Goal: Communication & Community: Answer question/provide support

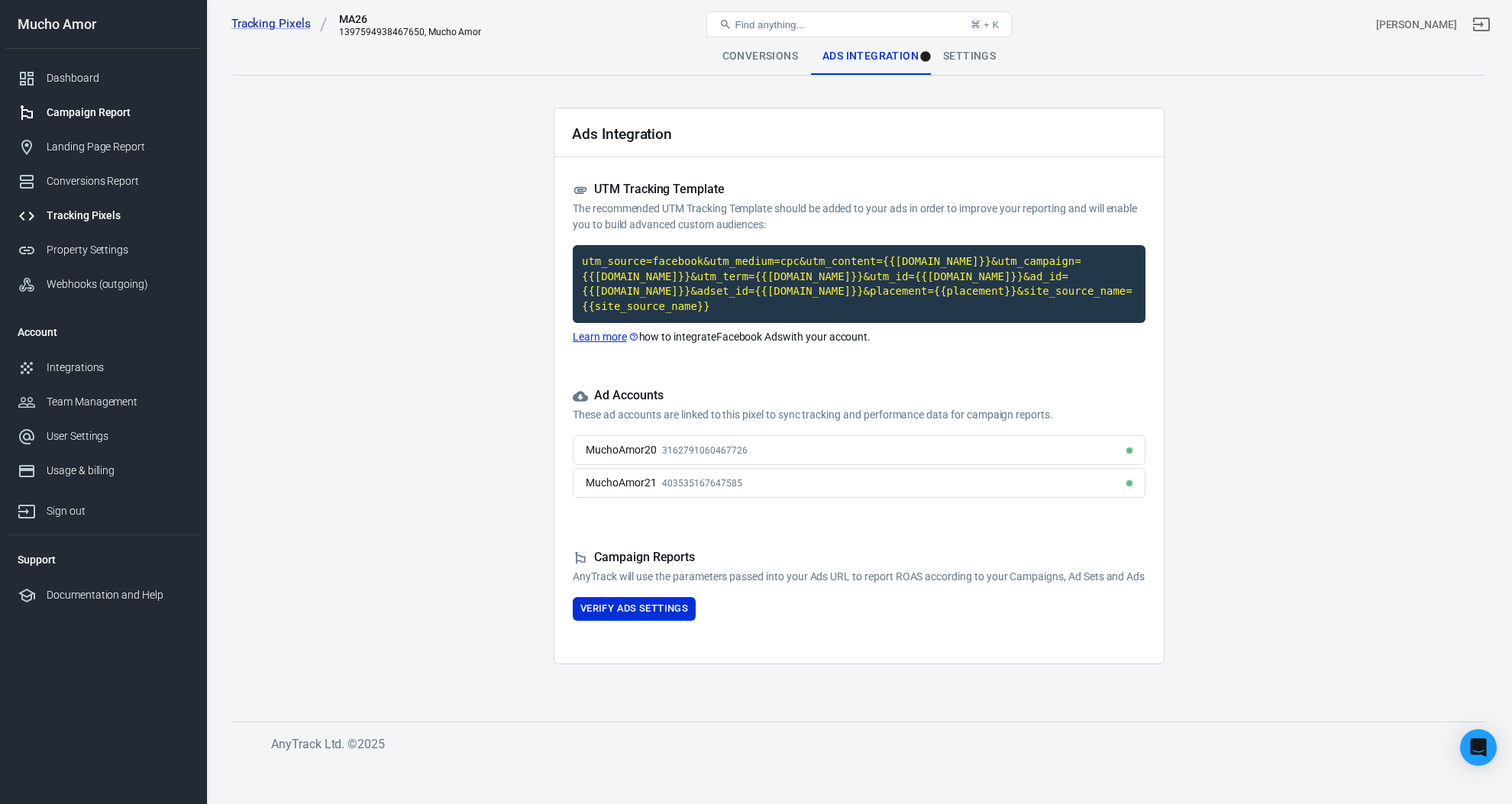
click at [106, 115] on div "Campaign Report" at bounding box center [117, 112] width 142 height 16
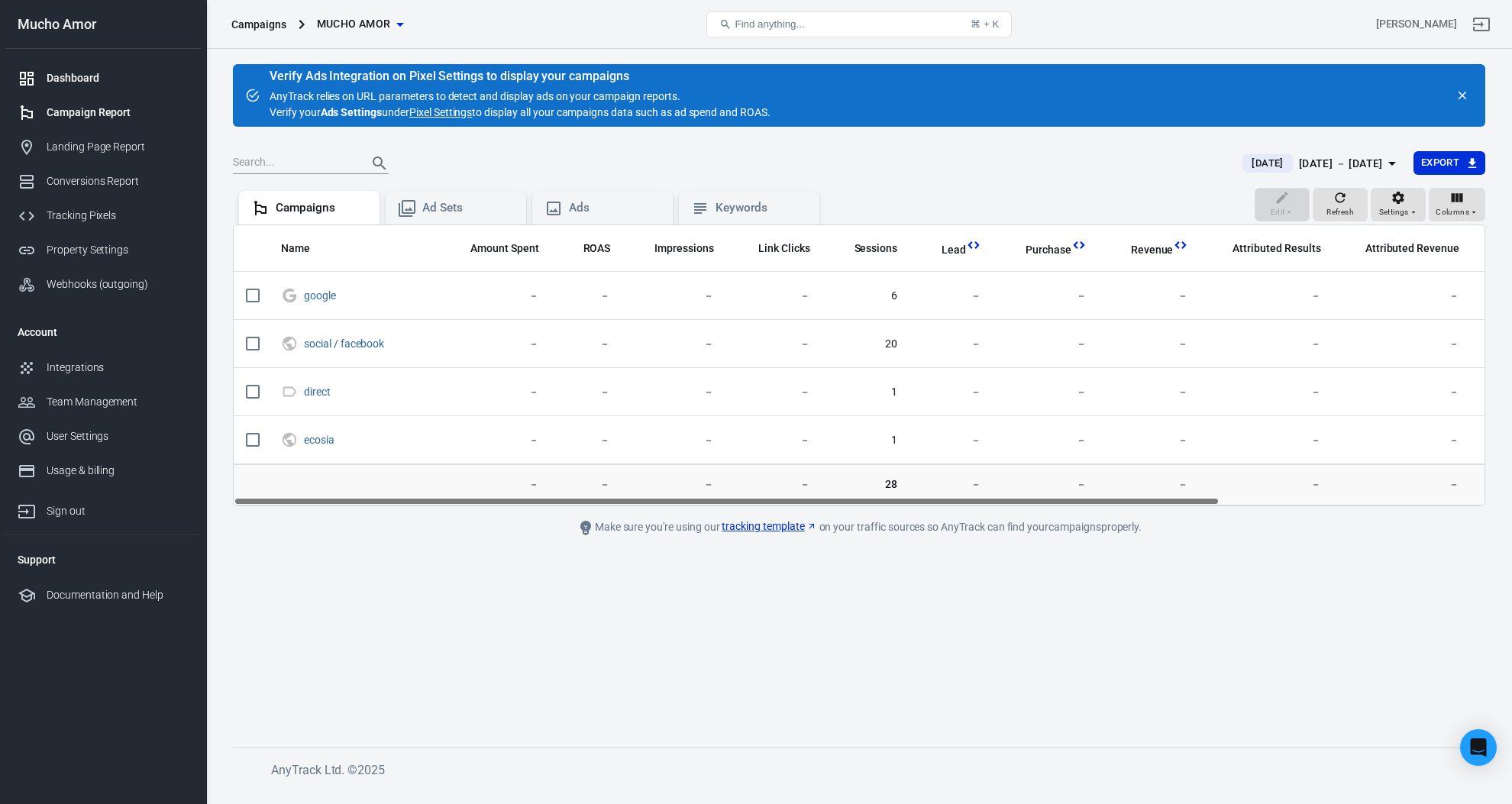
click at [107, 87] on link "Dashboard" at bounding box center [102, 77] width 196 height 34
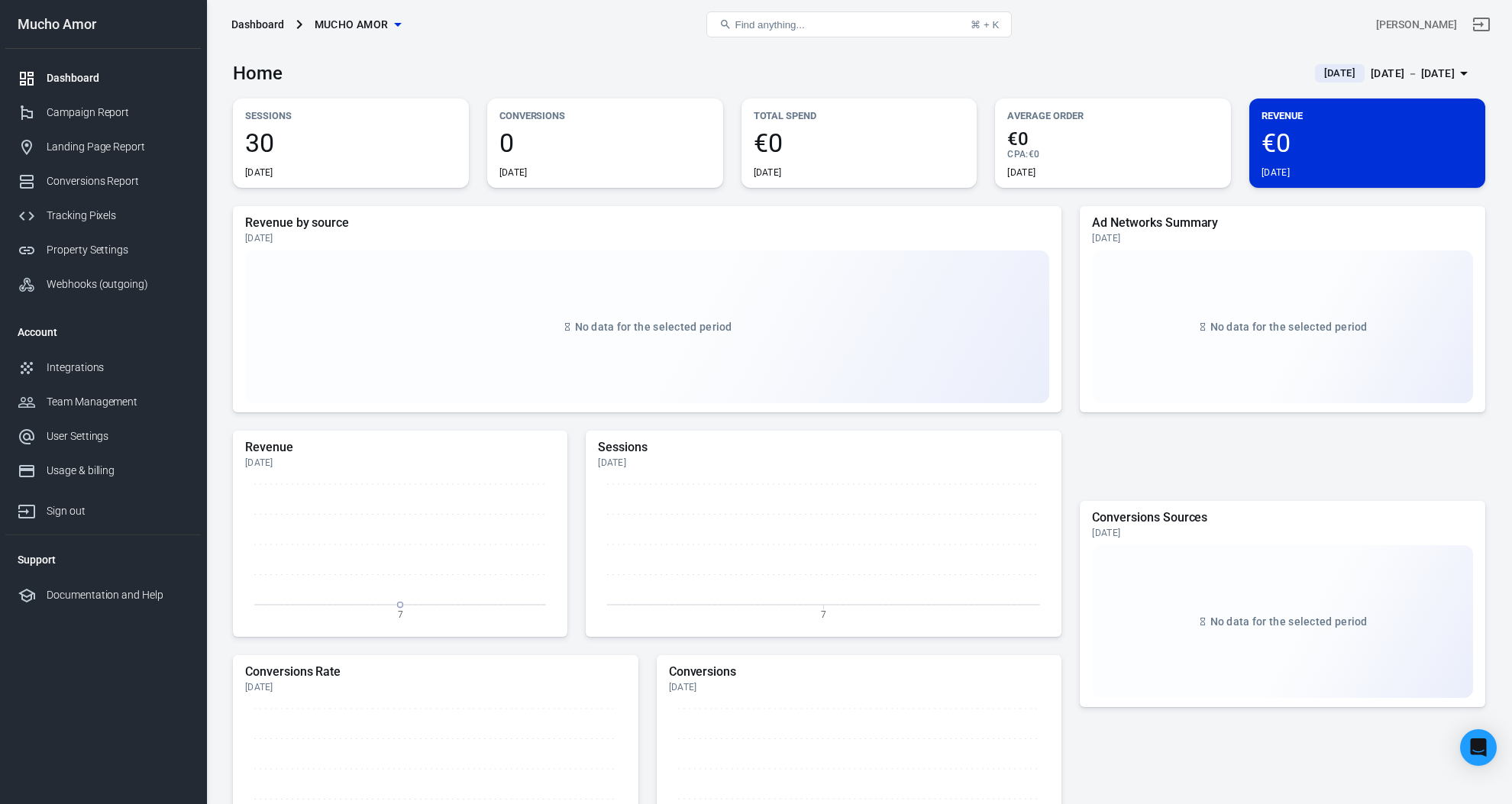
click at [271, 142] on span "30" at bounding box center [351, 142] width 211 height 26
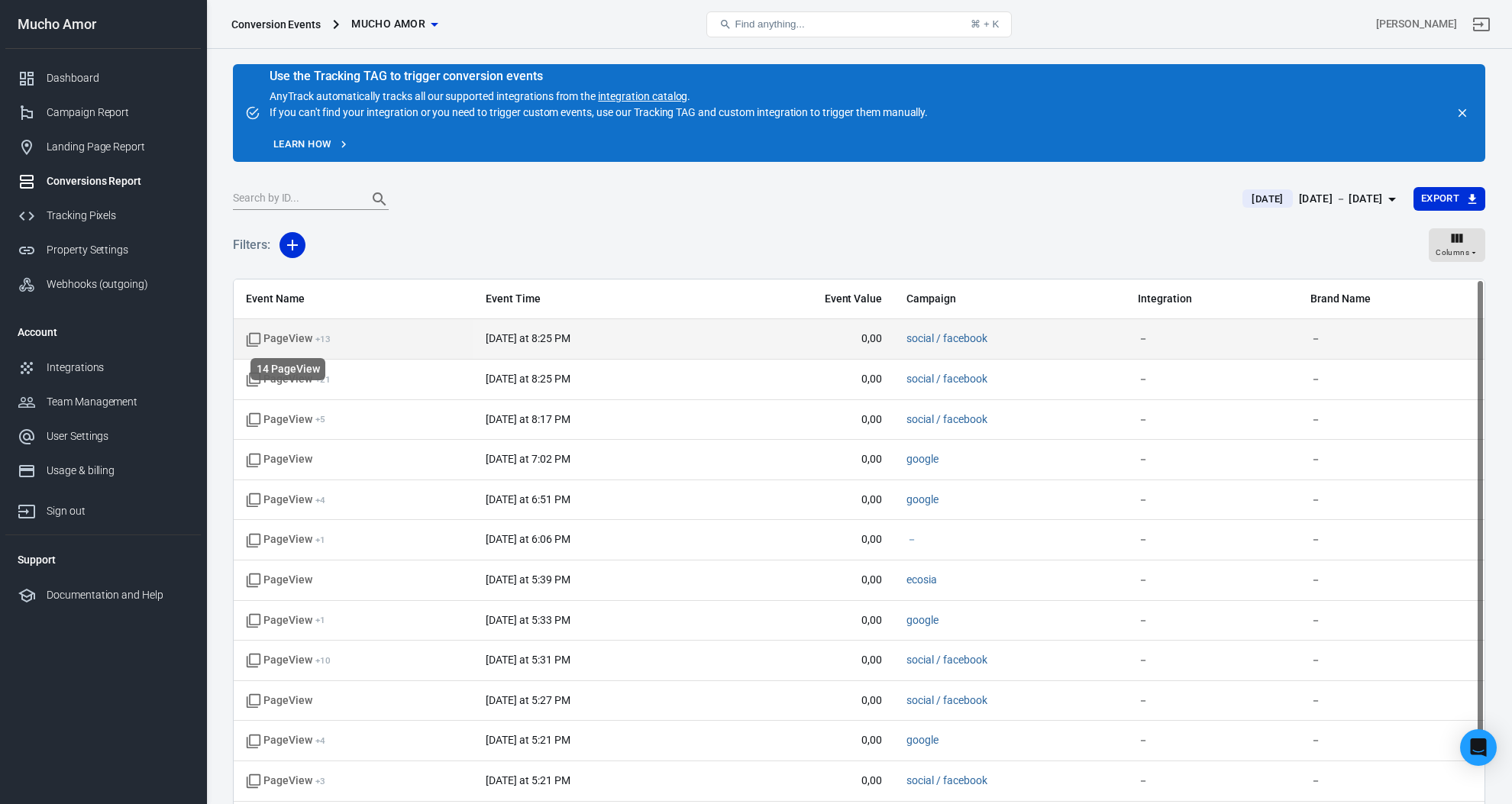
click at [307, 339] on span "PageView + 13" at bounding box center [288, 339] width 85 height 15
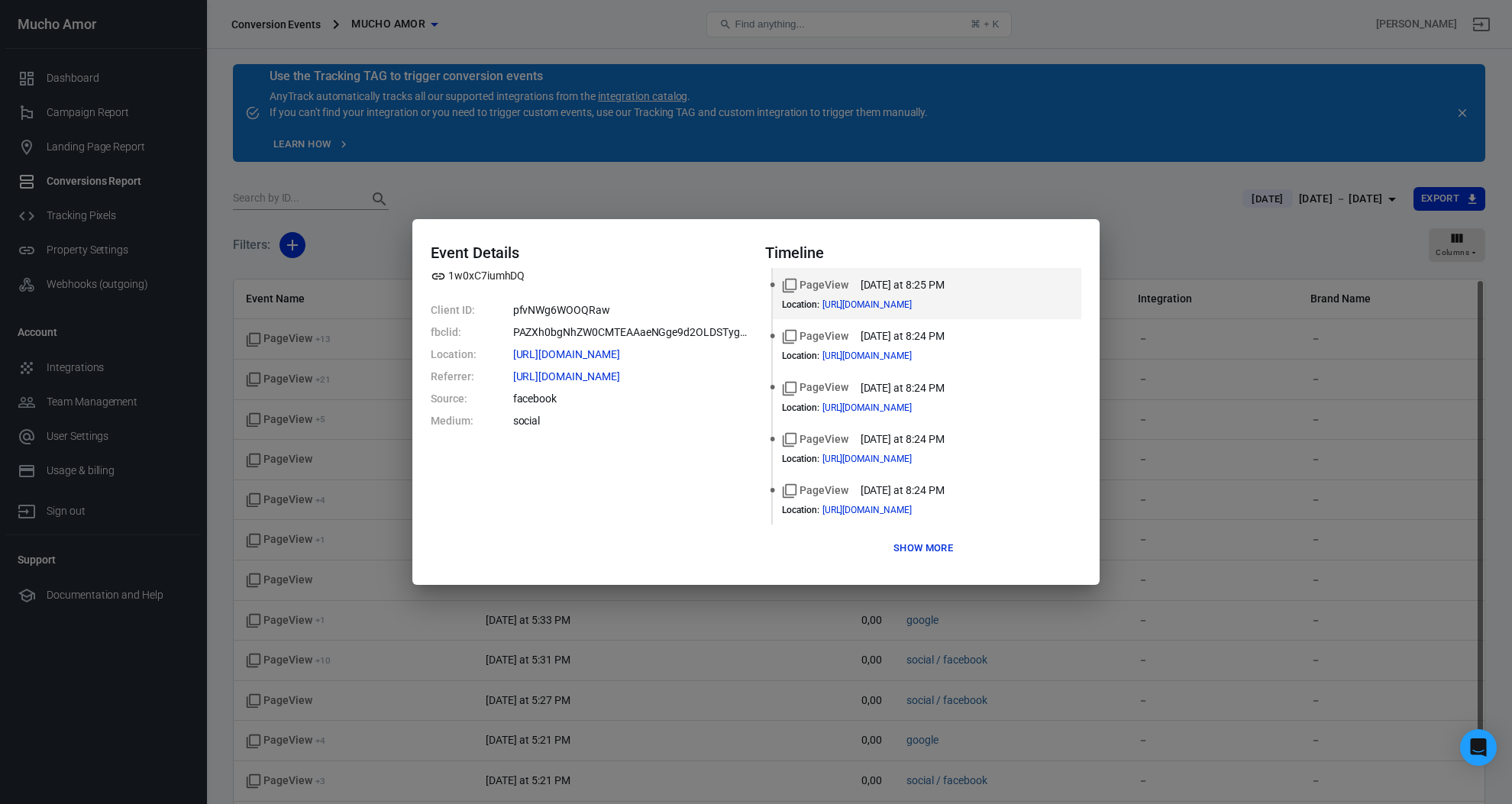
click at [292, 274] on div "Event Details 1w0xC7iumhDQ Client ID: pfvNWg6WOOQRaw fbclid: PAZXh0bgNhZW0CMTEA…" at bounding box center [756, 402] width 1512 height 804
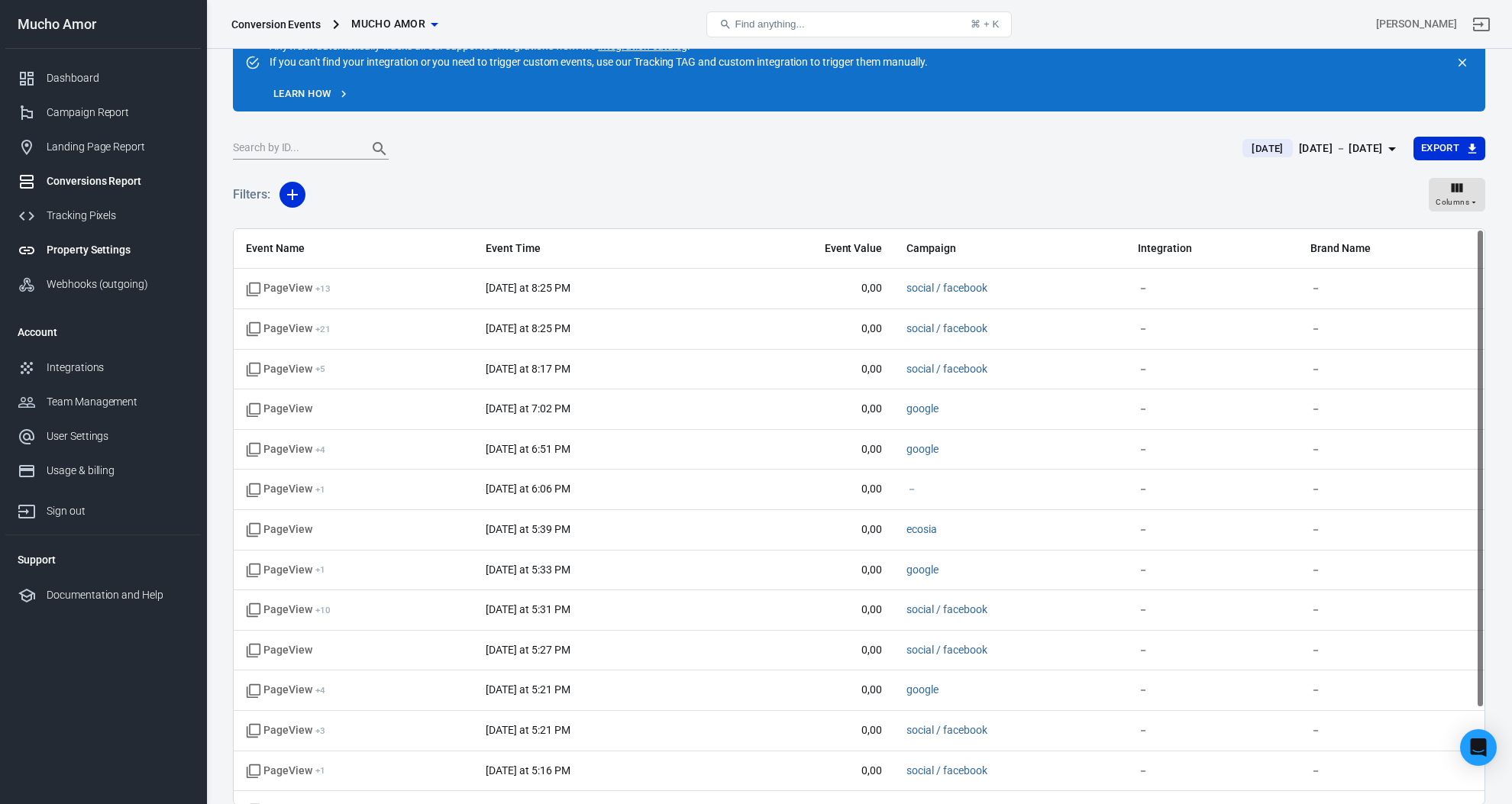
click at [85, 246] on div "Property Settings" at bounding box center [117, 250] width 142 height 16
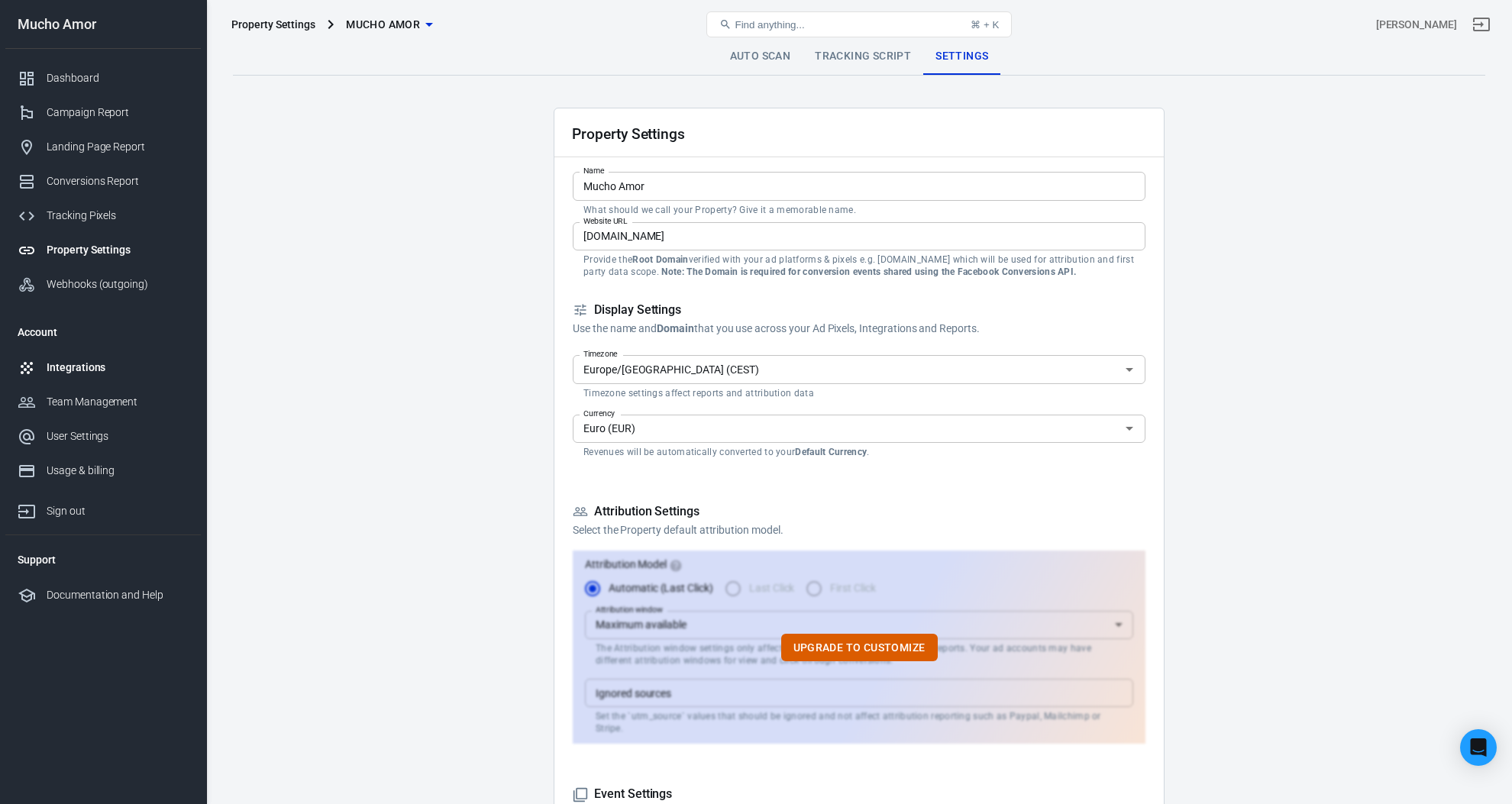
click at [115, 364] on div "Integrations" at bounding box center [117, 367] width 142 height 16
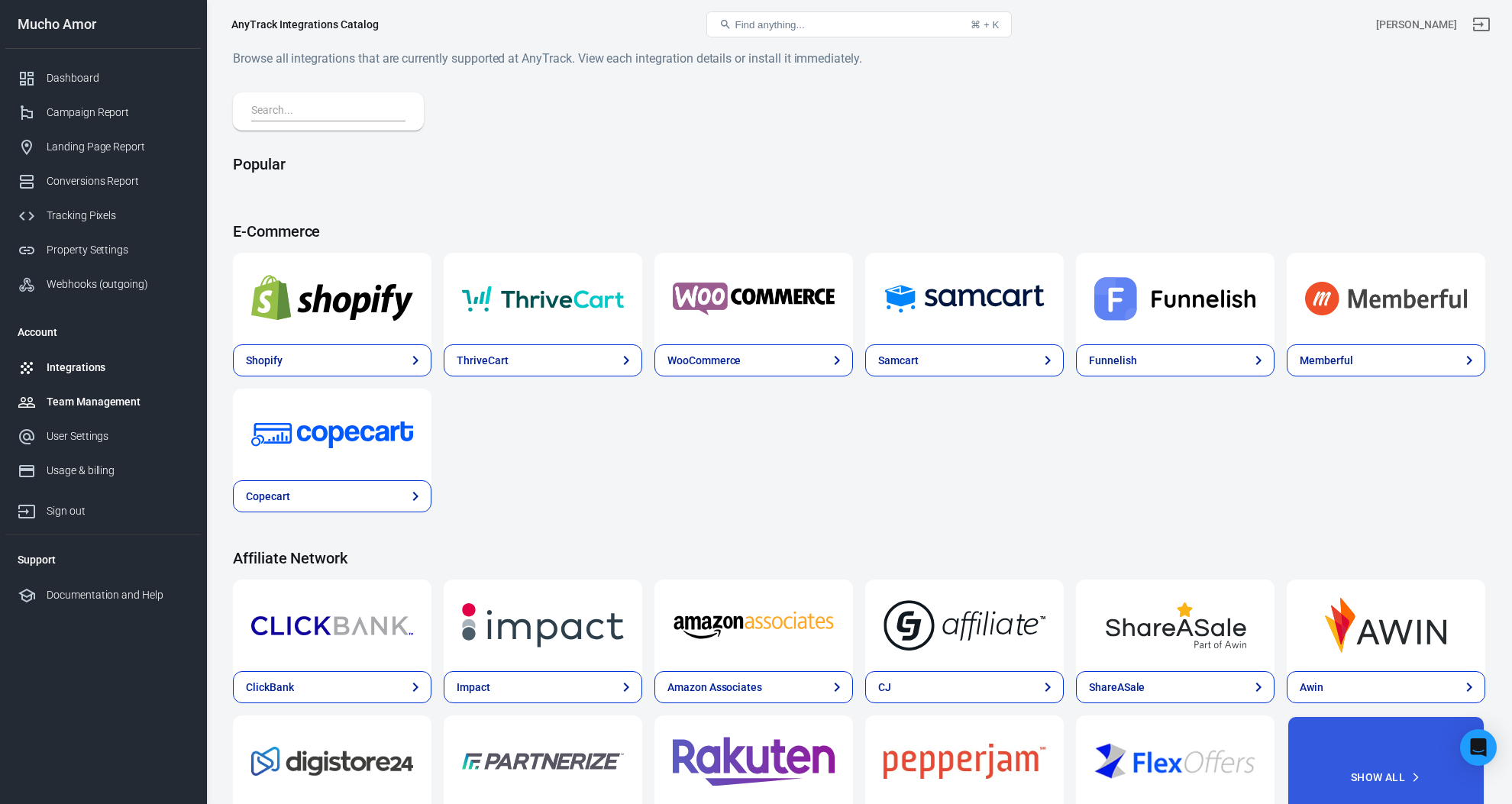
click at [108, 400] on div "Team Management" at bounding box center [117, 401] width 142 height 16
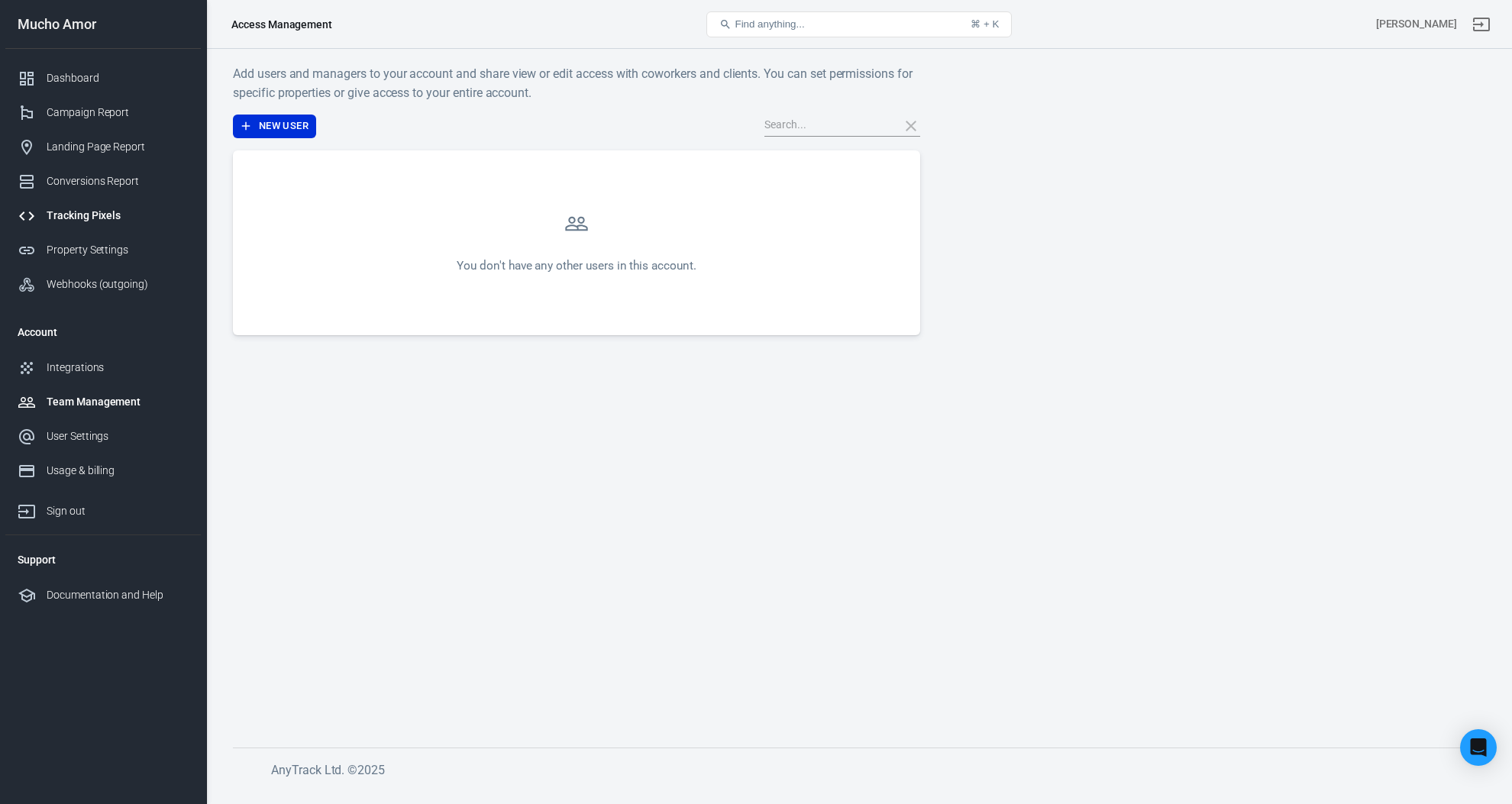
click at [132, 211] on div "Tracking Pixels" at bounding box center [117, 215] width 142 height 16
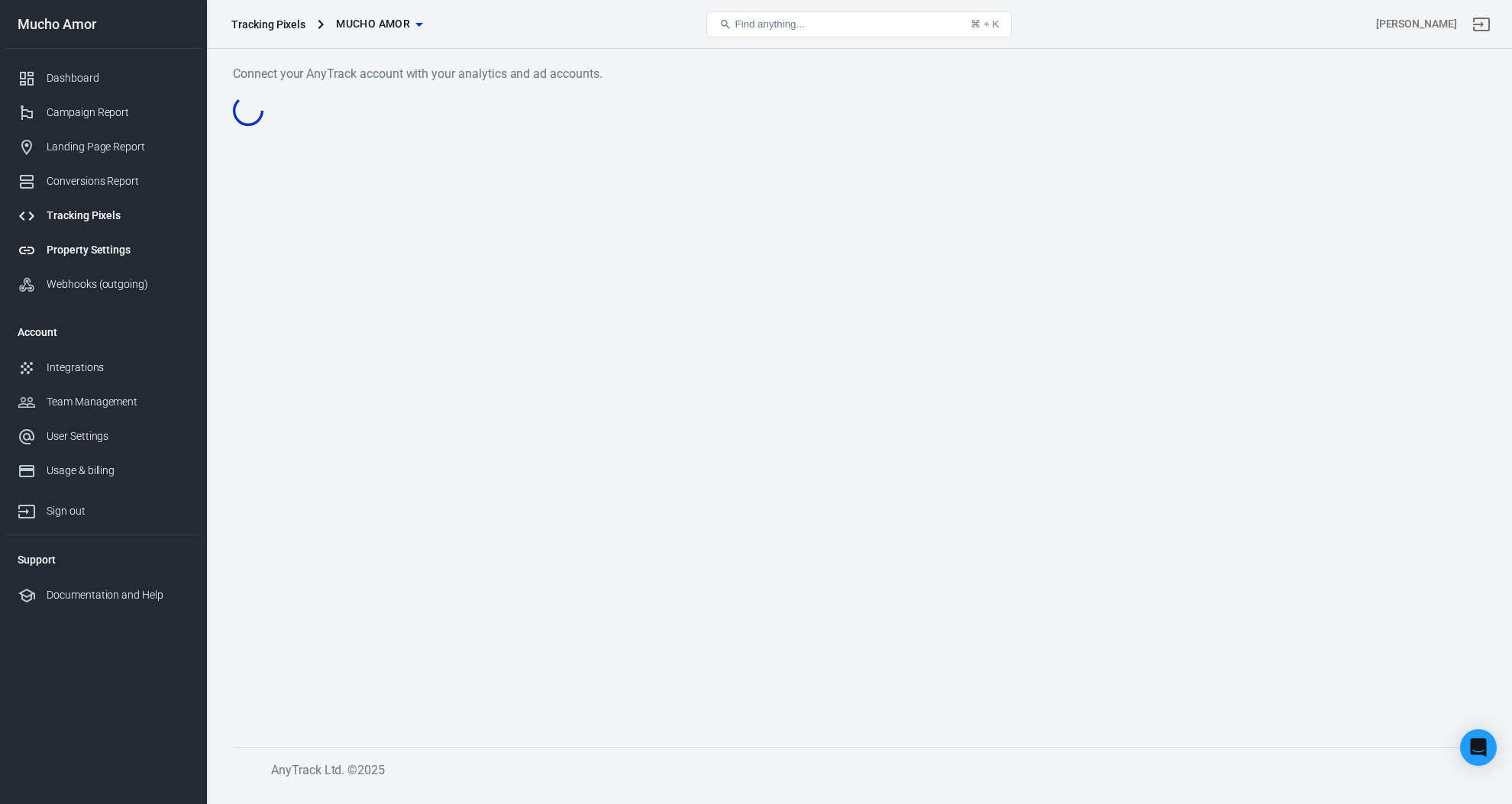
click at [126, 241] on link "Property Settings" at bounding box center [102, 250] width 196 height 34
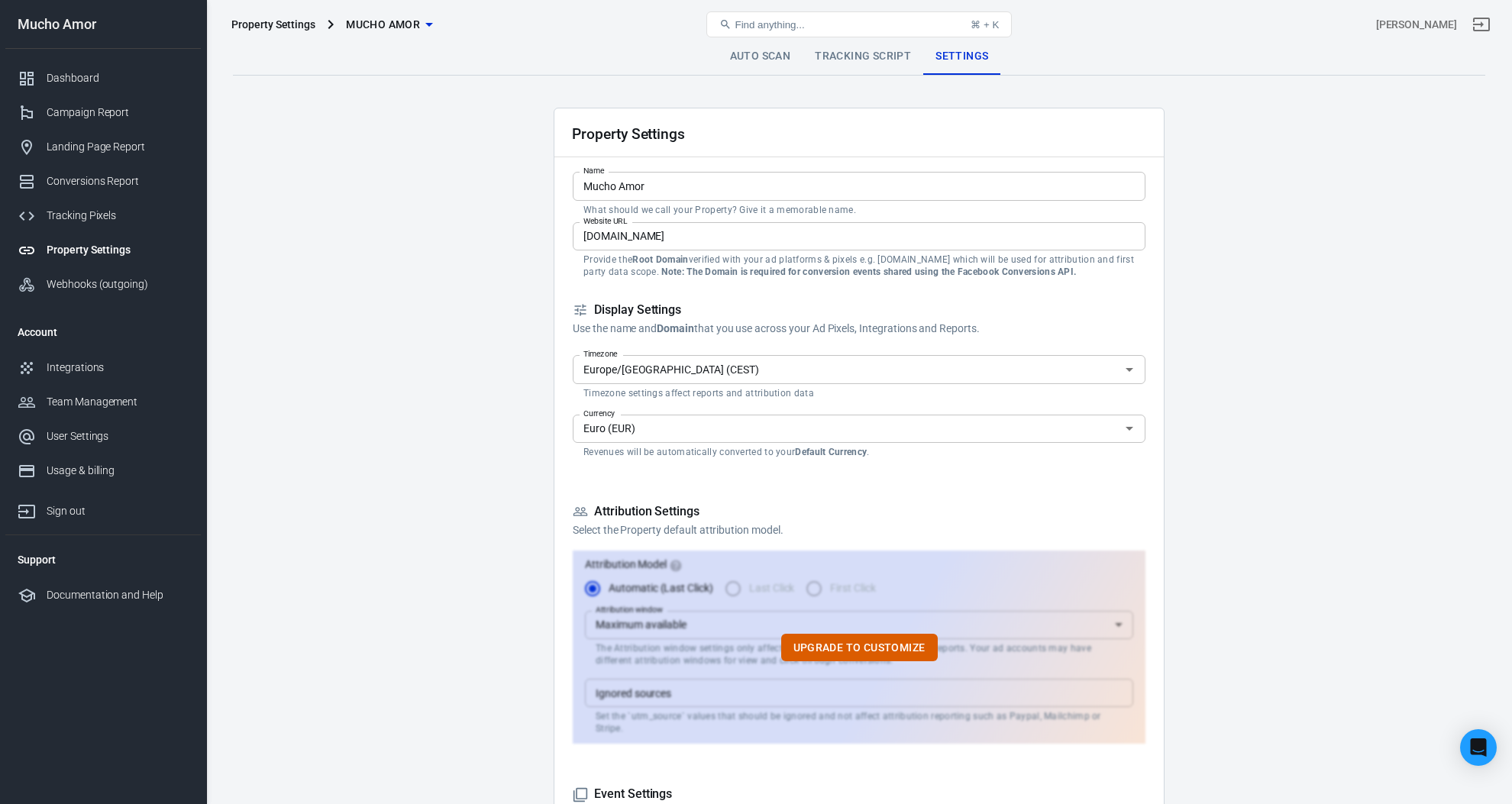
click at [873, 57] on link "Tracking Script" at bounding box center [863, 57] width 121 height 37
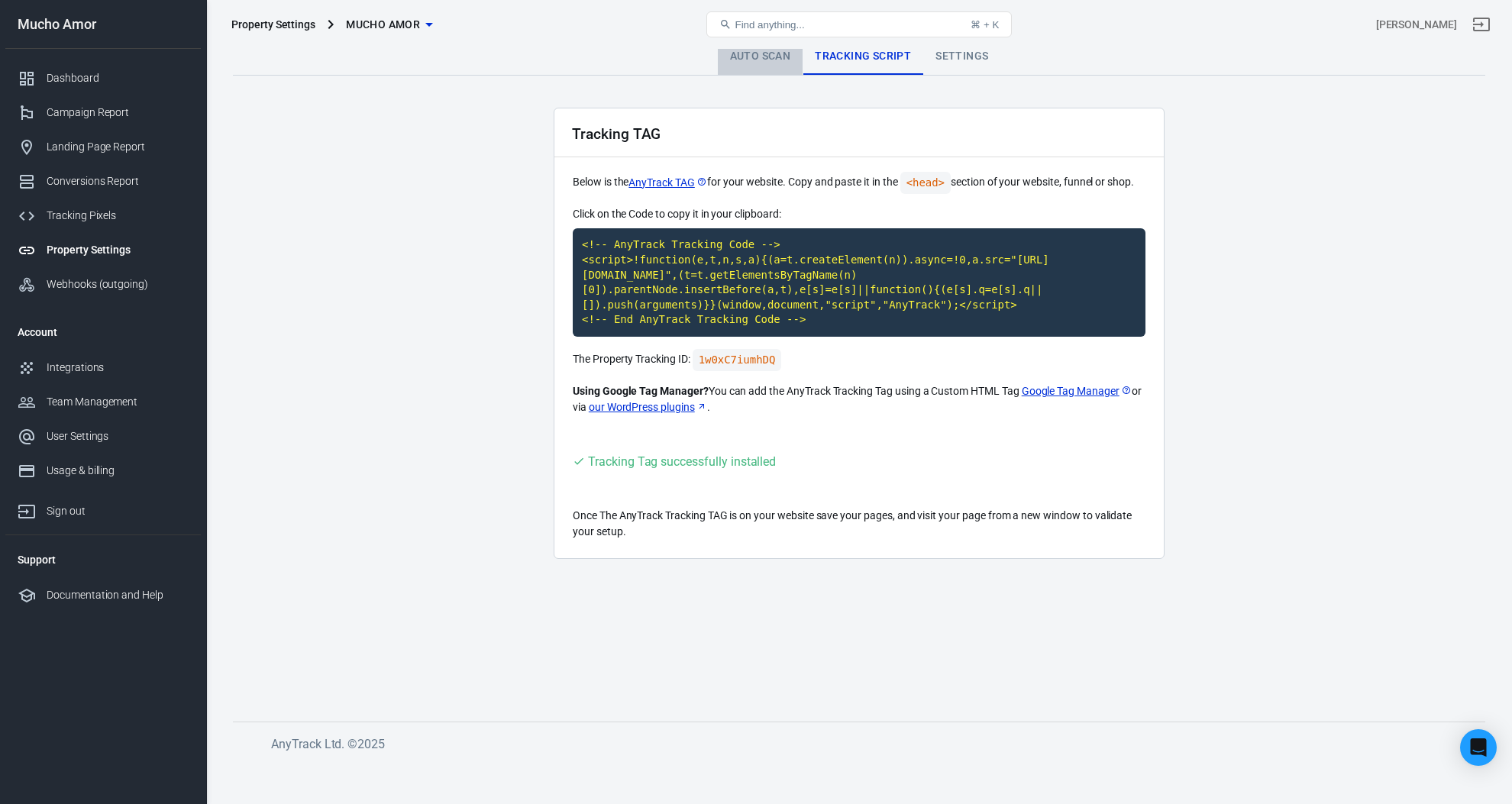
click at [778, 55] on link "Auto Scan" at bounding box center [760, 57] width 86 height 37
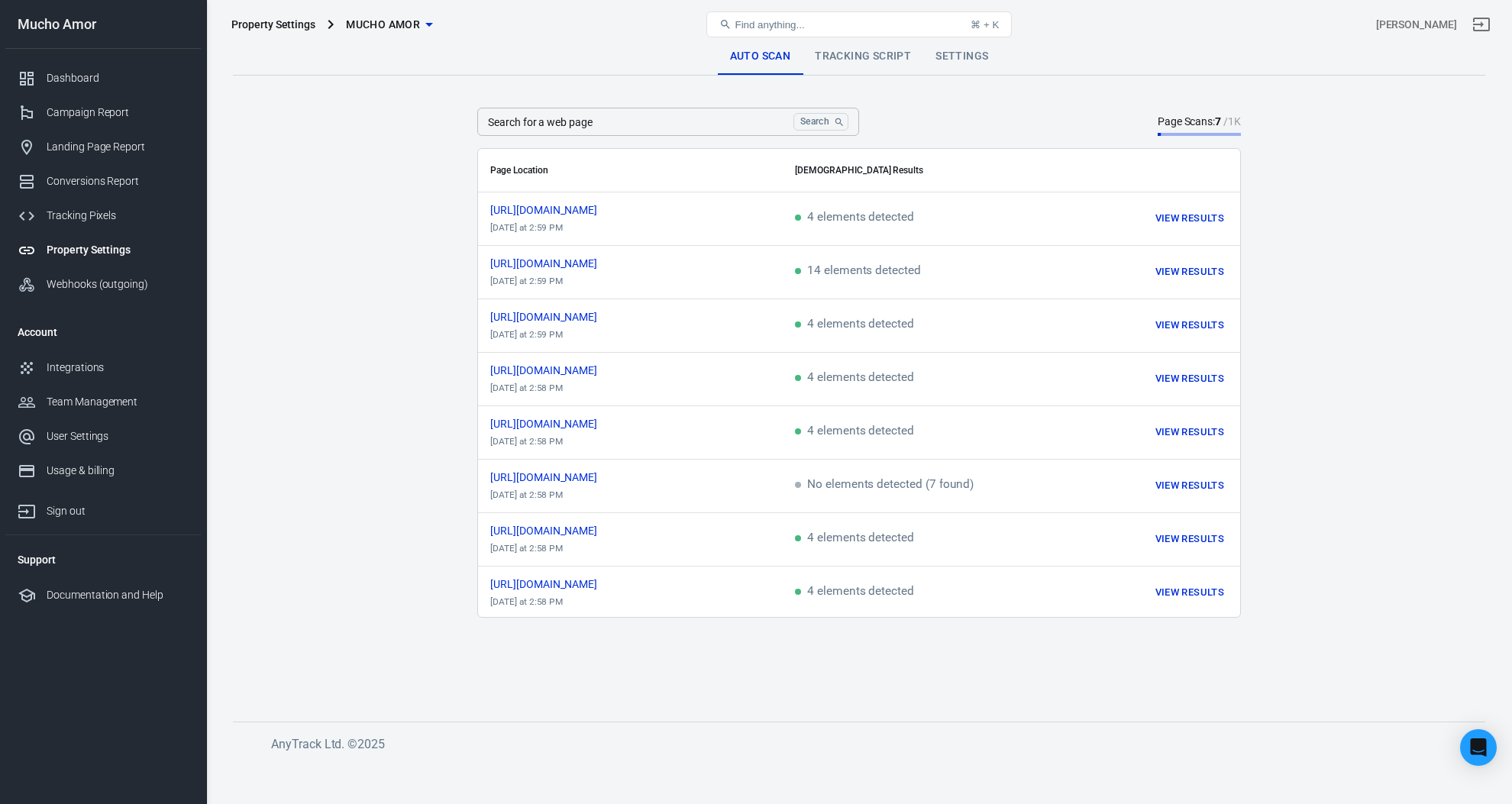
click at [845, 63] on link "Tracking Script" at bounding box center [863, 57] width 121 height 37
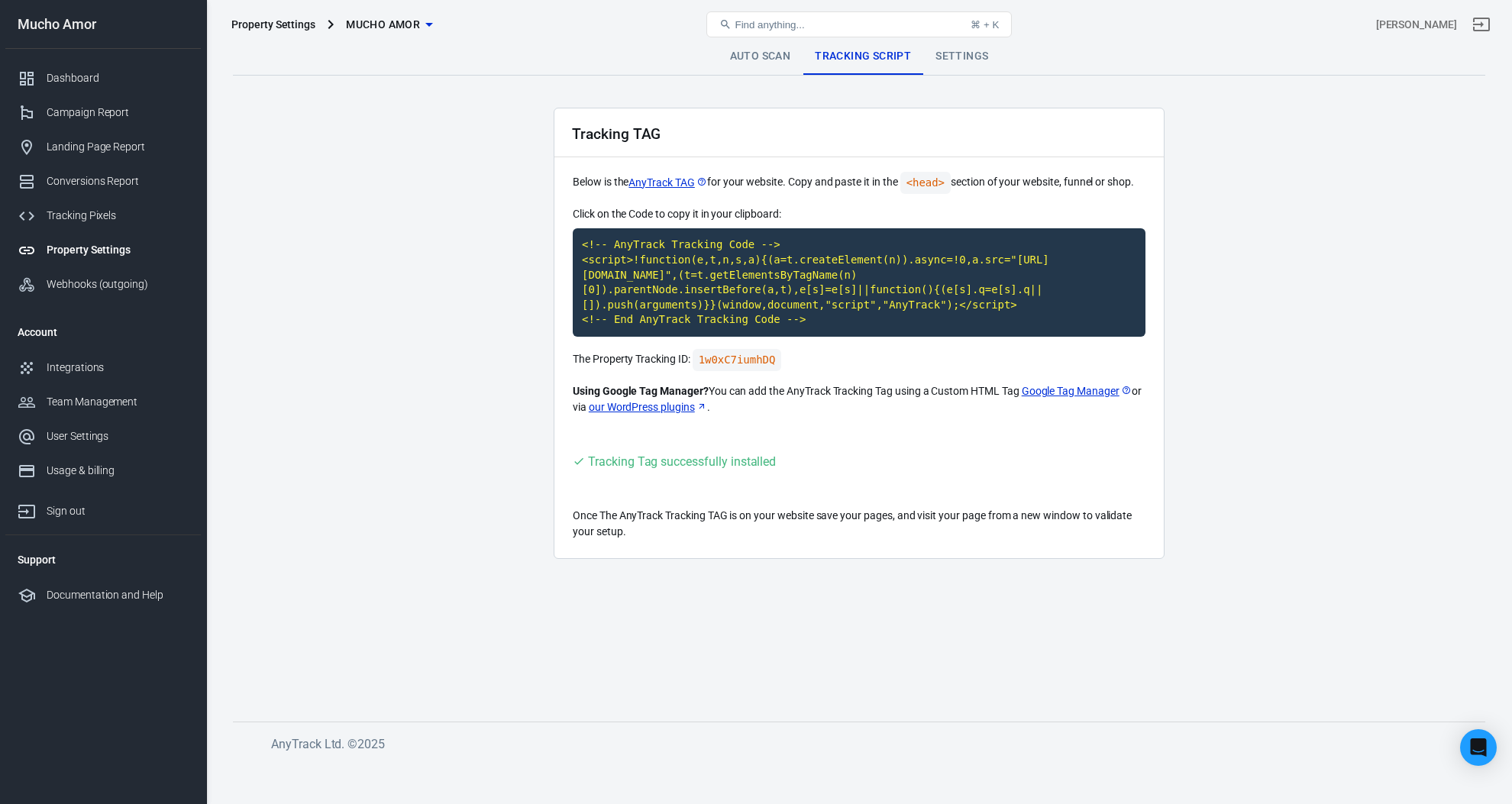
click at [424, 23] on icon "button" at bounding box center [429, 24] width 18 height 18
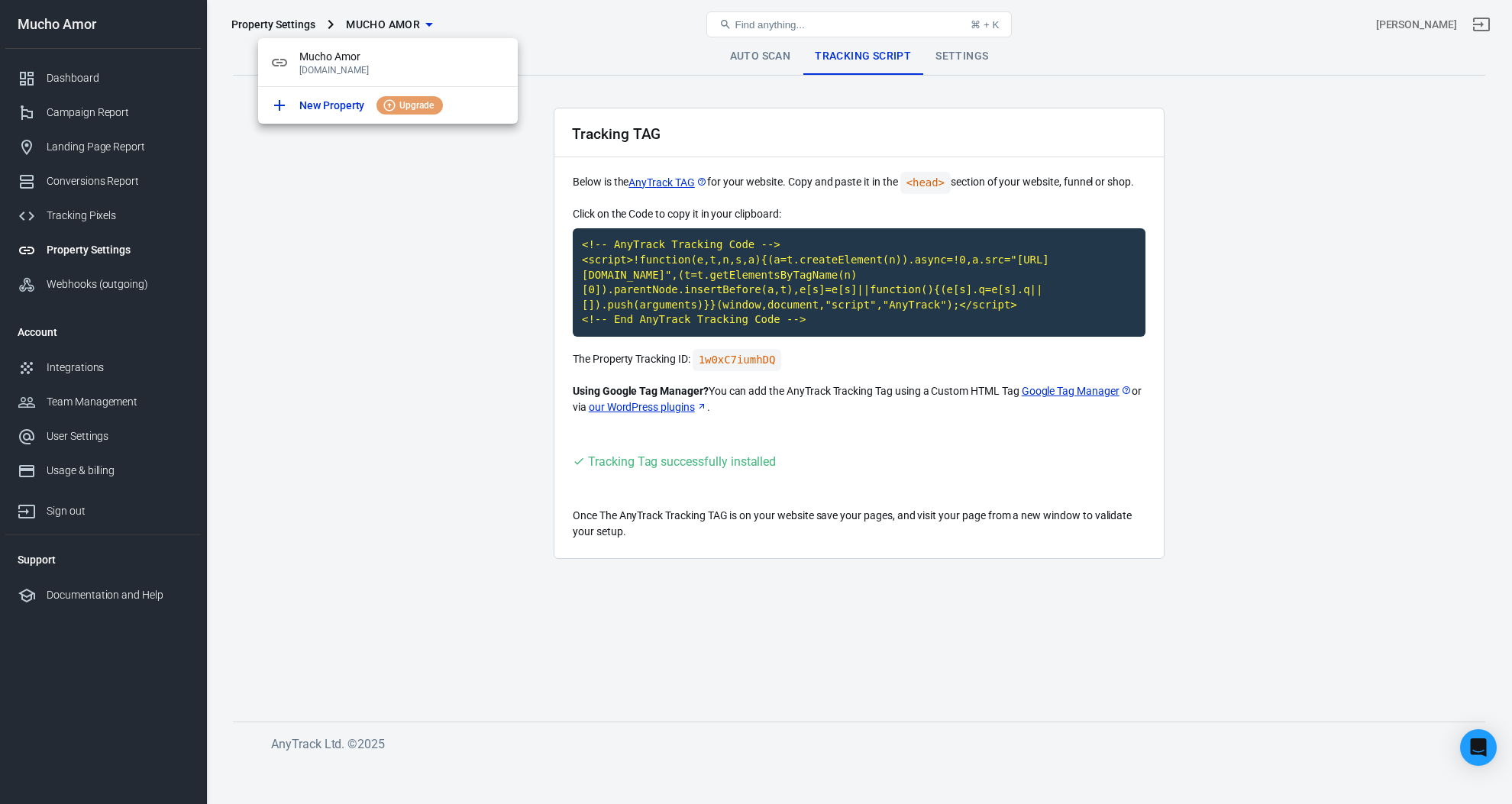
click at [428, 23] on div at bounding box center [756, 402] width 1512 height 804
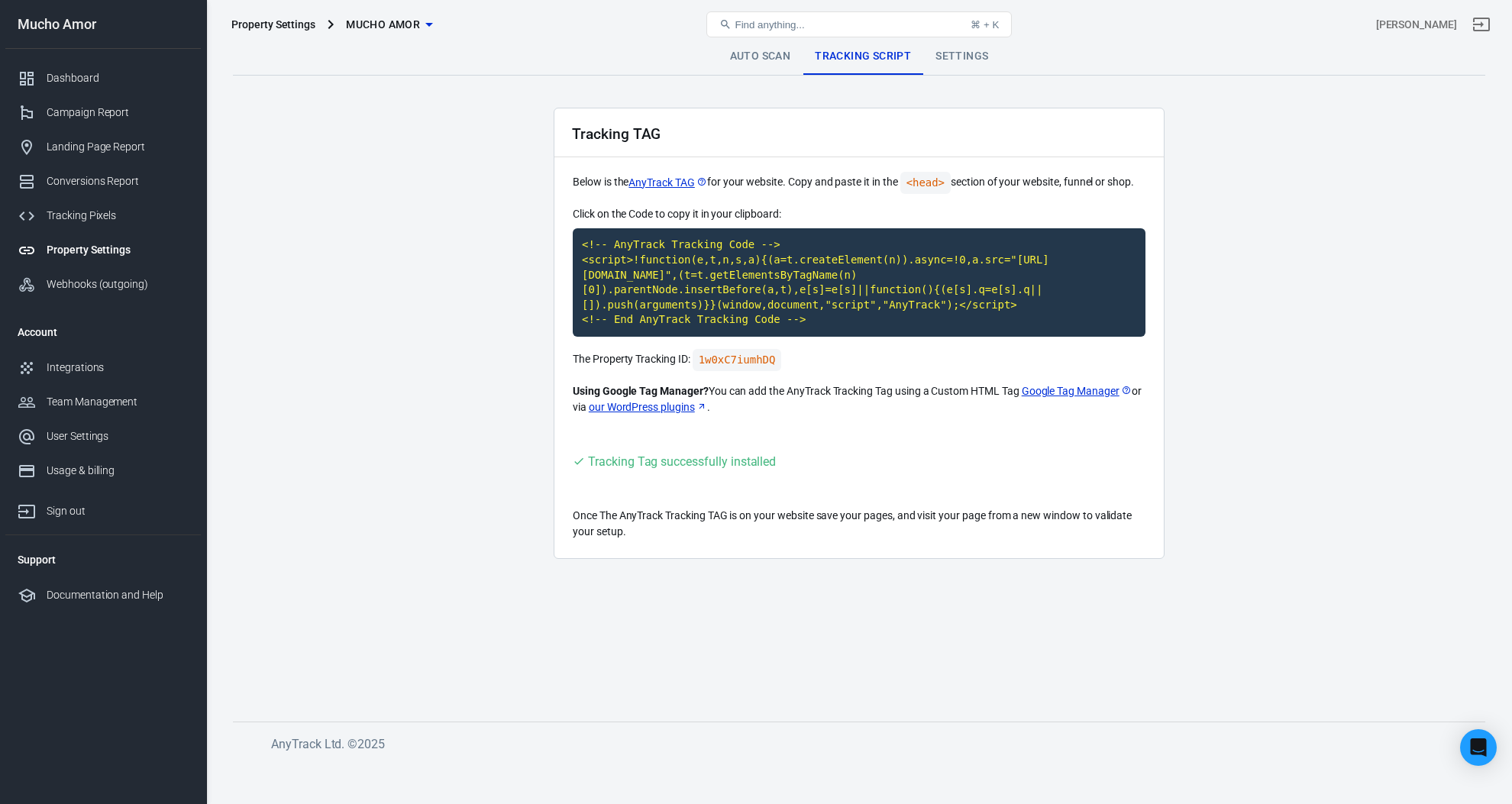
click at [953, 58] on link "Settings" at bounding box center [962, 57] width 77 height 37
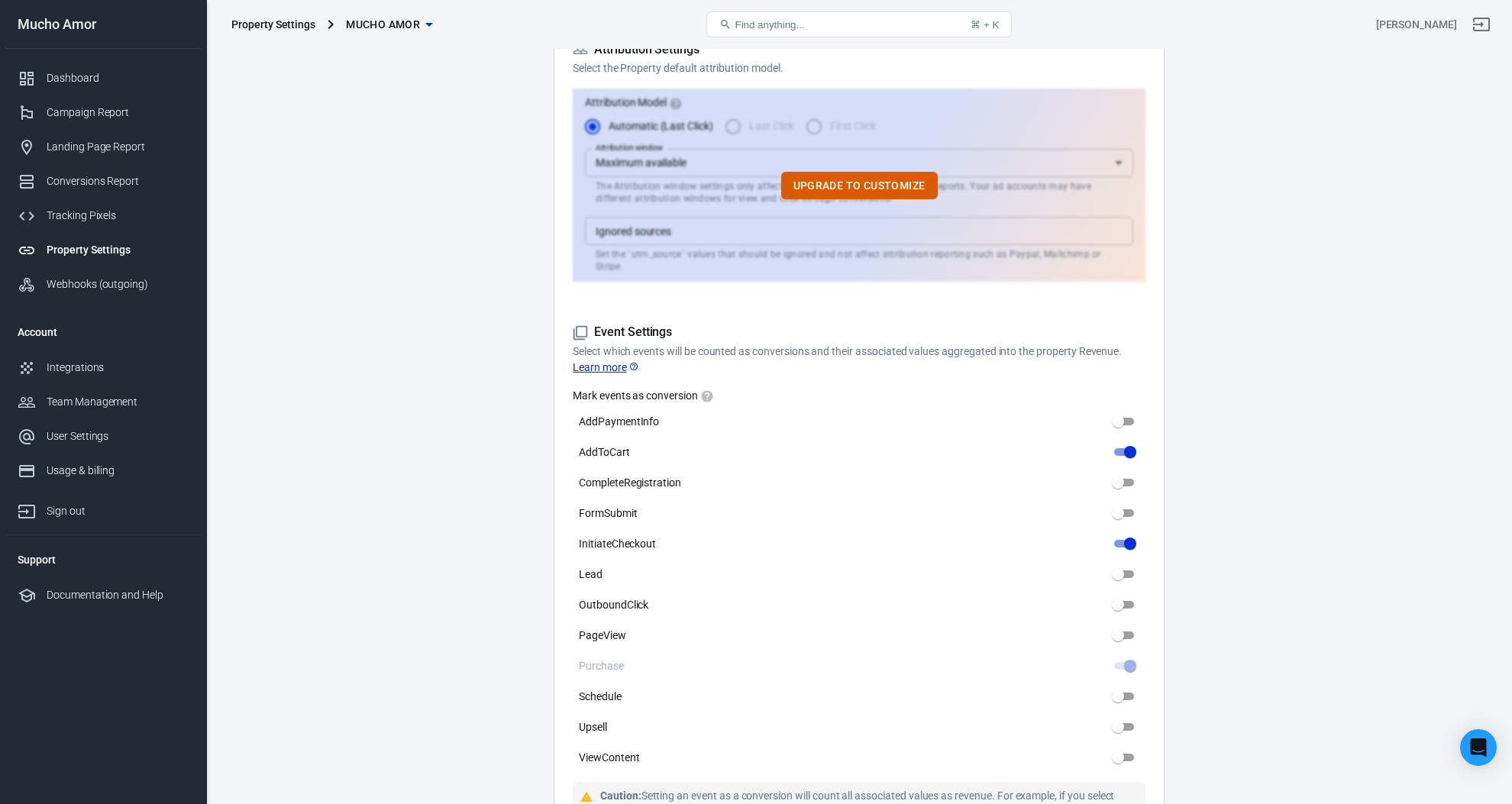
scroll to position [486, 0]
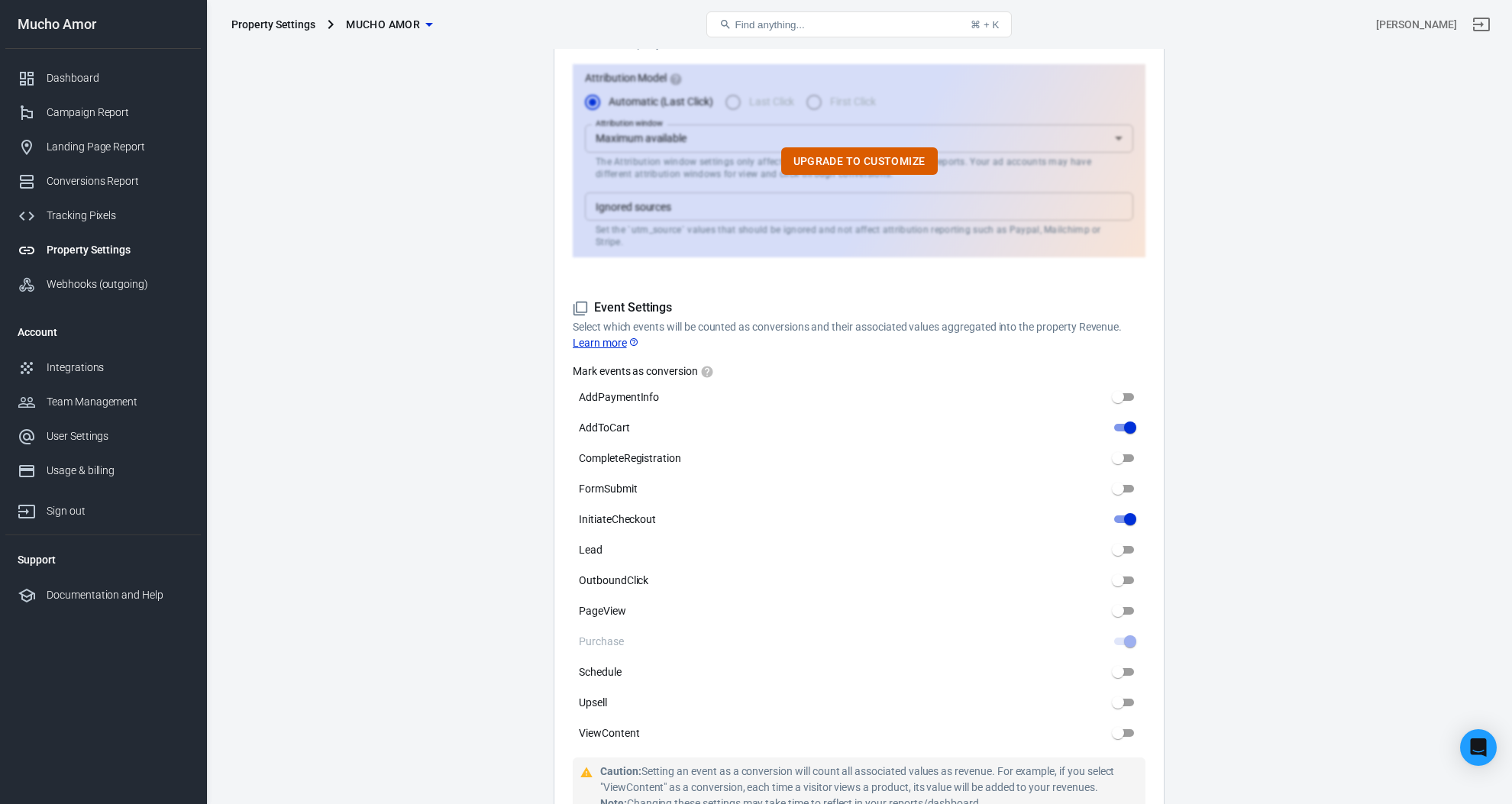
click at [587, 335] on link "Learn more" at bounding box center [606, 343] width 67 height 16
click at [89, 375] on link "Integrations" at bounding box center [102, 367] width 196 height 34
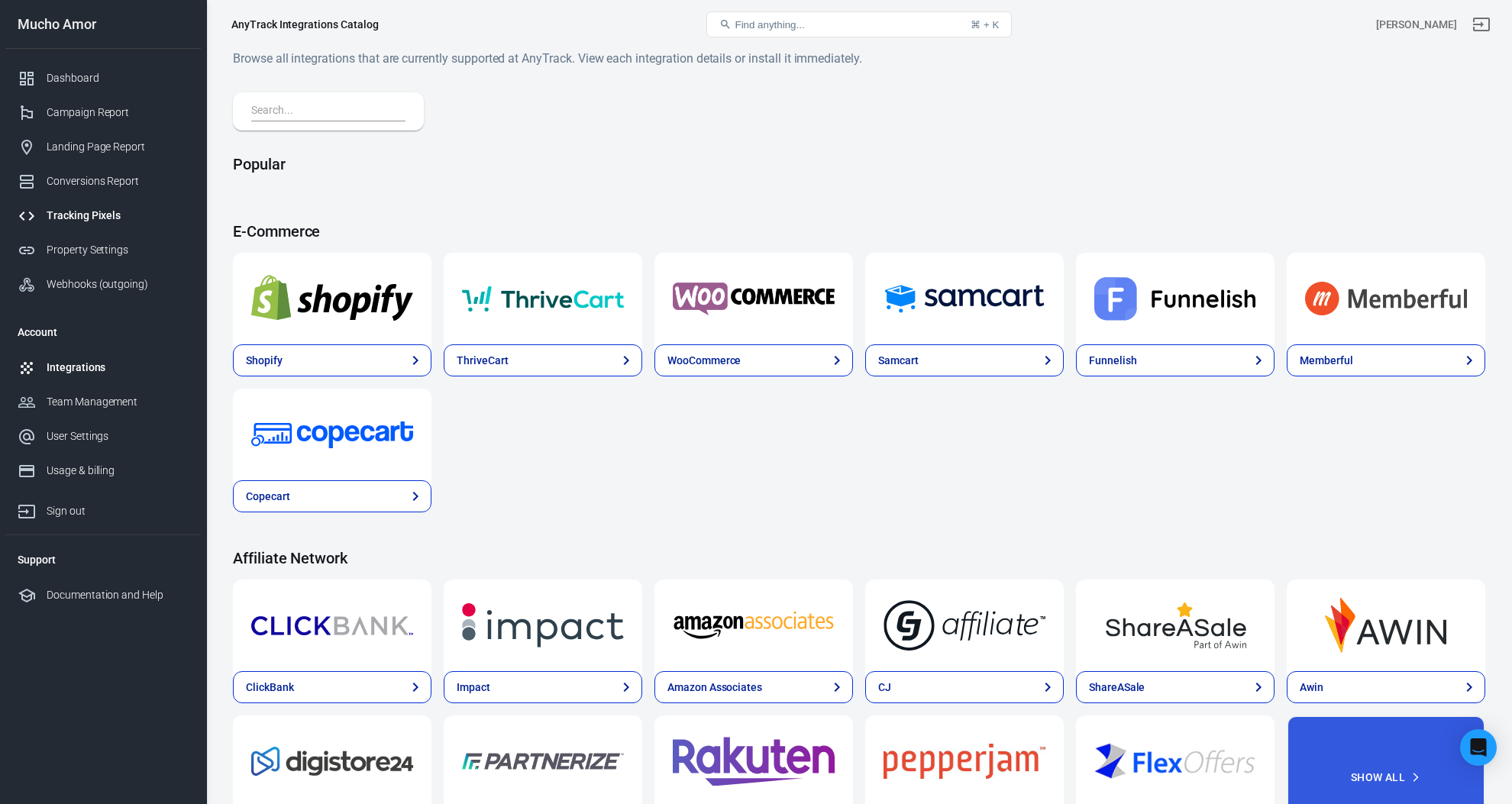
click at [106, 219] on div "Tracking Pixels" at bounding box center [117, 215] width 142 height 16
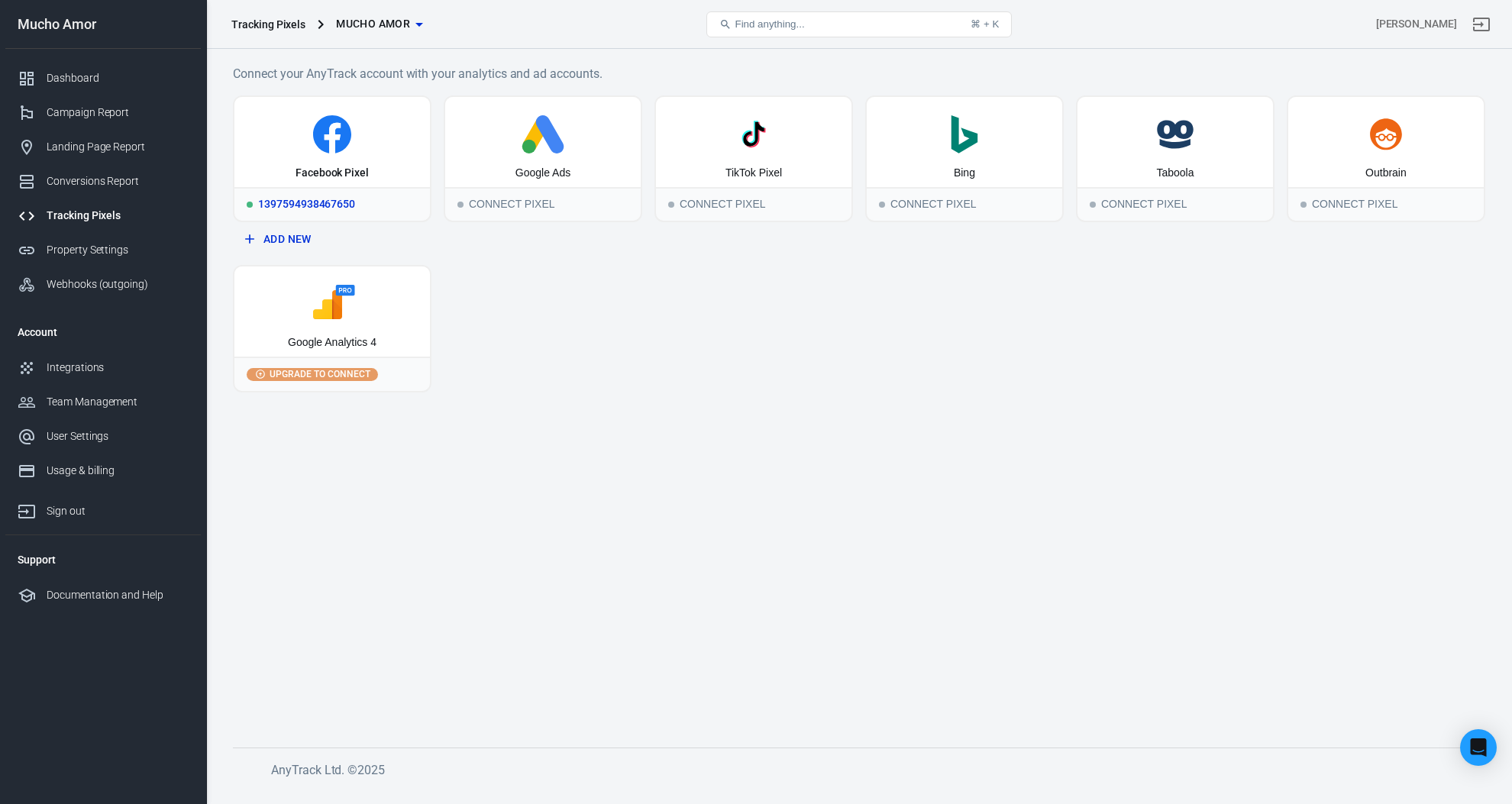
click at [276, 154] on div "Facebook Pixel" at bounding box center [332, 141] width 196 height 90
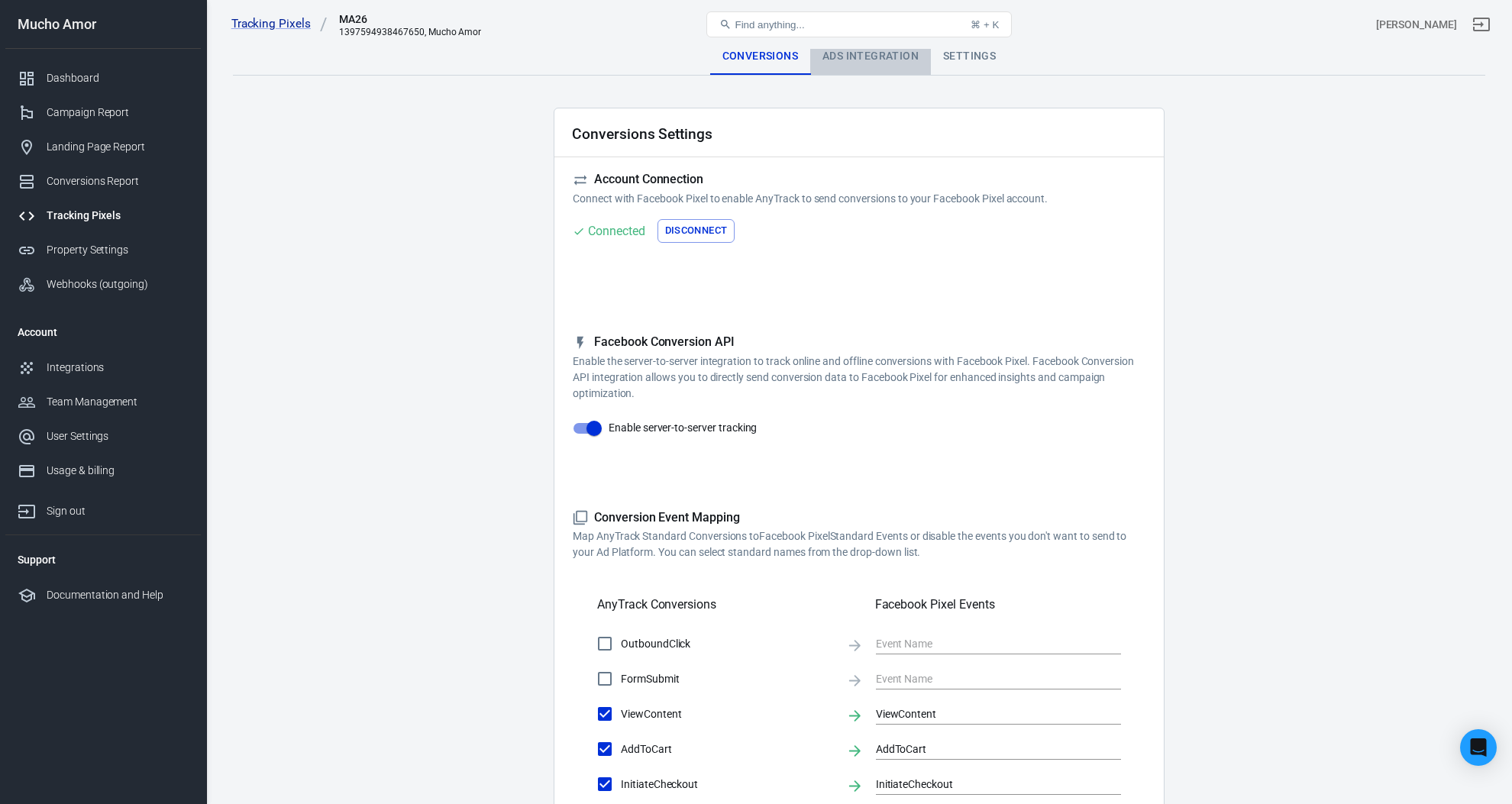
click at [848, 59] on div "Ads Integration" at bounding box center [870, 57] width 121 height 37
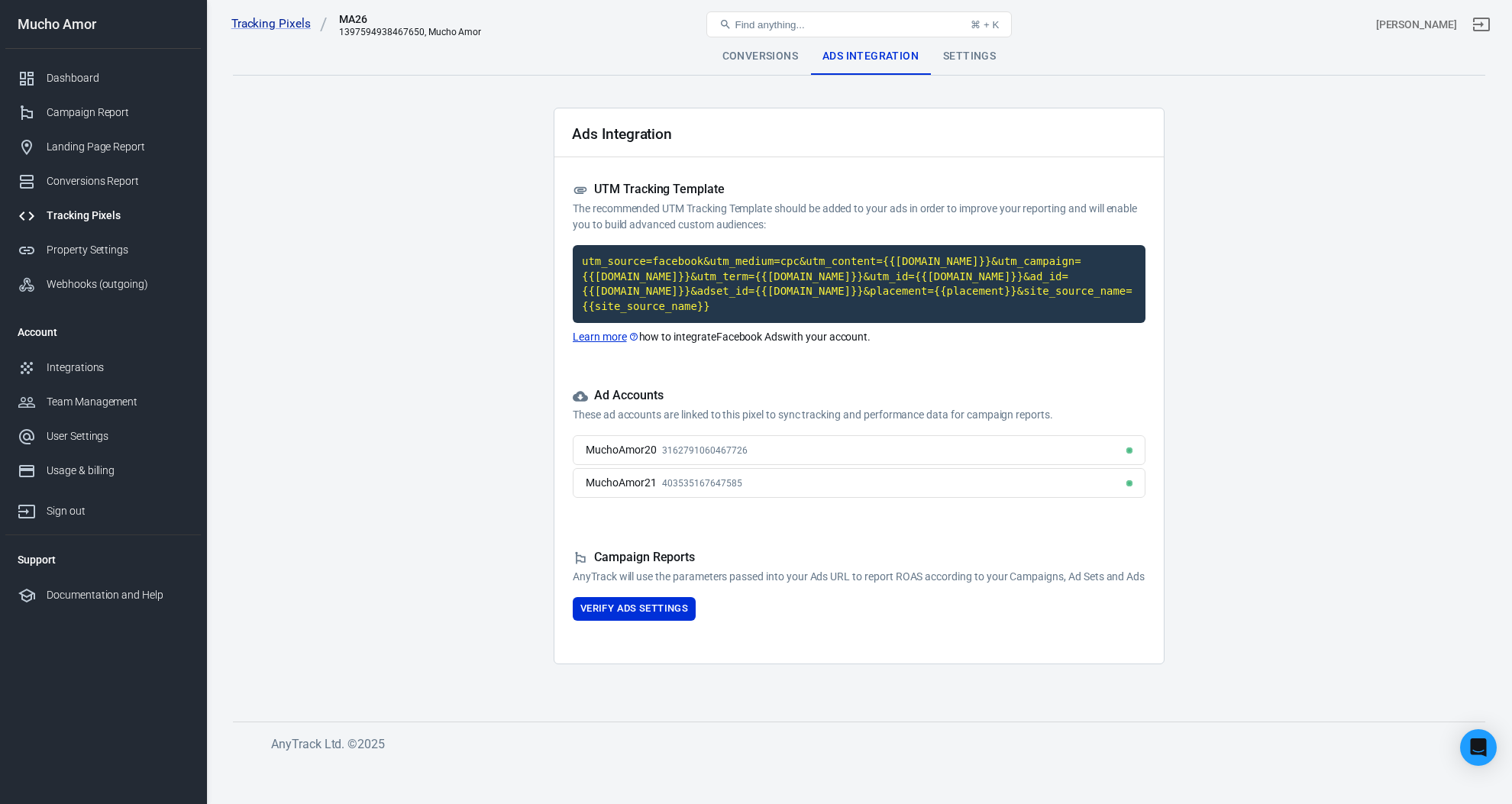
click at [767, 55] on div "Conversions" at bounding box center [760, 57] width 100 height 37
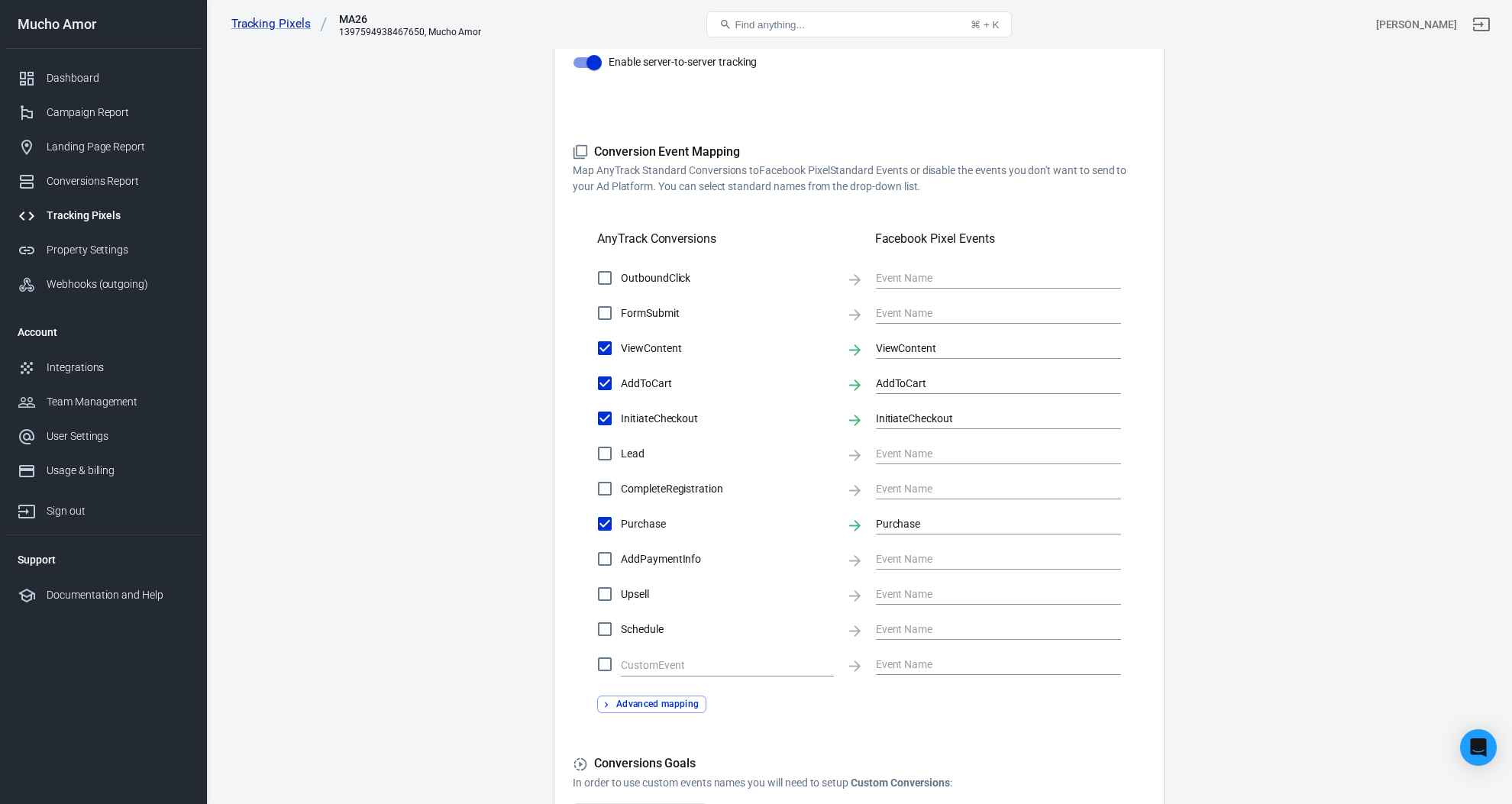
scroll to position [366, 0]
click at [929, 278] on input "text" at bounding box center [987, 276] width 222 height 19
click at [1283, 397] on main "Conversions Ads Integration Settings Conversions Settings Account Connection Co…" at bounding box center [859, 294] width 1252 height 1243
click at [648, 707] on button "Advanced mapping" at bounding box center [651, 702] width 109 height 17
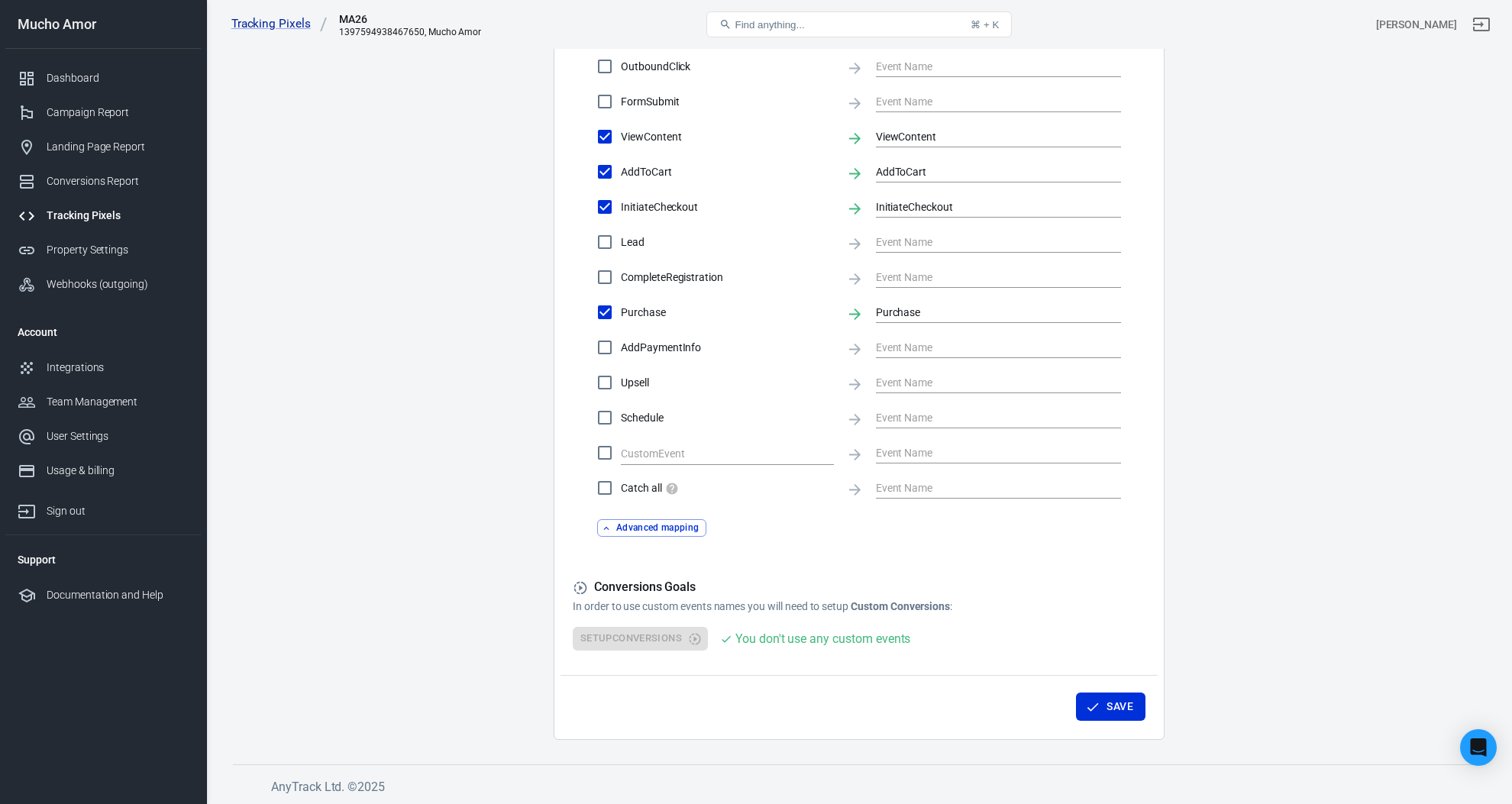
scroll to position [580, 0]
click at [666, 523] on button "Advanced mapping" at bounding box center [651, 526] width 109 height 17
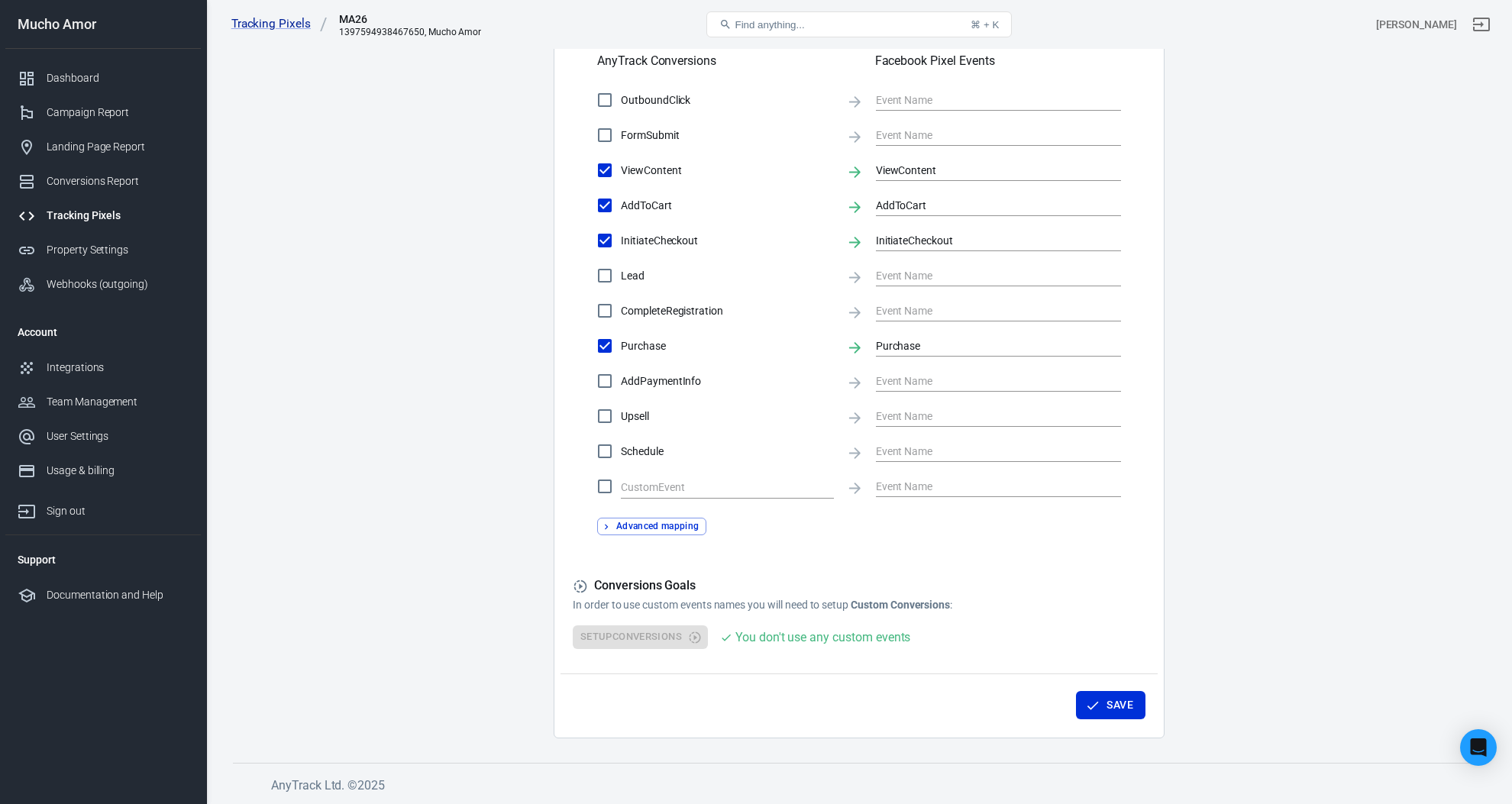
click at [671, 525] on button "Advanced mapping" at bounding box center [651, 526] width 109 height 17
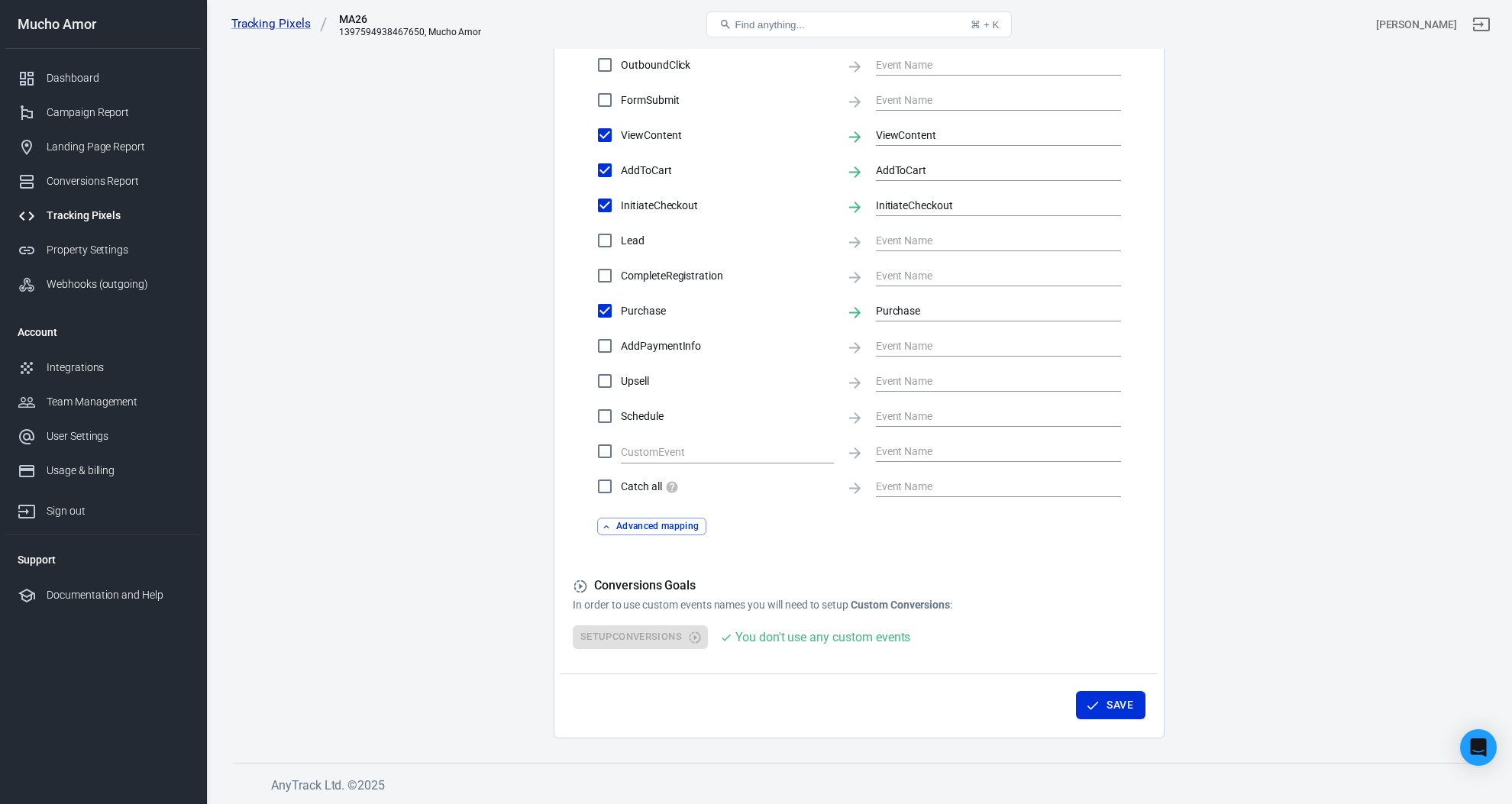
click at [639, 486] on span "Catch all" at bounding box center [727, 486] width 213 height 16
click at [620, 486] on input "Catch all" at bounding box center [604, 486] width 32 height 32
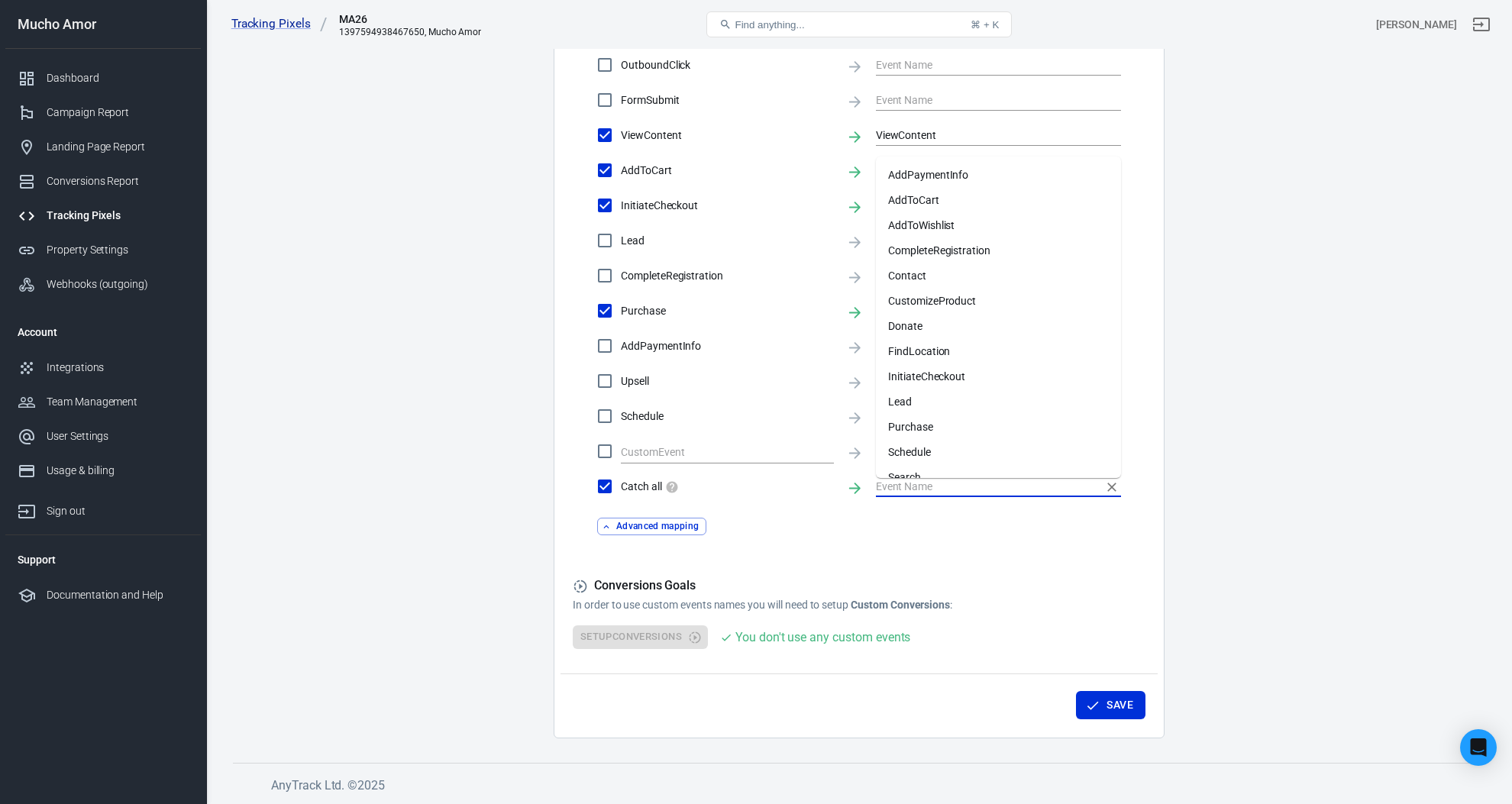
click at [937, 485] on input "text" at bounding box center [987, 485] width 222 height 19
click at [605, 484] on input "Catch all" at bounding box center [604, 486] width 32 height 32
checkbox input "false"
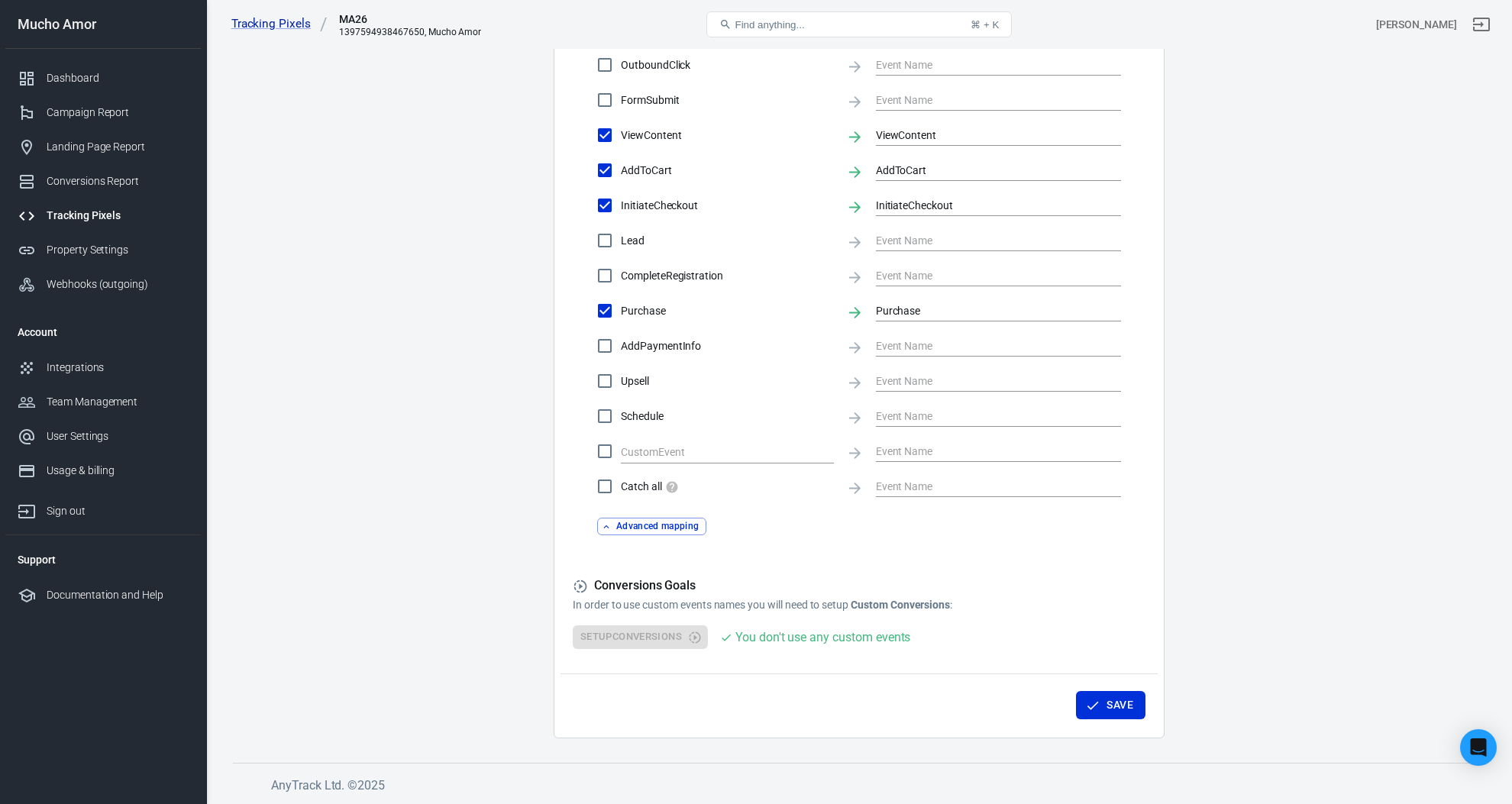
click at [660, 525] on button "Advanced mapping" at bounding box center [651, 526] width 109 height 17
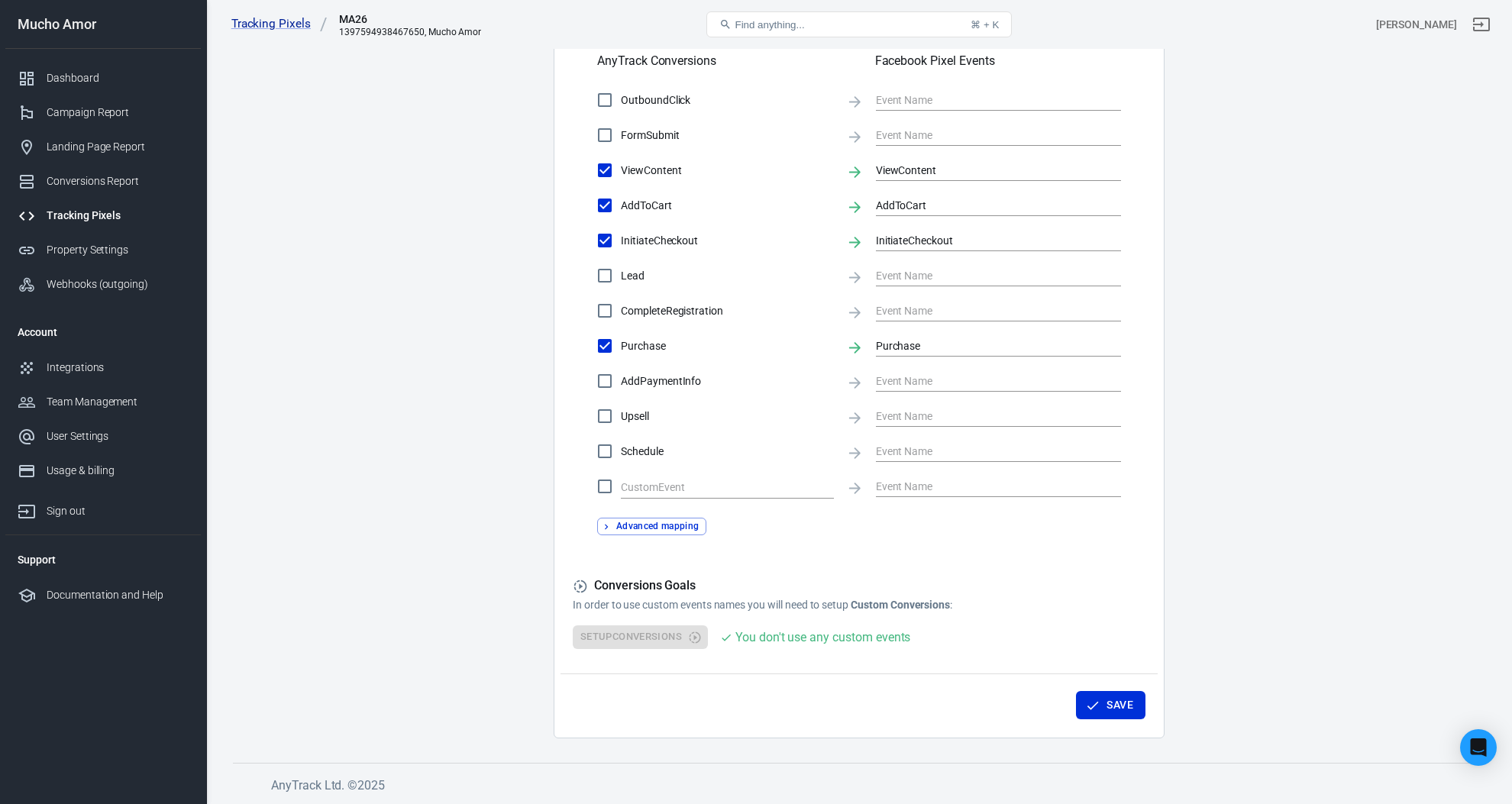
scroll to position [545, 0]
click at [660, 525] on button "Advanced mapping" at bounding box center [651, 526] width 109 height 17
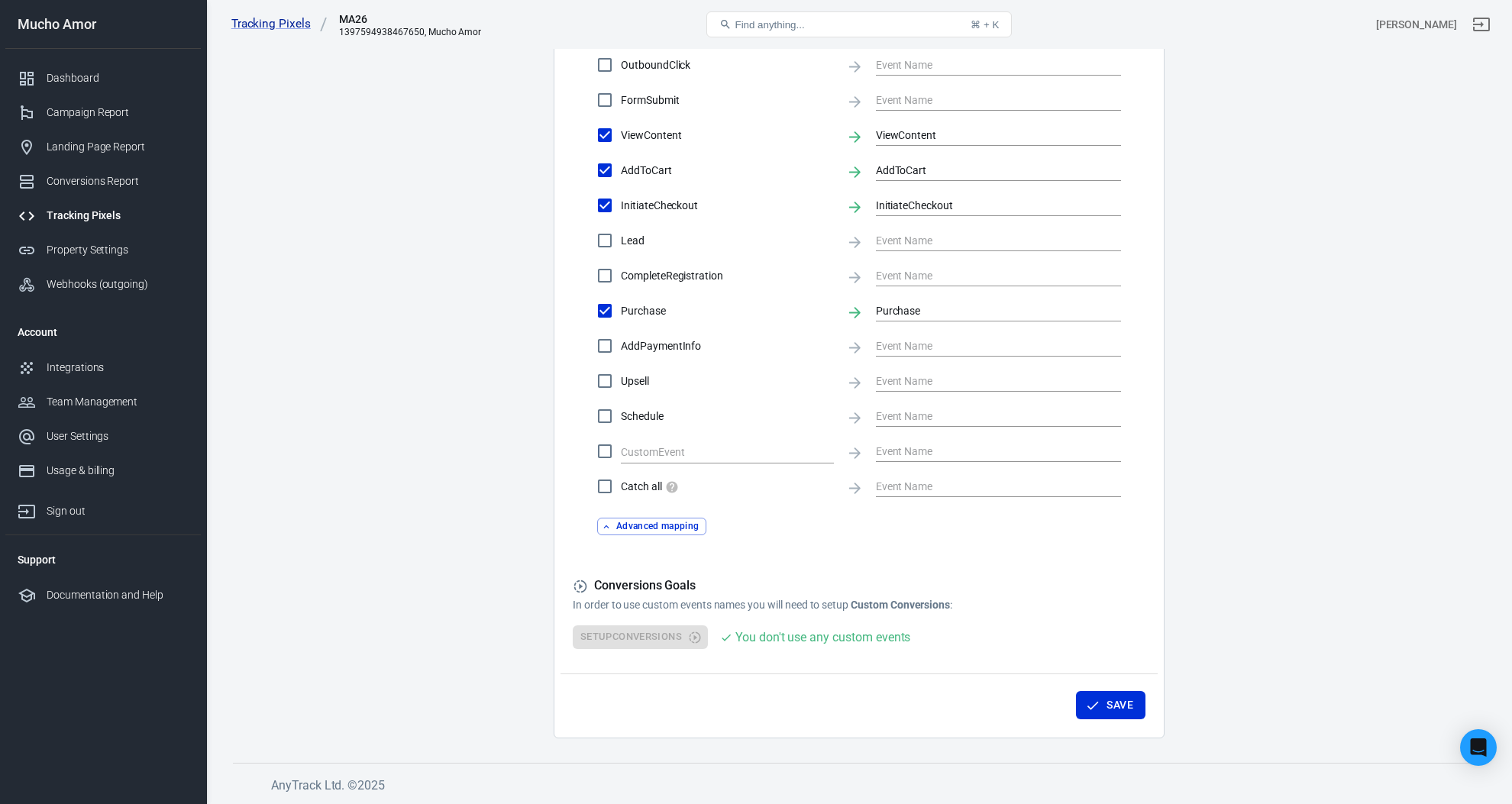
click at [660, 525] on button "Advanced mapping" at bounding box center [651, 526] width 109 height 17
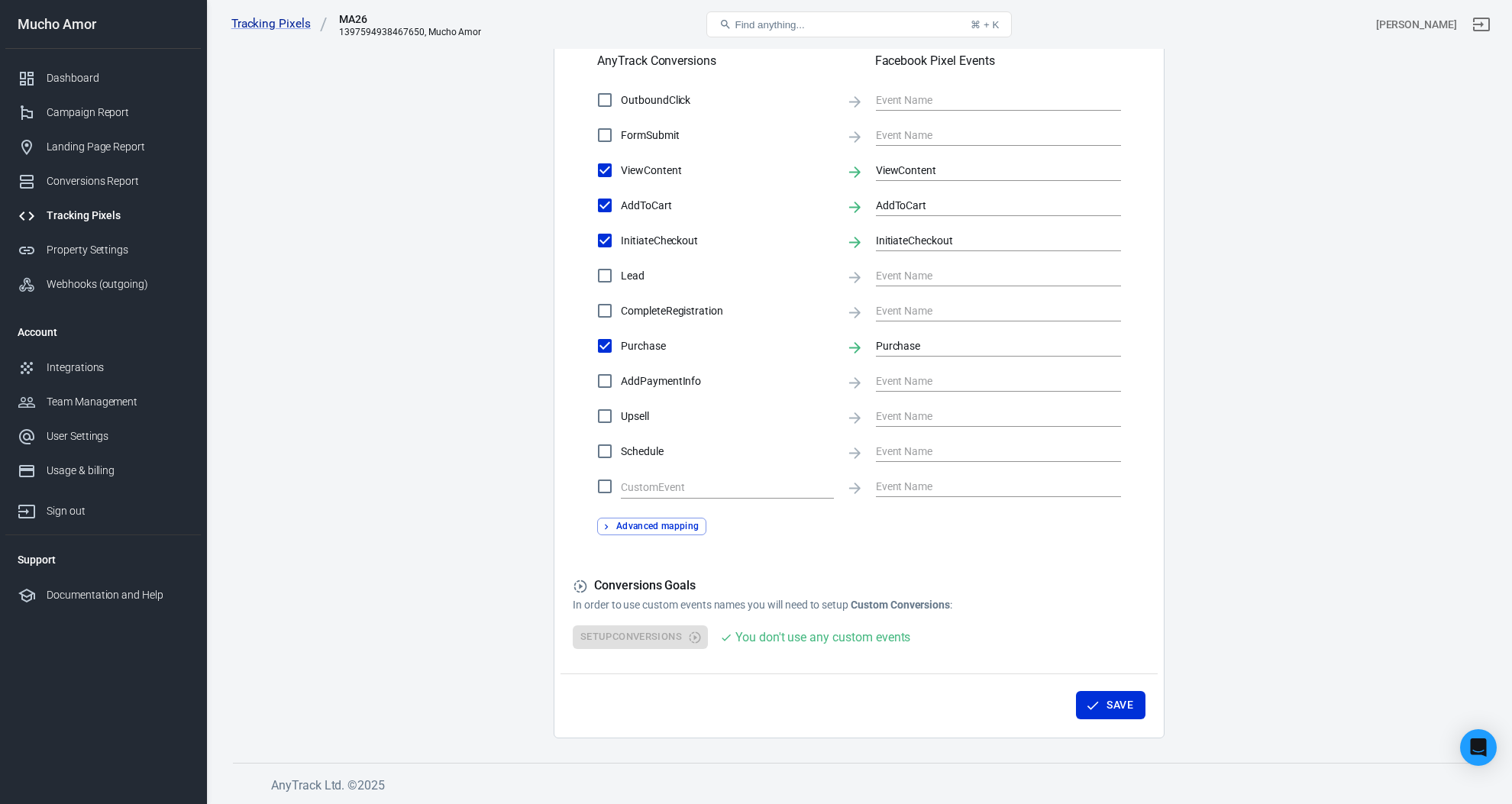
click at [660, 525] on button "Advanced mapping" at bounding box center [651, 526] width 109 height 17
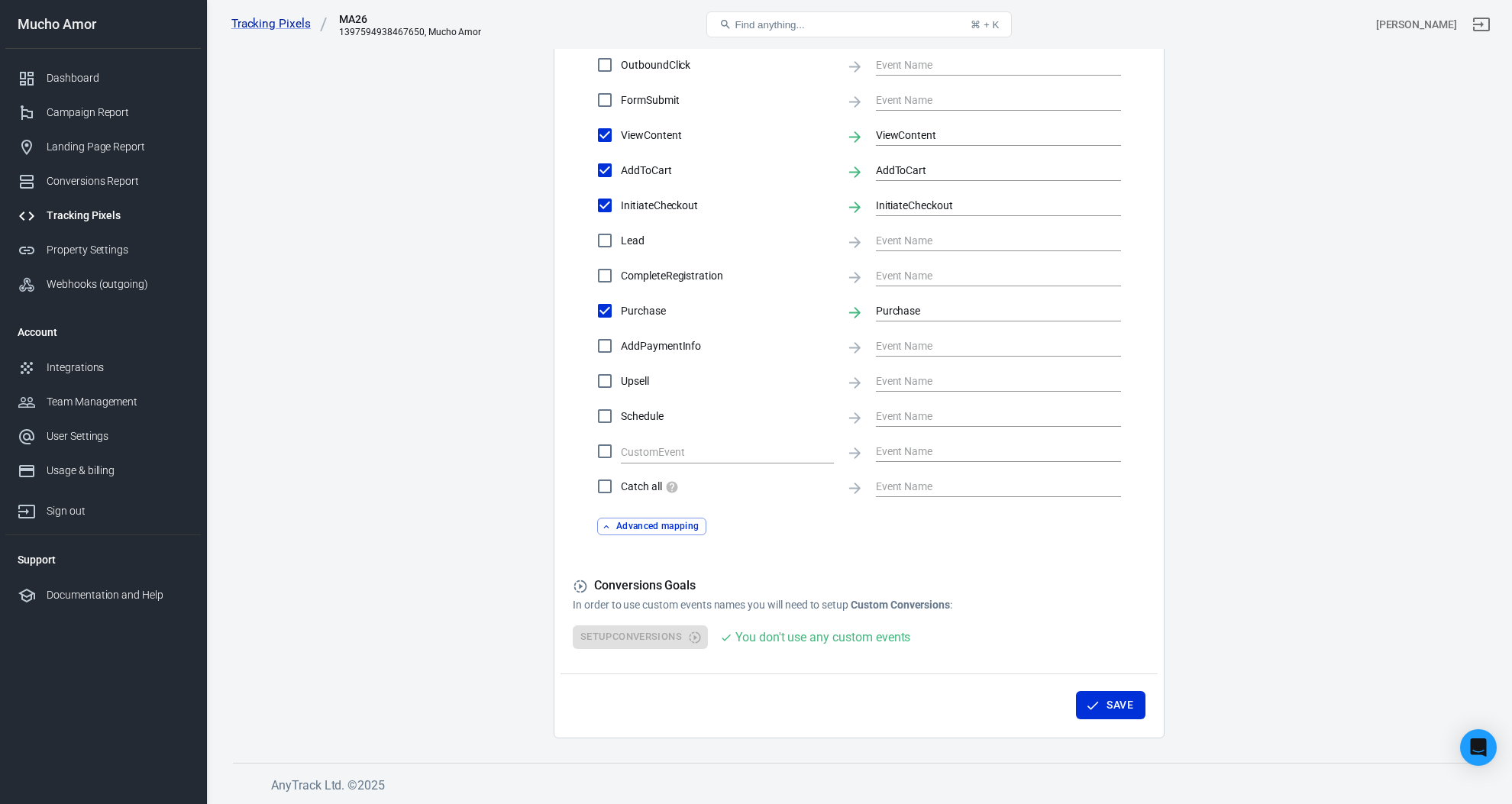
click at [660, 525] on button "Advanced mapping" at bounding box center [651, 526] width 109 height 17
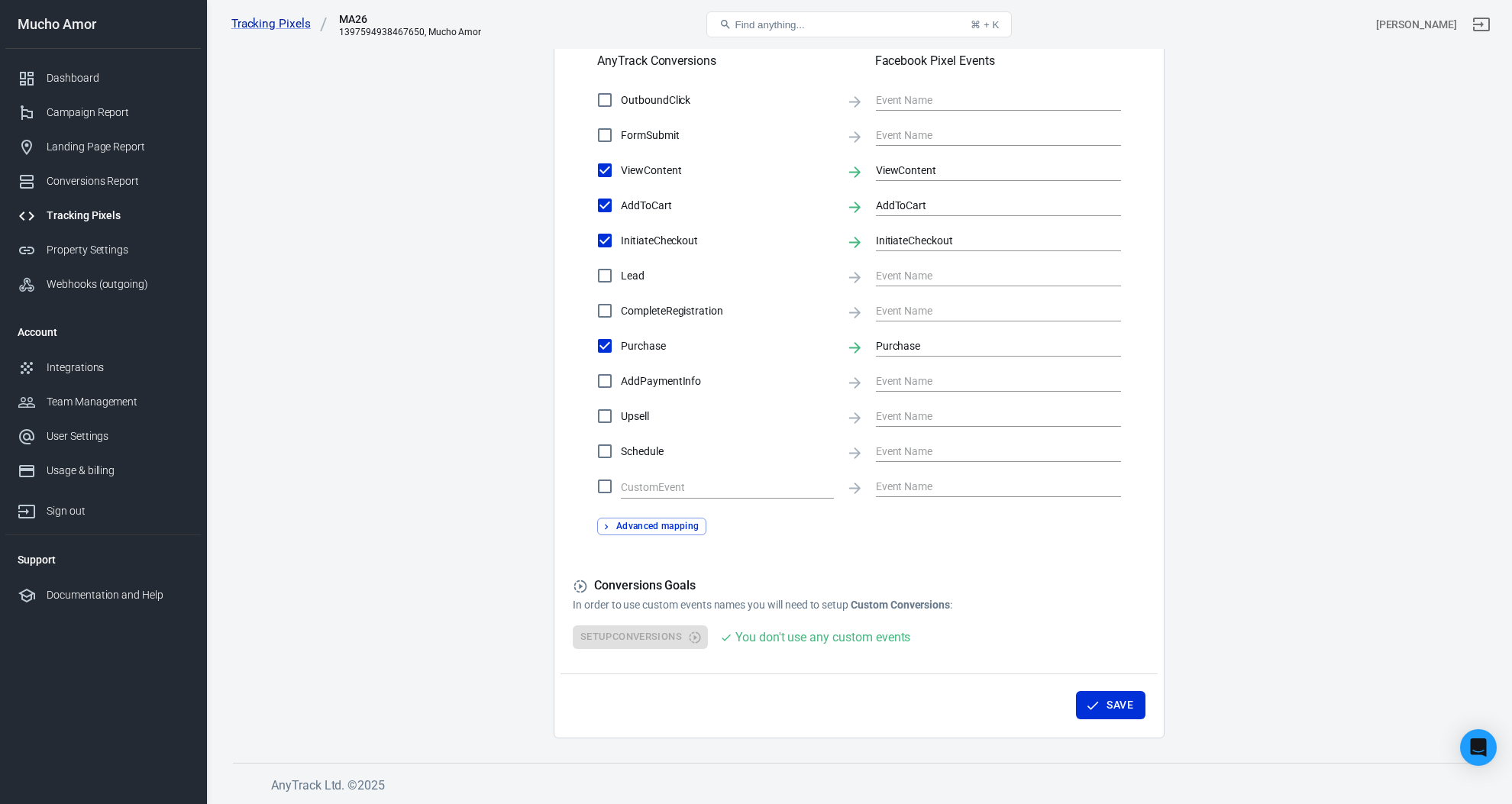
click at [660, 525] on button "Advanced mapping" at bounding box center [651, 526] width 109 height 17
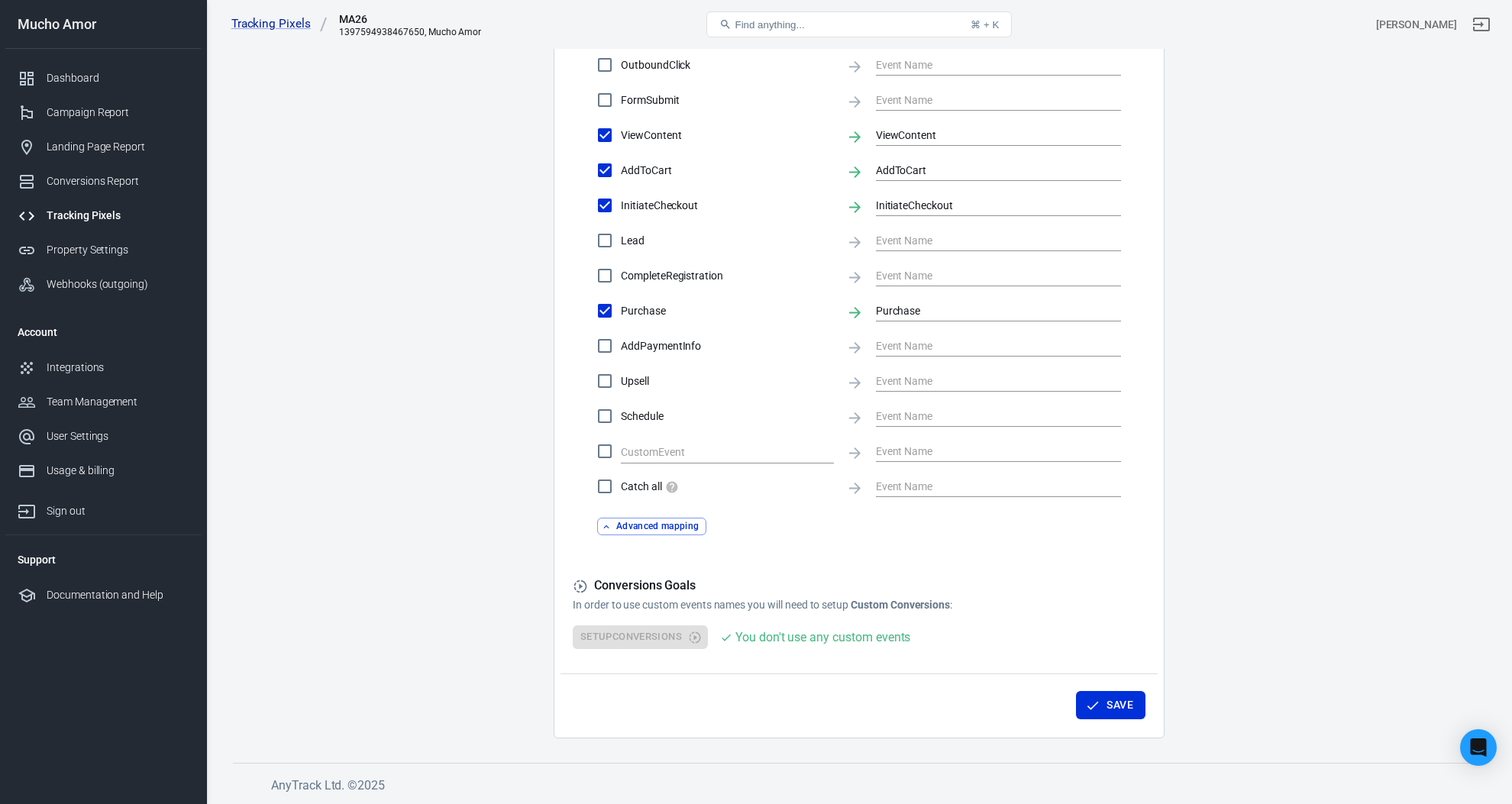
click at [660, 525] on button "Advanced mapping" at bounding box center [651, 526] width 109 height 17
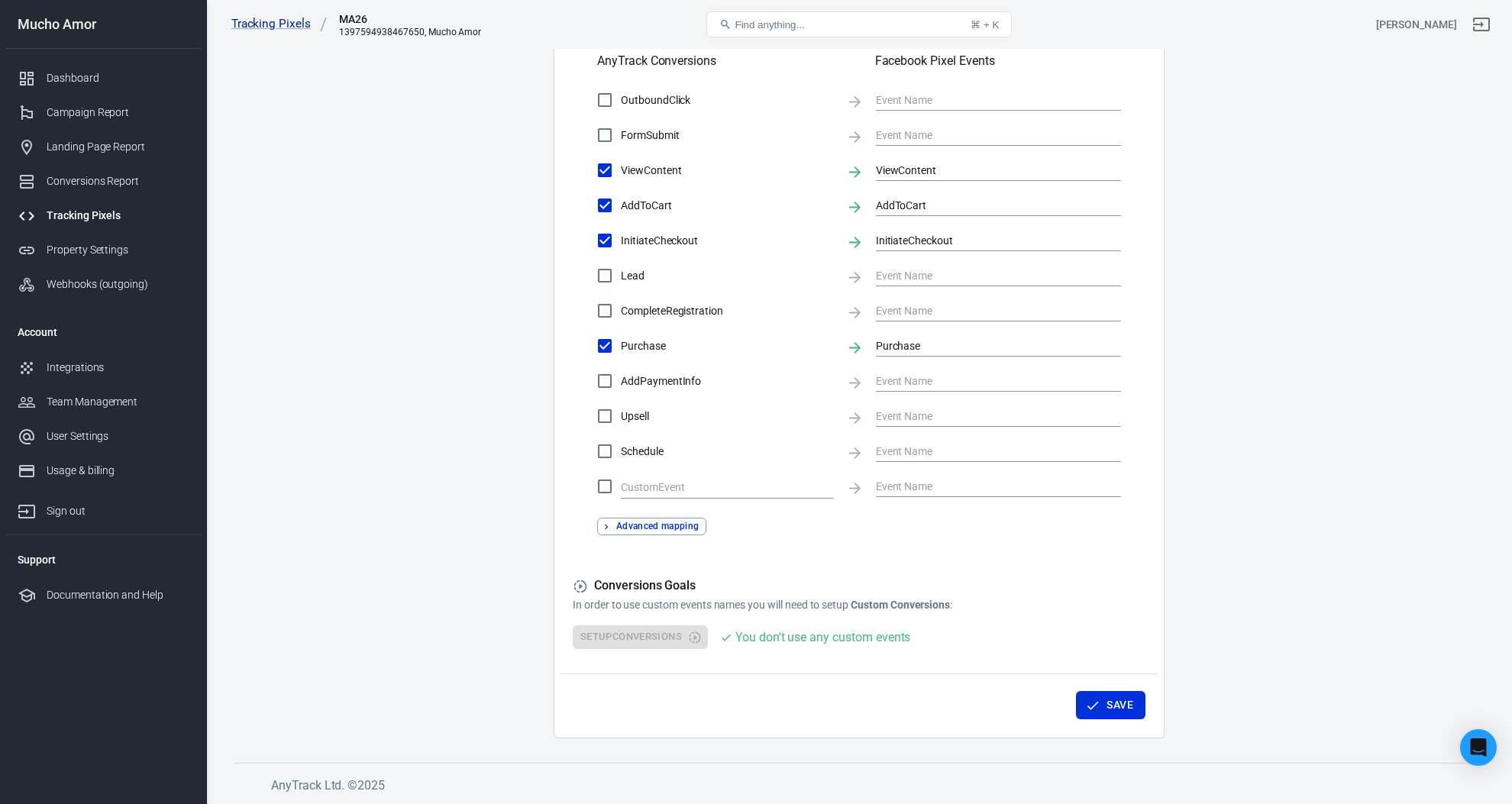
click at [660, 525] on button "Advanced mapping" at bounding box center [651, 526] width 109 height 17
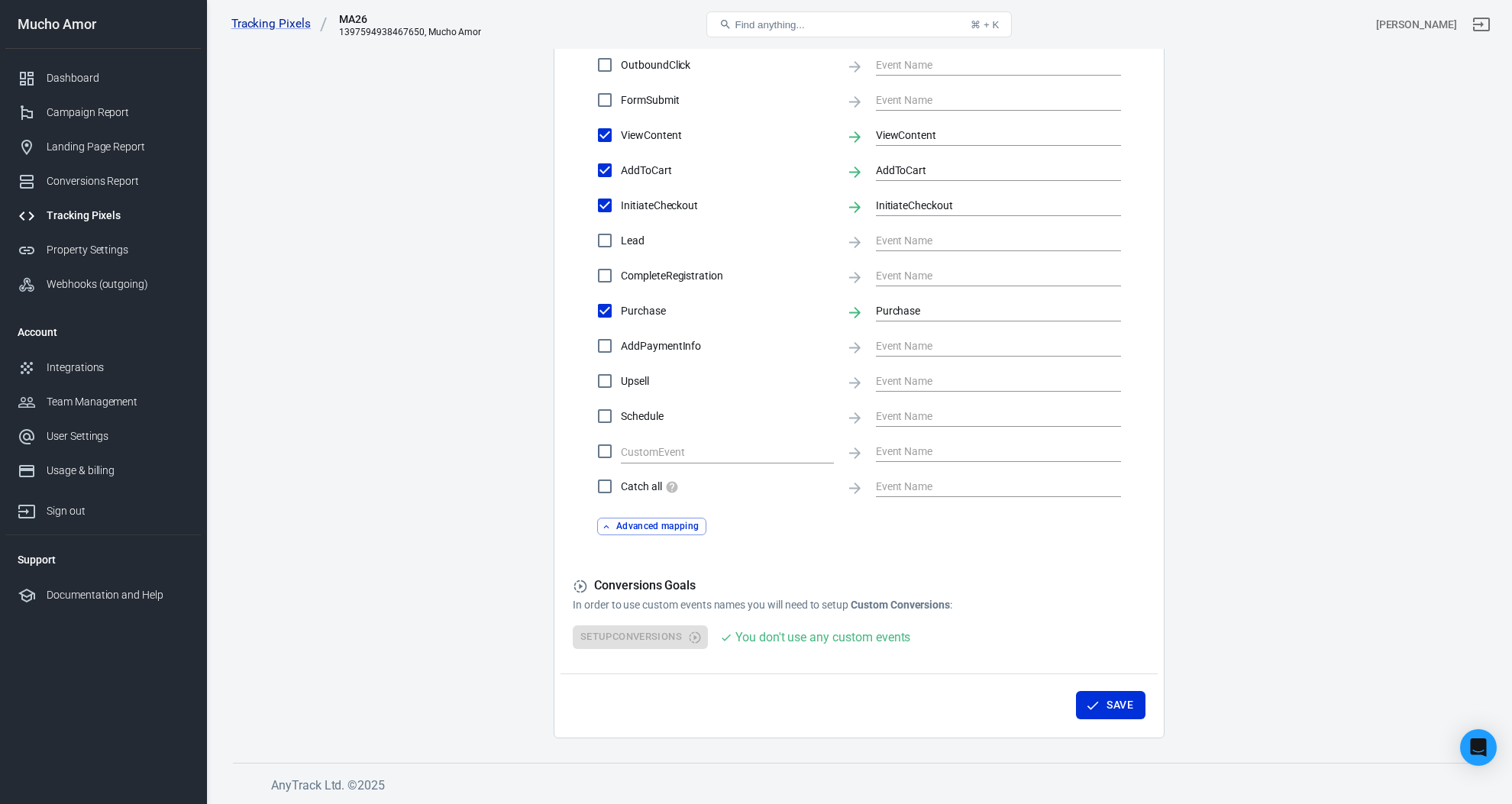
click at [660, 525] on button "Advanced mapping" at bounding box center [651, 526] width 109 height 17
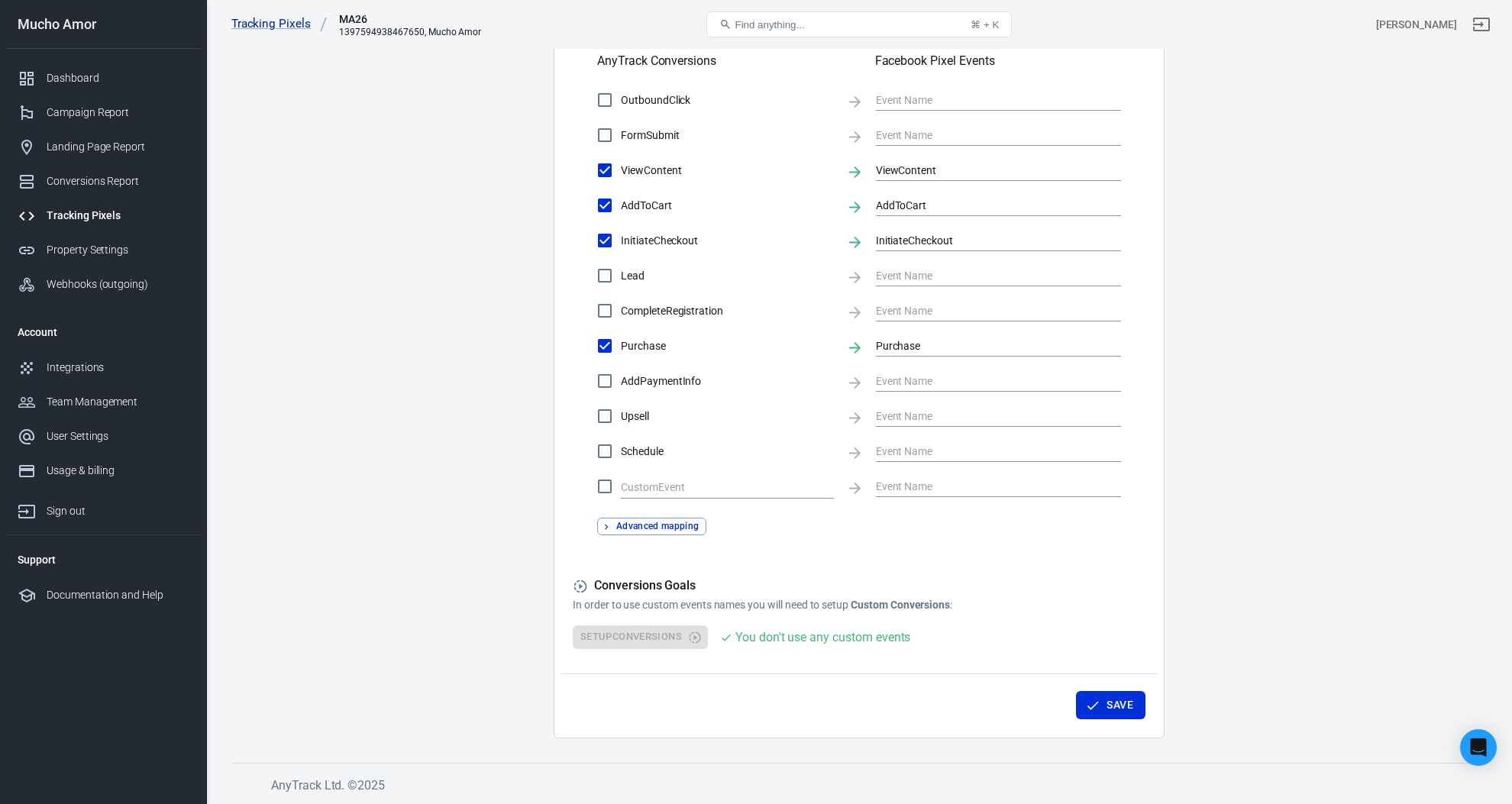
click at [660, 525] on button "Advanced mapping" at bounding box center [651, 526] width 109 height 17
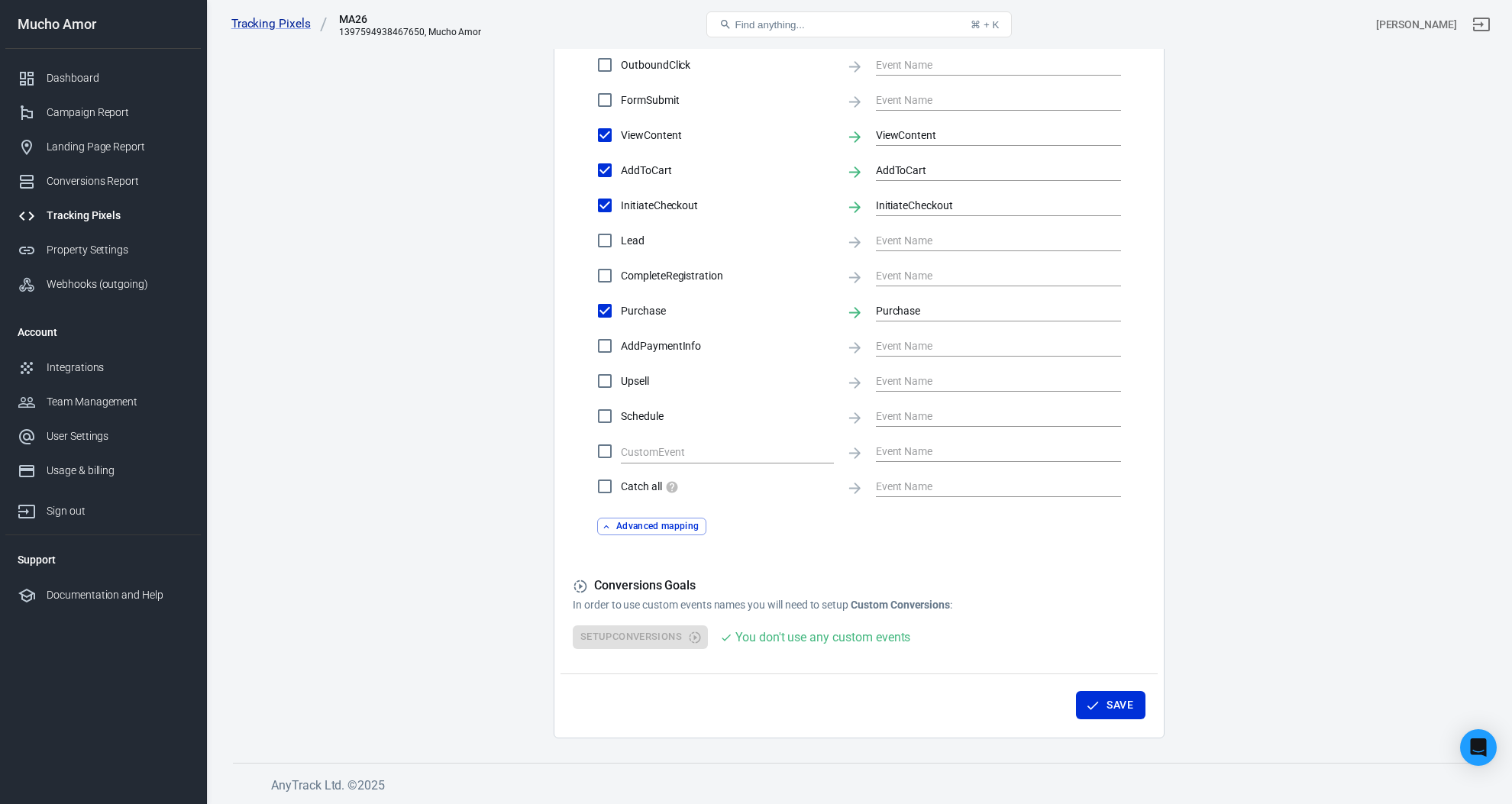
click at [660, 525] on button "Advanced mapping" at bounding box center [651, 526] width 109 height 17
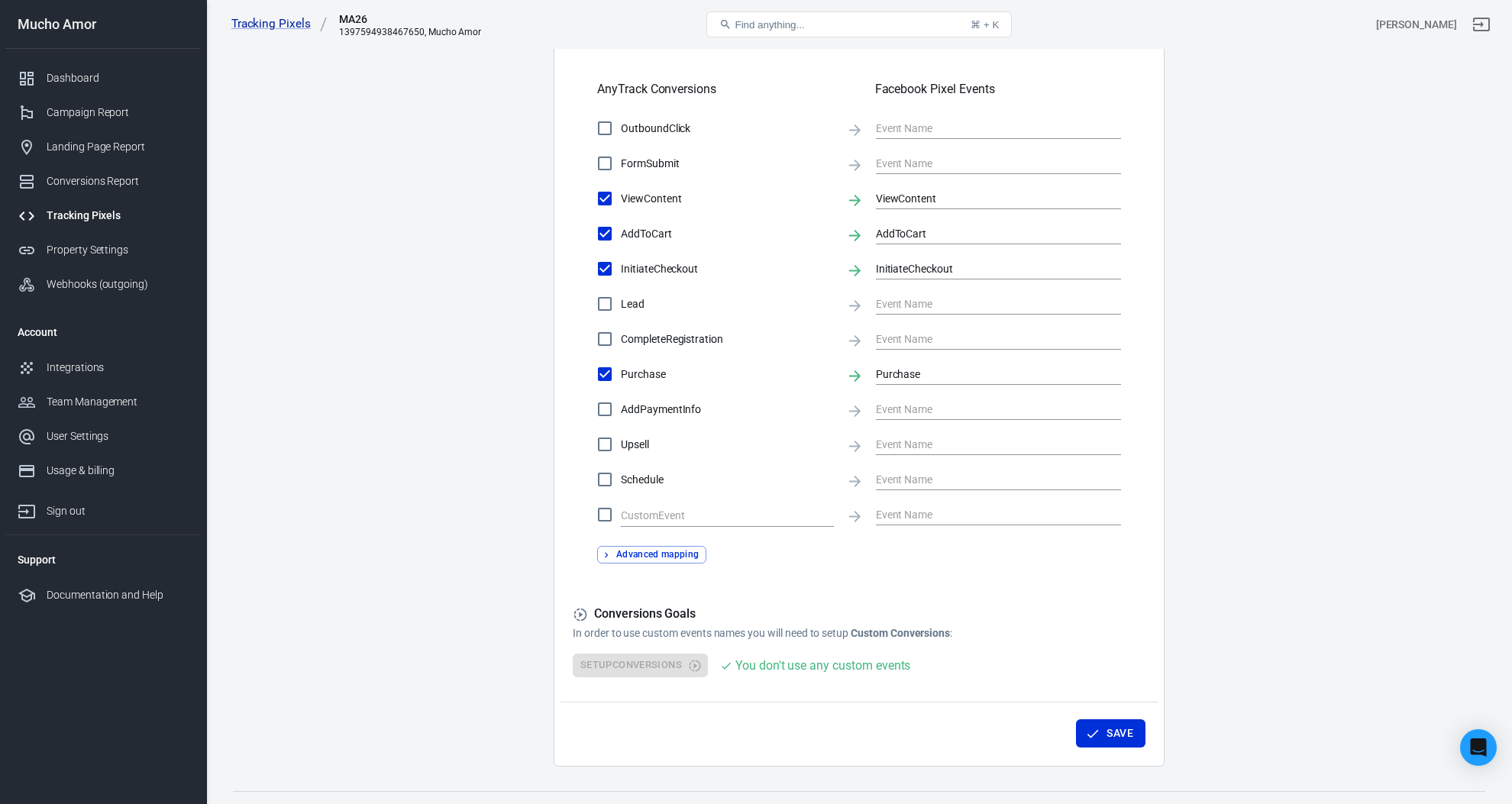
scroll to position [506, 0]
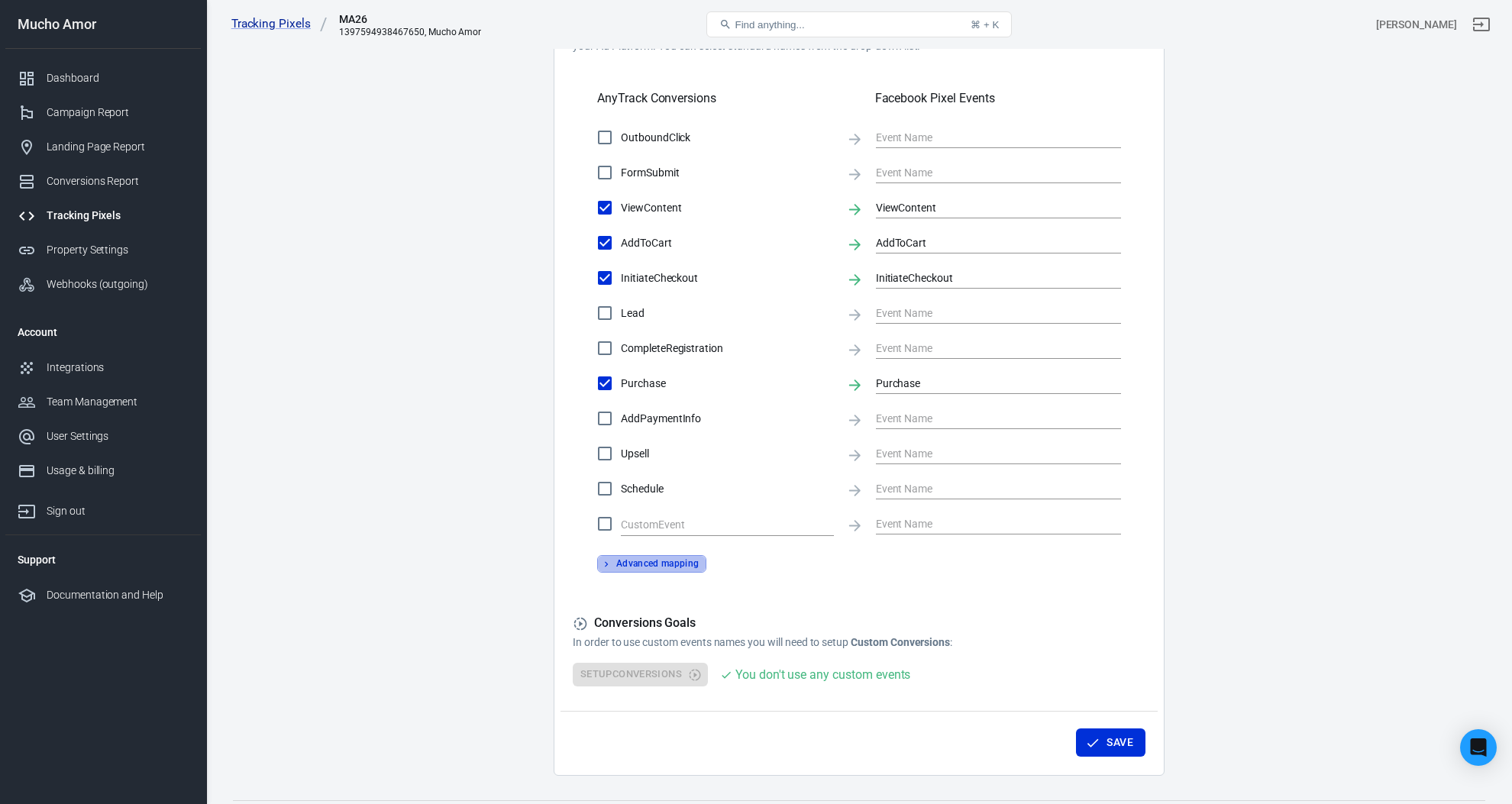
click at [654, 559] on button "Advanced mapping" at bounding box center [651, 563] width 109 height 17
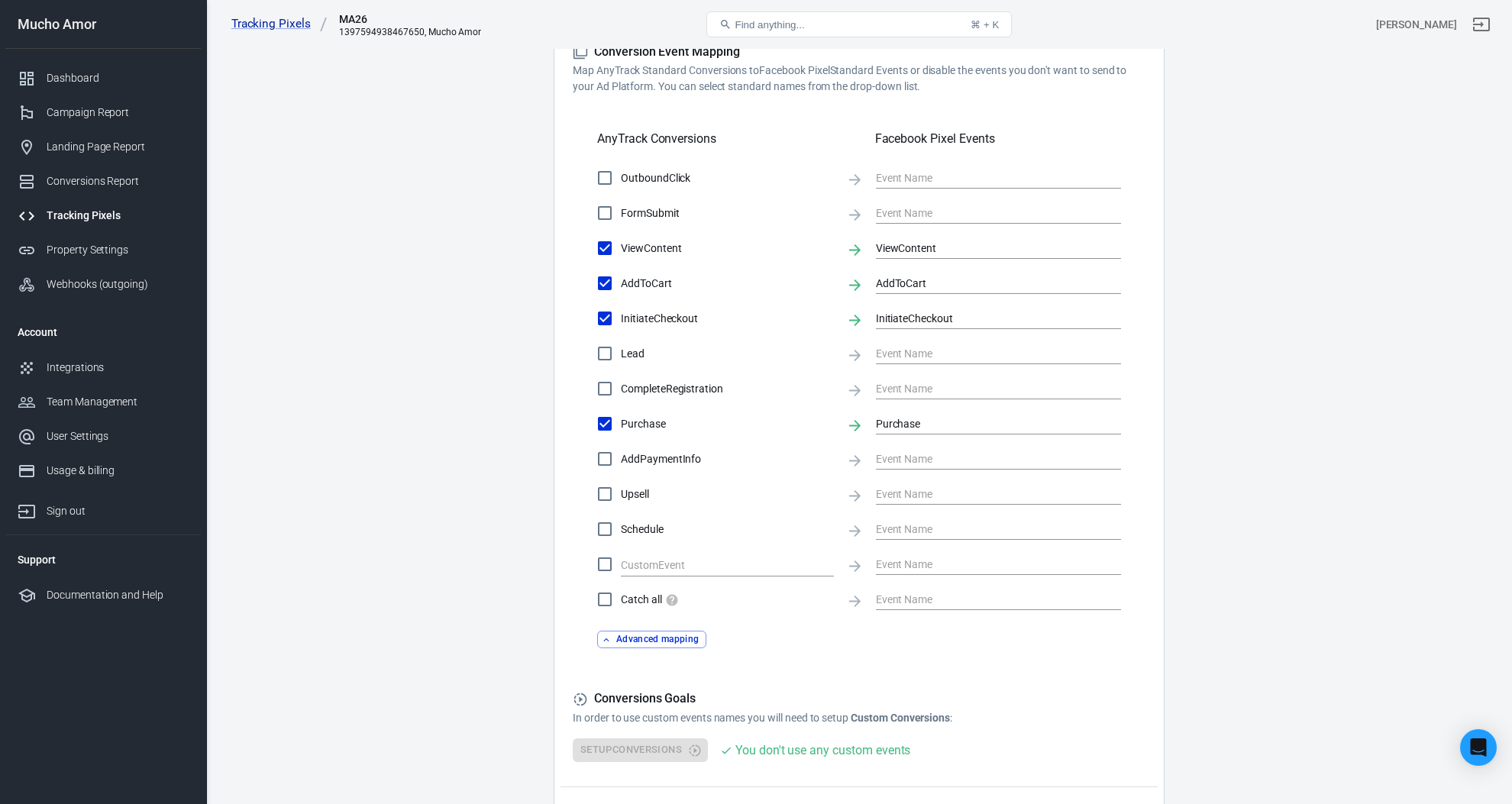
scroll to position [467, 0]
click at [653, 625] on div "Catch all Advanced mapping" at bounding box center [859, 614] width 573 height 65
click at [656, 643] on button "Advanced mapping" at bounding box center [651, 638] width 109 height 17
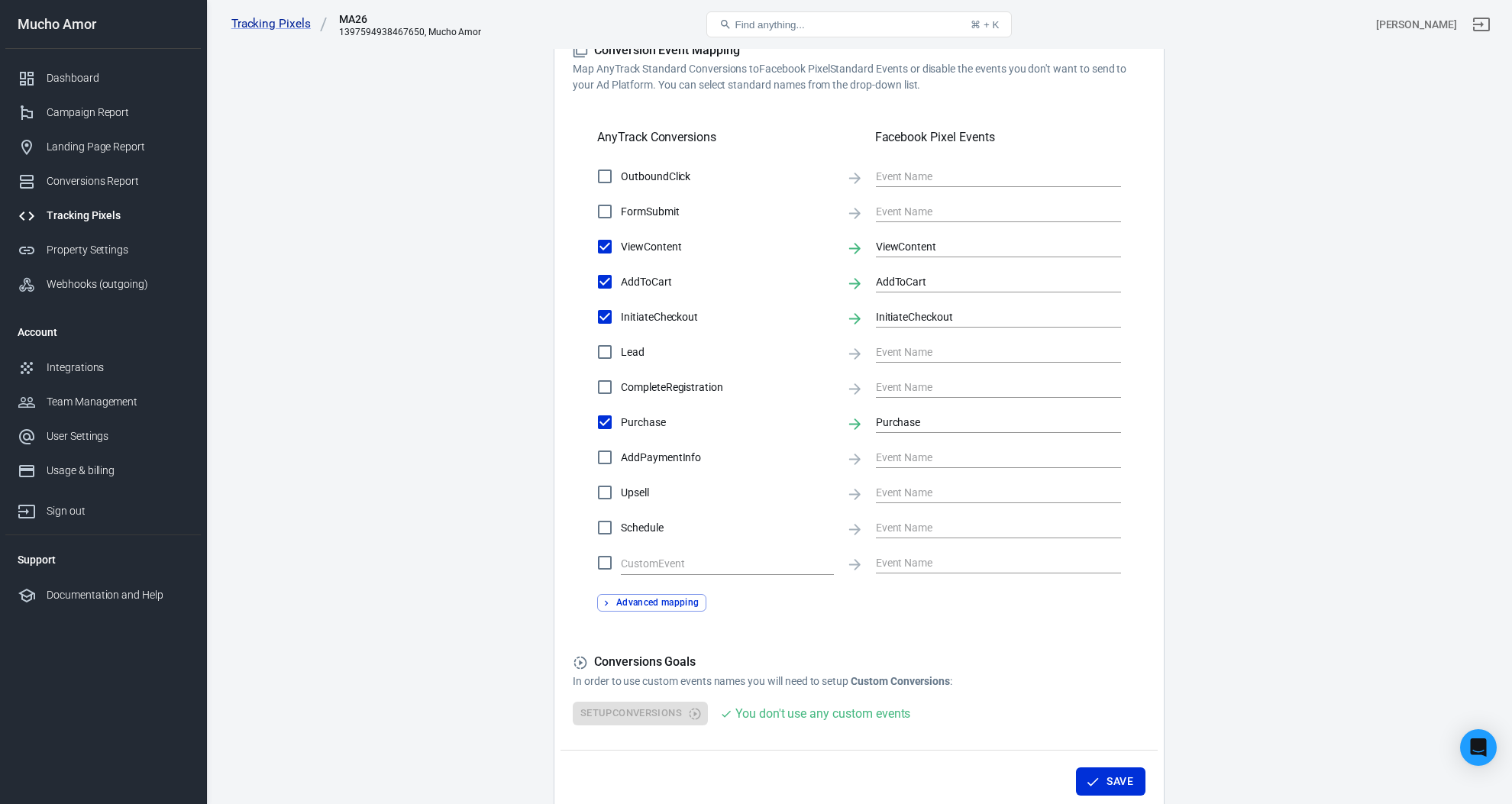
click at [656, 643] on form "Account Connection Connect with Facebook Pixel to enable AnyTrack to send conve…" at bounding box center [859, 215] width 573 height 1020
click at [665, 623] on form "Account Connection Connect with Facebook Pixel to enable AnyTrack to send conve…" at bounding box center [859, 215] width 573 height 1020
click at [660, 608] on button "Advanced mapping" at bounding box center [651, 602] width 109 height 17
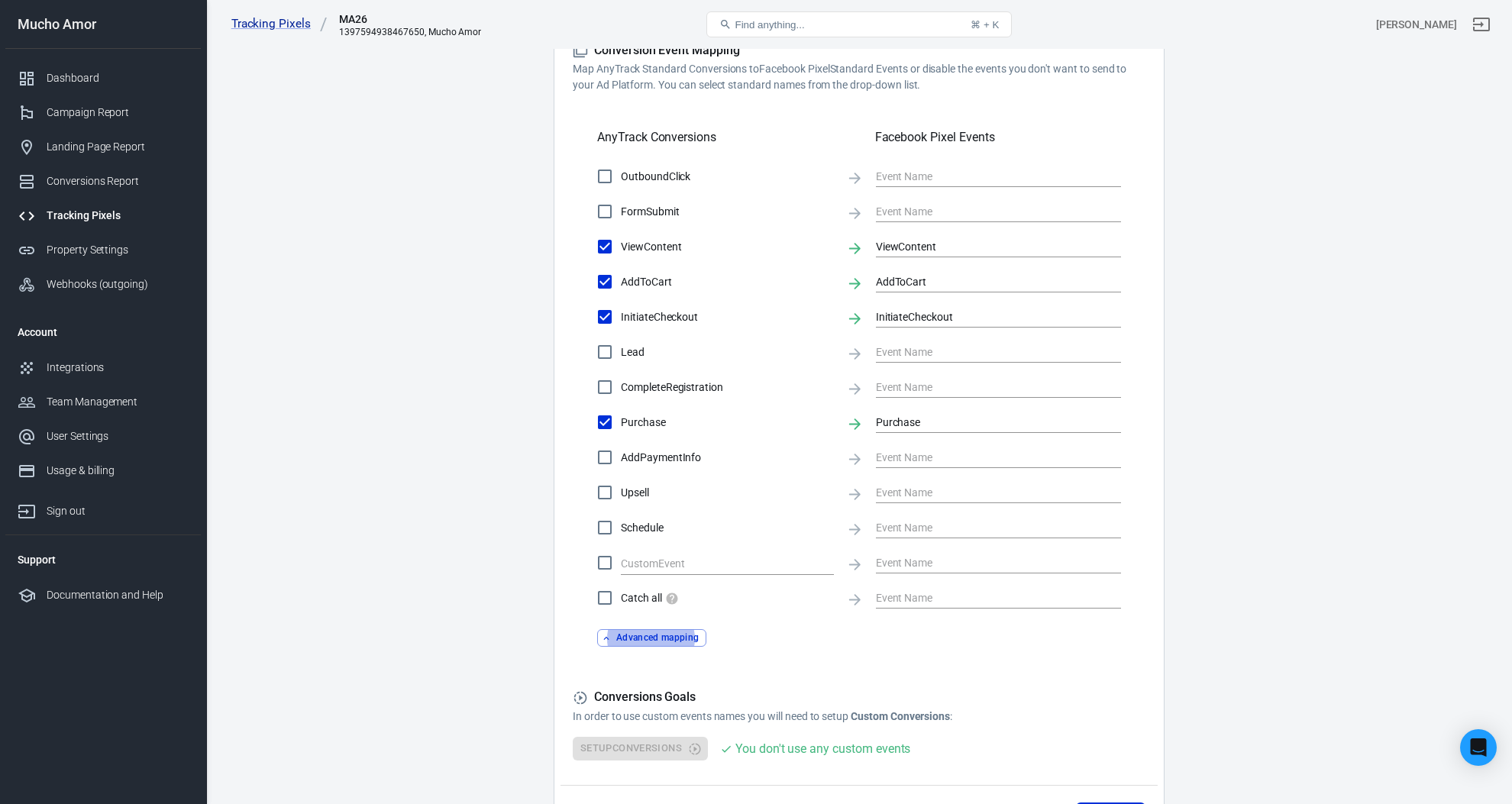
click at [654, 639] on button "Advanced mapping" at bounding box center [651, 638] width 109 height 17
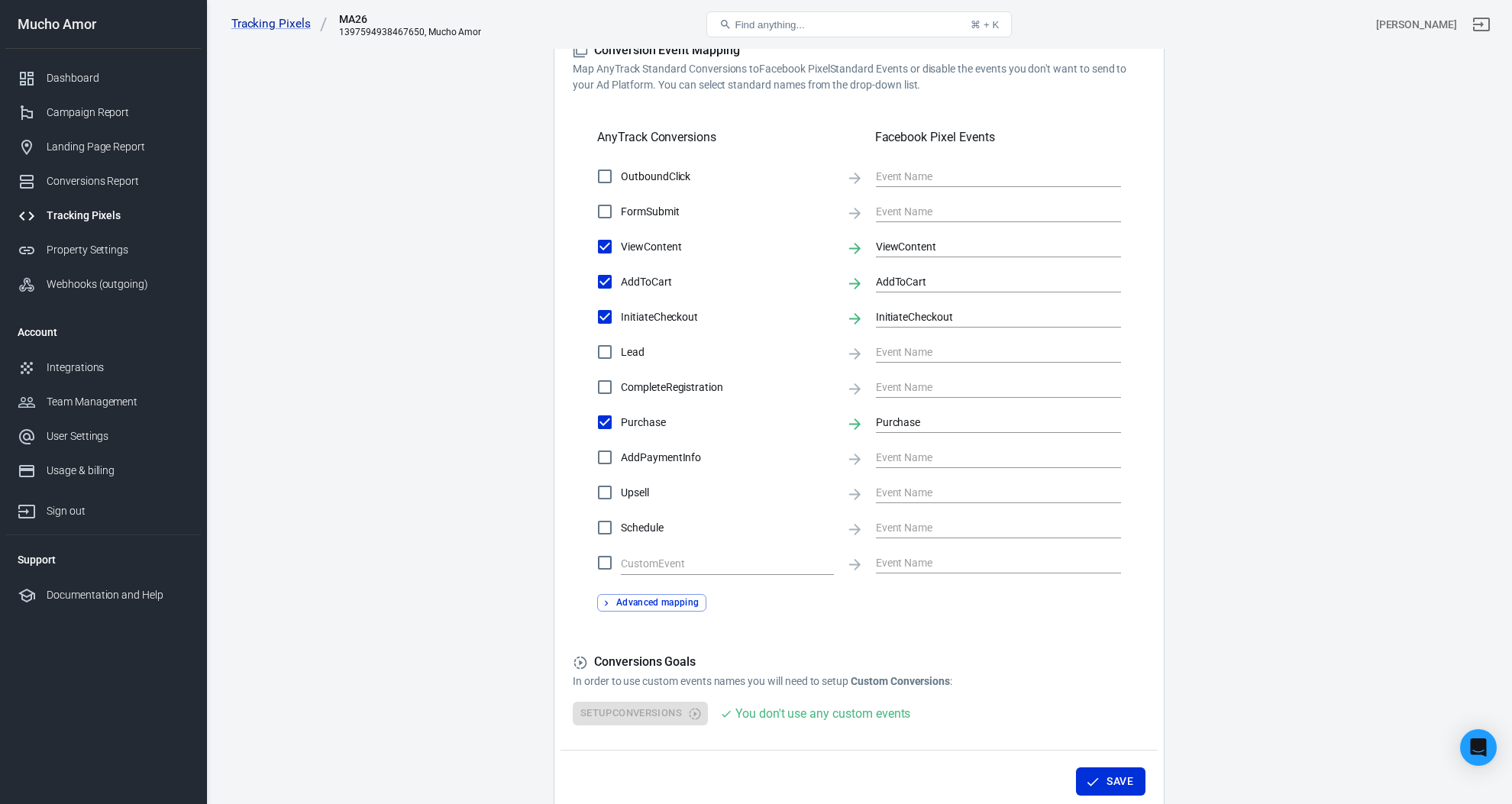
click at [636, 721] on div "Setup Conversions You don't use any custom events" at bounding box center [859, 713] width 573 height 23
click at [832, 717] on div "You don't use any custom events" at bounding box center [823, 712] width 175 height 19
drag, startPoint x: 678, startPoint y: 683, endPoint x: 1037, endPoint y: 692, distance: 359.1
click at [1032, 692] on div "Conversions Goals In order to use custom events names you will need to setup Cu…" at bounding box center [859, 689] width 573 height 71
click at [1037, 692] on div "Conversions Goals In order to use custom events names you will need to setup Cu…" at bounding box center [859, 689] width 573 height 71
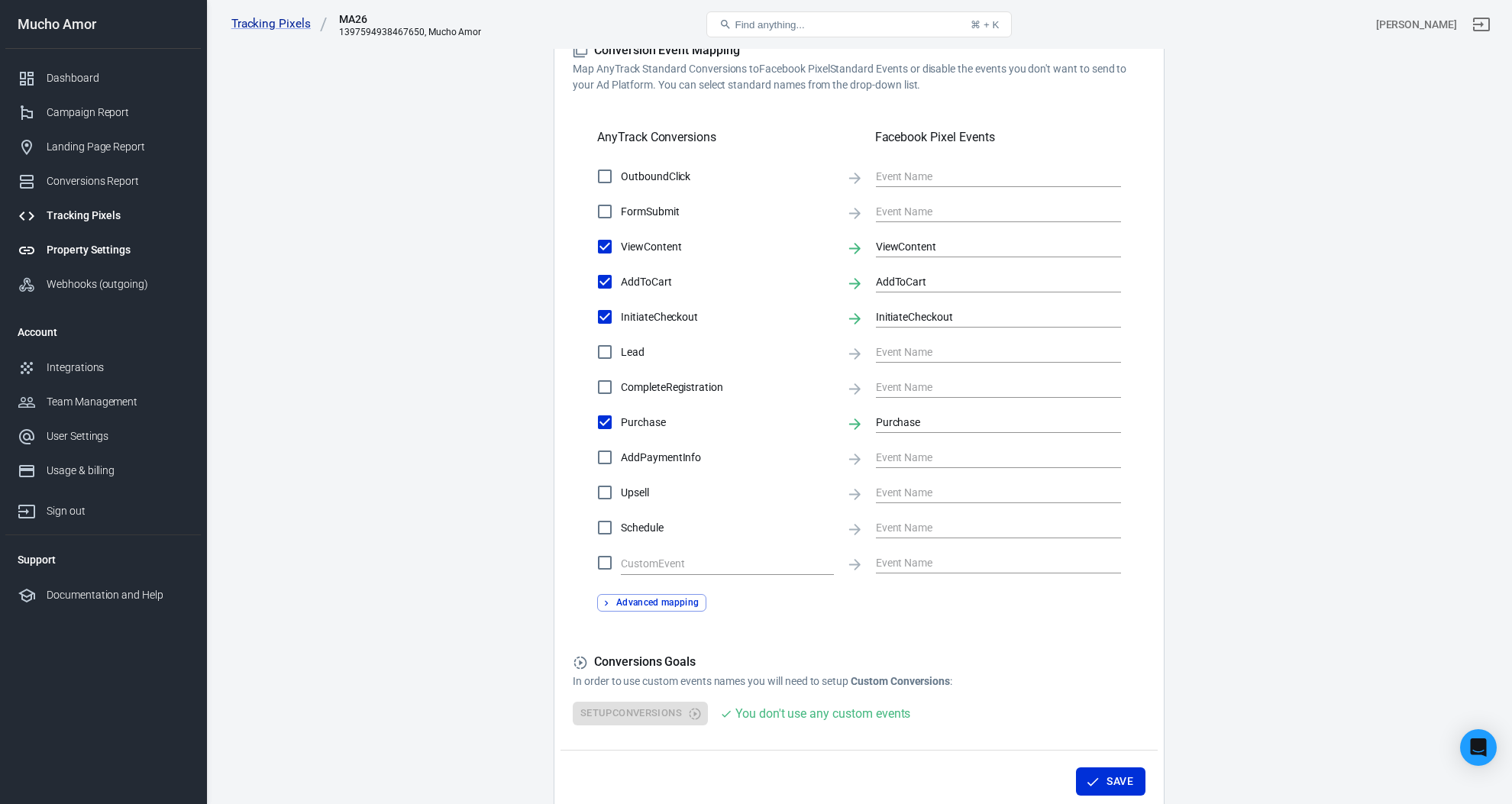
click at [84, 249] on div "Property Settings" at bounding box center [117, 250] width 142 height 16
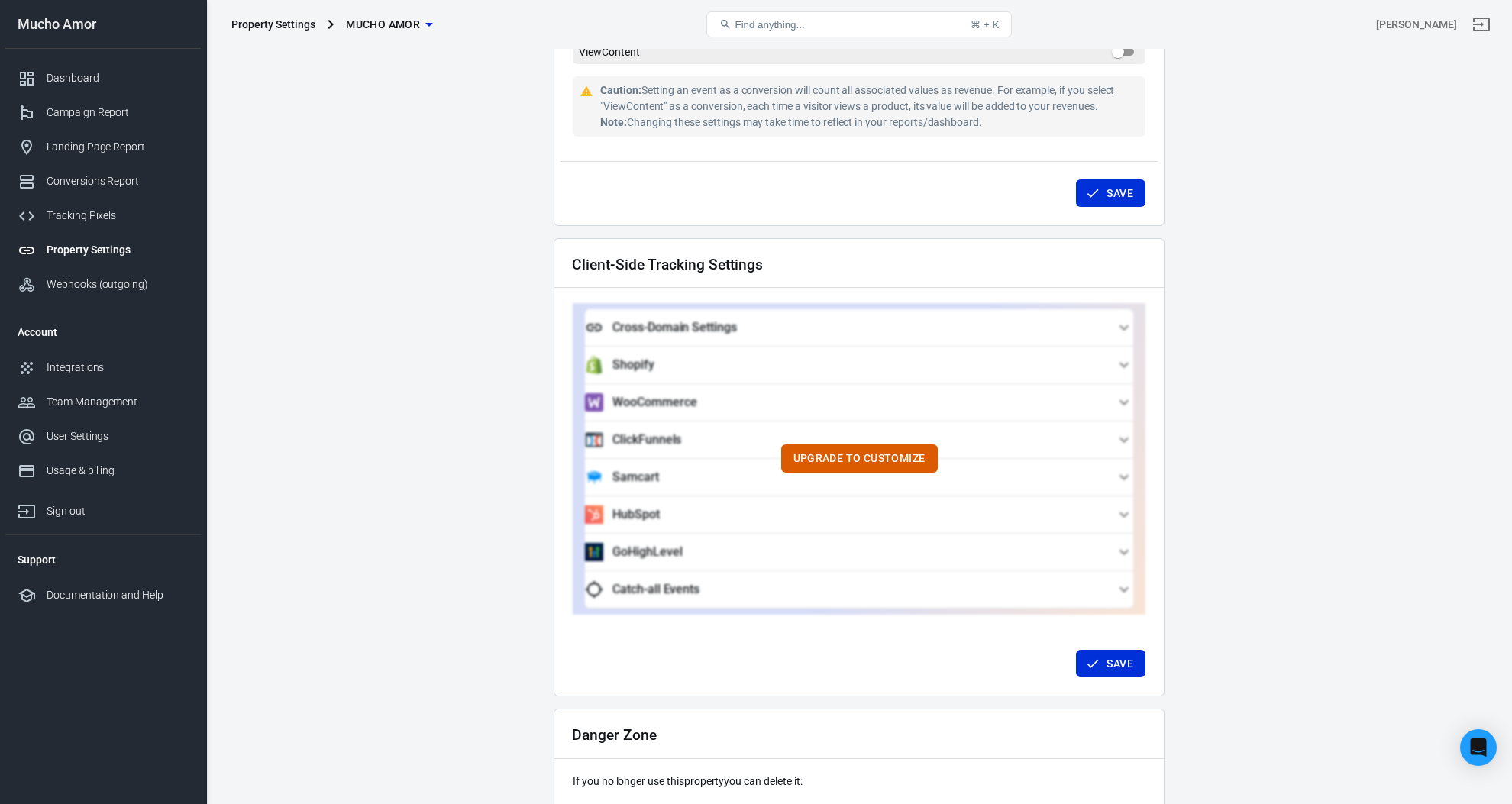
scroll to position [1215, 0]
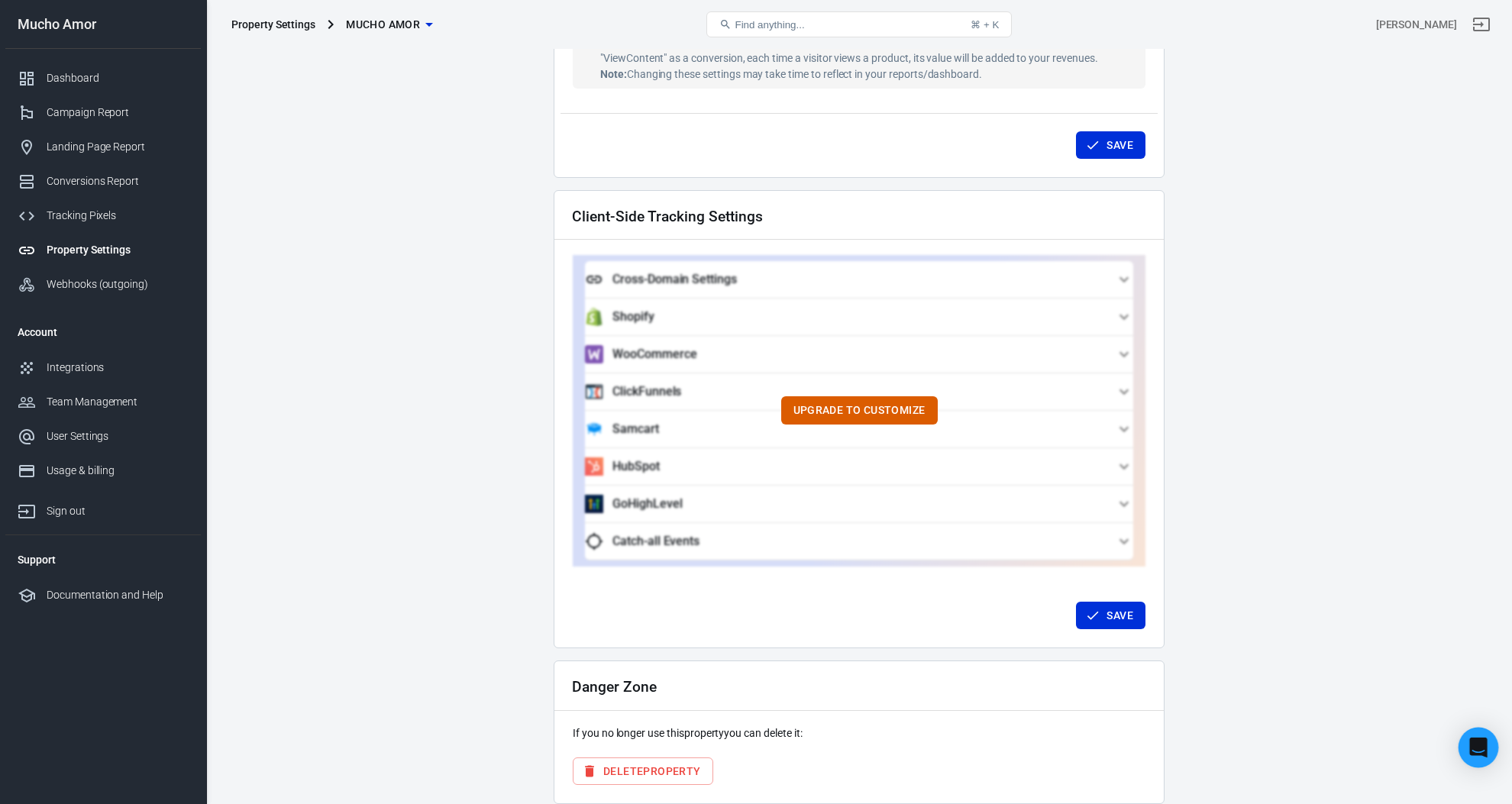
click at [1466, 740] on div "Open Intercom Messenger" at bounding box center [1478, 747] width 41 height 41
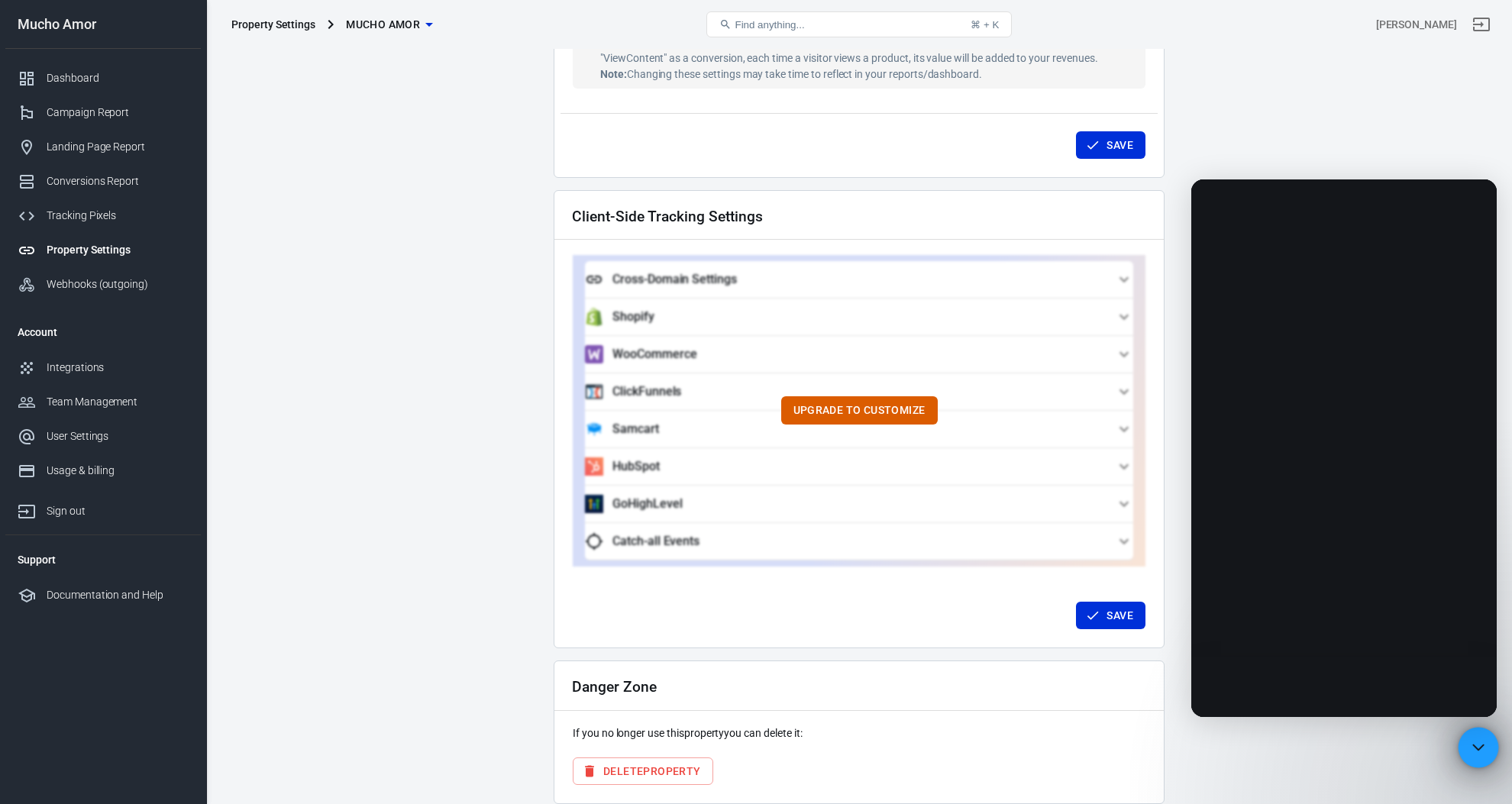
scroll to position [0, 0]
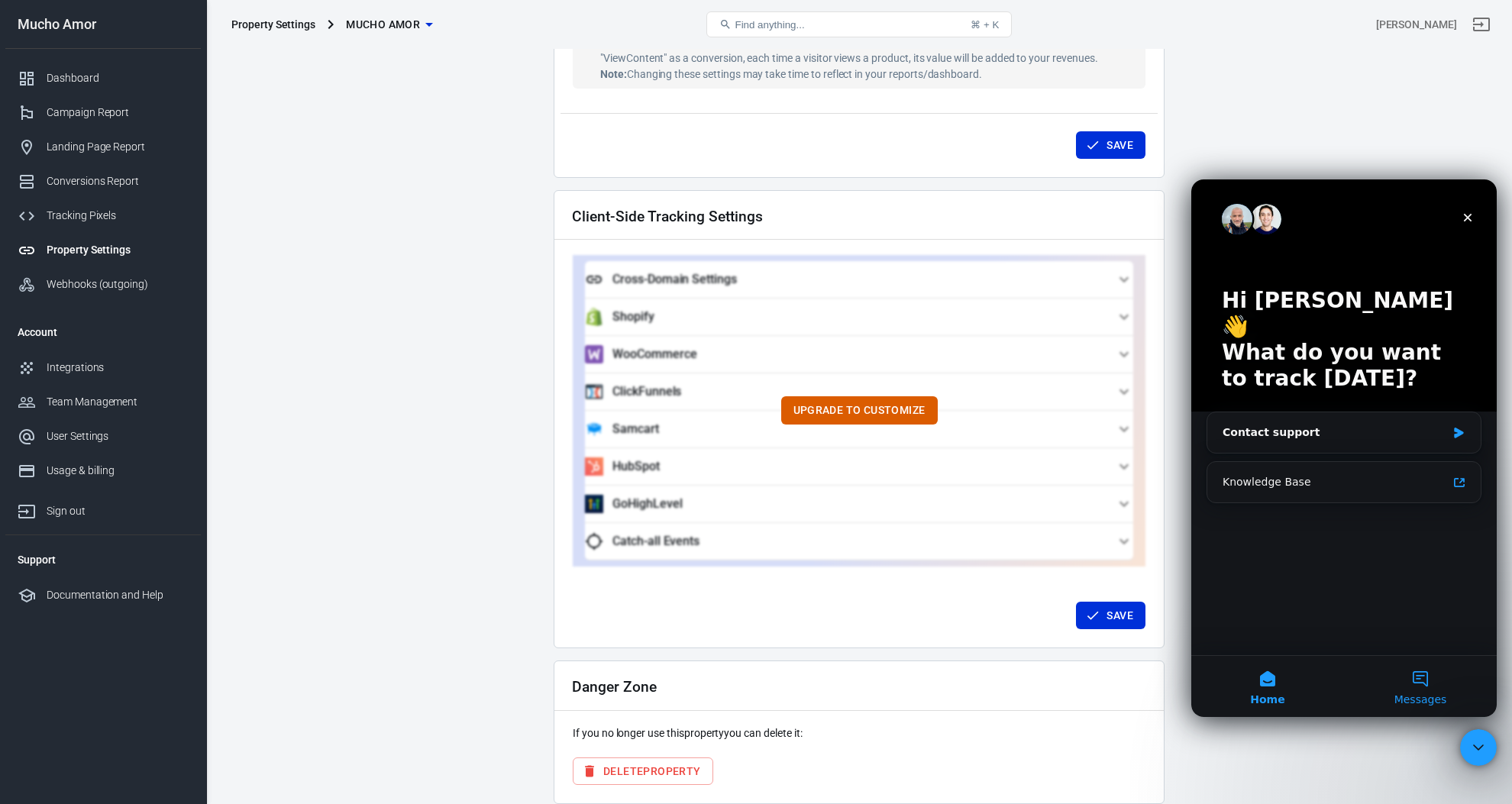
click at [1415, 682] on button "Messages" at bounding box center [1420, 686] width 152 height 61
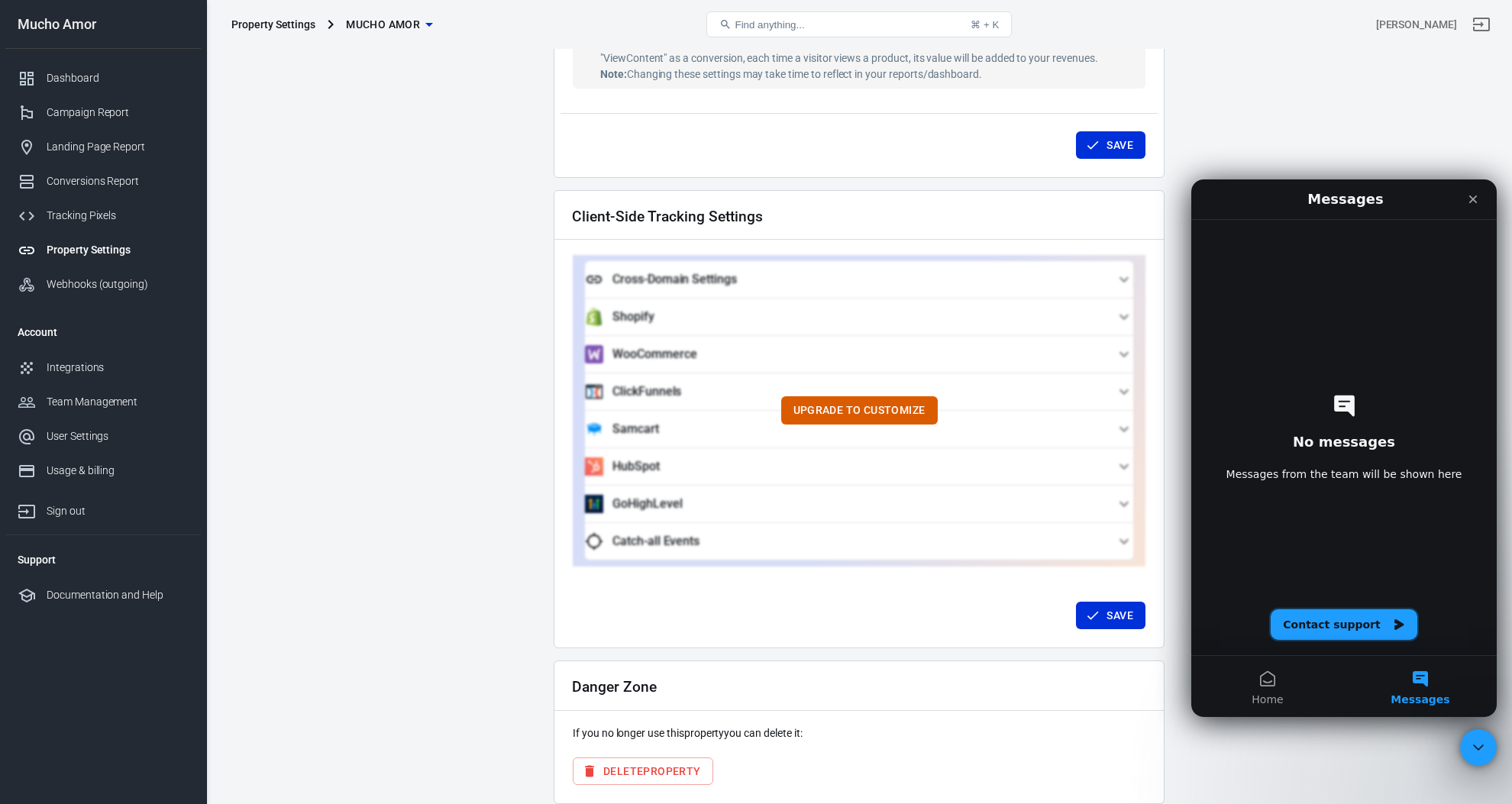
click at [1349, 623] on button "Contact support" at bounding box center [1343, 624] width 146 height 31
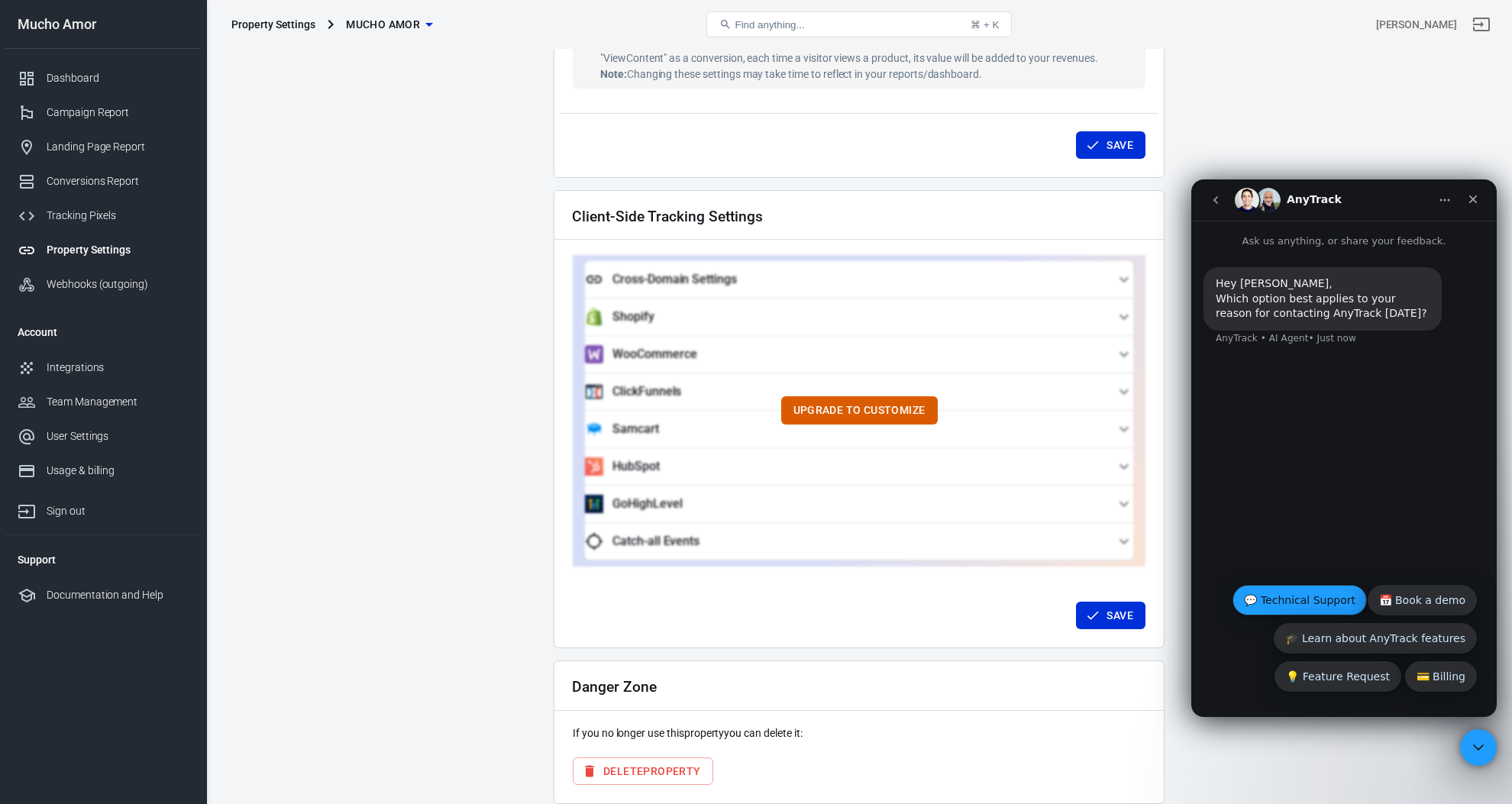
click at [1308, 595] on button "💬 Technical Support" at bounding box center [1299, 599] width 134 height 31
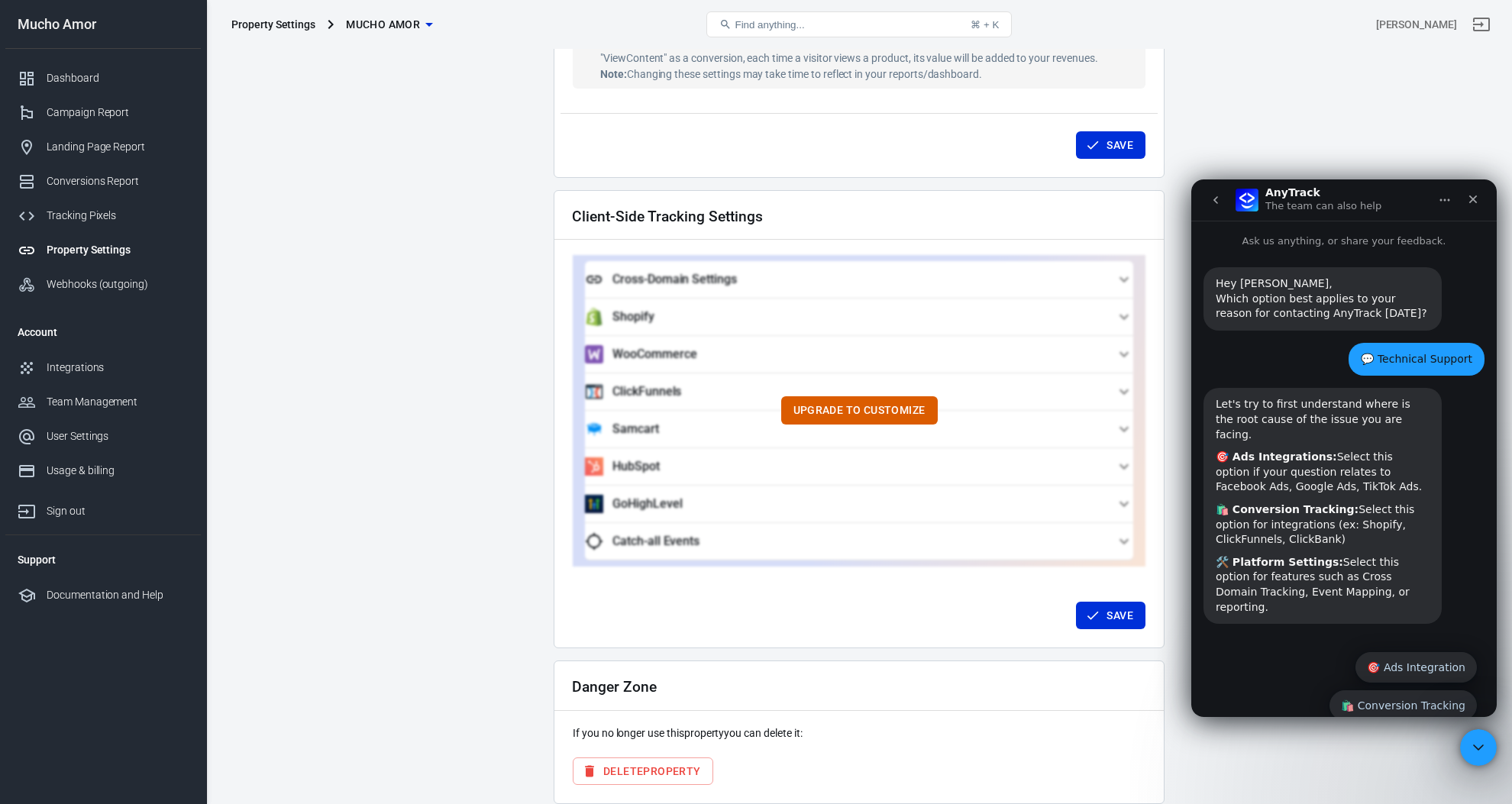
scroll to position [37, 0]
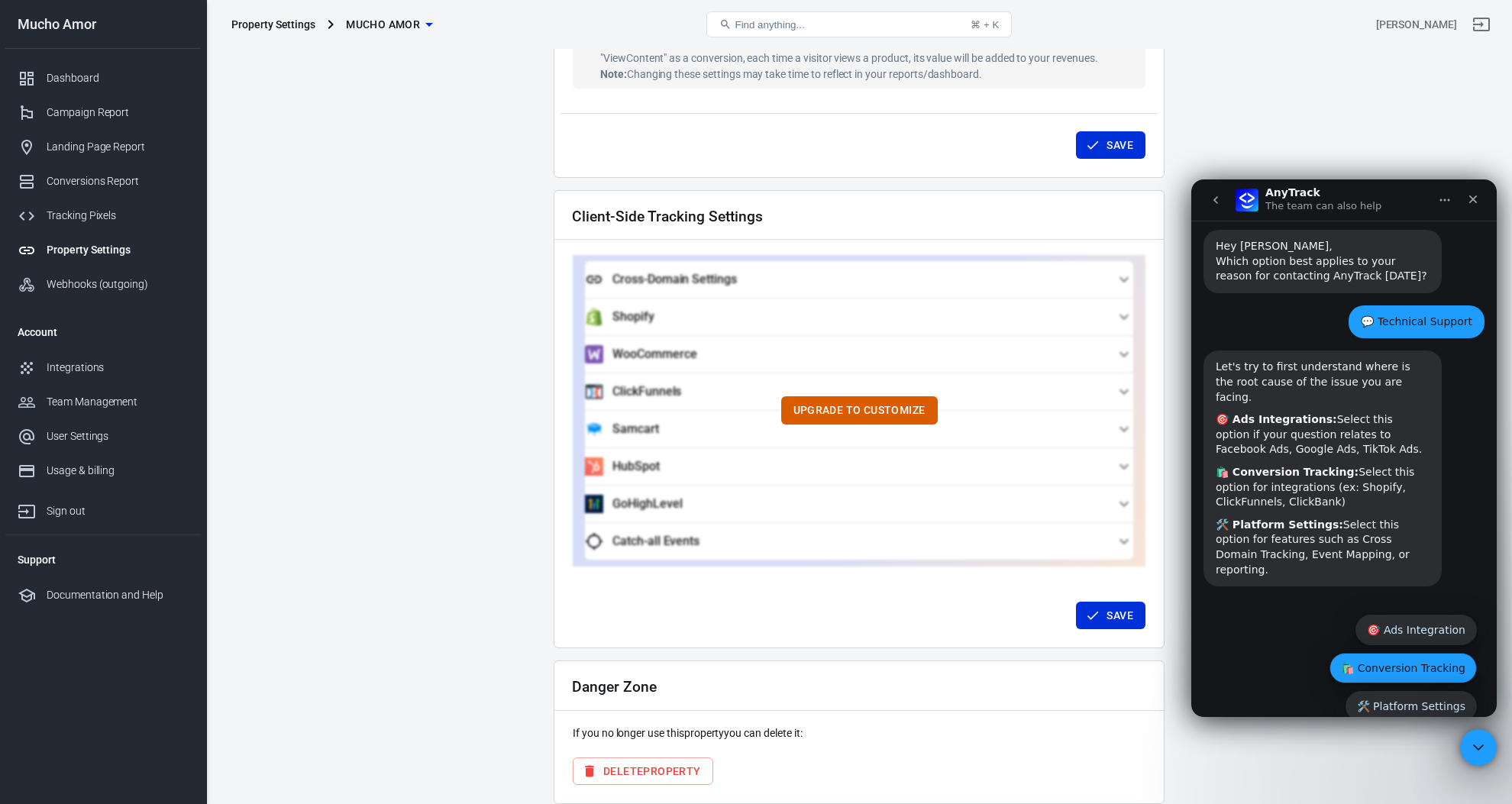
click at [1431, 653] on button "🛍️ Conversion Tracking" at bounding box center [1402, 668] width 147 height 31
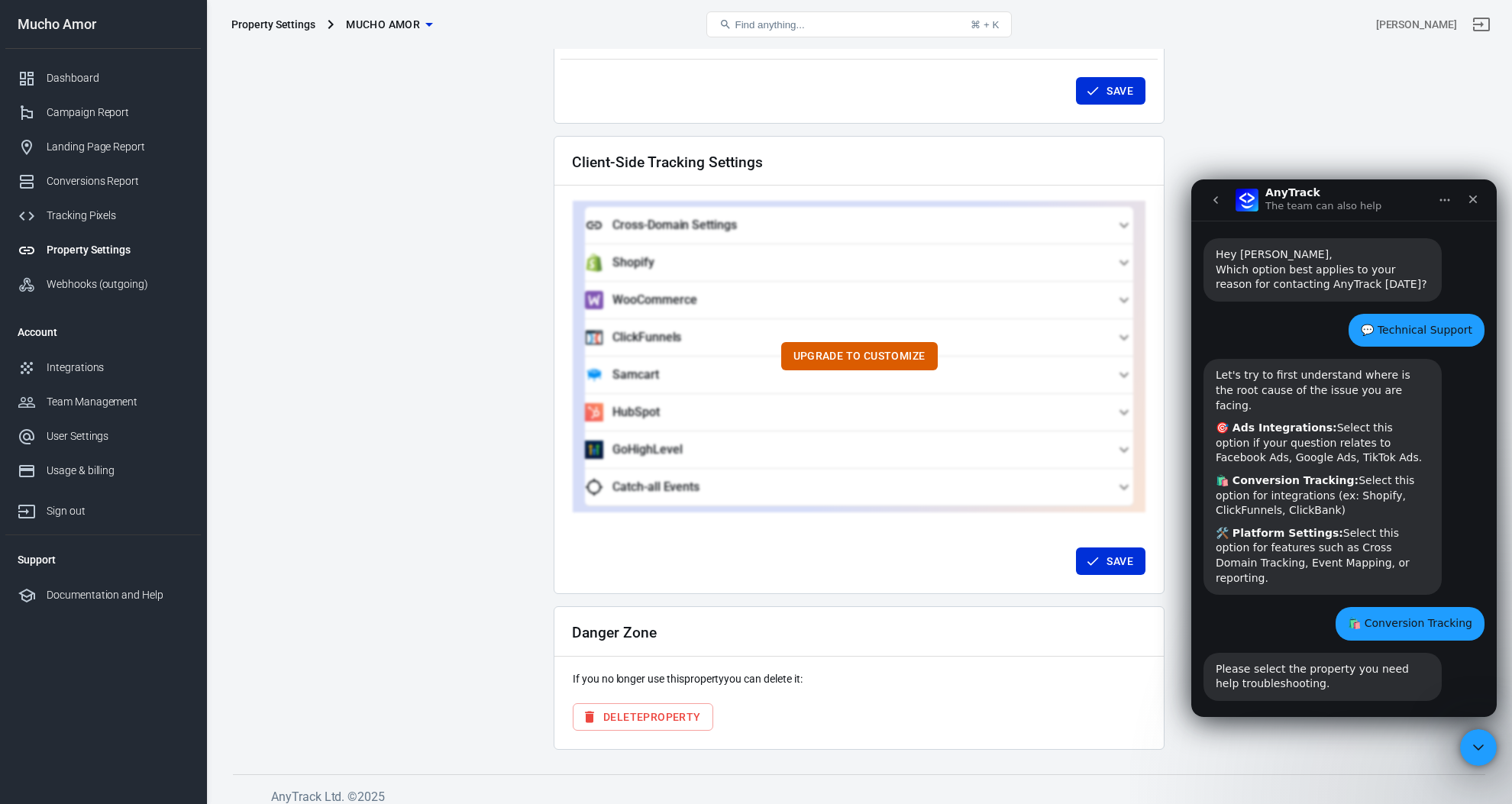
scroll to position [68, 0]
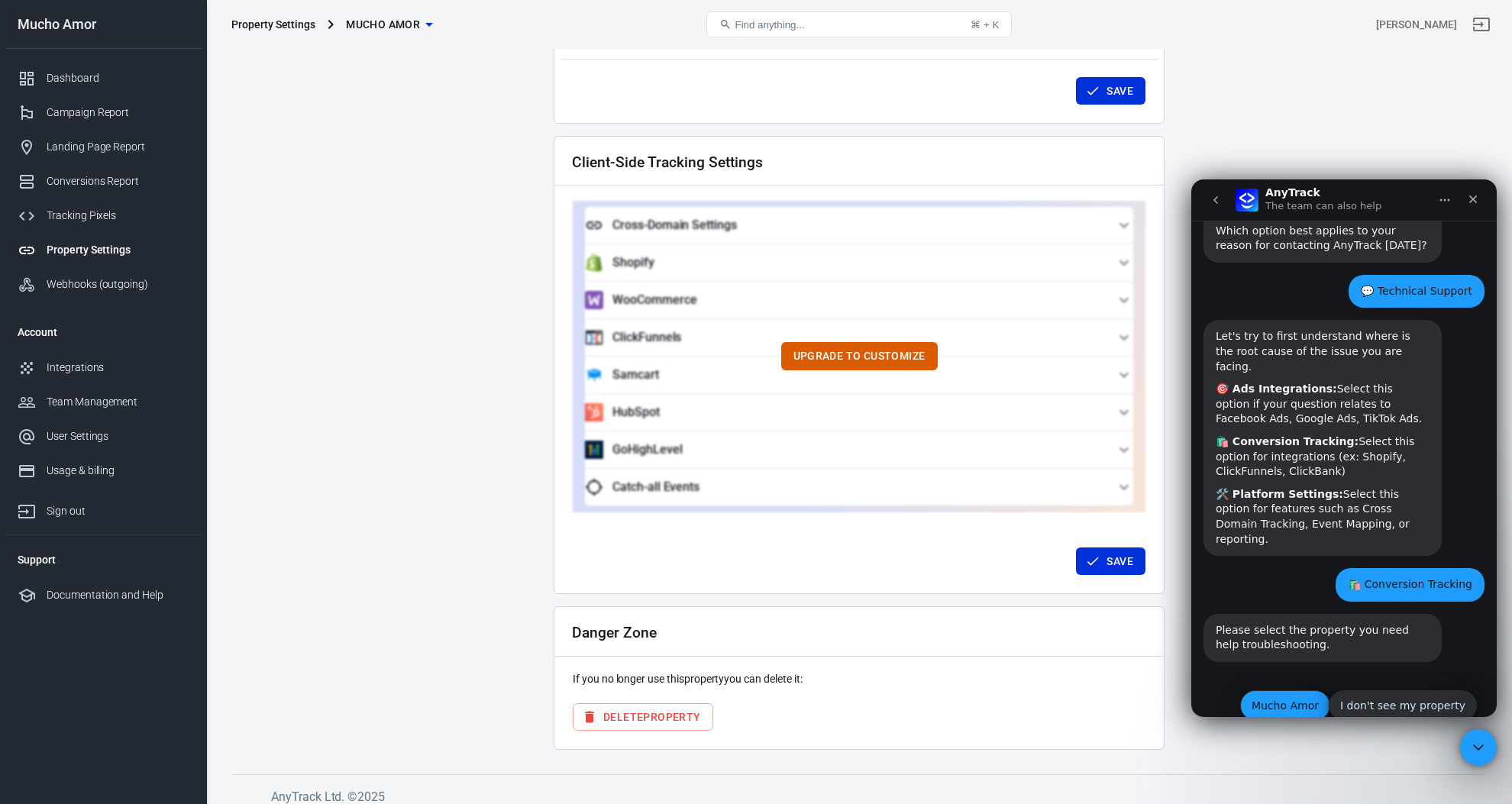
click at [1263, 690] on button "Mucho Amor" at bounding box center [1285, 705] width 90 height 31
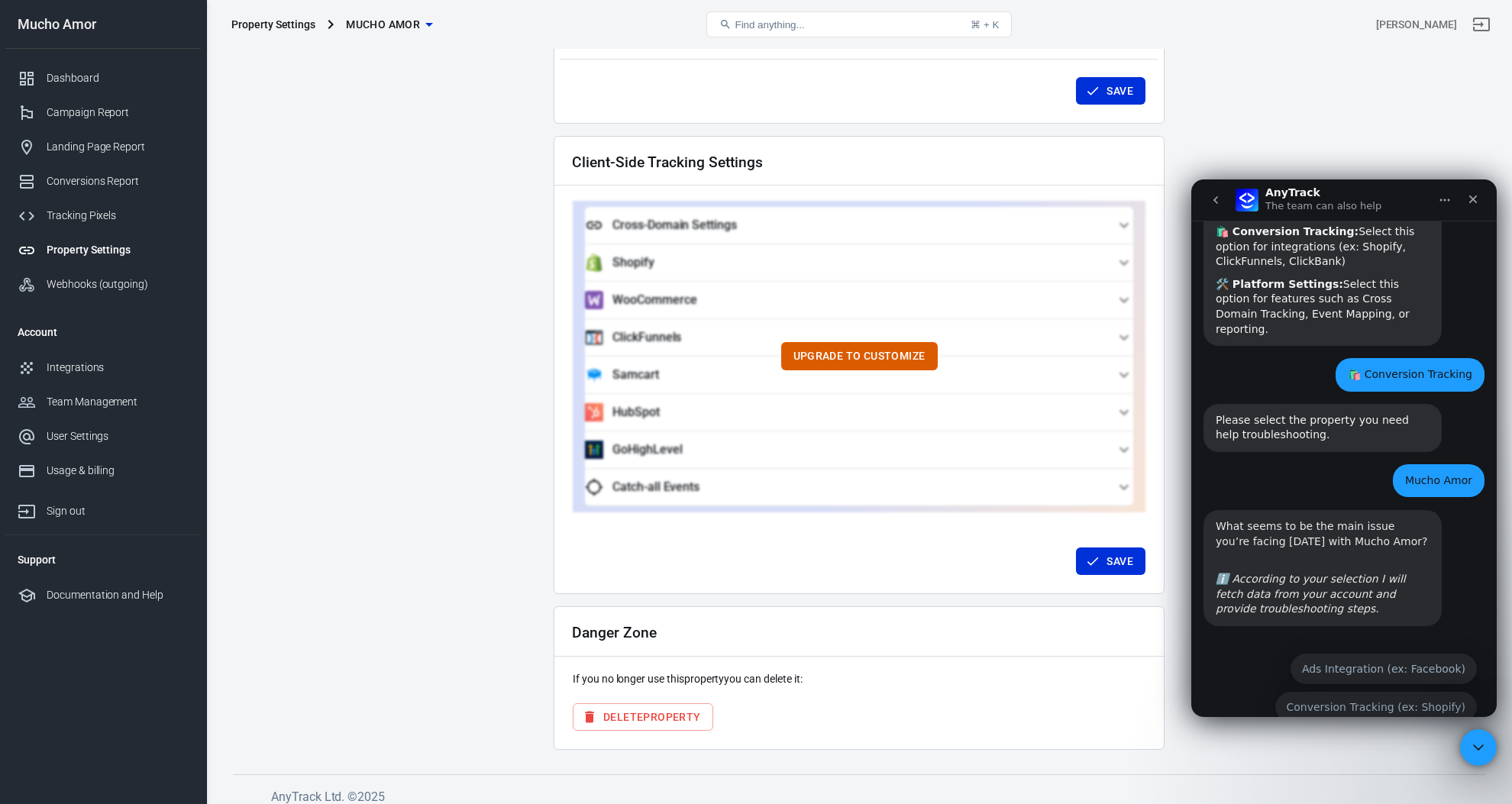
scroll to position [279, 0]
click at [1342, 691] on button "Conversion Tracking (ex: Shopify)" at bounding box center [1375, 706] width 202 height 31
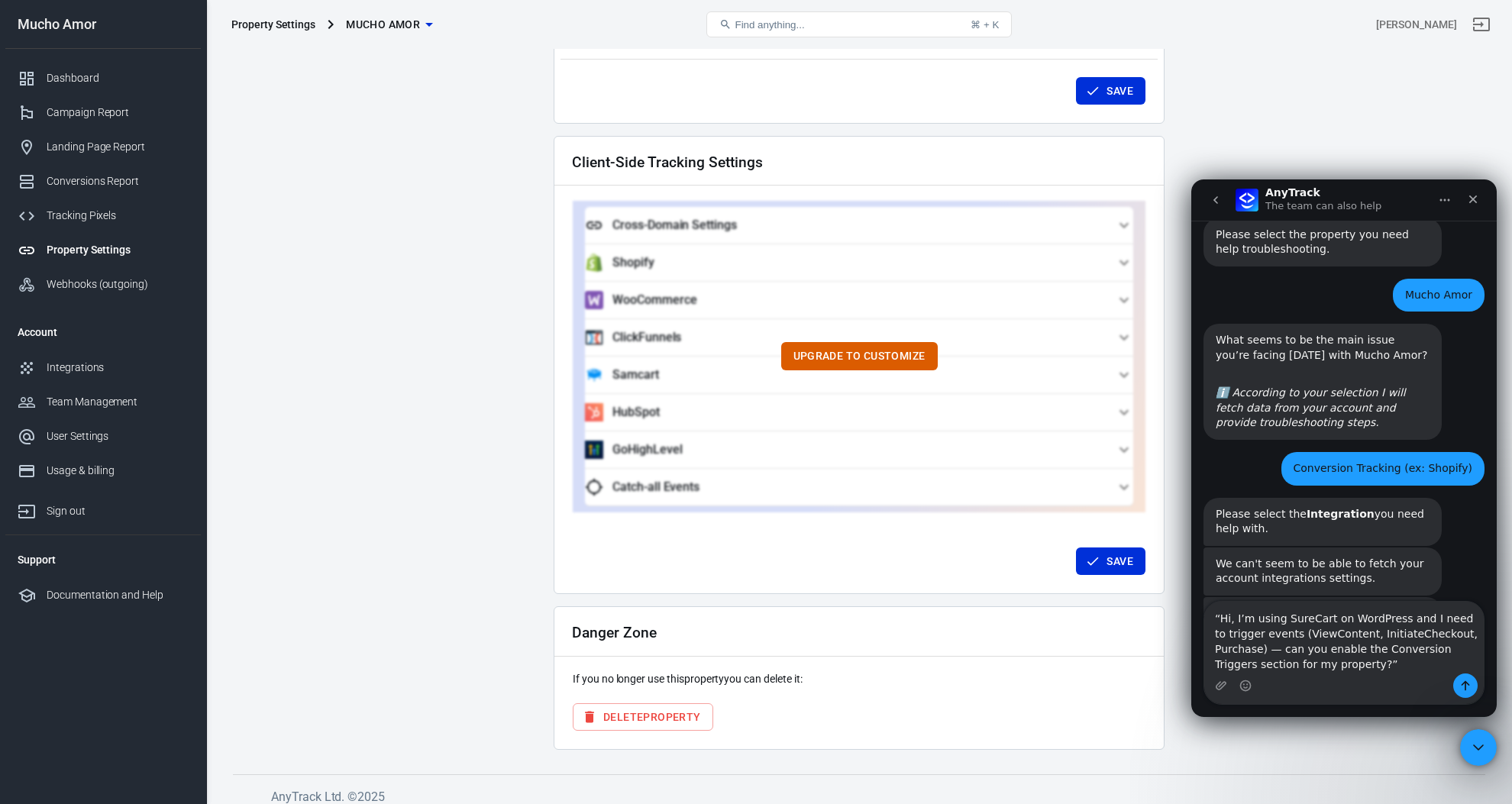
scroll to position [509, 0]
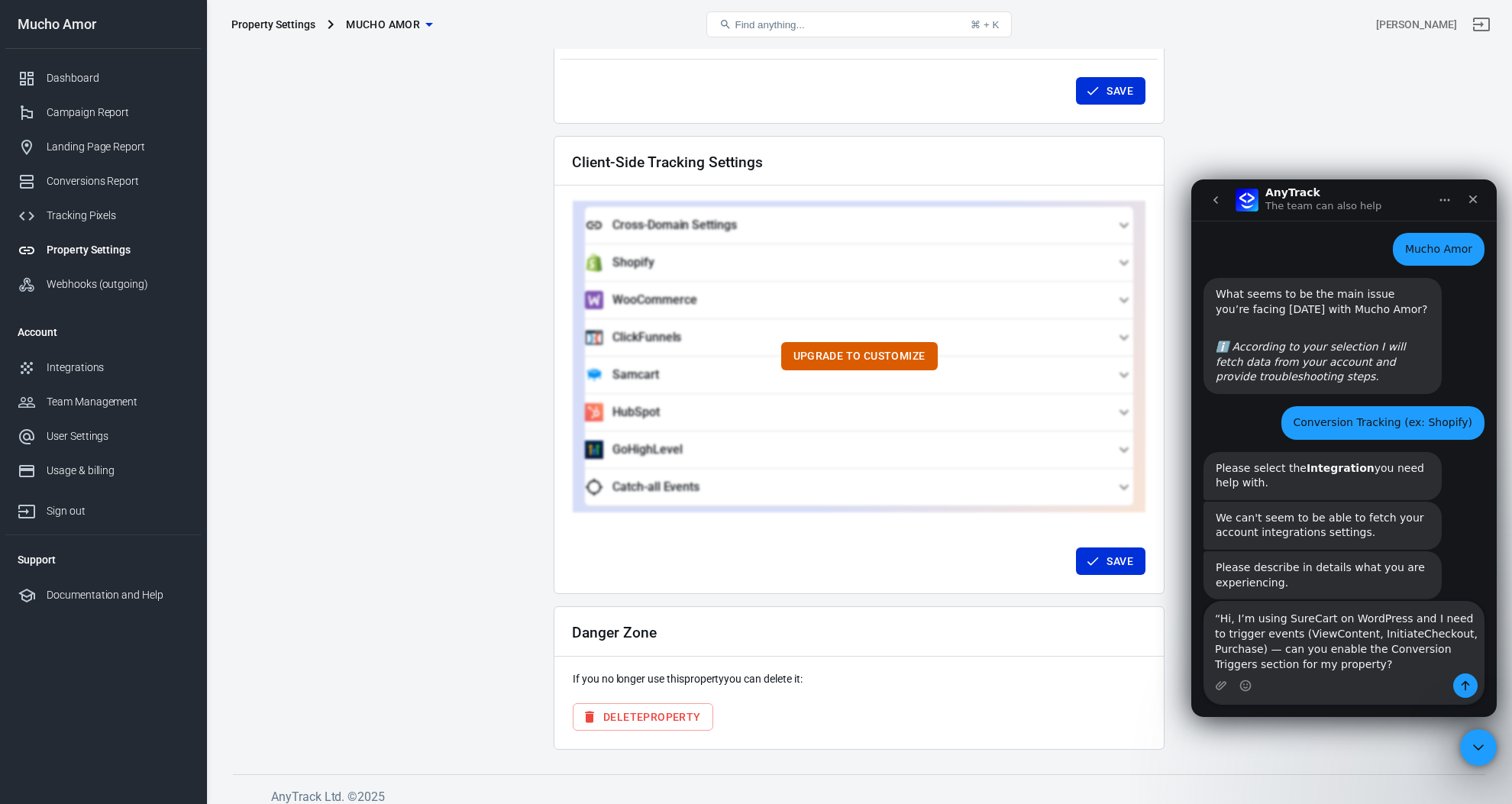
type textarea "Hi, I’m using SureCart on WordPress and I need to trigger events (ViewContent, …"
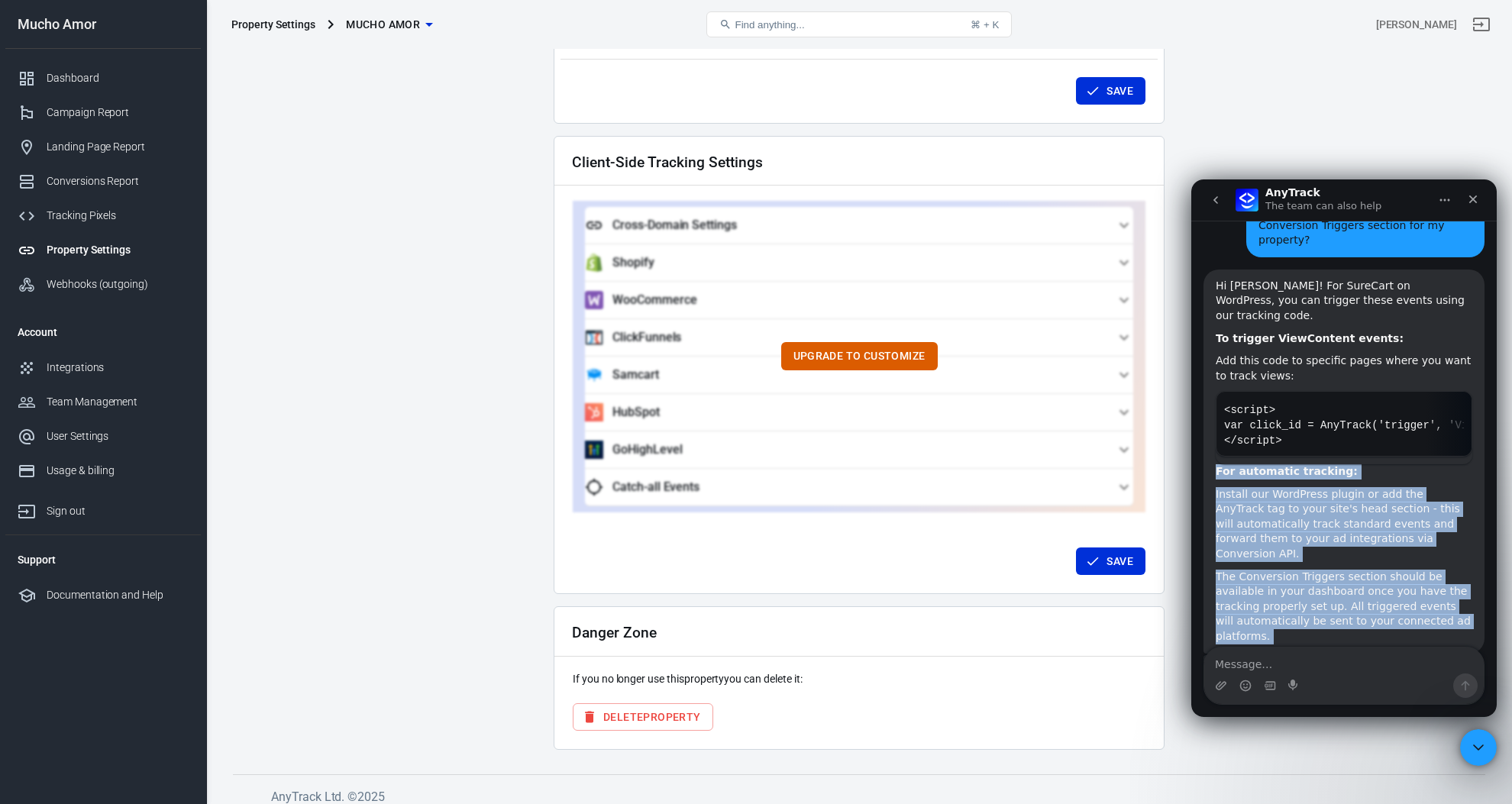
scroll to position [859, 0]
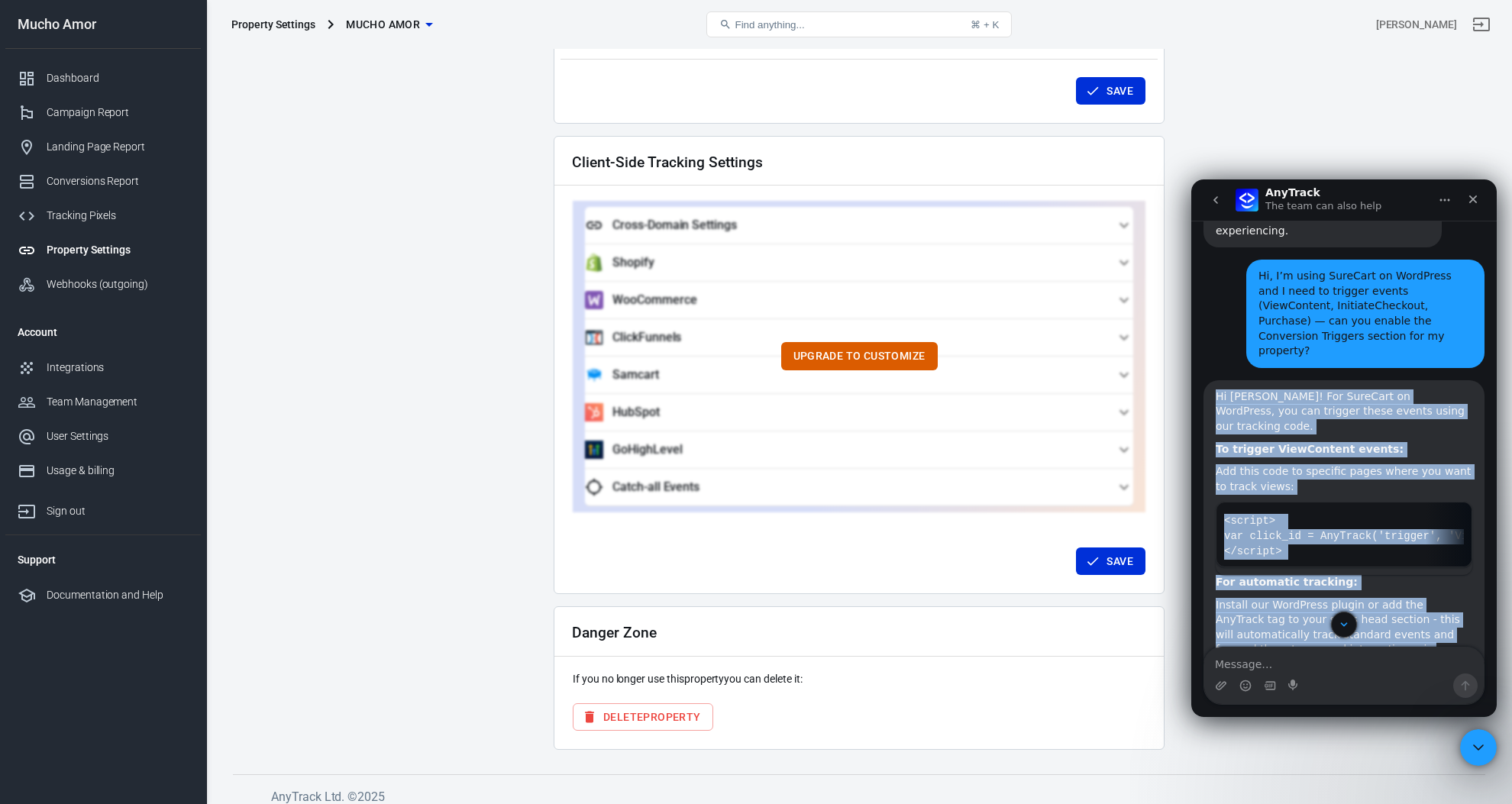
drag, startPoint x: 1382, startPoint y: 593, endPoint x: 1181, endPoint y: 344, distance: 320.0
click at [1191, 344] on html "AnyTrack The team can also help Ask us anything, or share your feedback. Hey Ar…" at bounding box center [1343, 448] width 306 height 538
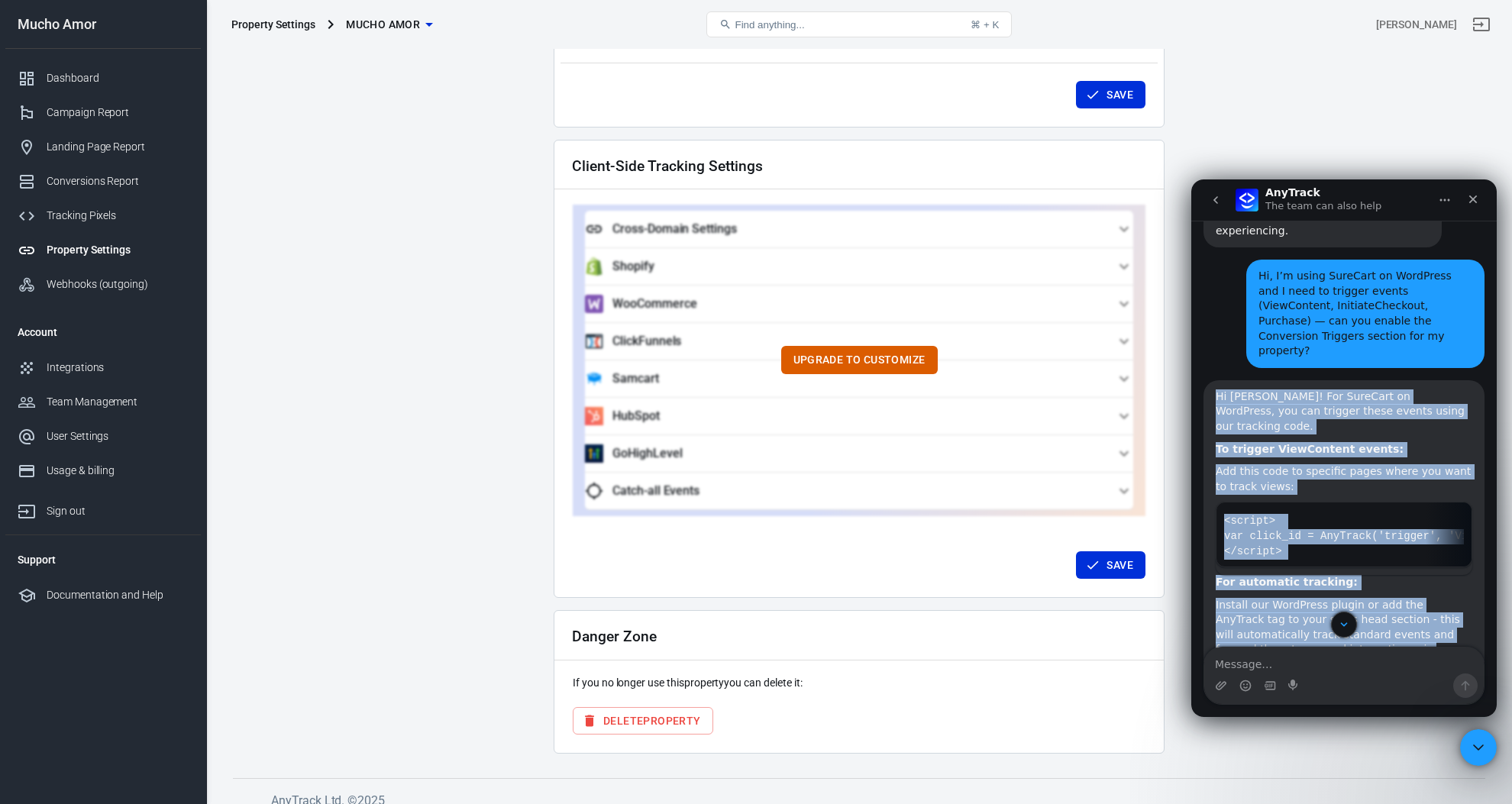
copy div "Hi Arnaldo! For SureCart on WordPress, you can trigger these events using our t…"
click at [1338, 598] on div "Install our WordPress plugin or add the AnyTrack tag to your site's head sectio…" at bounding box center [1344, 635] width 256 height 75
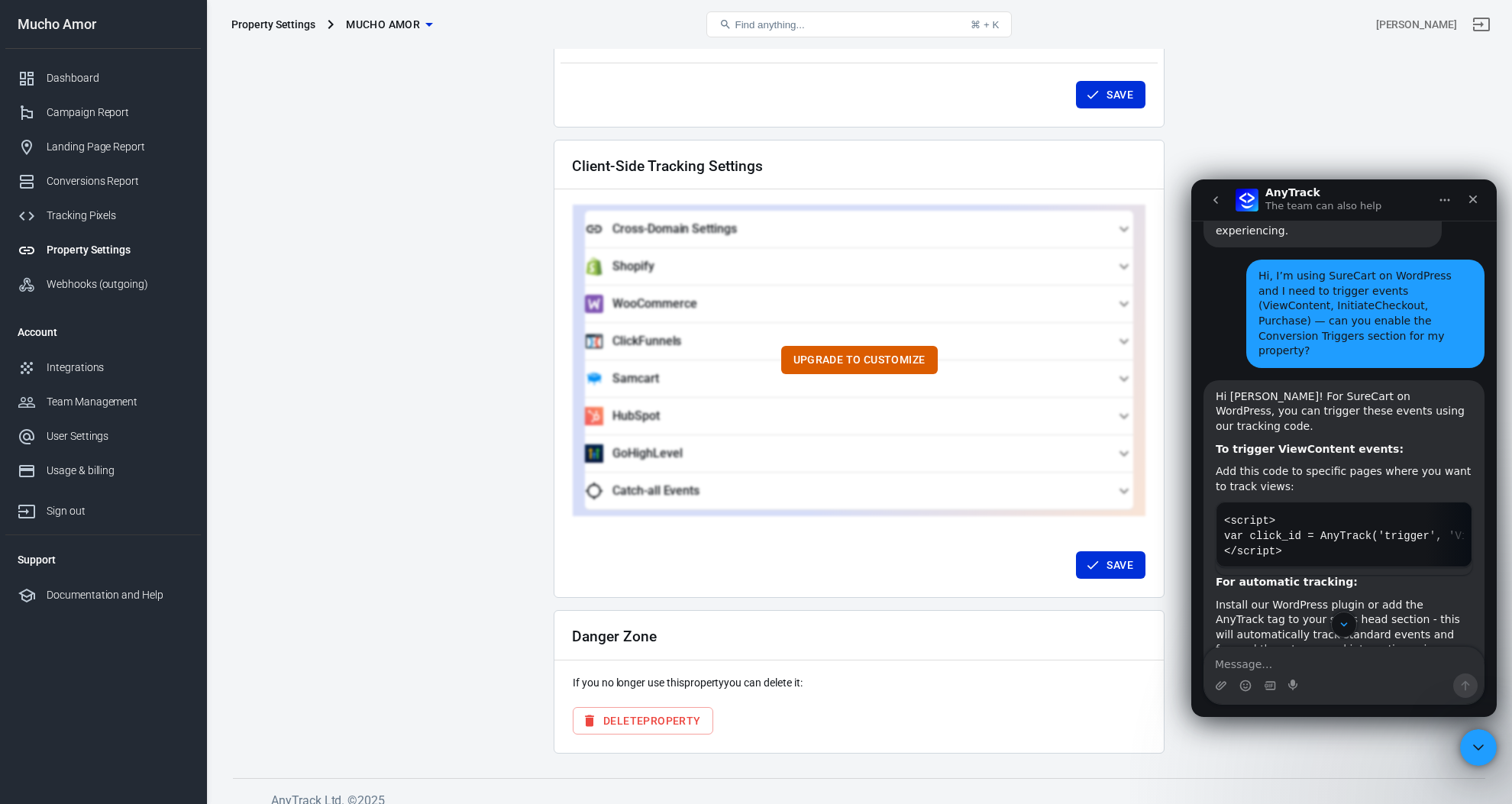
click at [1322, 598] on div "Install our WordPress plugin or add the AnyTrack tag to your site's head sectio…" at bounding box center [1344, 635] width 256 height 75
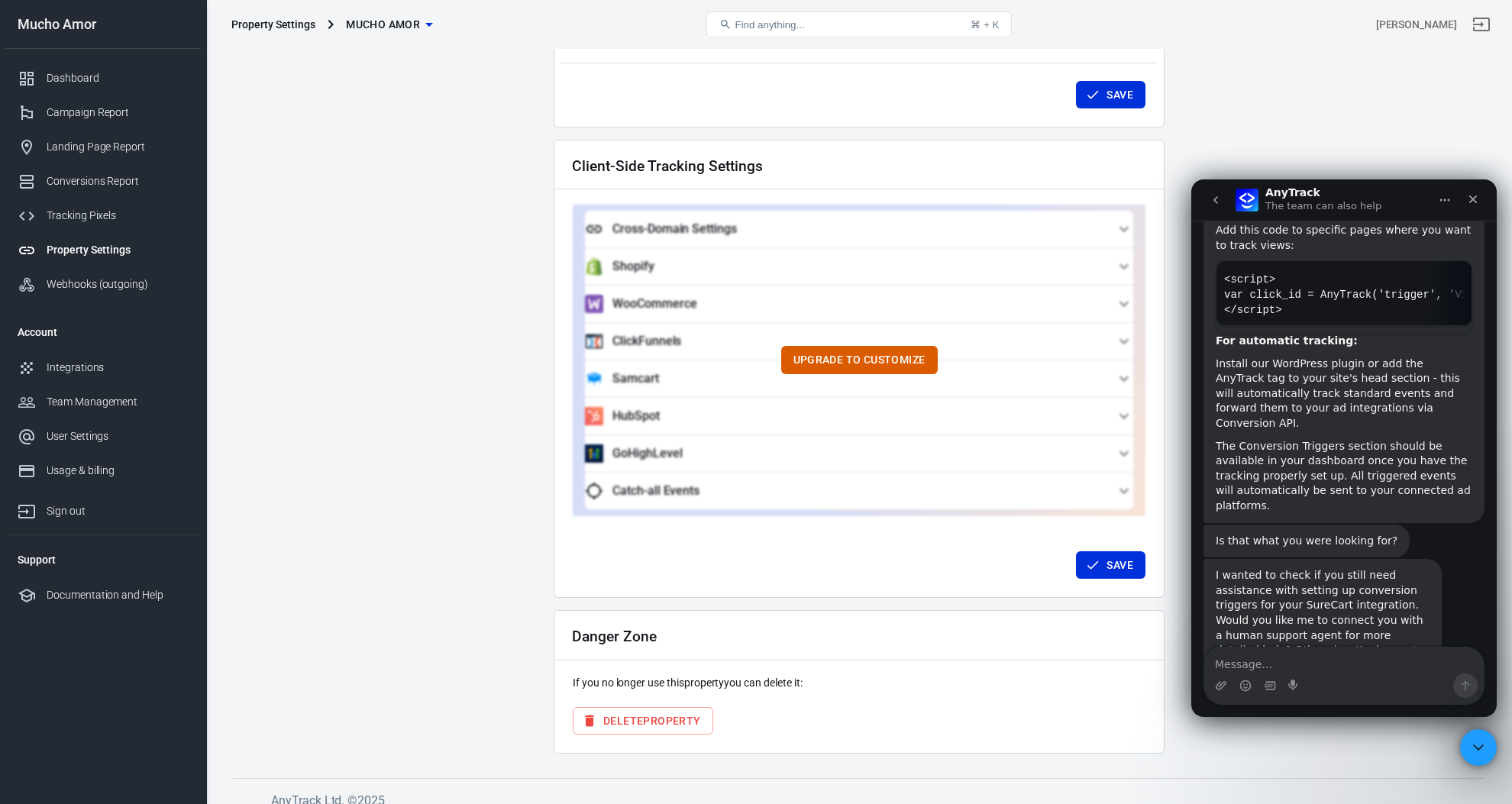
scroll to position [1109, 0]
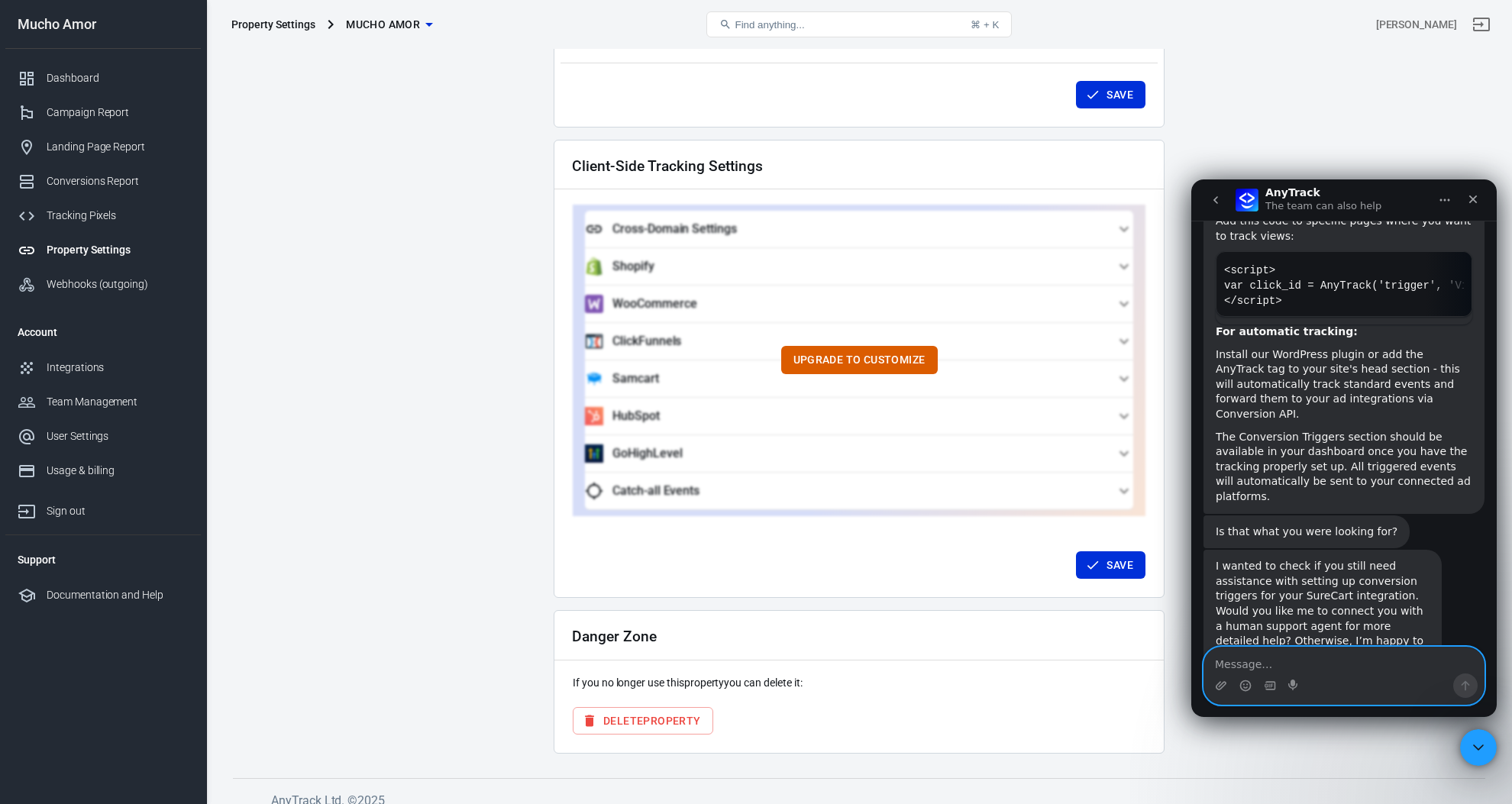
click at [1384, 653] on textarea "Message…" at bounding box center [1344, 660] width 280 height 26
paste textarea "Not exactly. The AnyTrack tag is already installed on my website (property ID: …"
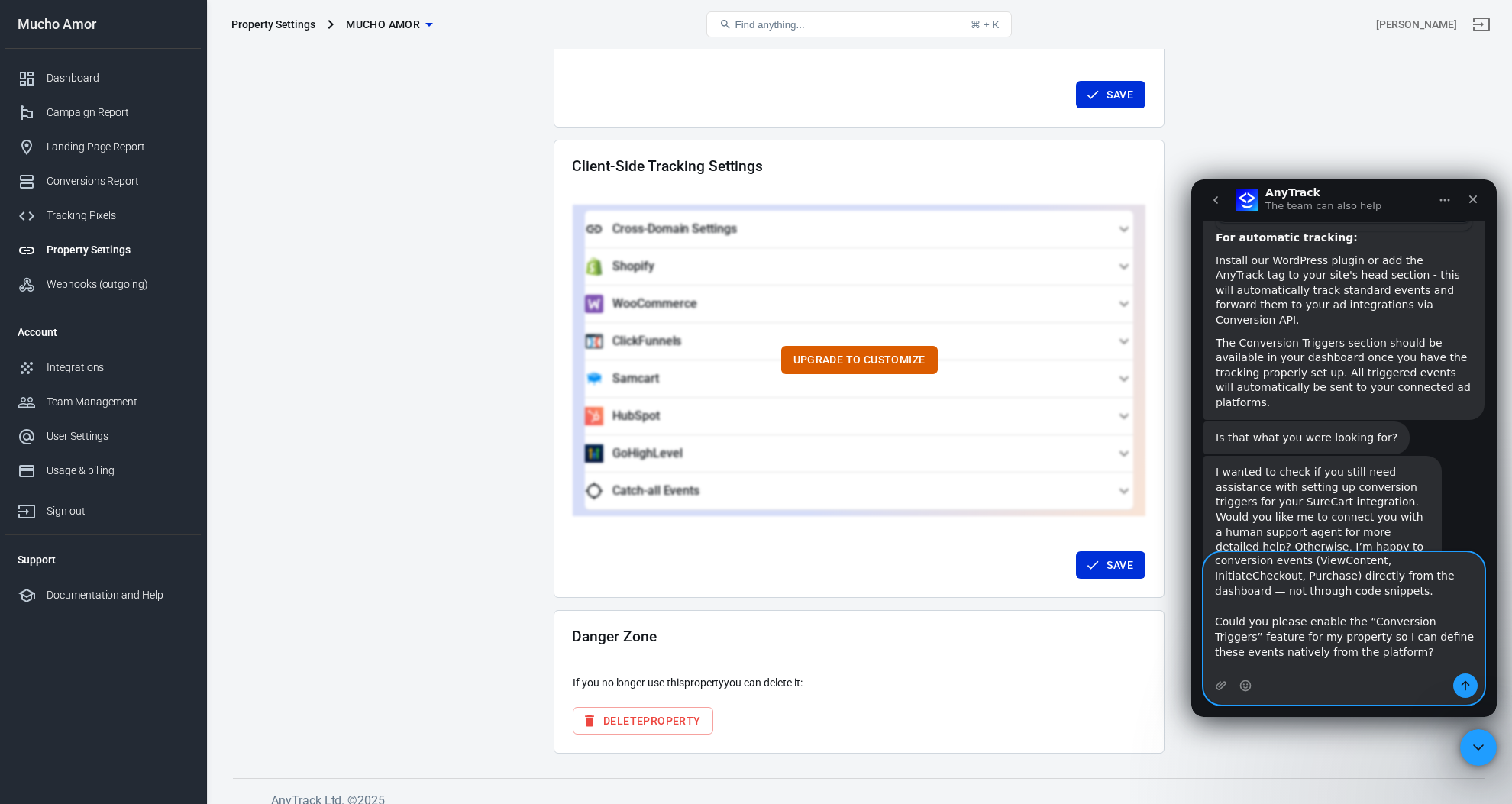
scroll to position [1204, 0]
type textarea "Not exactly. The AnyTrack tag is already installed on my website (property ID: …"
click at [1215, 685] on icon "Upload attachment" at bounding box center [1221, 685] width 12 height 12
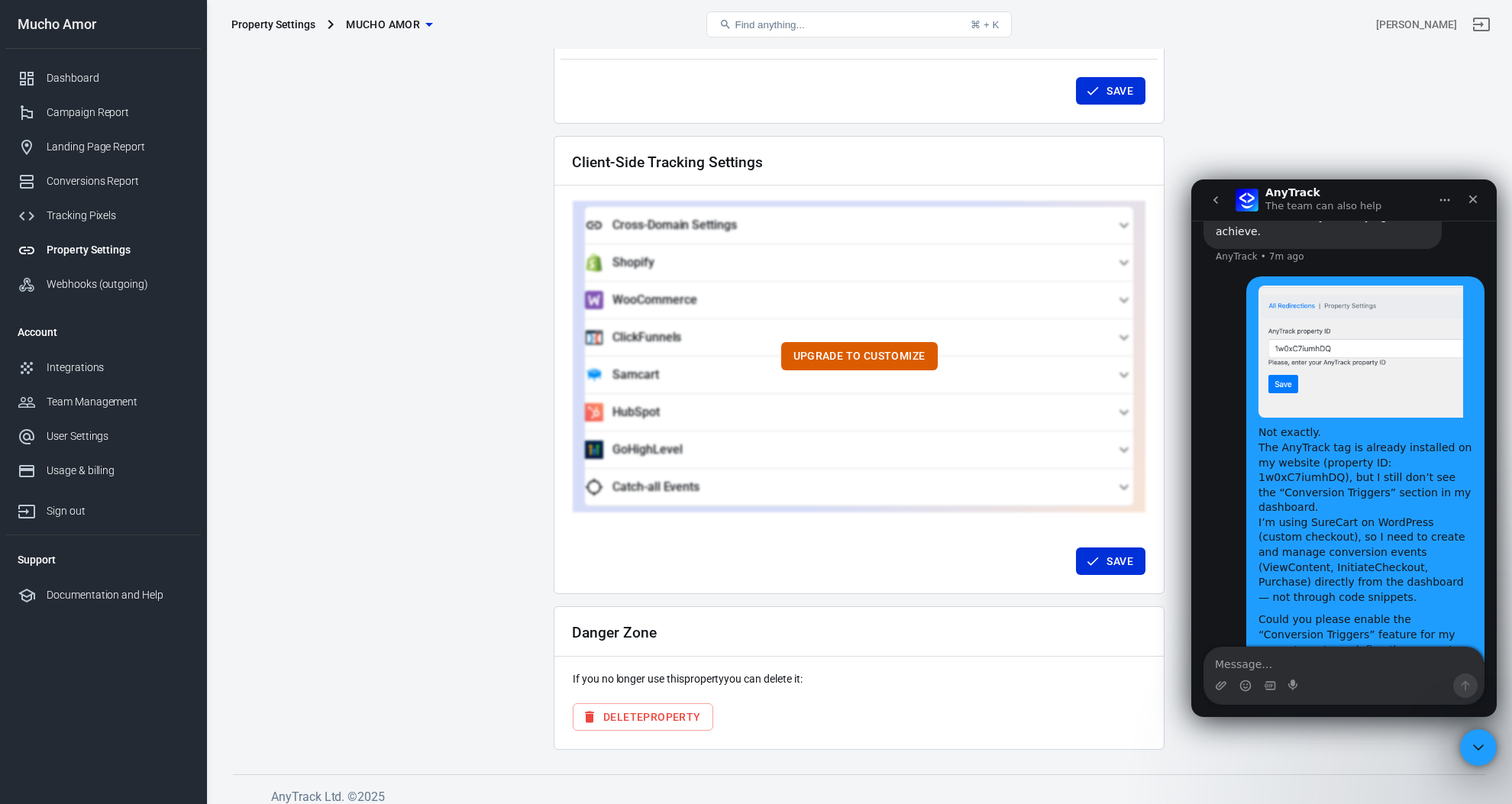
scroll to position [1564, 0]
click at [1221, 684] on icon "Upload attachment" at bounding box center [1221, 685] width 11 height 8
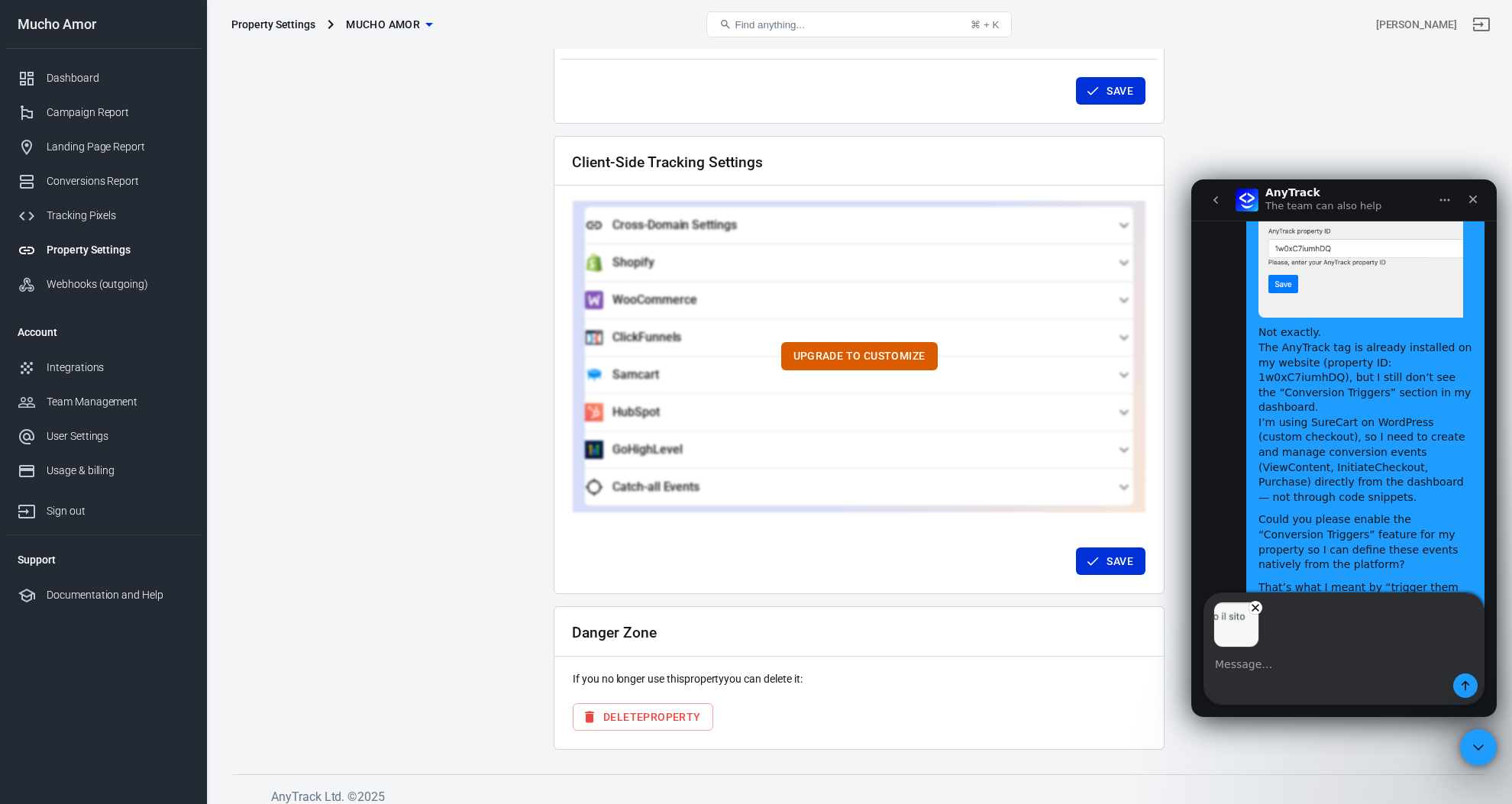
scroll to position [1668, 0]
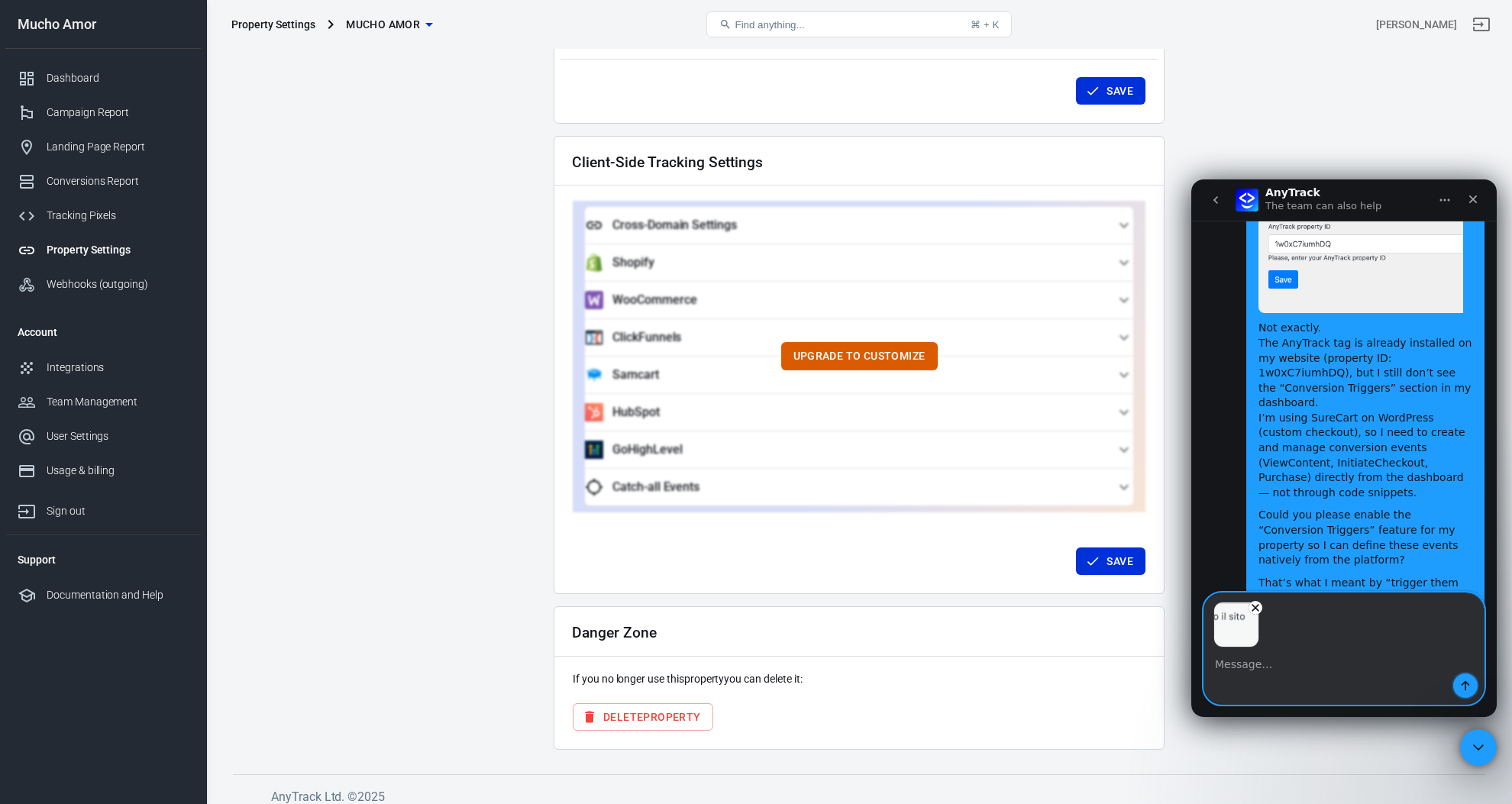
click at [1473, 677] on button "Send a message…" at bounding box center [1465, 685] width 24 height 24
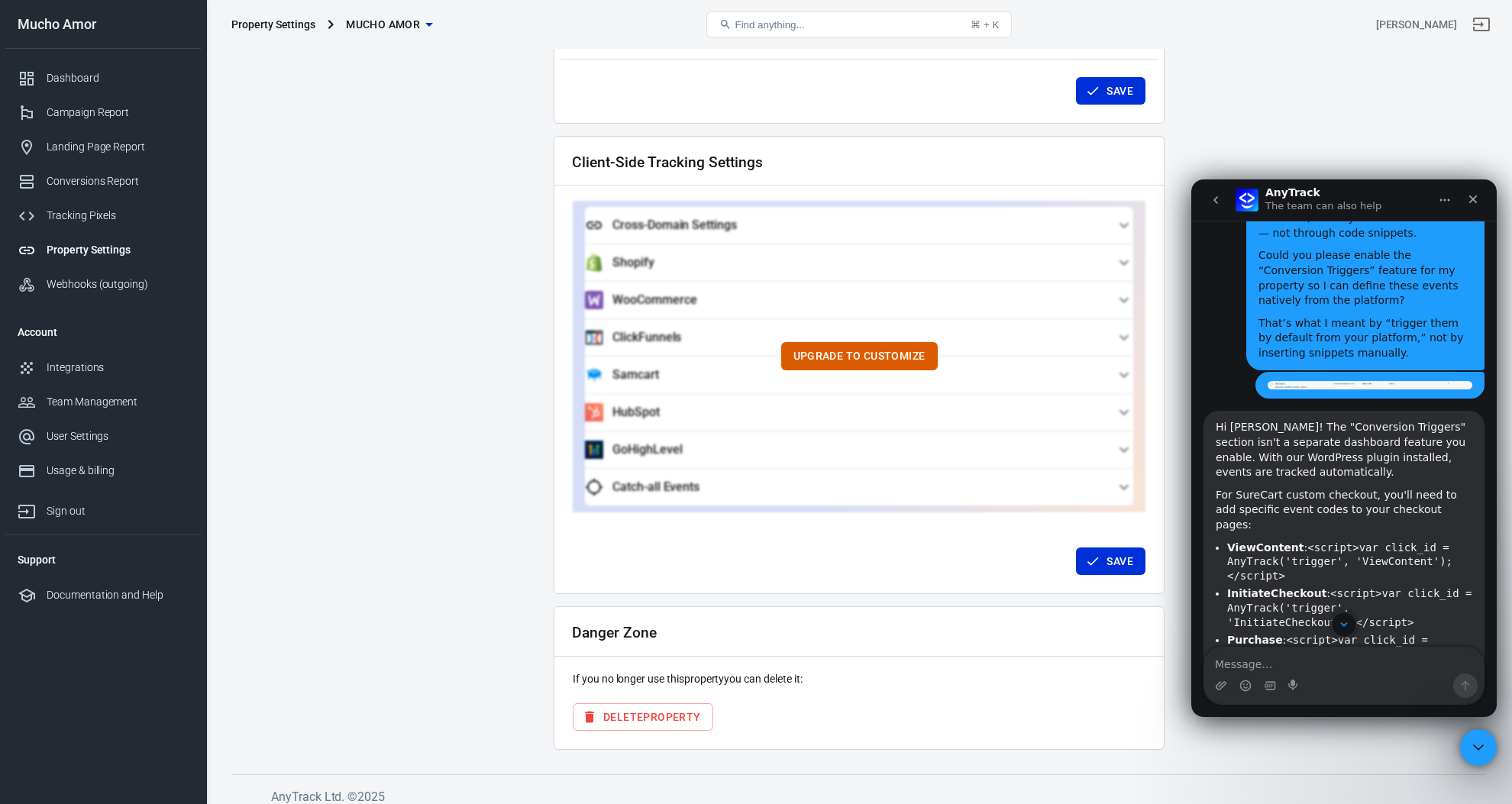
scroll to position [1913, 0]
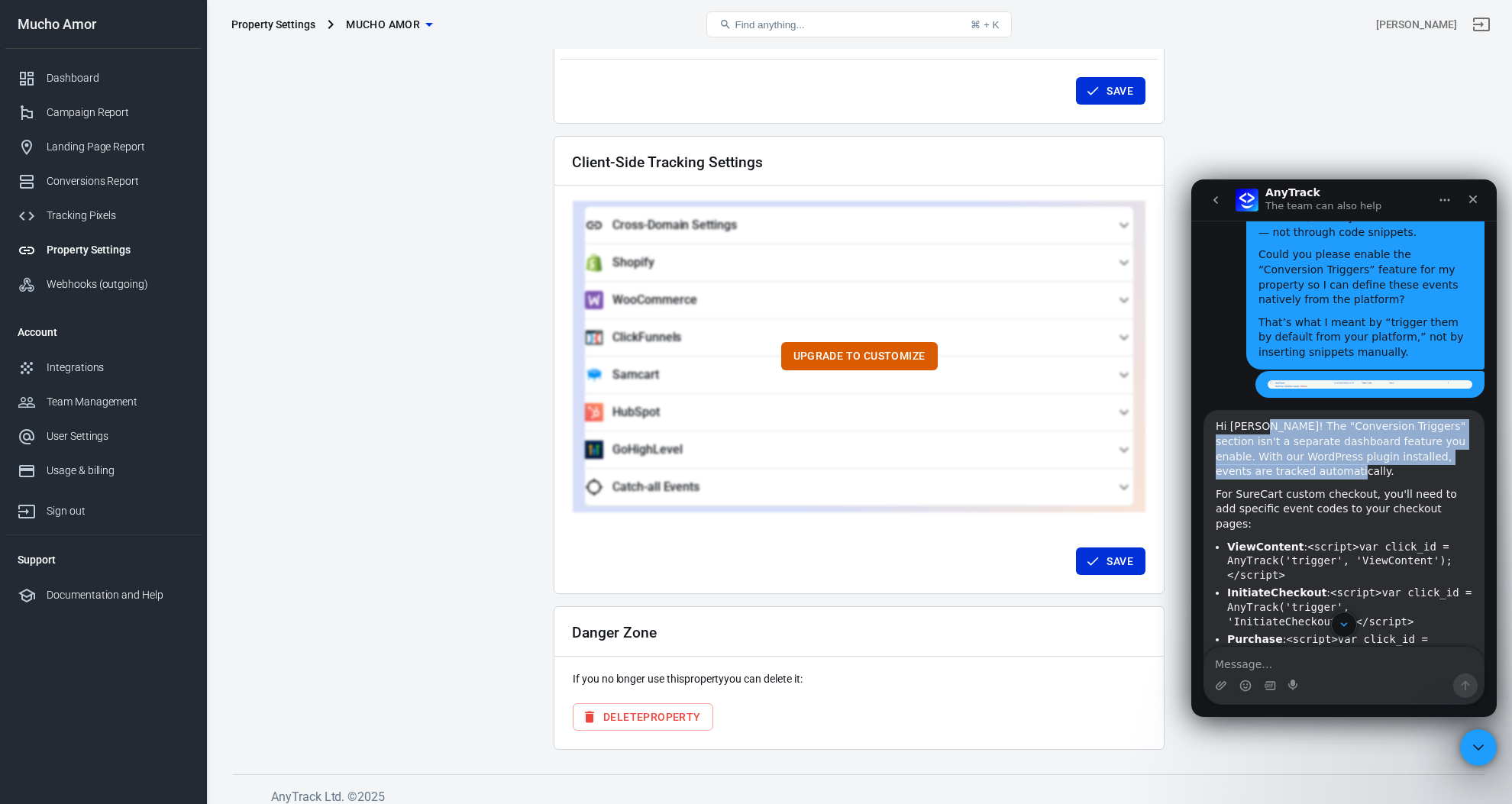
drag, startPoint x: 1291, startPoint y: 327, endPoint x: 1352, endPoint y: 362, distance: 70.3
click at [1352, 419] on div "Hi Arnaldo! The "Conversion Triggers" section isn't a separate dashboard featur…" at bounding box center [1344, 449] width 256 height 60
click at [1338, 419] on div "Hi Arnaldo! The "Conversion Triggers" section isn't a separate dashboard featur…" at bounding box center [1344, 449] width 256 height 60
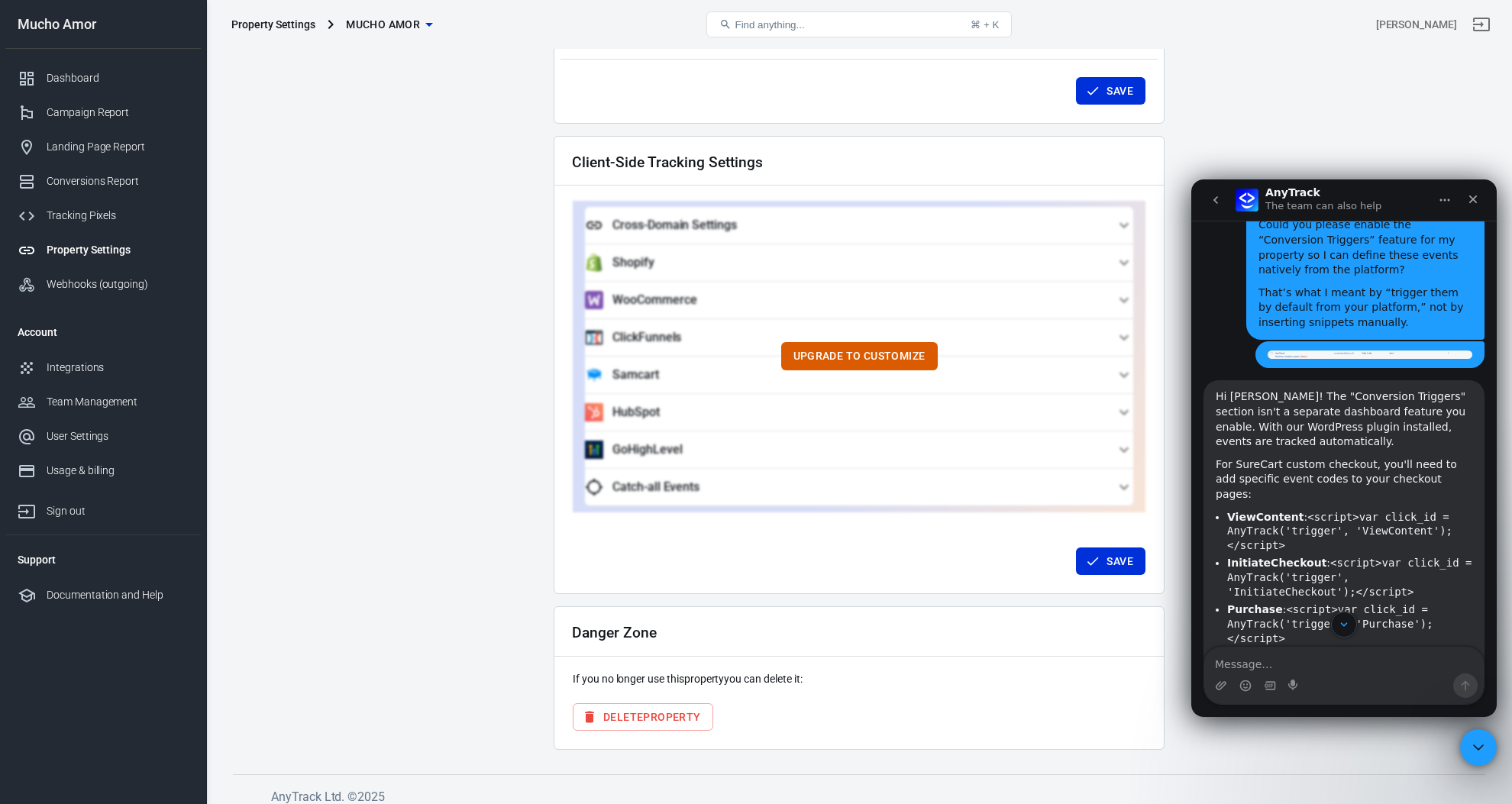
scroll to position [1944, 0]
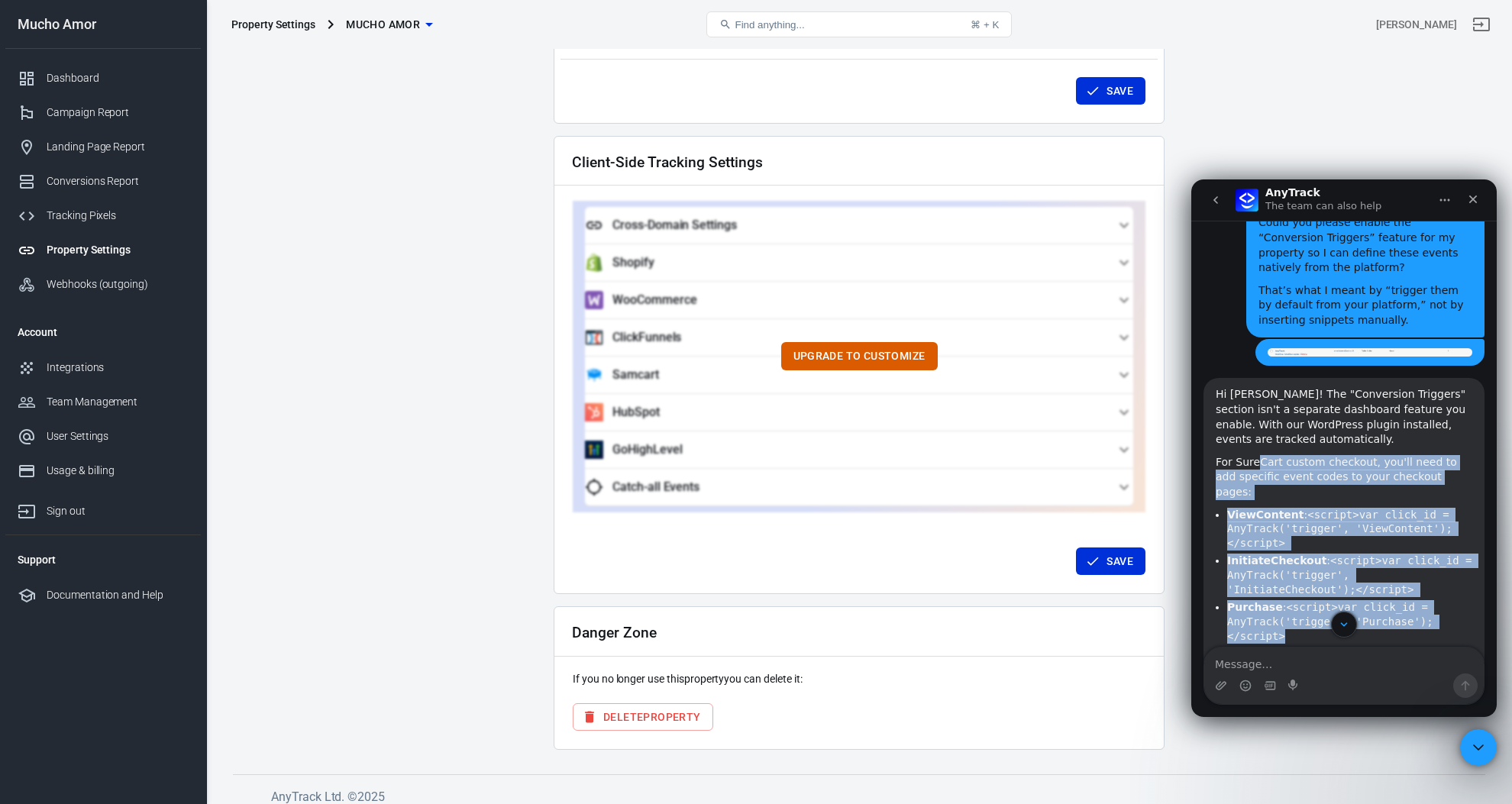
drag, startPoint x: 1256, startPoint y: 362, endPoint x: 1402, endPoint y: 511, distance: 208.6
click at [1402, 510] on div "Hi Arnaldo! The "Conversion Triggers" section isn't a separate dashboard featur…" at bounding box center [1344, 567] width 256 height 360
click at [1402, 600] on li "Purchase : <script>var click_id = AnyTrack('trigger', 'Purchase');</script>" at bounding box center [1350, 621] width 245 height 42
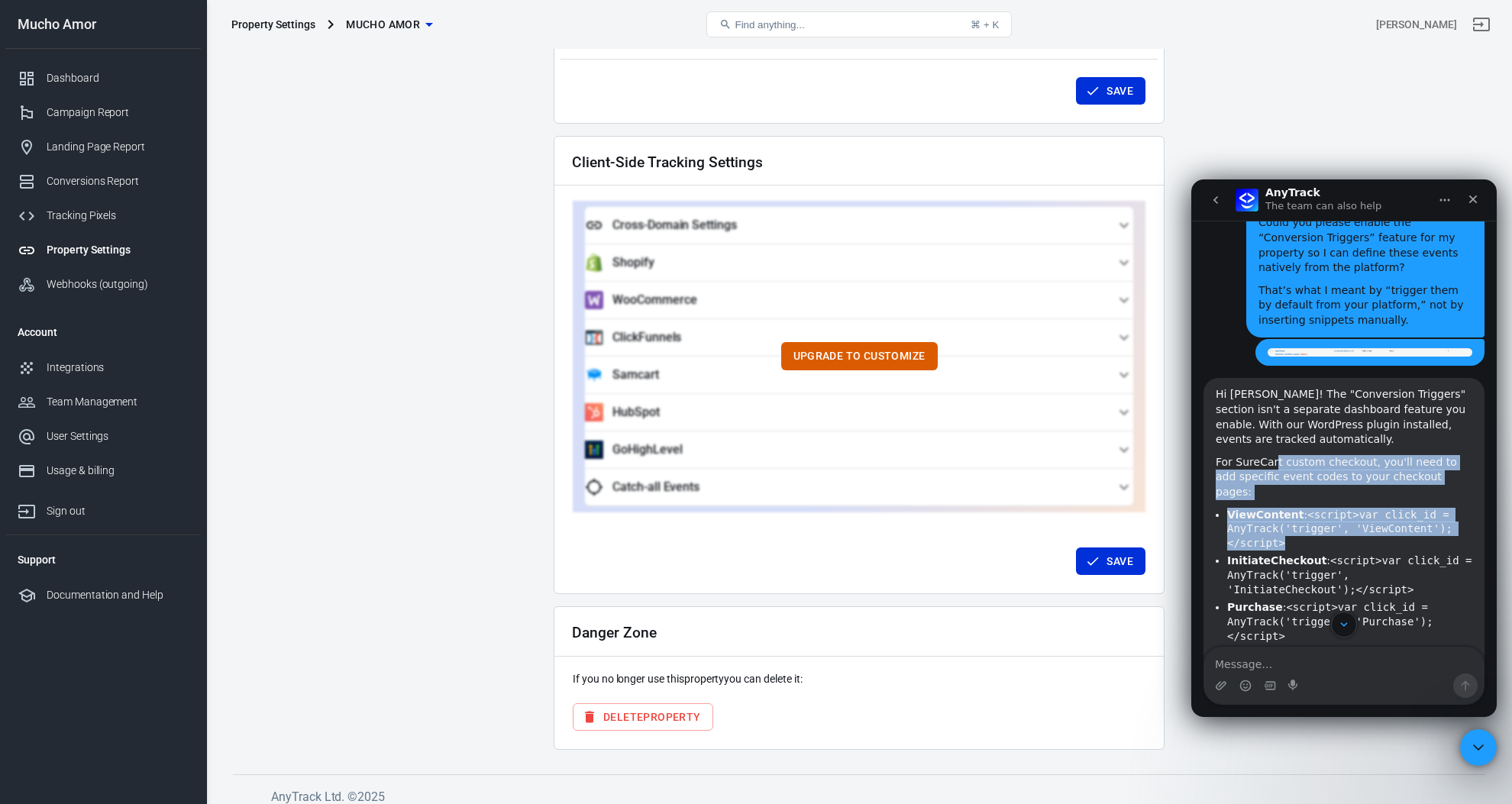
drag, startPoint x: 1276, startPoint y: 358, endPoint x: 1435, endPoint y: 429, distance: 174.1
click at [1435, 430] on div "Hi Arnaldo! The "Conversion Triggers" section isn't a separate dashboard featur…" at bounding box center [1344, 567] width 256 height 360
click at [1435, 508] on li "ViewContent : <script>var click_id = AnyTrack('trigger', 'ViewContent');</scrip…" at bounding box center [1350, 529] width 245 height 42
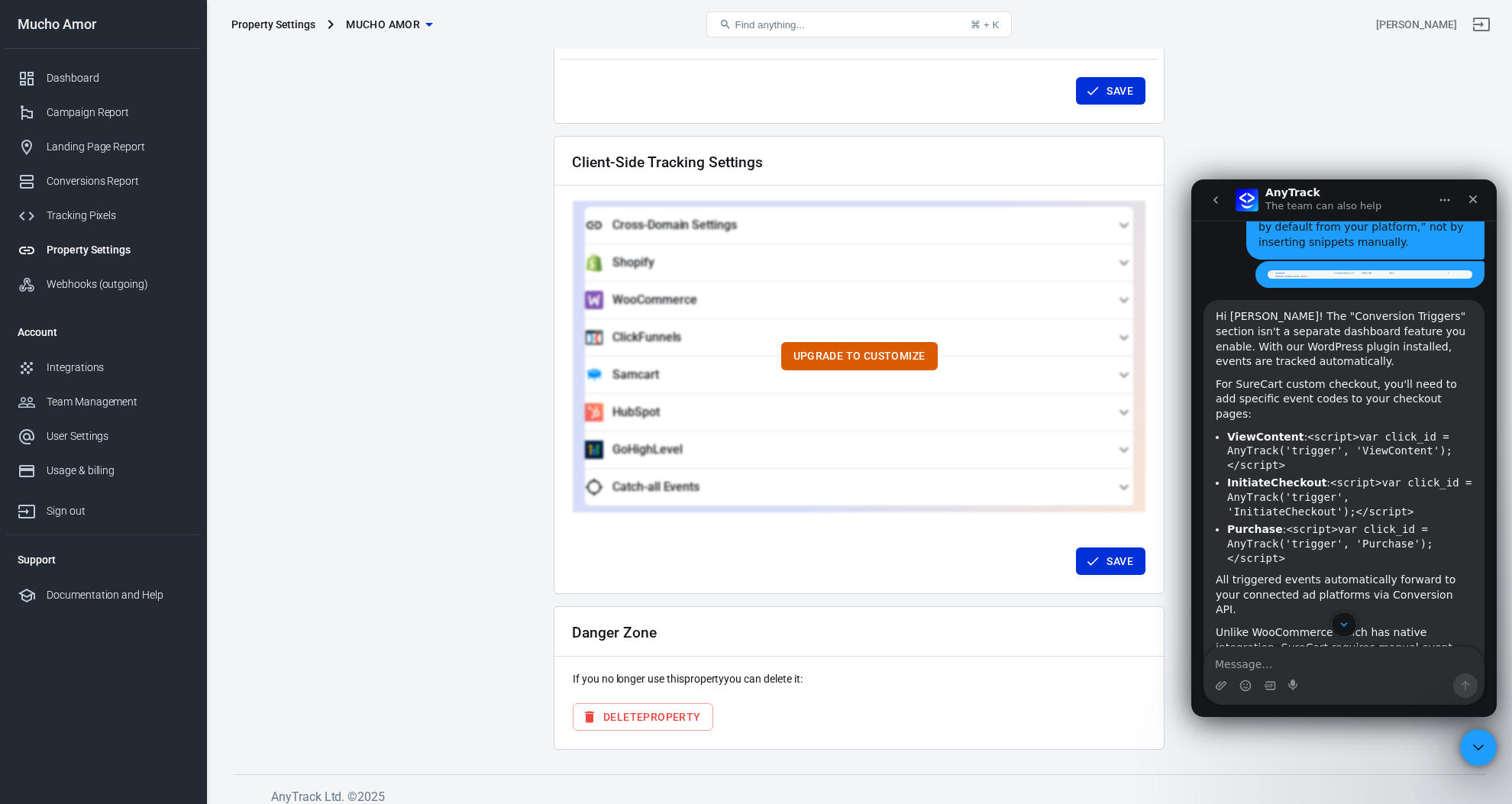
scroll to position [2024, 0]
drag, startPoint x: 1265, startPoint y: 459, endPoint x: 1442, endPoint y: 474, distance: 177.6
click at [1442, 571] on div "All triggered events automatically forward to your connected ad platforms via C…" at bounding box center [1344, 593] width 256 height 45
click at [1443, 571] on div "All triggered events automatically forward to your connected ad platforms via C…" at bounding box center [1344, 593] width 256 height 45
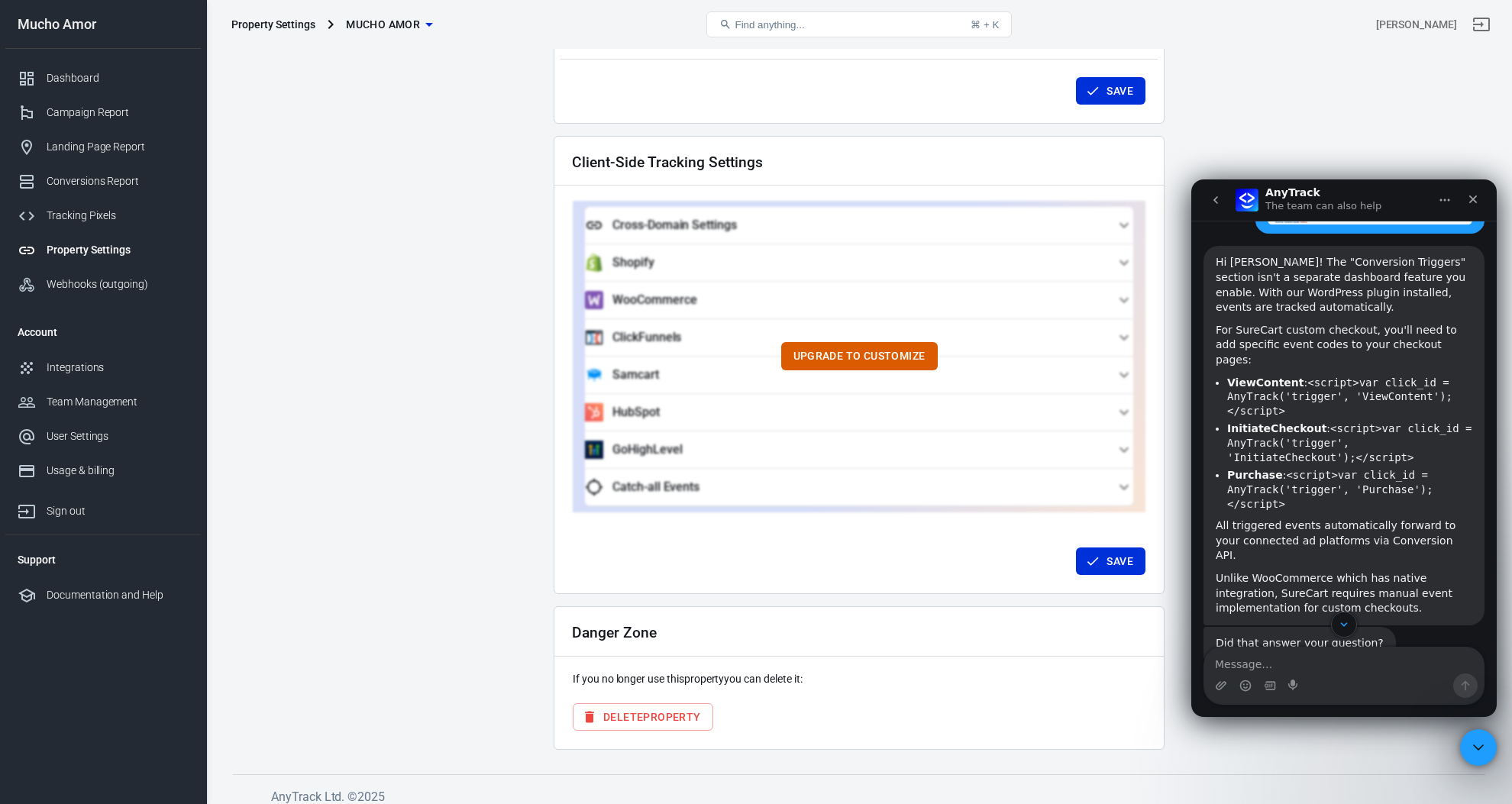
scroll to position [2078, 0]
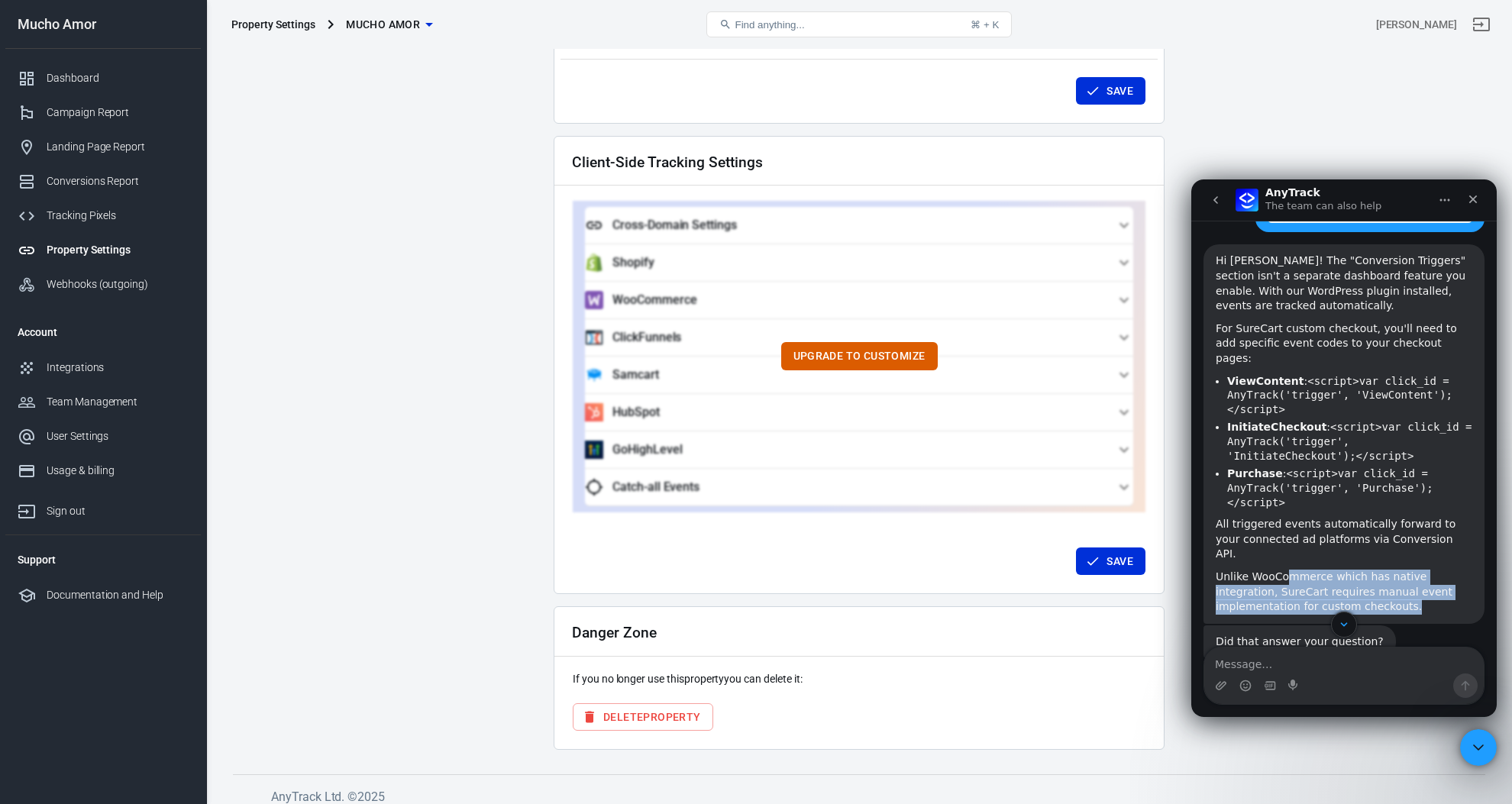
drag, startPoint x: 1290, startPoint y: 441, endPoint x: 1378, endPoint y: 473, distance: 93.6
click at [1378, 569] on div "Unlike WooCommerce which has native integration, SureCart requires manual event…" at bounding box center [1344, 592] width 256 height 45
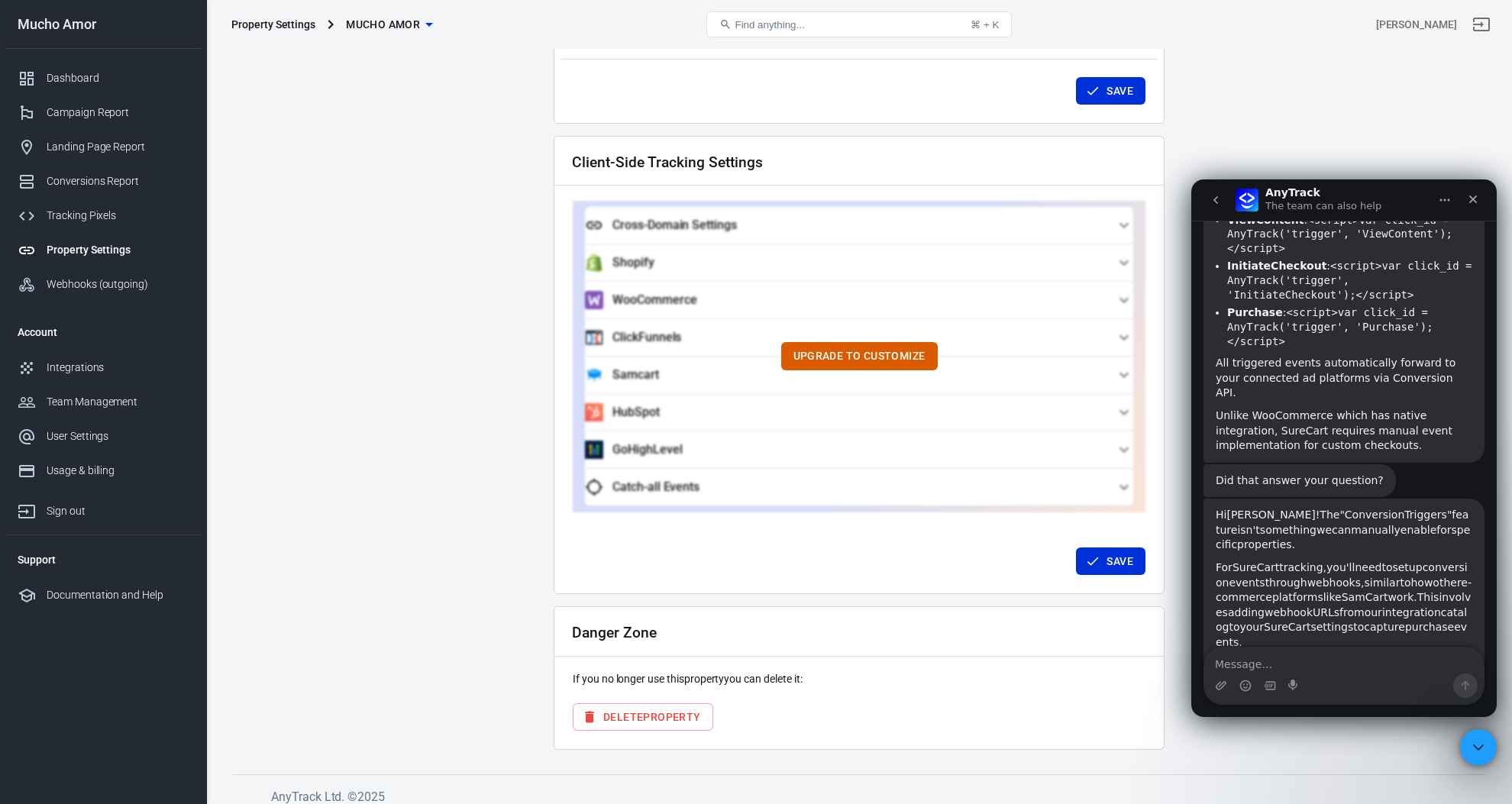
scroll to position [2271, 0]
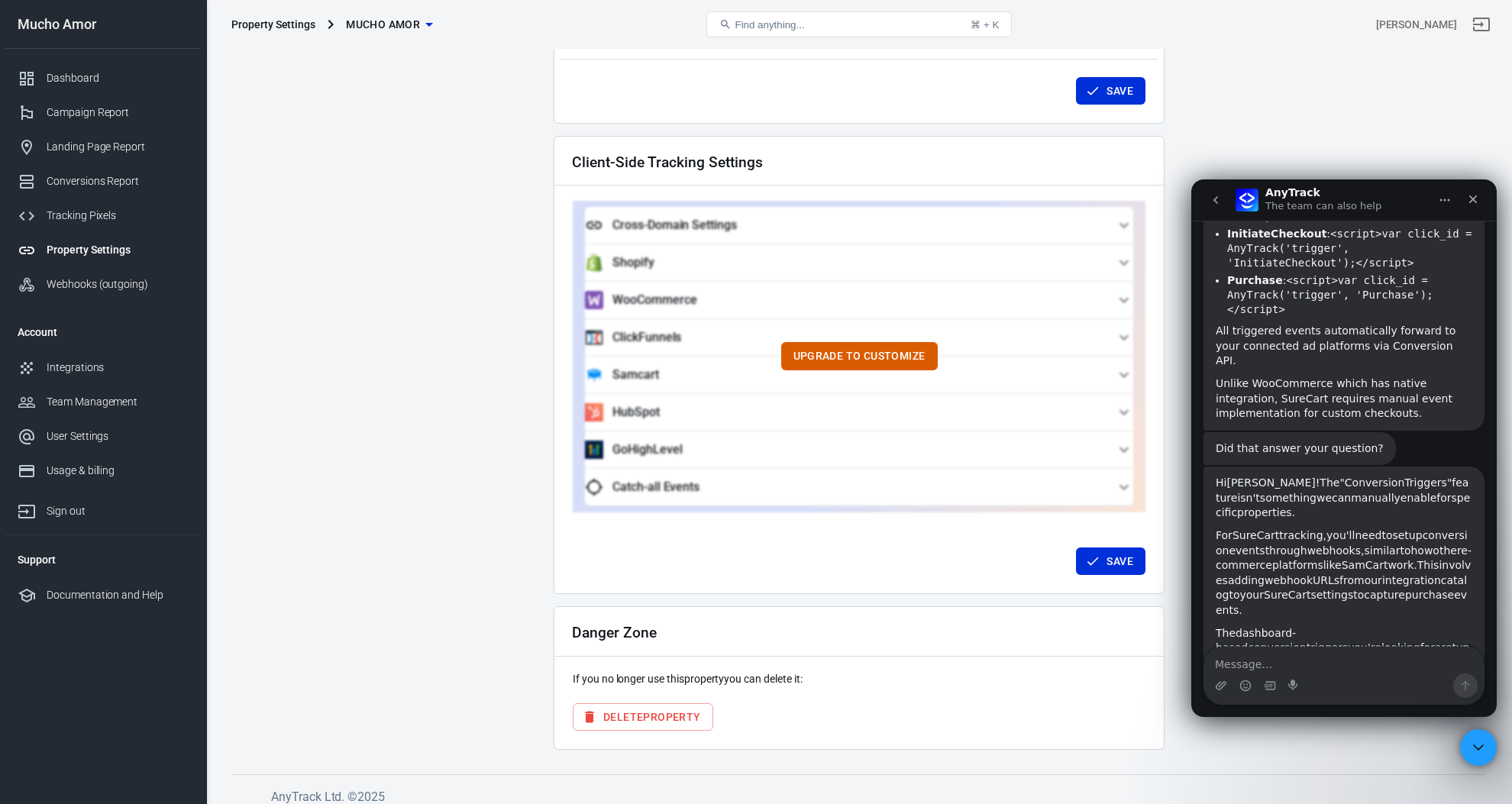
drag, startPoint x: 1218, startPoint y: 401, endPoint x: 1403, endPoint y: 478, distance: 200.4
click at [1403, 529] on div "For SureCart tracking, you'll need to set up conversion events through webhooks…" at bounding box center [1344, 573] width 256 height 90
drag, startPoint x: 1258, startPoint y: 446, endPoint x: 1382, endPoint y: 555, distance: 165.1
click at [1382, 555] on div "Hi Arnaldo! The "Conversion Triggers" feature isn't something we can manually e…" at bounding box center [1344, 606] width 256 height 262
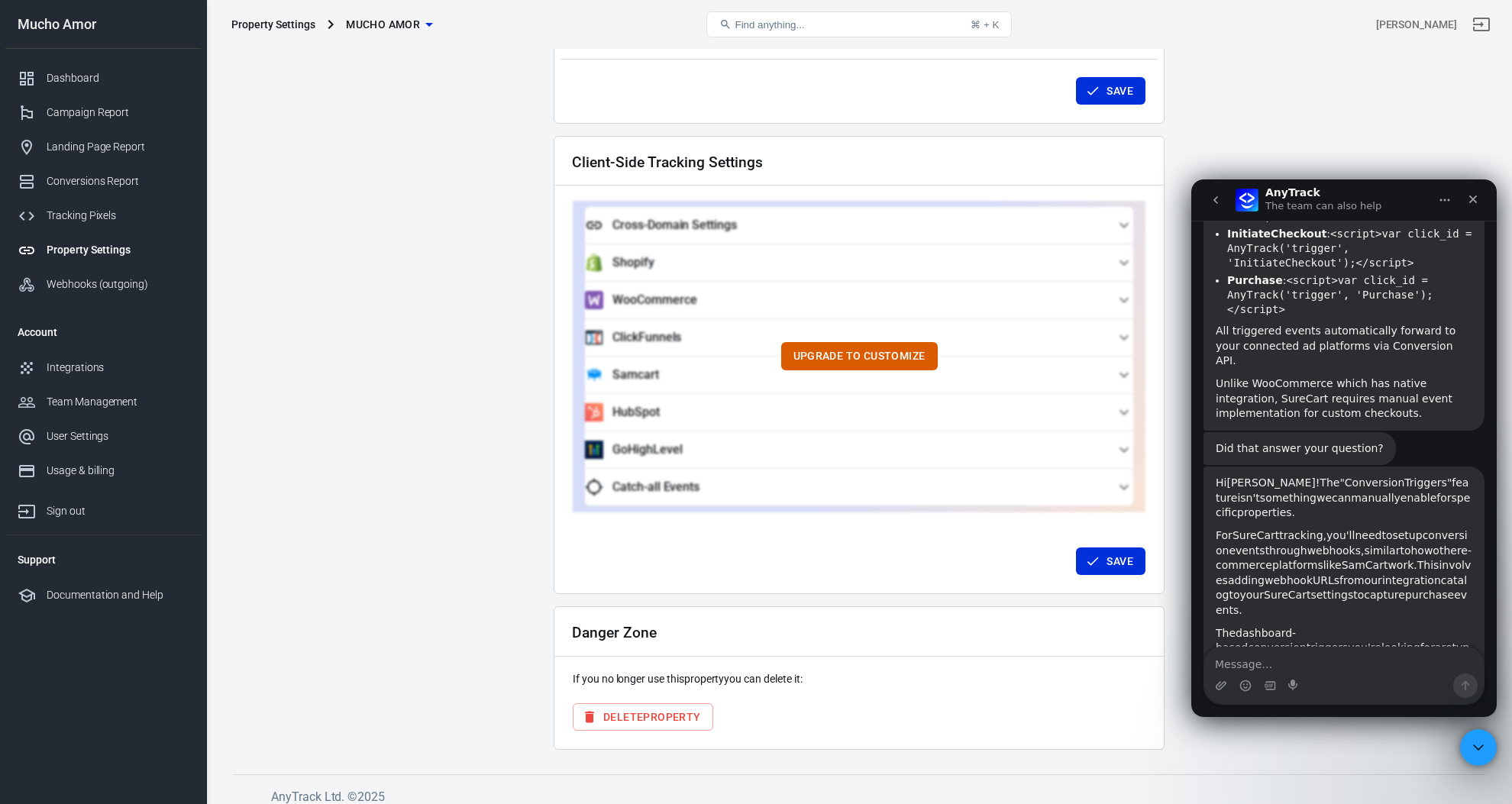
click at [1382, 626] on div "The dashboard-based conversion triggers you're looking for are typically availa…" at bounding box center [1344, 663] width 256 height 75
drag, startPoint x: 1256, startPoint y: 502, endPoint x: 1413, endPoint y: 556, distance: 166.0
click at [1413, 626] on div "The dashboard-based conversion triggers you're looking for are typically availa…" at bounding box center [1344, 663] width 256 height 75
drag, startPoint x: 1257, startPoint y: 614, endPoint x: 1207, endPoint y: 349, distance: 269.7
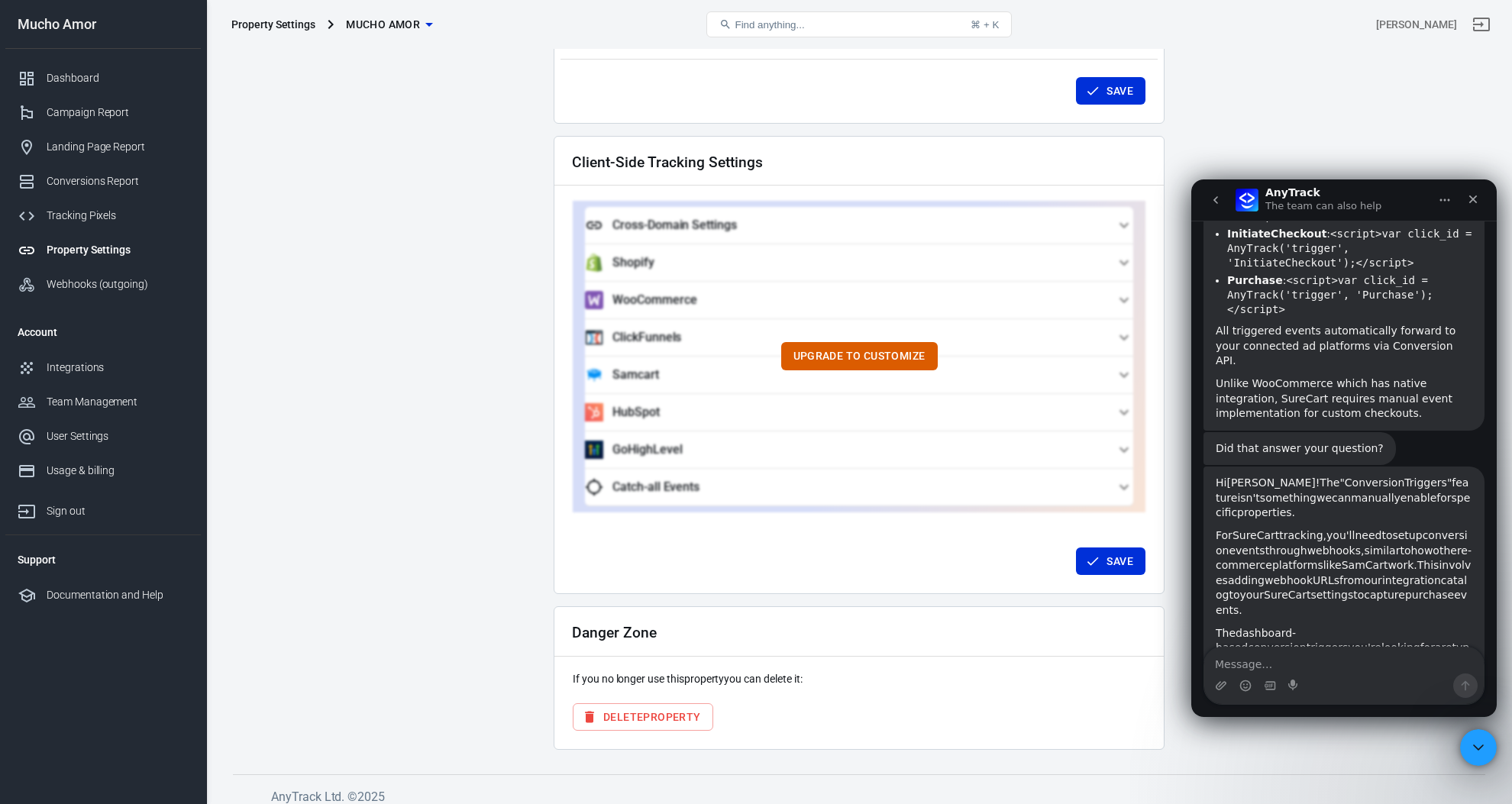
click at [1207, 466] on div "Hi Arnaldo! The "Conversion Triggers" feature isn't something we can manually e…" at bounding box center [1343, 606] width 281 height 280
copy div "Hi Arnaldo! The "Conversion Triggers" feature isn't something we can manually e…"
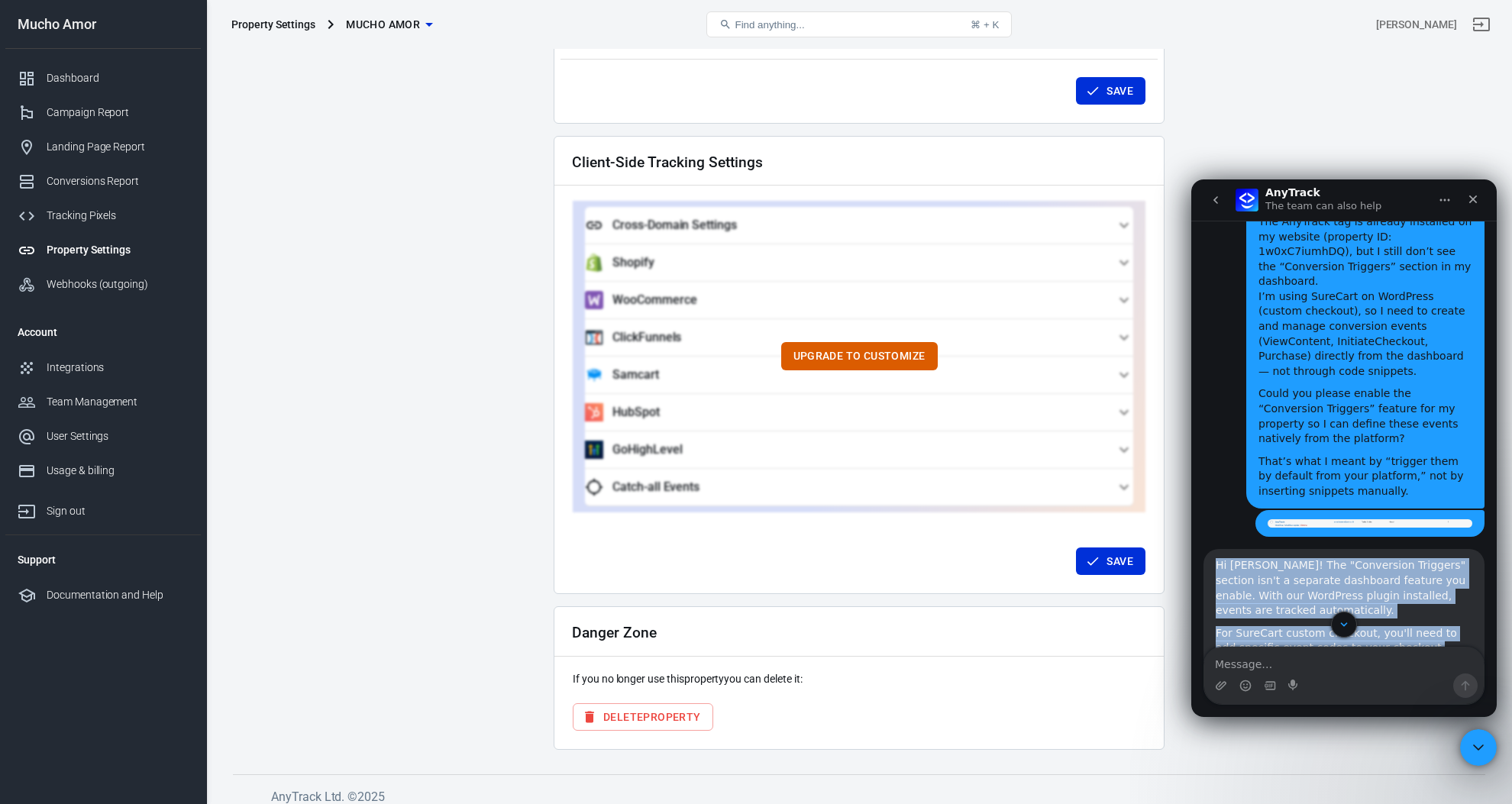
drag, startPoint x: 1319, startPoint y: 499, endPoint x: 1212, endPoint y: 464, distance: 112.6
click at [1212, 548] on div "Hi Arnaldo! The "Conversion Triggers" section isn't a separate dashboard featur…" at bounding box center [1343, 737] width 281 height 379
copy div "Hi Arnaldo! The "Conversion Triggers" section isn't a separate dashboard featur…"
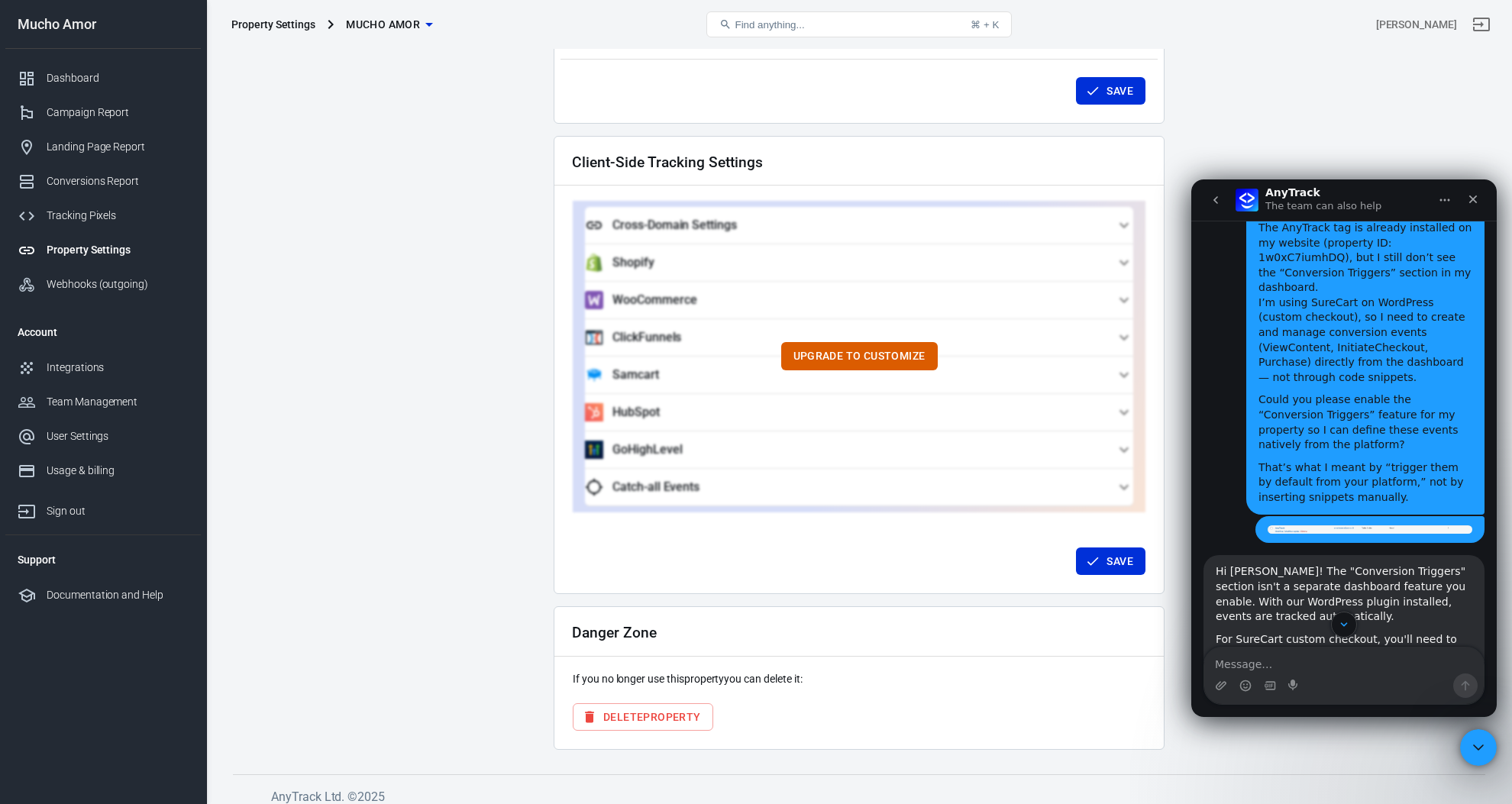
click at [1310, 688] on div "Intercom messenger" at bounding box center [1344, 685] width 280 height 24
click at [1316, 669] on textarea "Message…" at bounding box center [1344, 660] width 280 height 26
paste textarea "Hi! Since SureCart isn’t natively integrated, could you please send me the corr…"
type textarea "Hi! Since SureCart isn’t natively integrated, could you please send me the corr…"
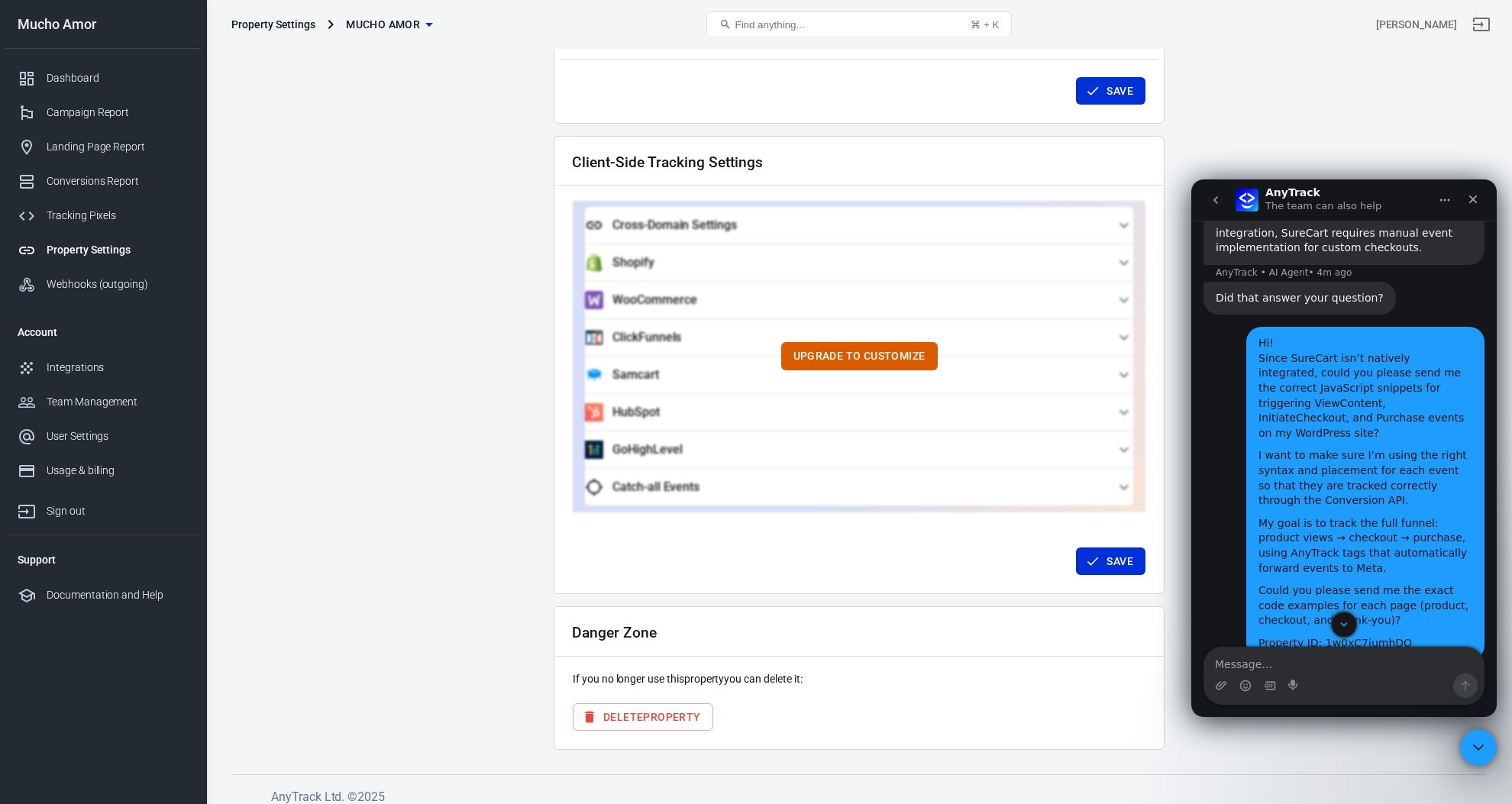
scroll to position [2440, 0]
drag, startPoint x: 1305, startPoint y: 594, endPoint x: 1250, endPoint y: 553, distance: 68.6
copy div "Hi Arnaldo! Here are the exact JavaScript snippets for your SureCart funnel: Pr…"
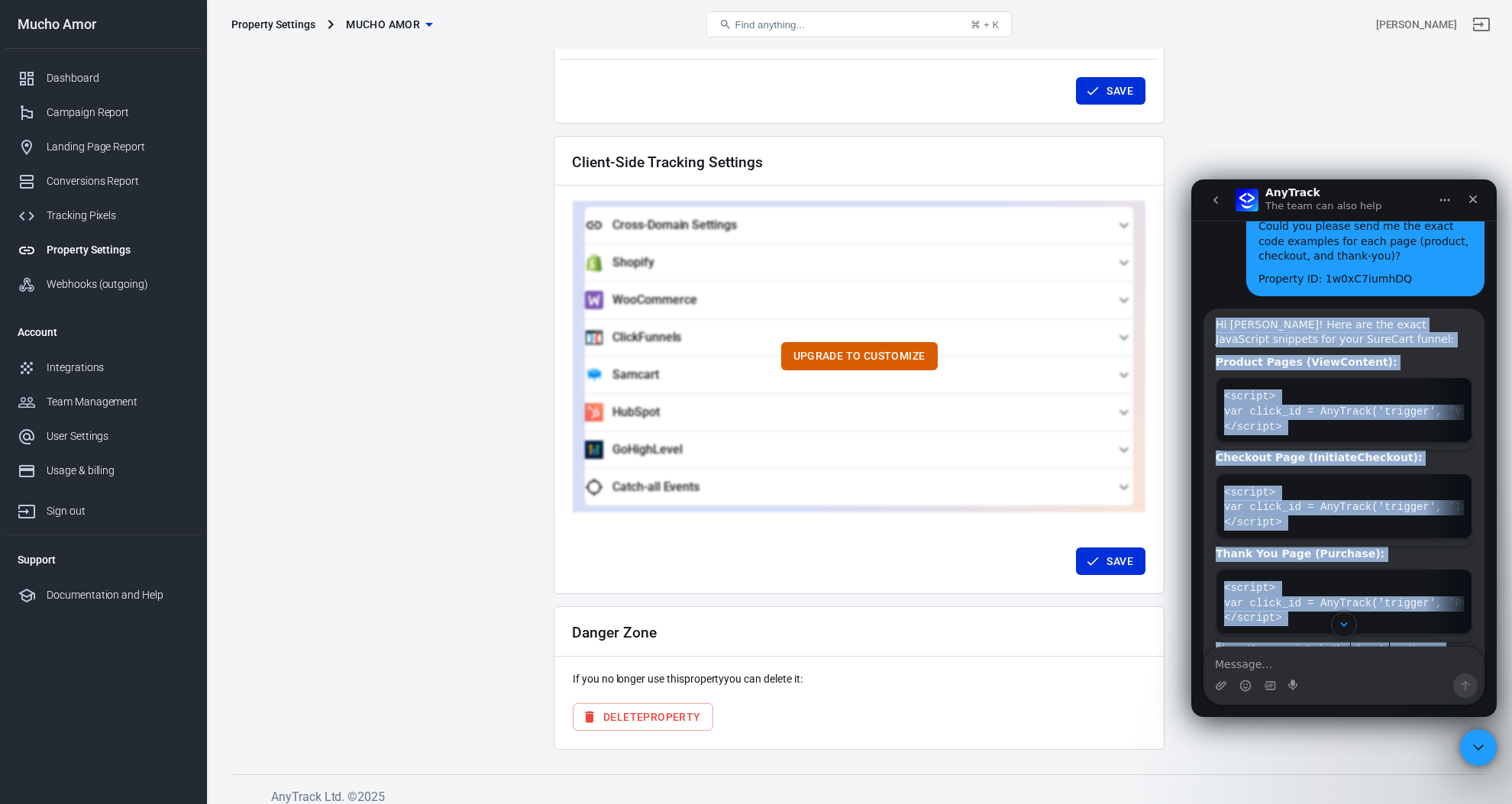
scroll to position [2861, 0]
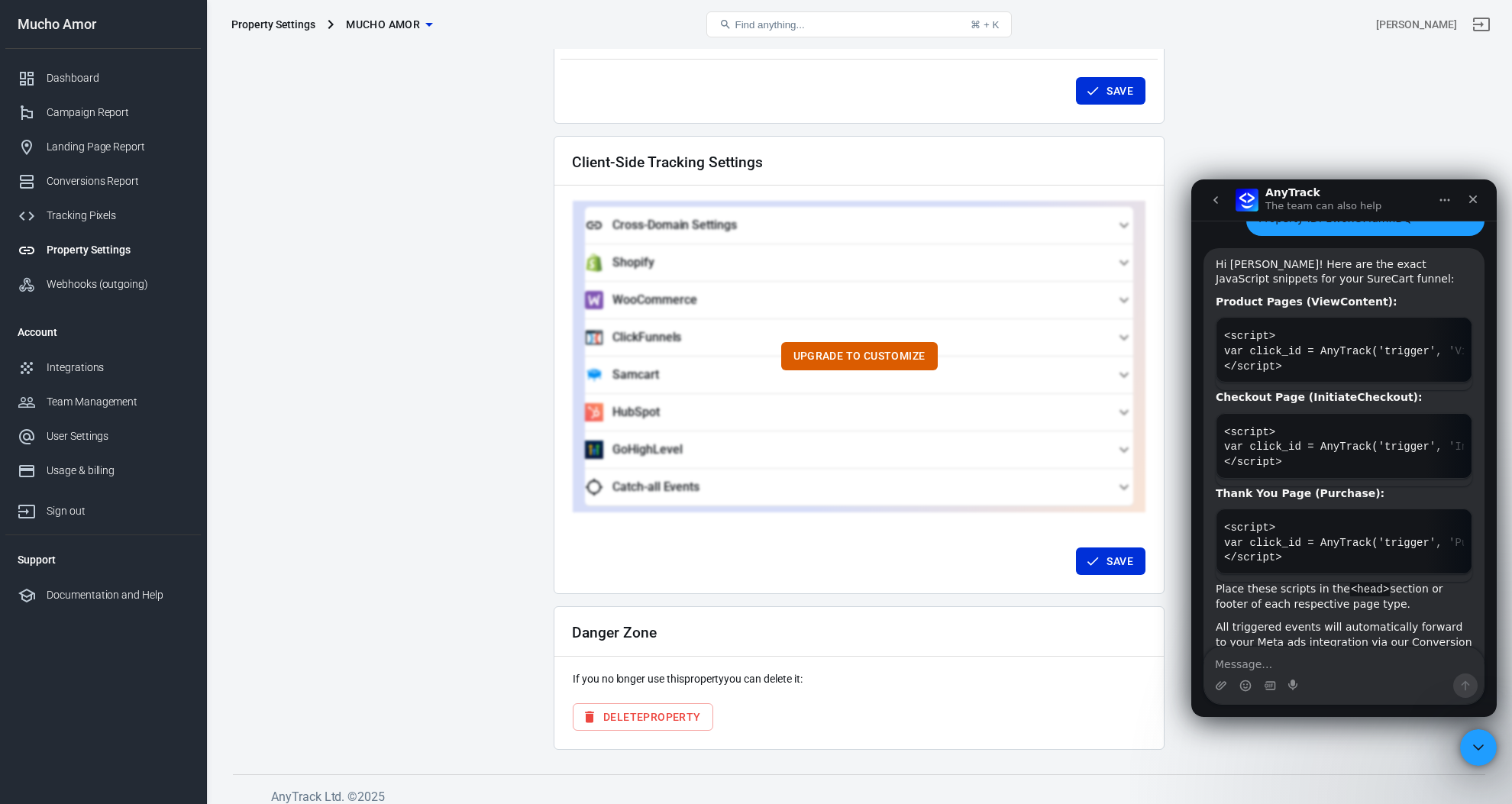
click at [1344, 507] on div "Hi Arnaldo! Here are the exact JavaScript snippets for your SureCart funnel: Pr…" at bounding box center [1344, 494] width 256 height 475
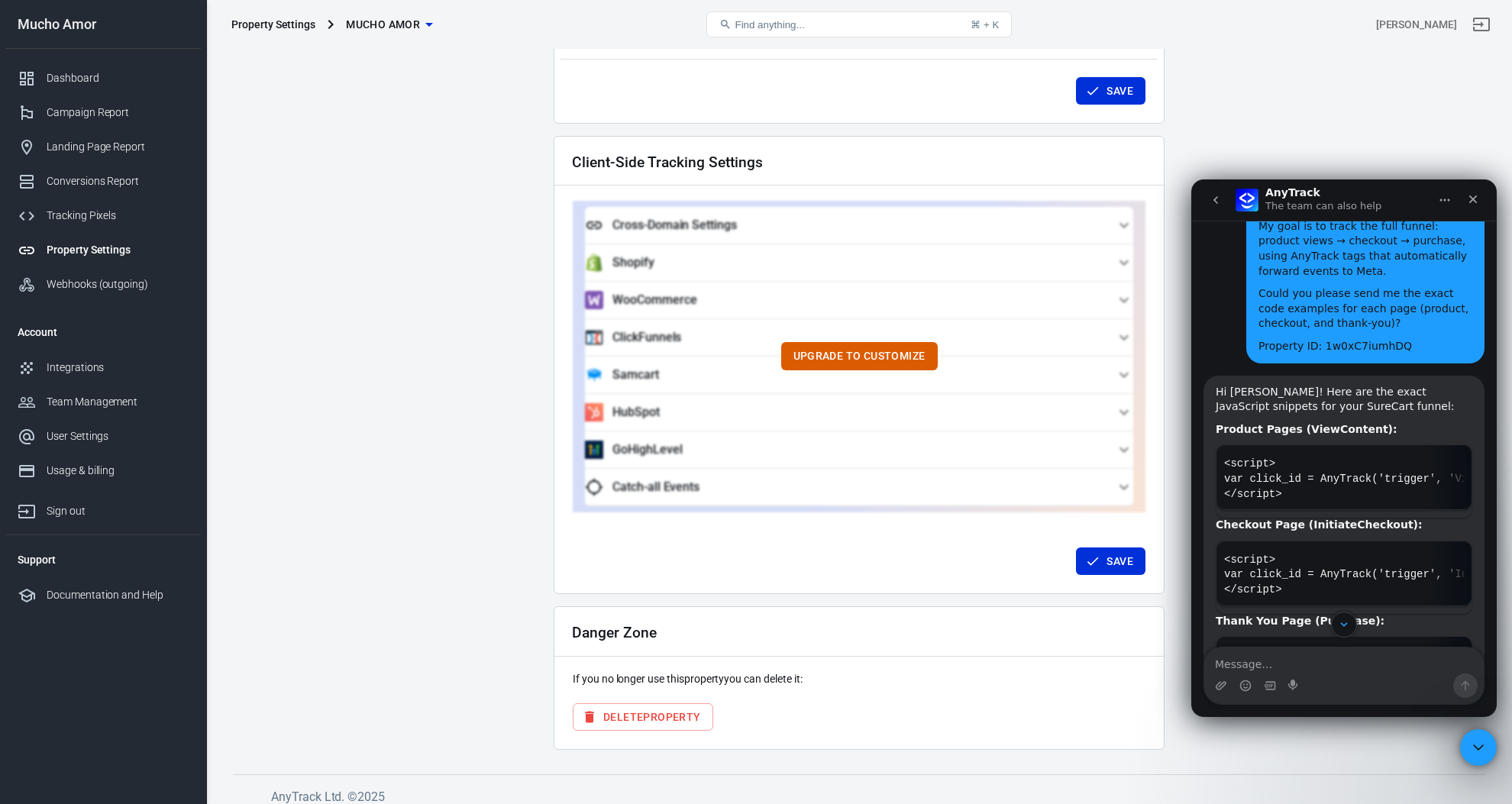
scroll to position [2752, 0]
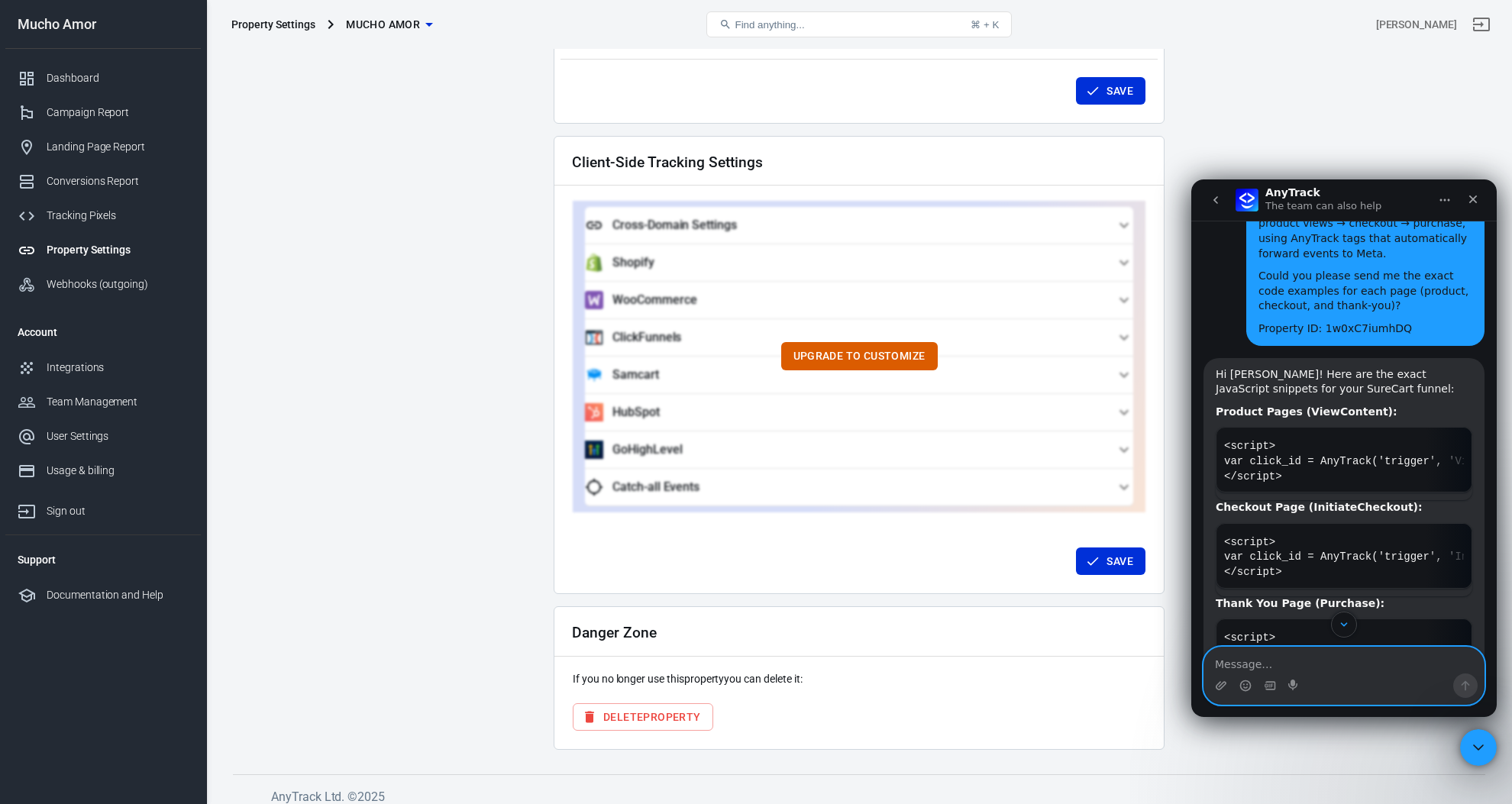
click at [1346, 669] on textarea "Message…" at bounding box center [1344, 660] width 280 height 26
paste textarea "Yes, that’s helpful, thank you! One more question: in my SureCart setup, the Ad…"
type textarea "Yes, that’s helpful, thank you! One more question: in my SureCart setup, the Ad…"
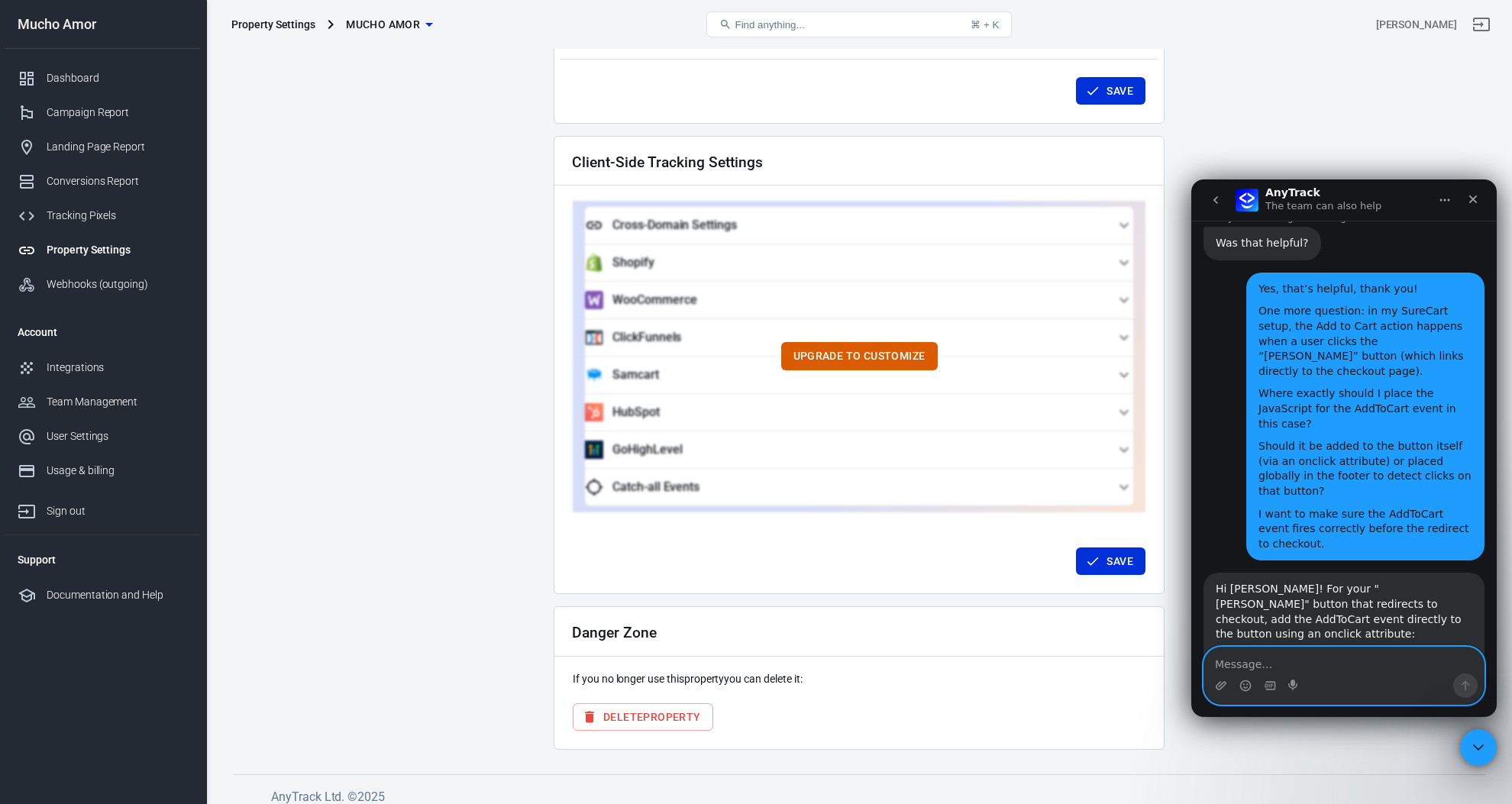
scroll to position [0, 0]
click at [1367, 676] on div "Intercom messenger" at bounding box center [1344, 685] width 280 height 24
click at [1342, 667] on textarea "Message…" at bounding box center [1344, 660] width 280 height 26
type textarea "yes, so"
click at [1456, 663] on icon "Copy this code block to your clipboard." at bounding box center [1454, 668] width 12 height 12
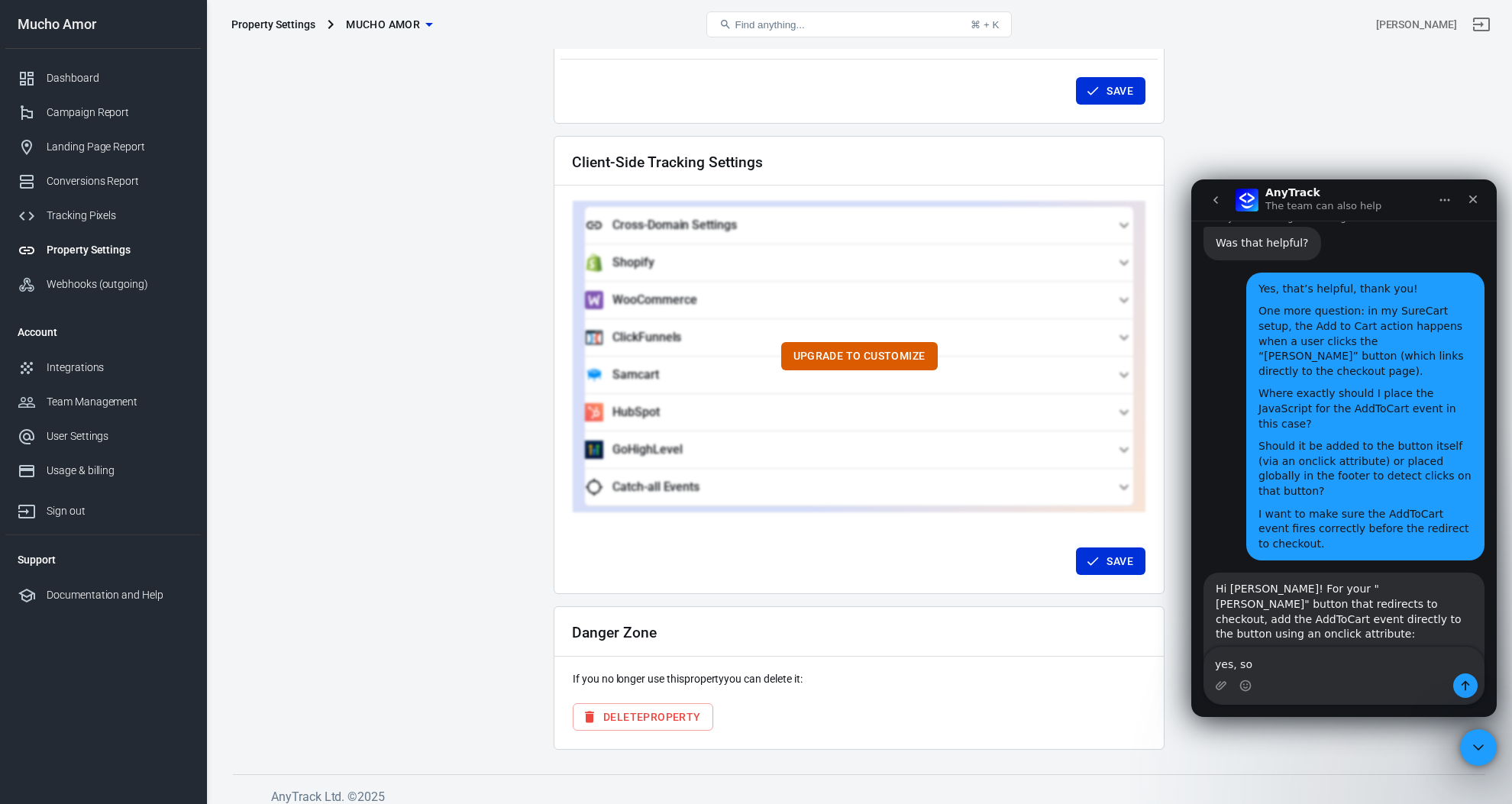
scroll to position [3407, 0]
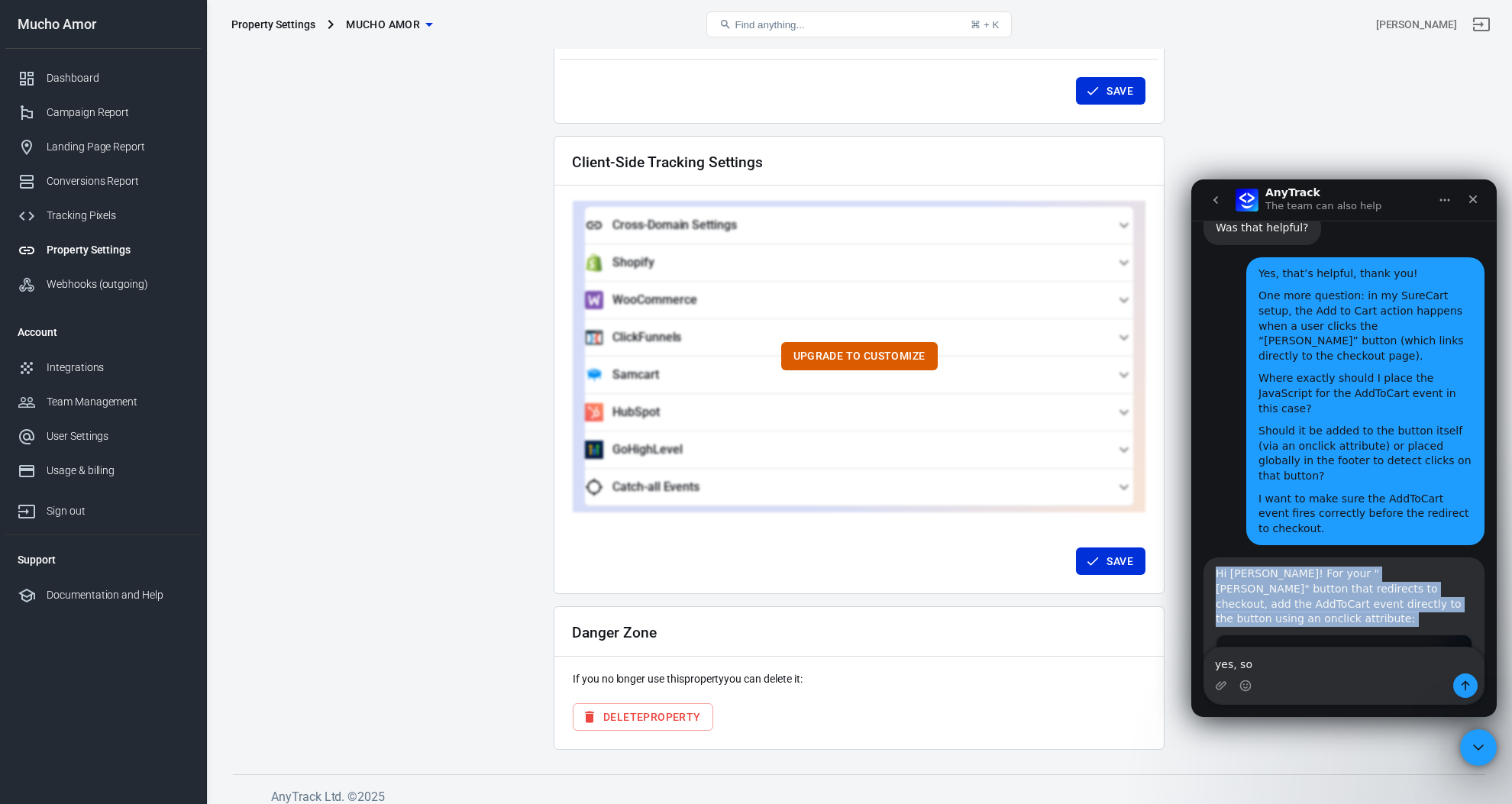
drag, startPoint x: 1376, startPoint y: 598, endPoint x: 1186, endPoint y: 366, distance: 299.9
click at [1191, 366] on html "AnyTrack The team can also help Ask us anything, or share your feedback. Hey Ar…" at bounding box center [1343, 448] width 306 height 538
copy div "Hi Arnaldo! For your "Regala" button that redirects to checkout, add the AddToC…"
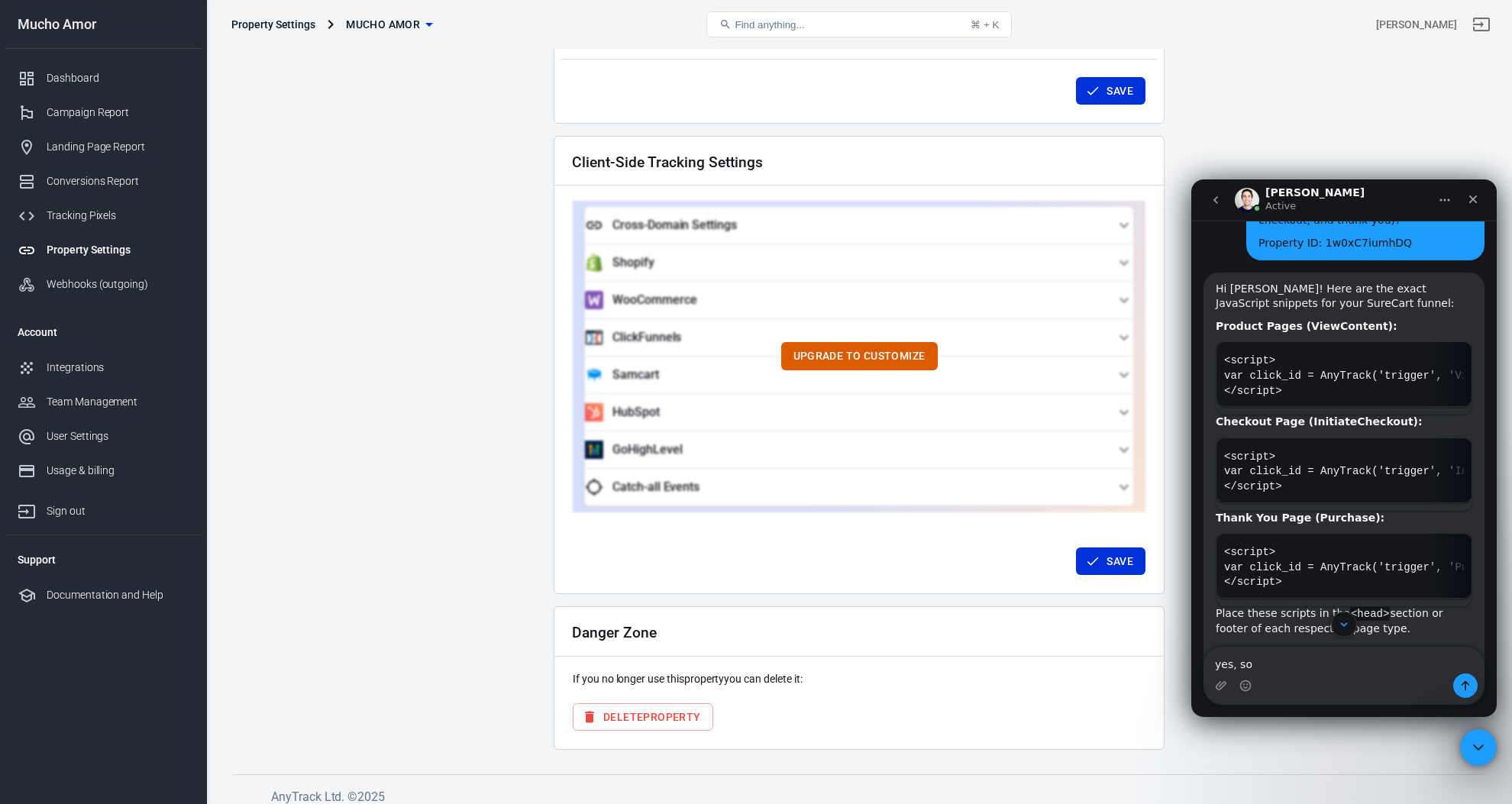
scroll to position [2825, 0]
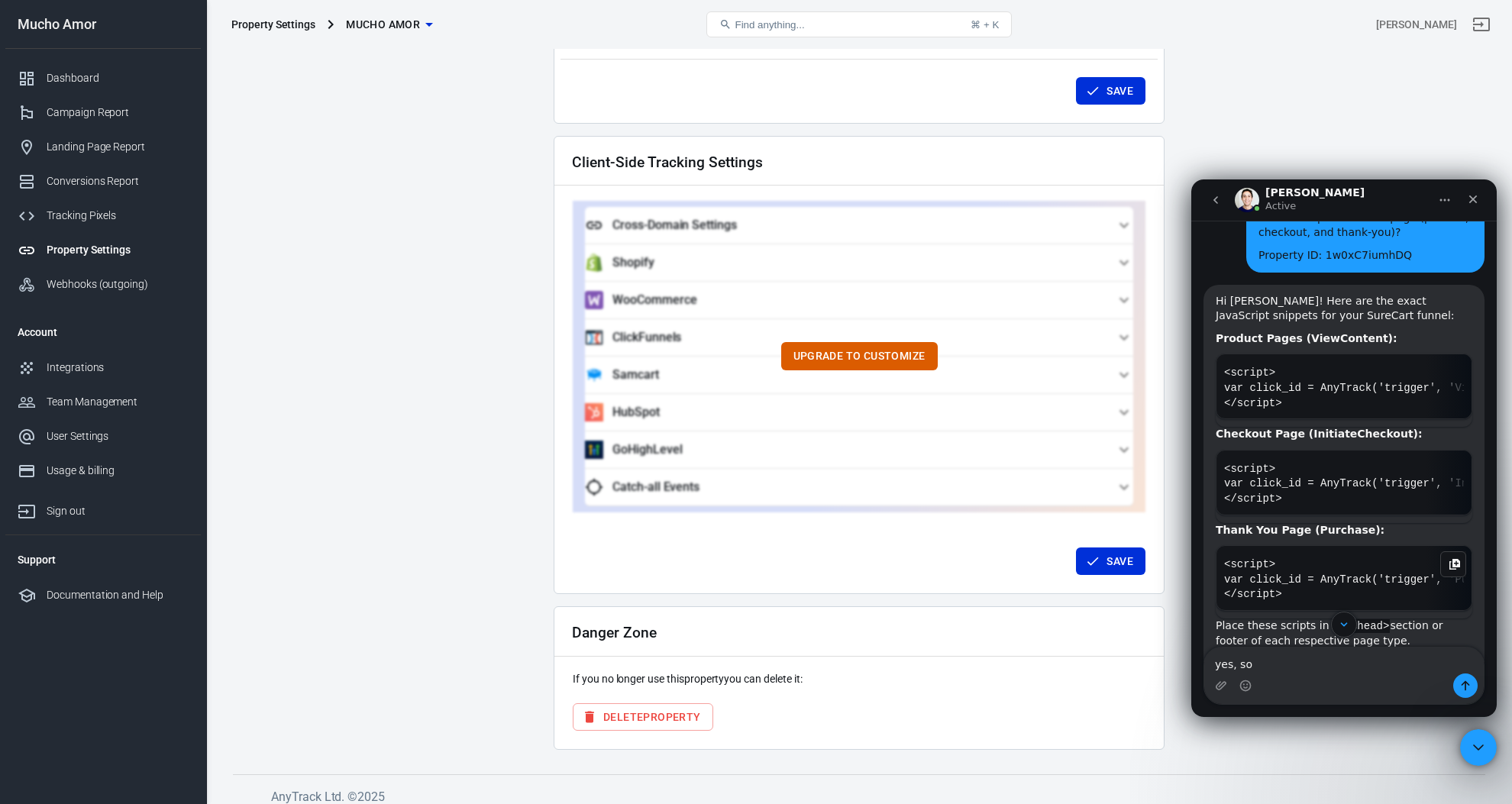
click at [1451, 558] on icon "Copy this code block to your clipboard." at bounding box center [1454, 563] width 12 height 12
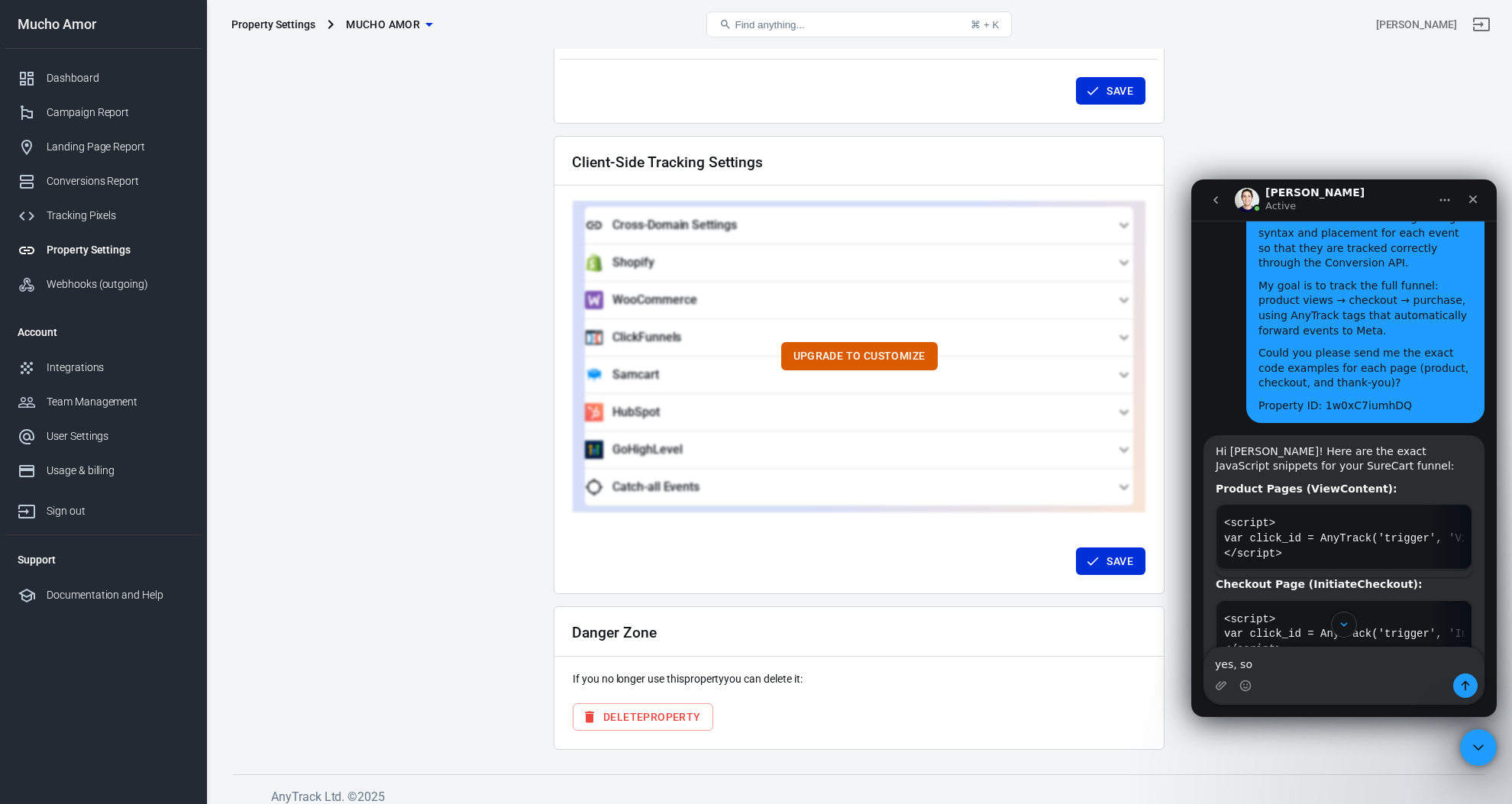
scroll to position [2673, 0]
click at [1450, 614] on icon "Copy this code block to your clipboard." at bounding box center [1454, 620] width 12 height 12
click at [1308, 666] on textarea "yes, so" at bounding box center [1344, 660] width 280 height 26
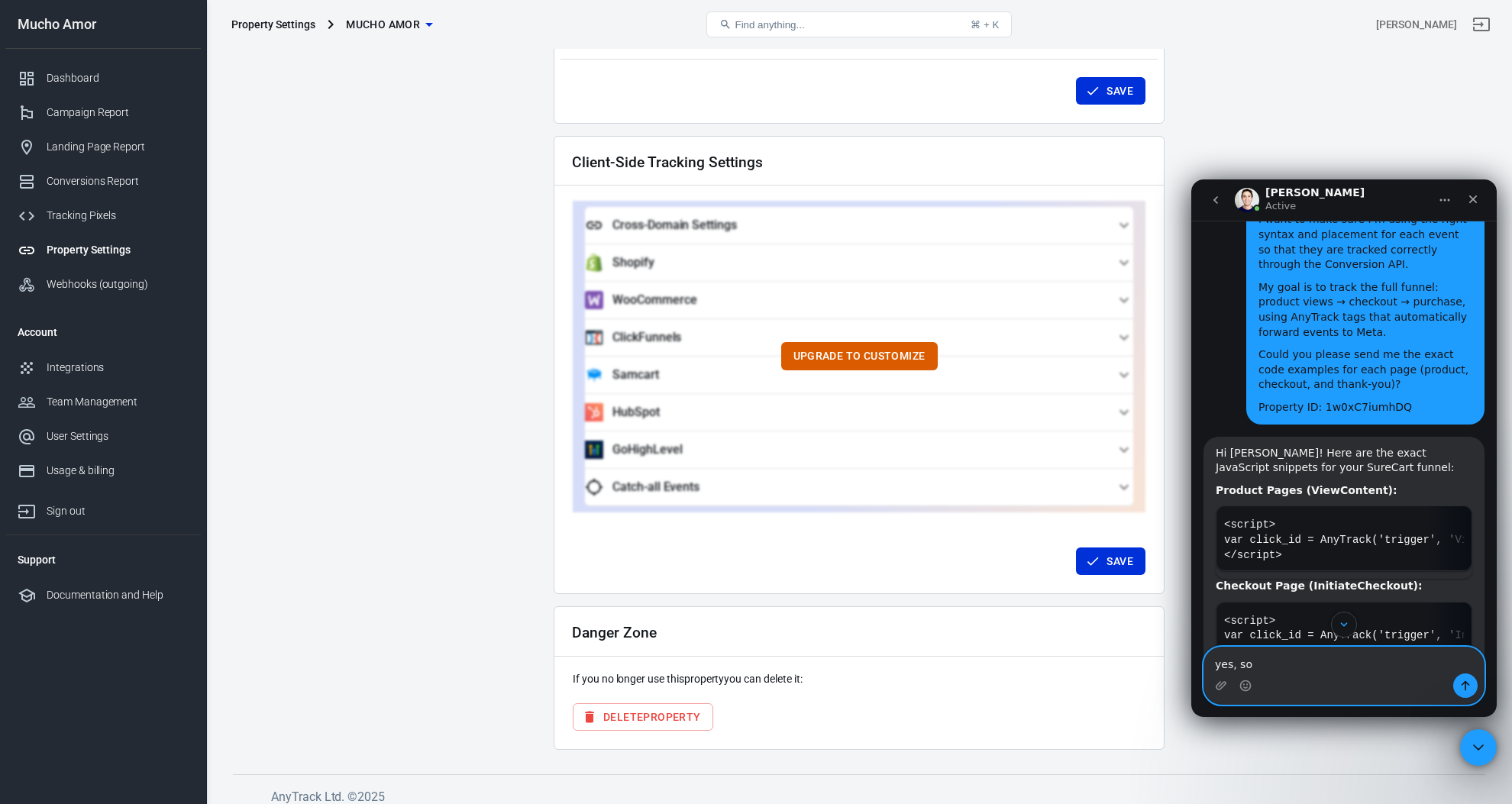
paste textarea "Message…"
click at [1300, 667] on textarea "Message…" at bounding box center [1344, 660] width 280 height 26
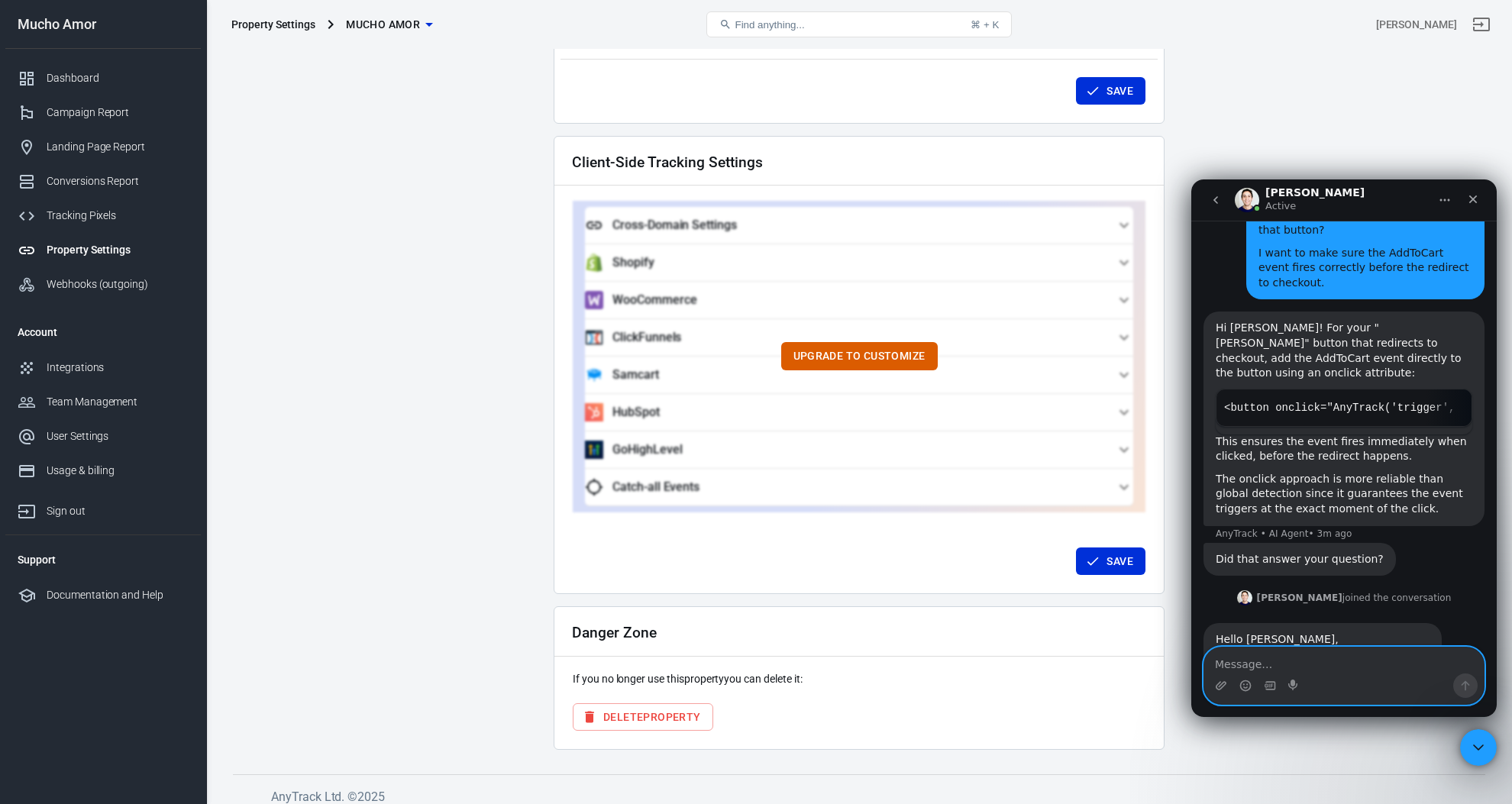
click at [1269, 663] on textarea "Message…" at bounding box center [1344, 660] width 280 height 26
click at [1272, 663] on textarea "Message…" at bounding box center [1344, 660] width 280 height 26
click at [1270, 658] on textarea "Message…" at bounding box center [1344, 660] width 280 height 26
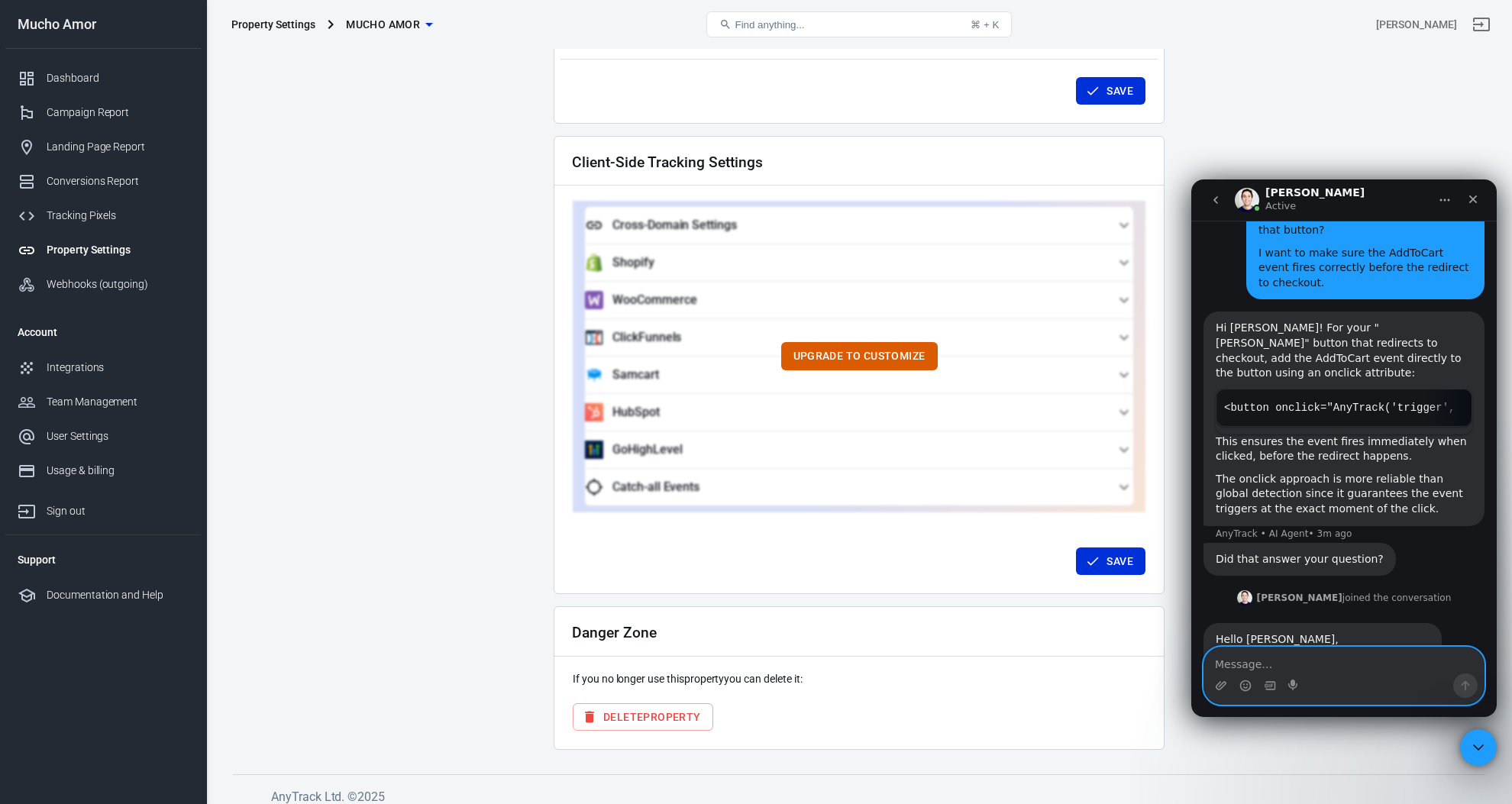
click at [1281, 664] on textarea "Message…" at bounding box center [1344, 660] width 280 height 26
paste textarea "Message…"
click at [1288, 659] on textarea "Message…" at bounding box center [1344, 660] width 280 height 26
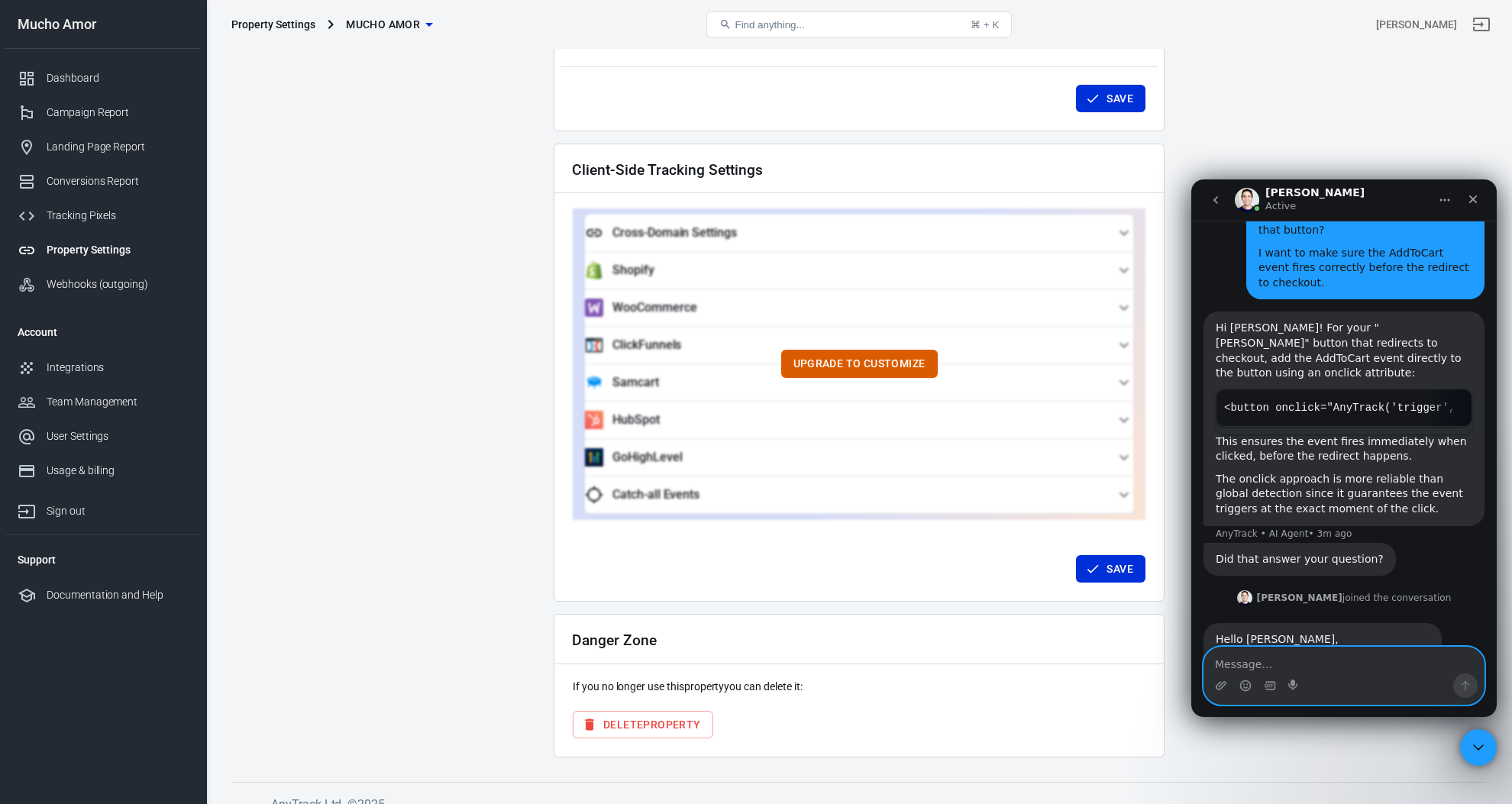
paste textarea "Sure — here’s your message translated into clear, natural English: --- So just …"
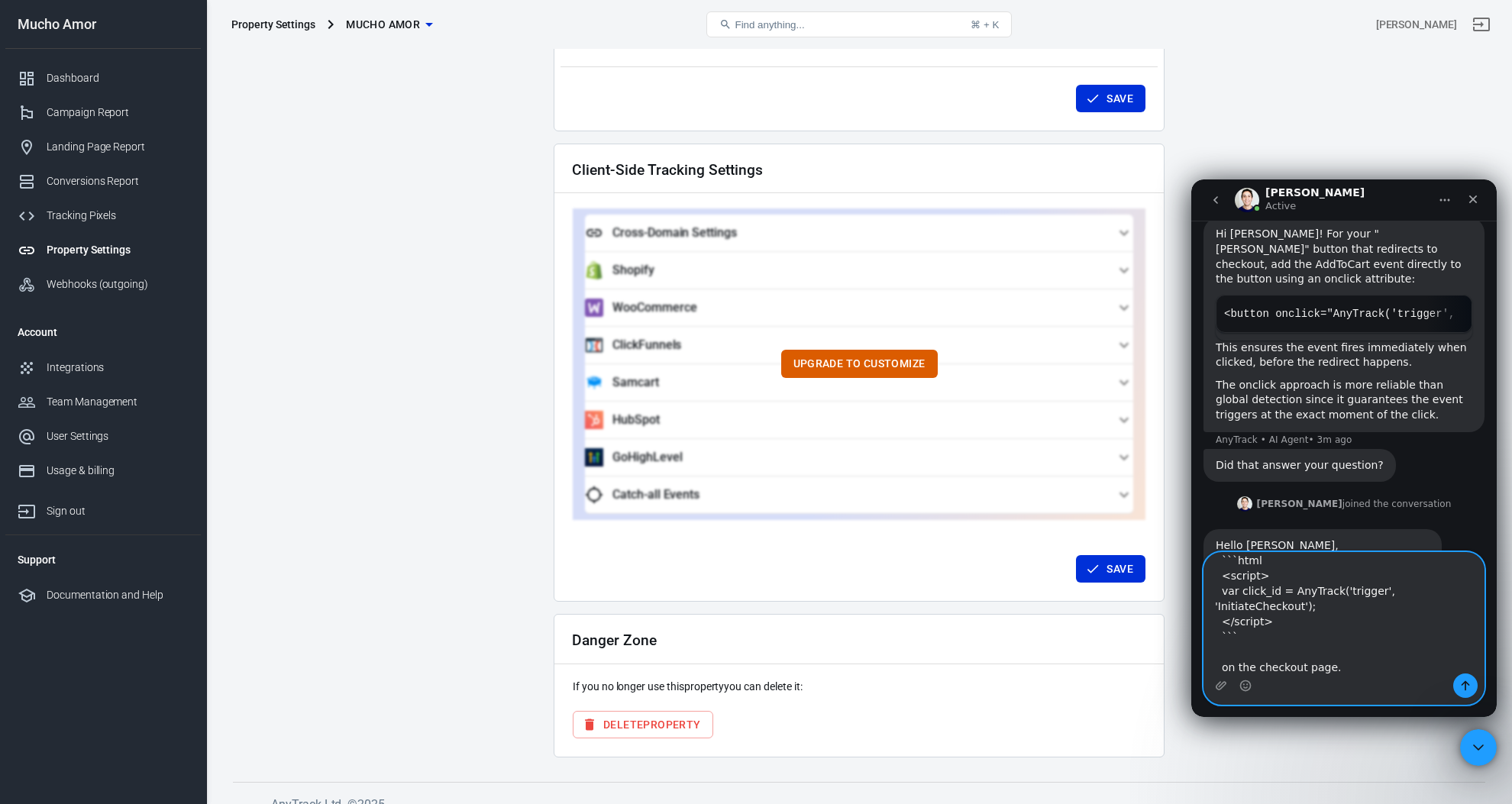
scroll to position [3748, 0]
type textarea "Sure — here’s your message translated into clear, natural English: --- So just …"
click at [1466, 688] on icon "Send a message…" at bounding box center [1465, 685] width 12 height 12
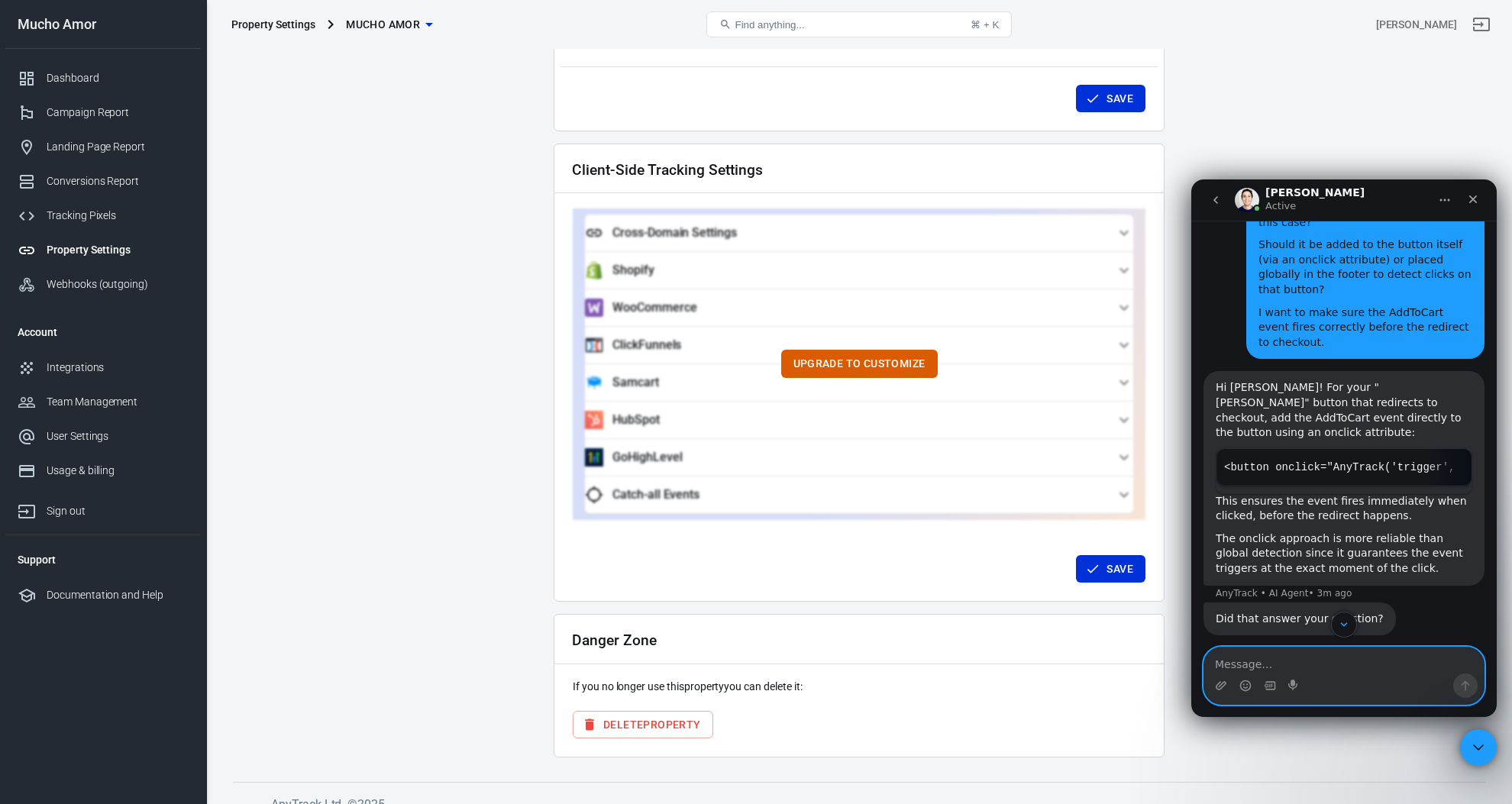
scroll to position [4153, 0]
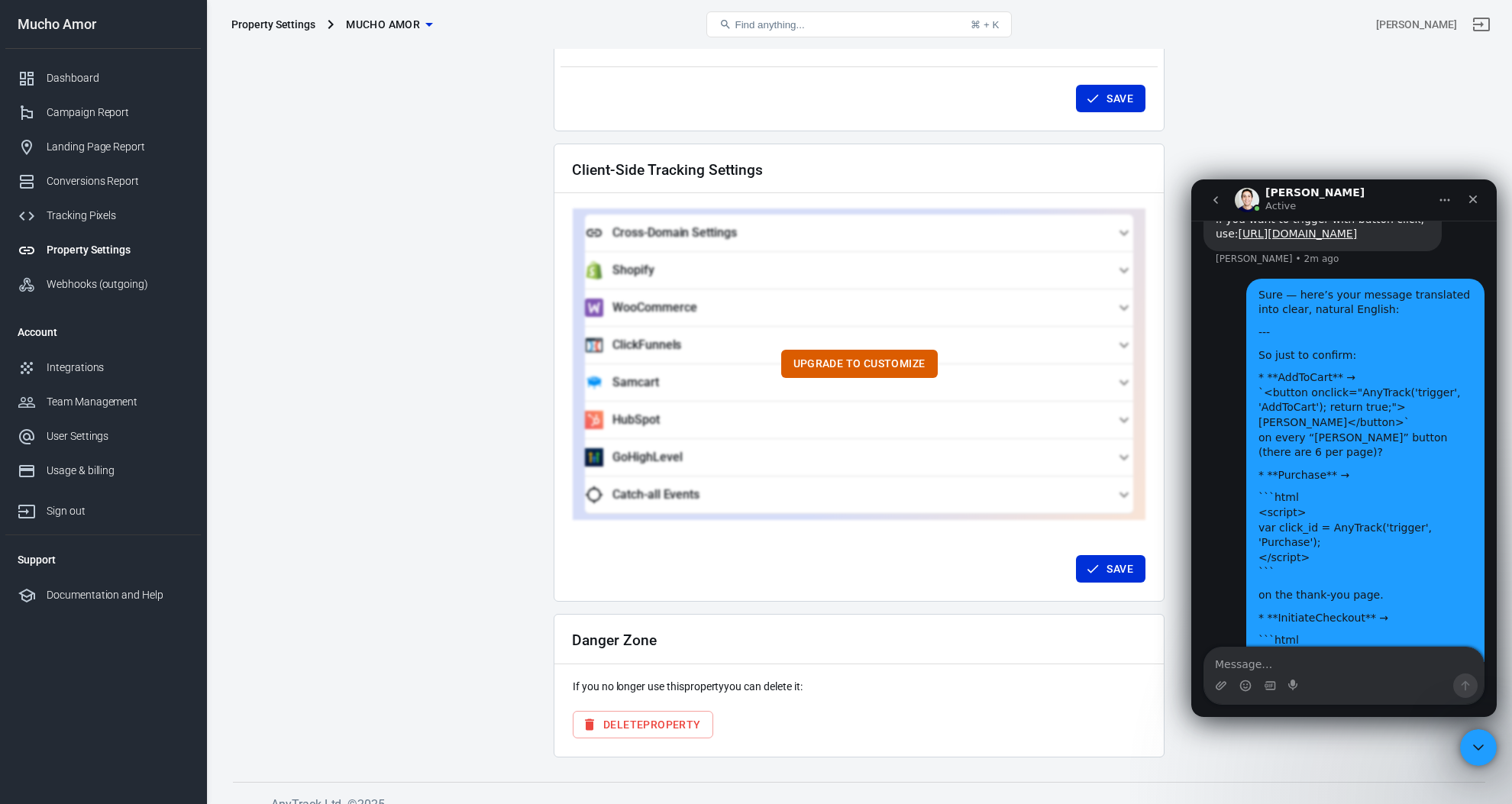
click at [1338, 633] on div "```html <script> var click_id = AnyTrack('trigger', 'InitiateCheckout'); </scri…" at bounding box center [1365, 677] width 214 height 90
click at [1349, 633] on div "```html <script> var click_id = AnyTrack('trigger', 'InitiateCheckout'); </scri…" at bounding box center [1365, 677] width 214 height 90
click at [1346, 666] on textarea "Message…" at bounding box center [1344, 660] width 280 height 26
paste textarea "You already have the base AnyTrack tag installed — do I need to add it again?"
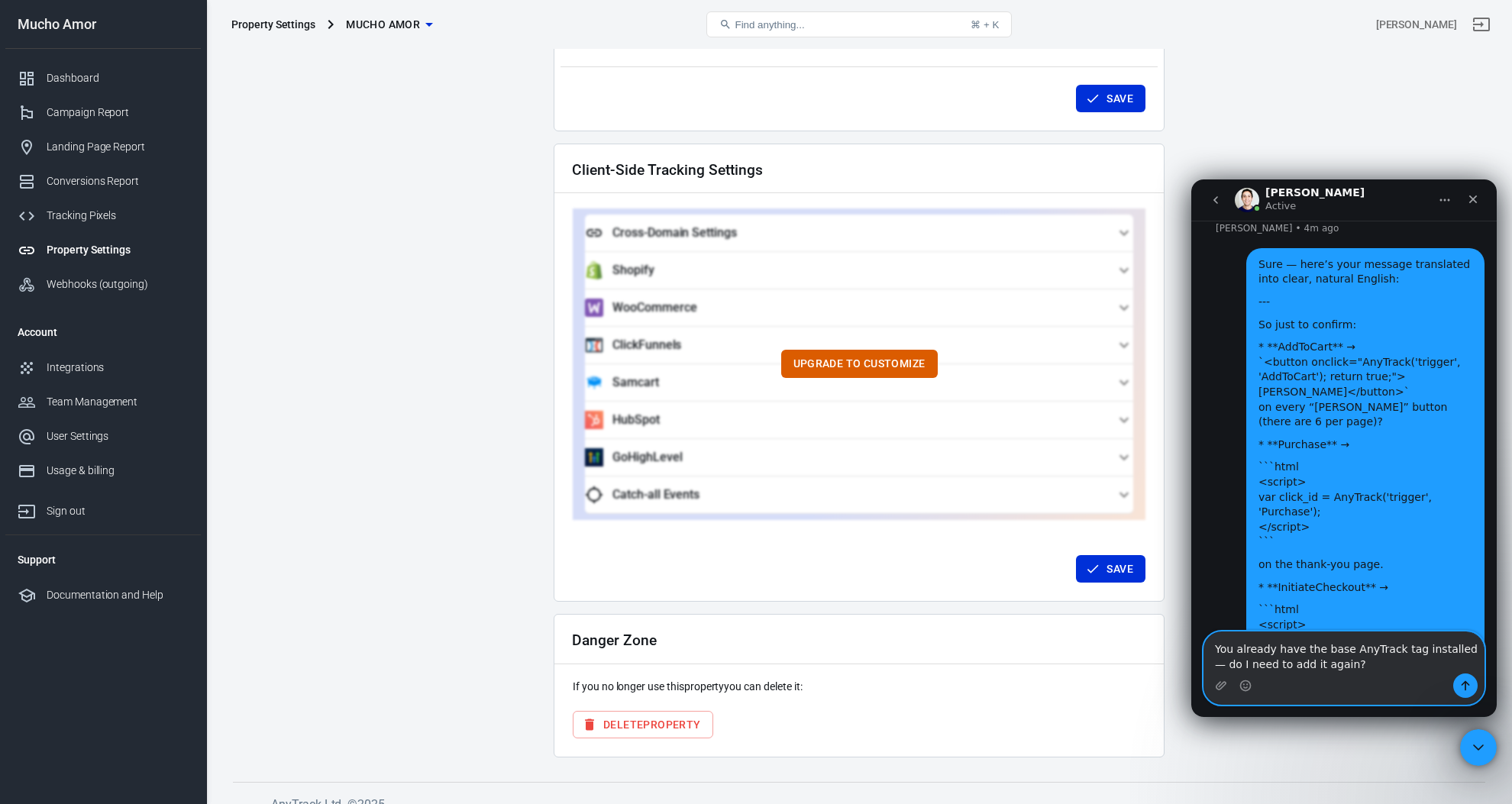
type textarea "You already have the base AnyTrack tag installed — do I need to add it again?"
click at [1469, 685] on icon "Send a message…" at bounding box center [1465, 686] width 8 height 10
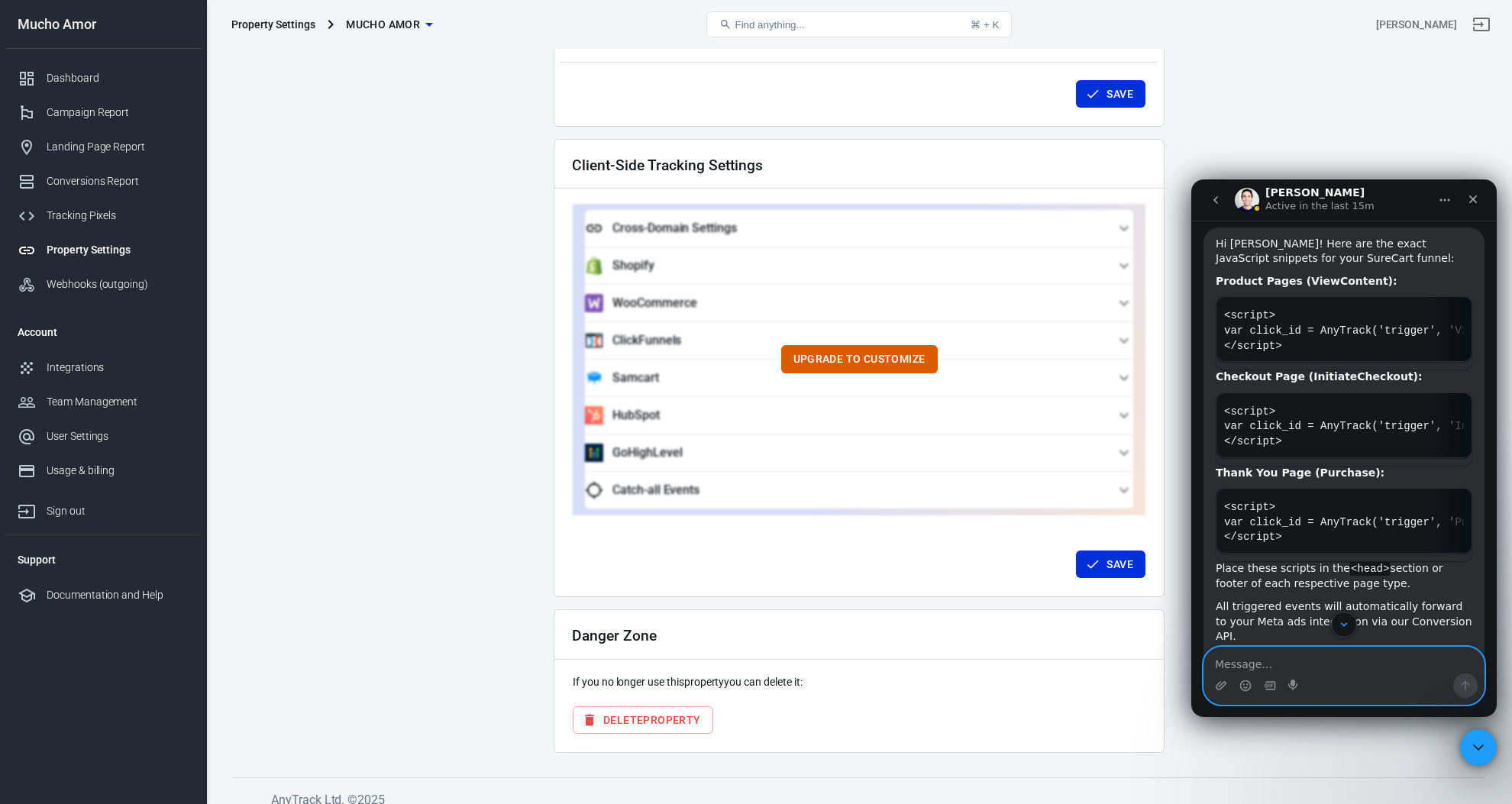
scroll to position [2839, 0]
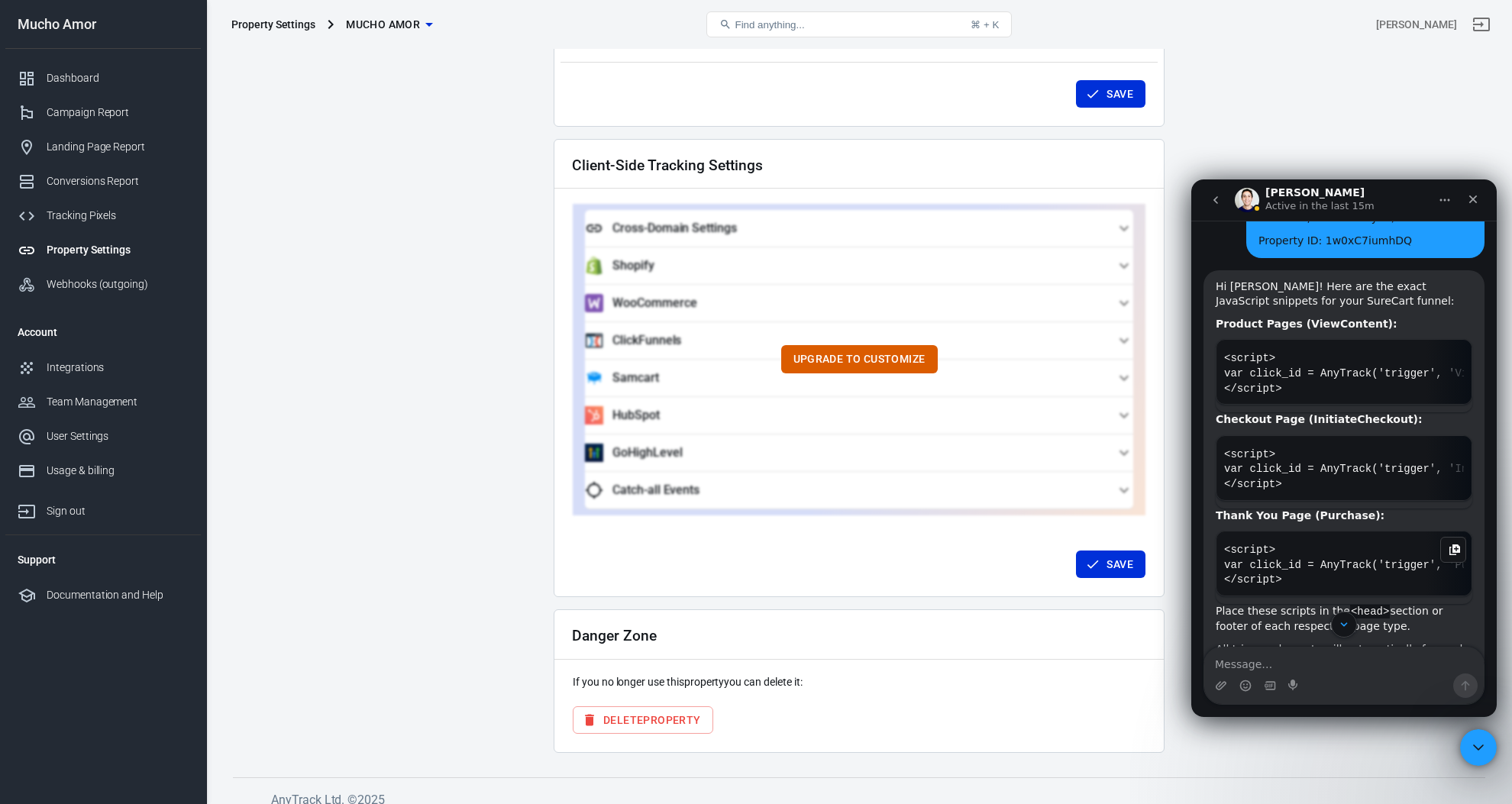
click at [1450, 543] on icon "Copy this code block to your clipboard." at bounding box center [1454, 549] width 12 height 12
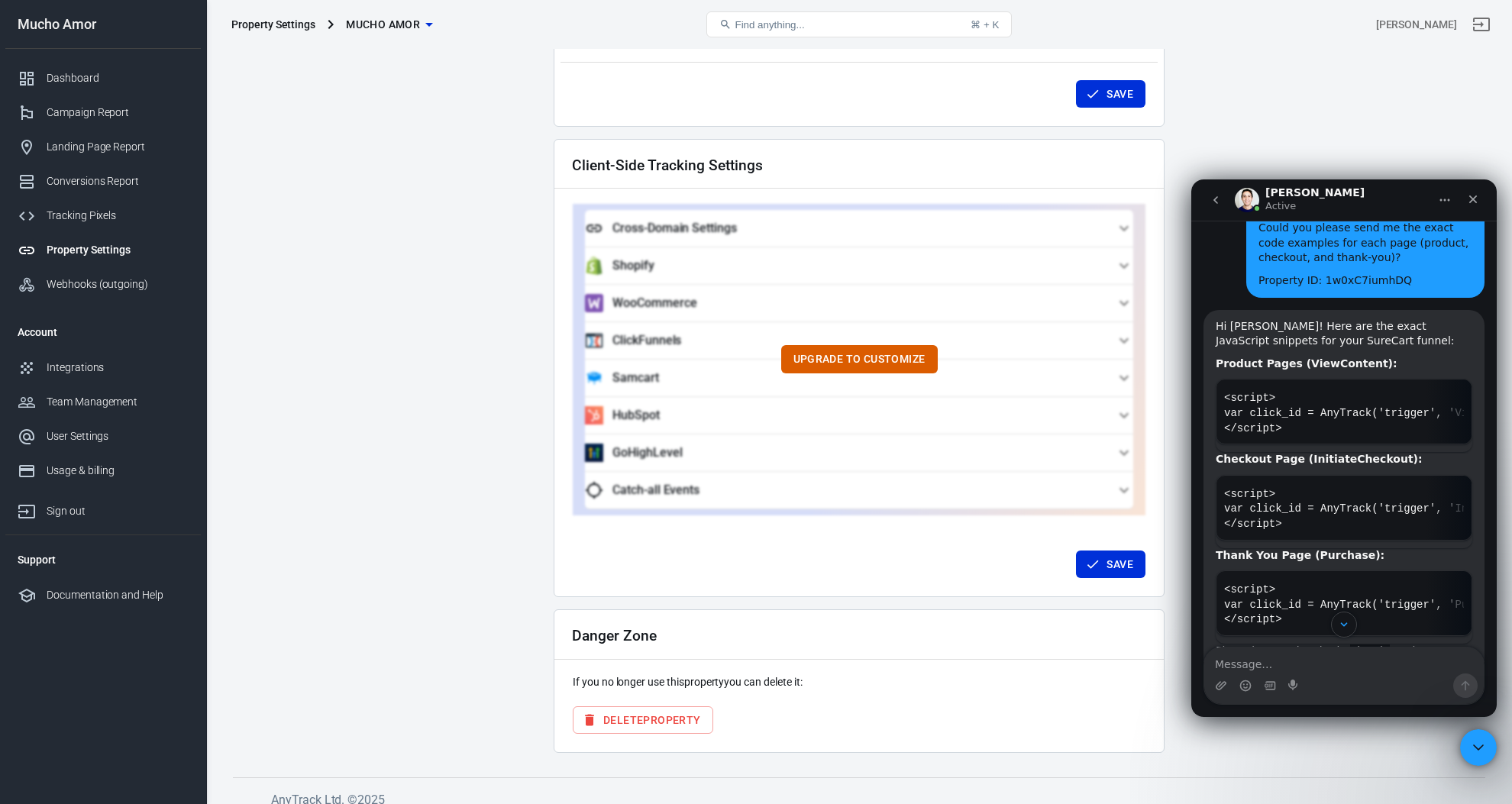
scroll to position [2795, 0]
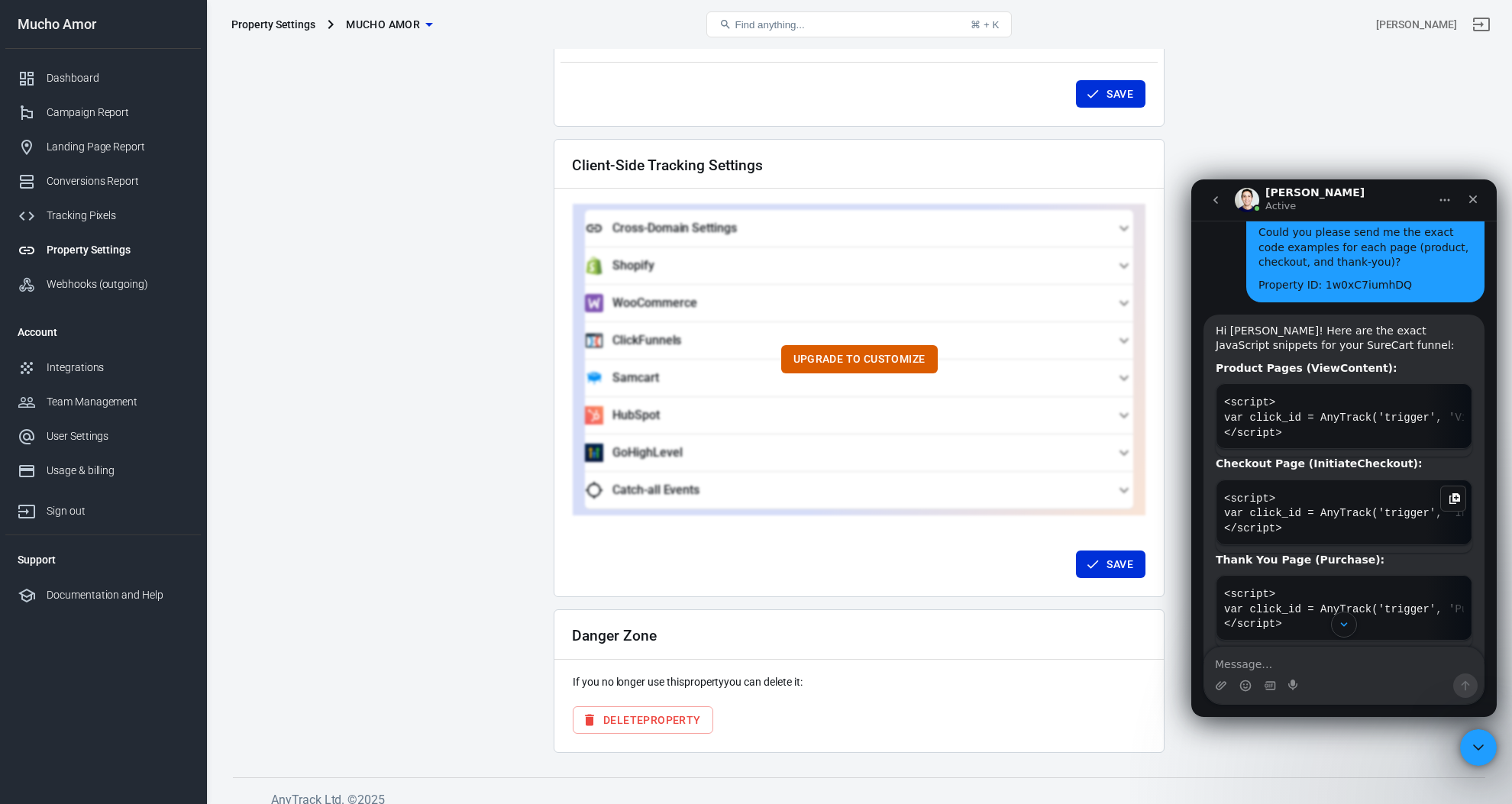
click at [1447, 485] on div "AnyTrack says…" at bounding box center [1452, 498] width 26 height 26
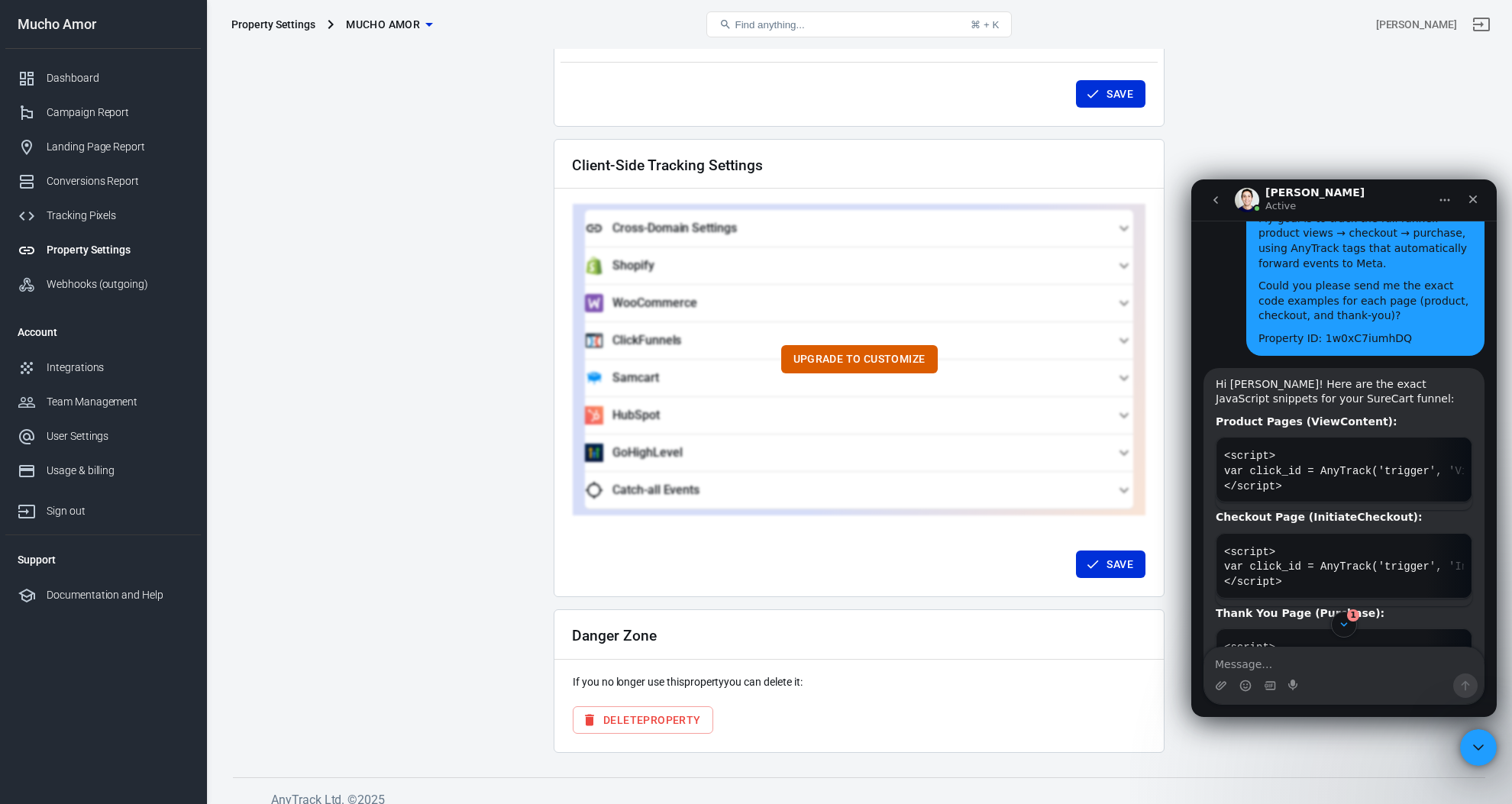
scroll to position [2676, 0]
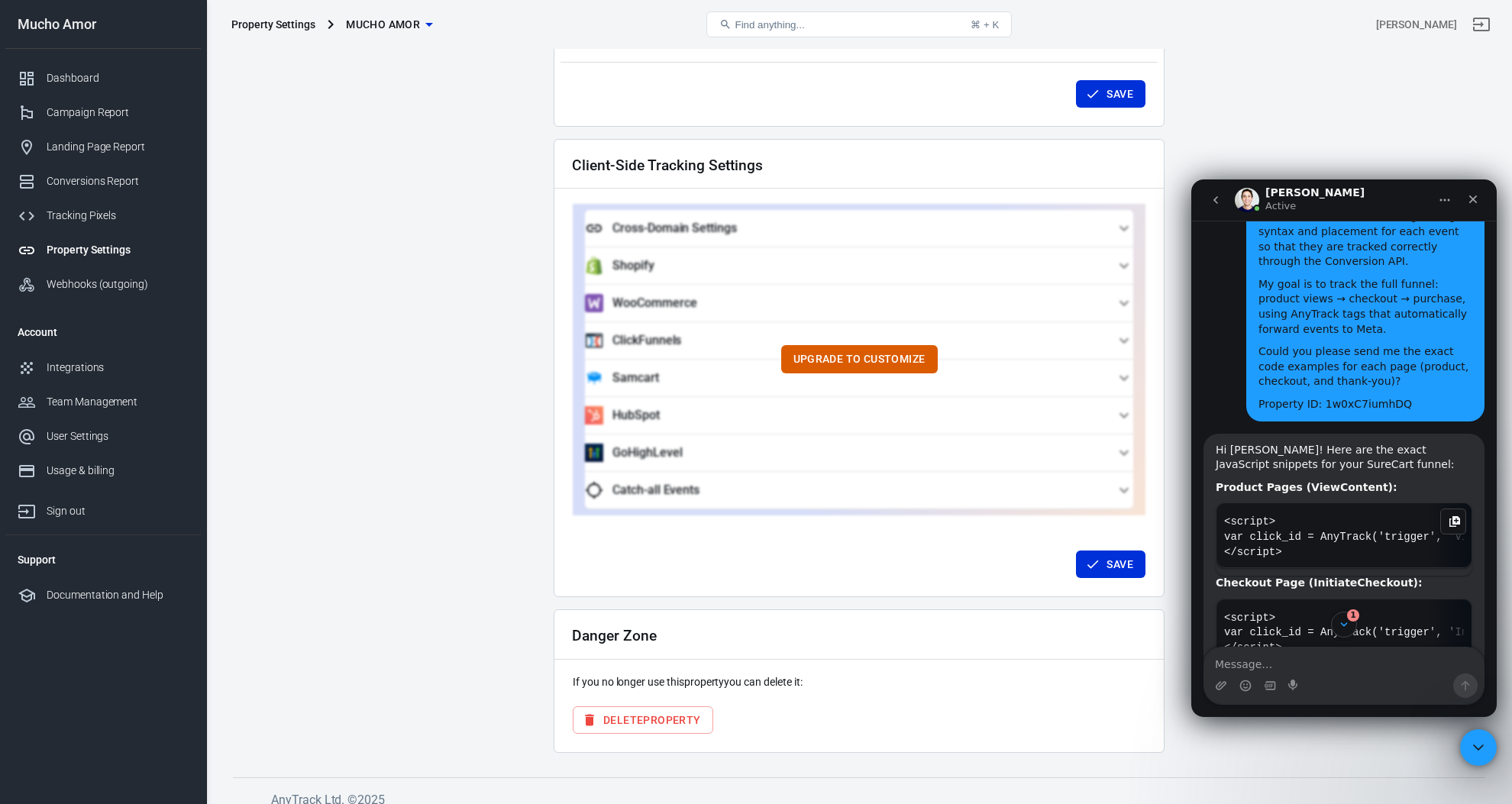
click at [1451, 515] on icon "Copy this code block to your clipboard." at bounding box center [1454, 521] width 12 height 12
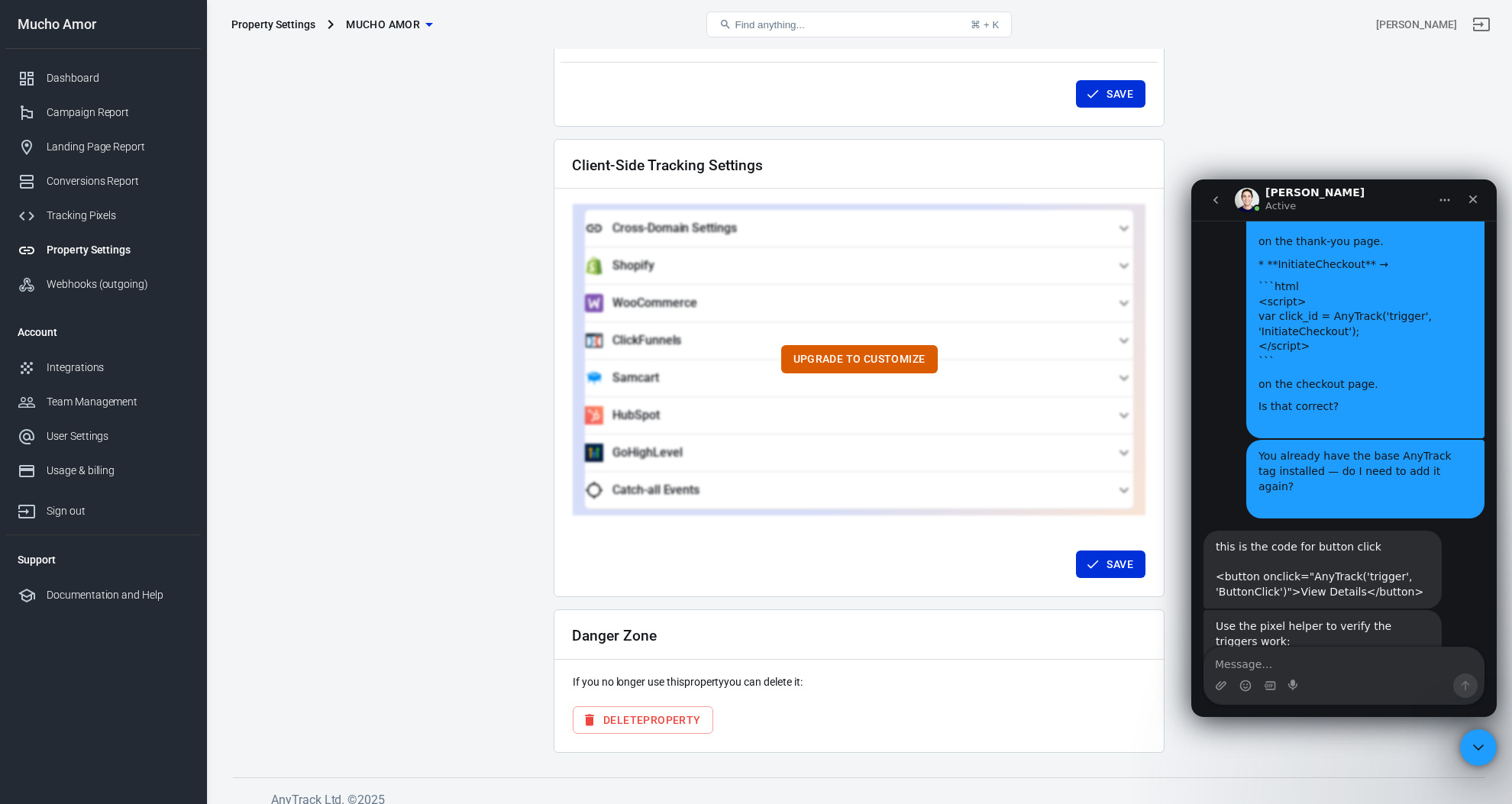
scroll to position [4478, 0]
drag, startPoint x: 1321, startPoint y: 553, endPoint x: 1383, endPoint y: 567, distance: 63.6
click at [1383, 707] on div "> Install the AnyTrack Pixel Helper Chrome extension to verify the AnyTrack Tag…" at bounding box center [1322, 752] width 214 height 90
click at [1399, 707] on div "> Install the AnyTrack Pixel Helper Chrome extension to verify the AnyTrack Tag…" at bounding box center [1322, 752] width 214 height 90
click at [1335, 708] on link "AnyTrack Pixel Helper" at bounding box center [1286, 722] width 142 height 27
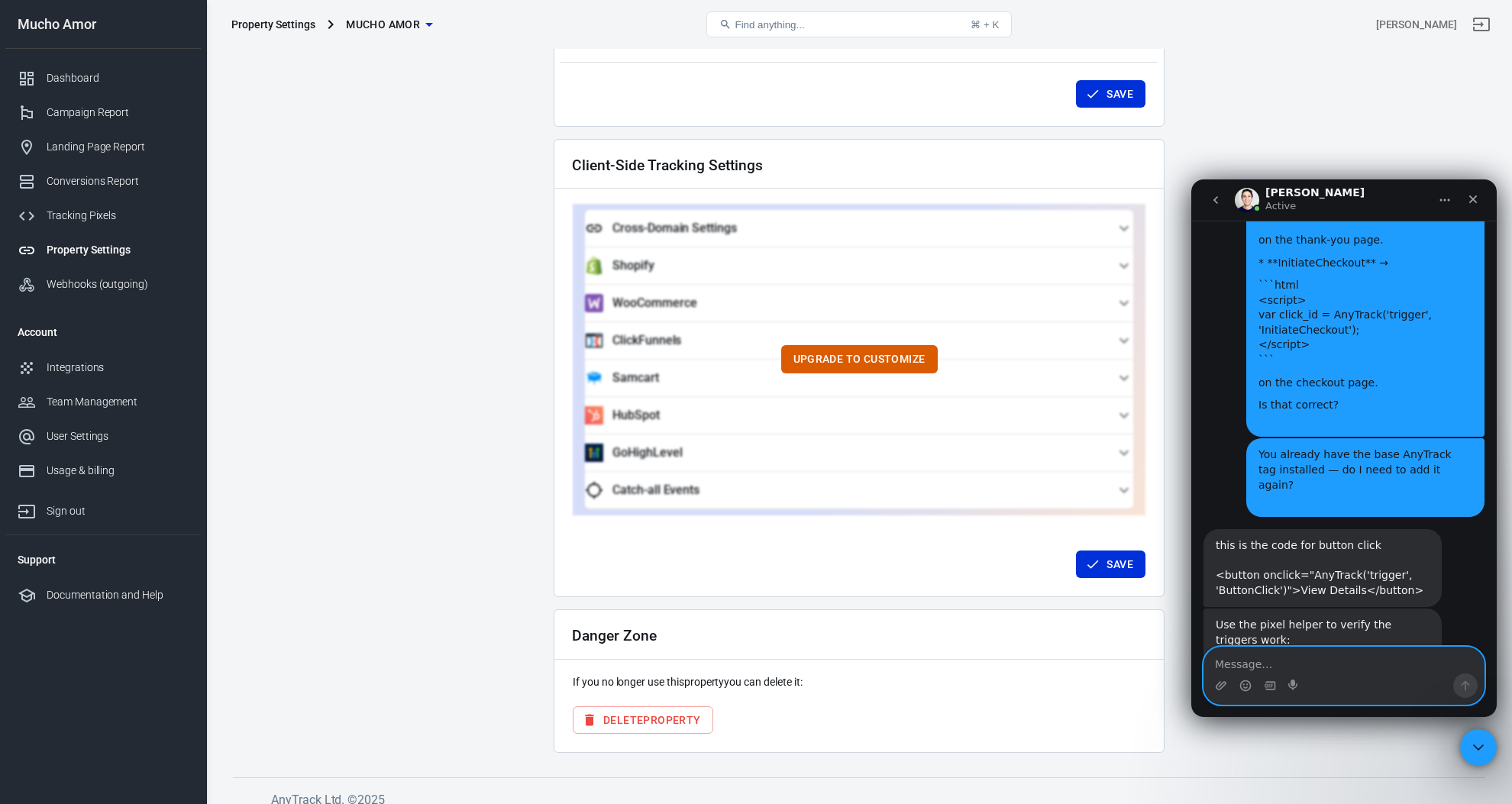
click at [1306, 648] on textarea "Message…" at bounding box center [1344, 660] width 280 height 26
type textarea "ok"
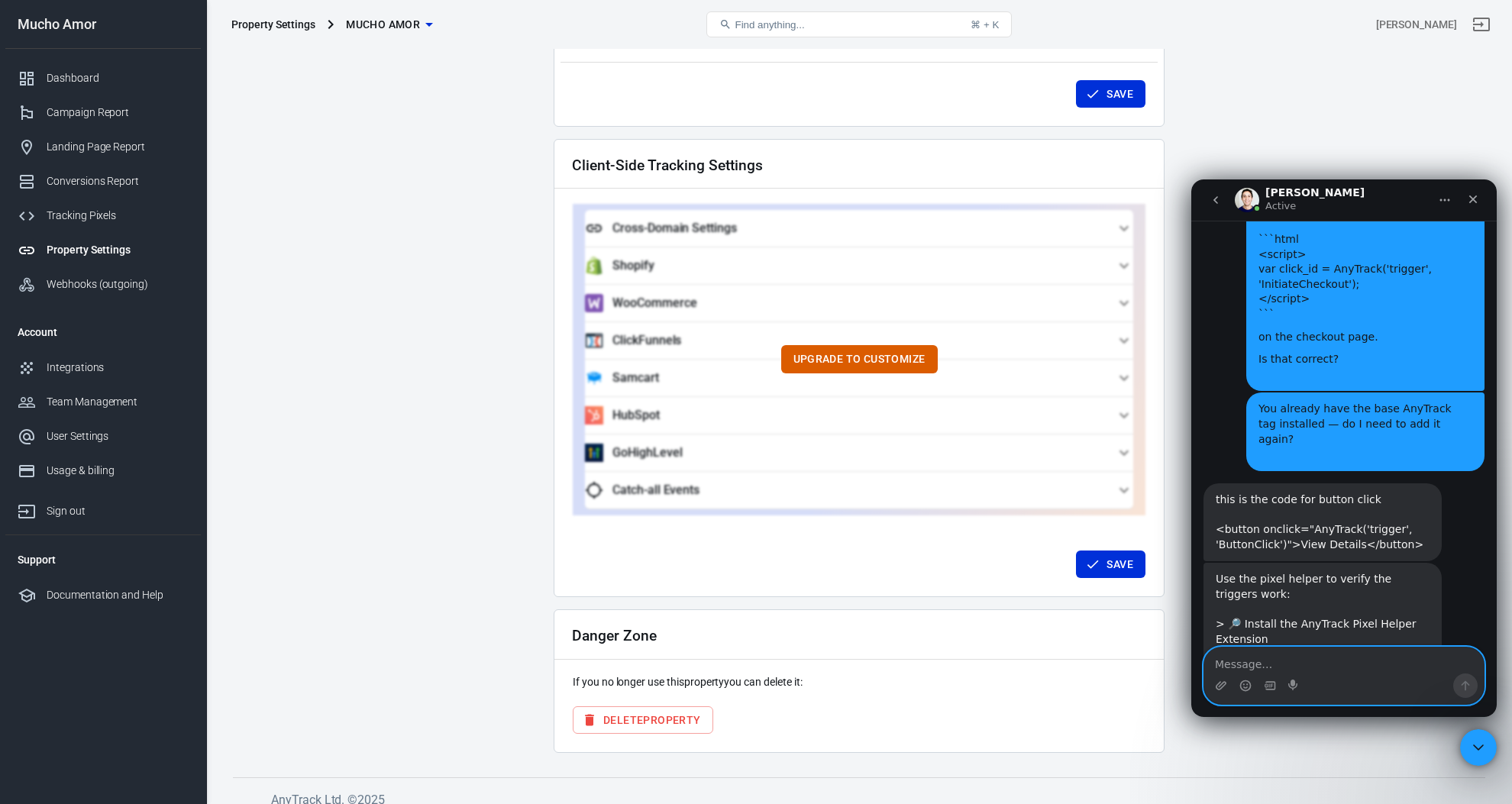
click at [1389, 669] on textarea "Message…" at bounding box center [1344, 660] width 280 height 26
type textarea "done"
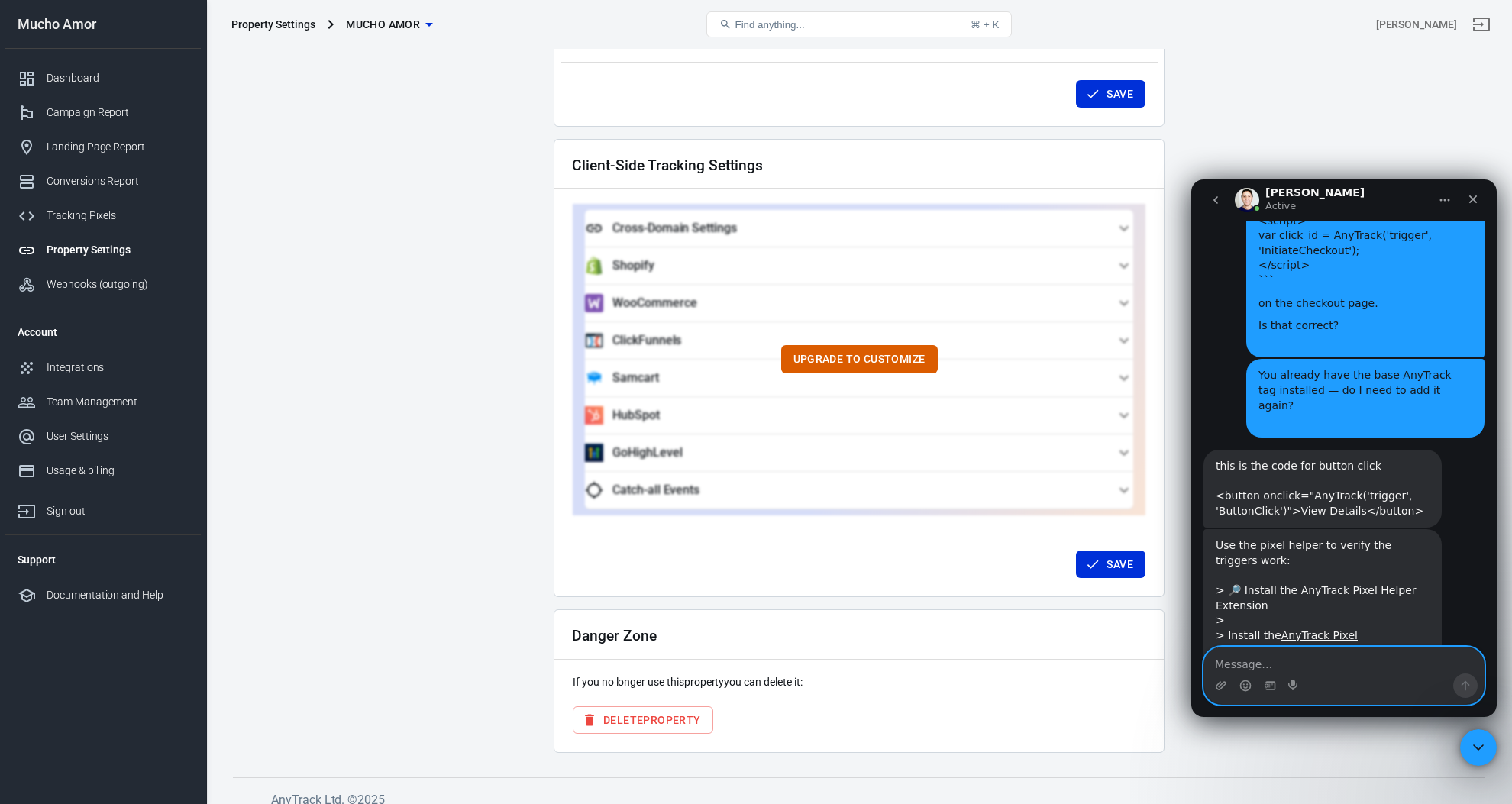
scroll to position [4558, 0]
type textarea "how much time does it require to see conversion?"
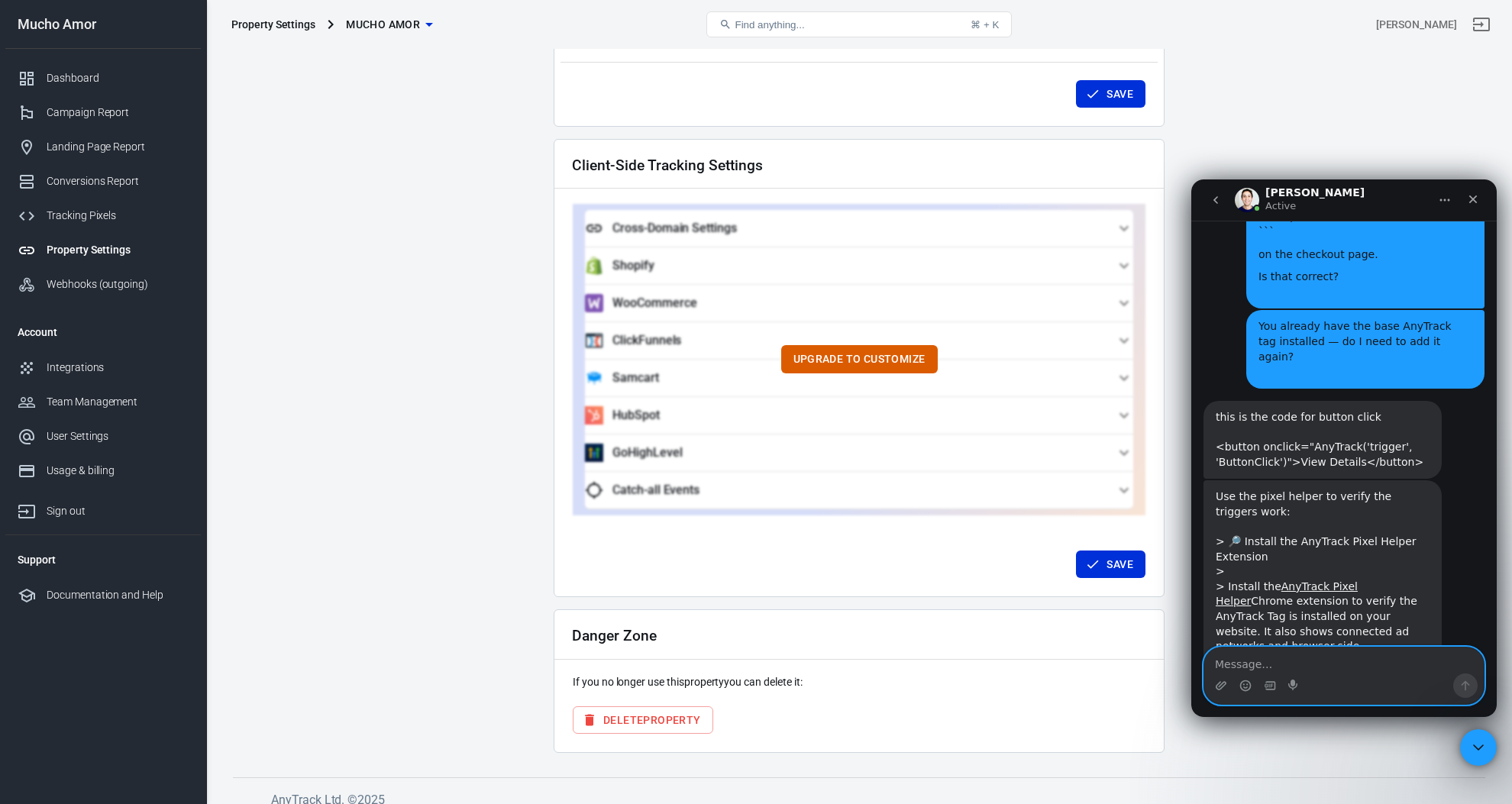
scroll to position [4608, 0]
click at [1226, 683] on icon "Upload attachment" at bounding box center [1221, 685] width 12 height 12
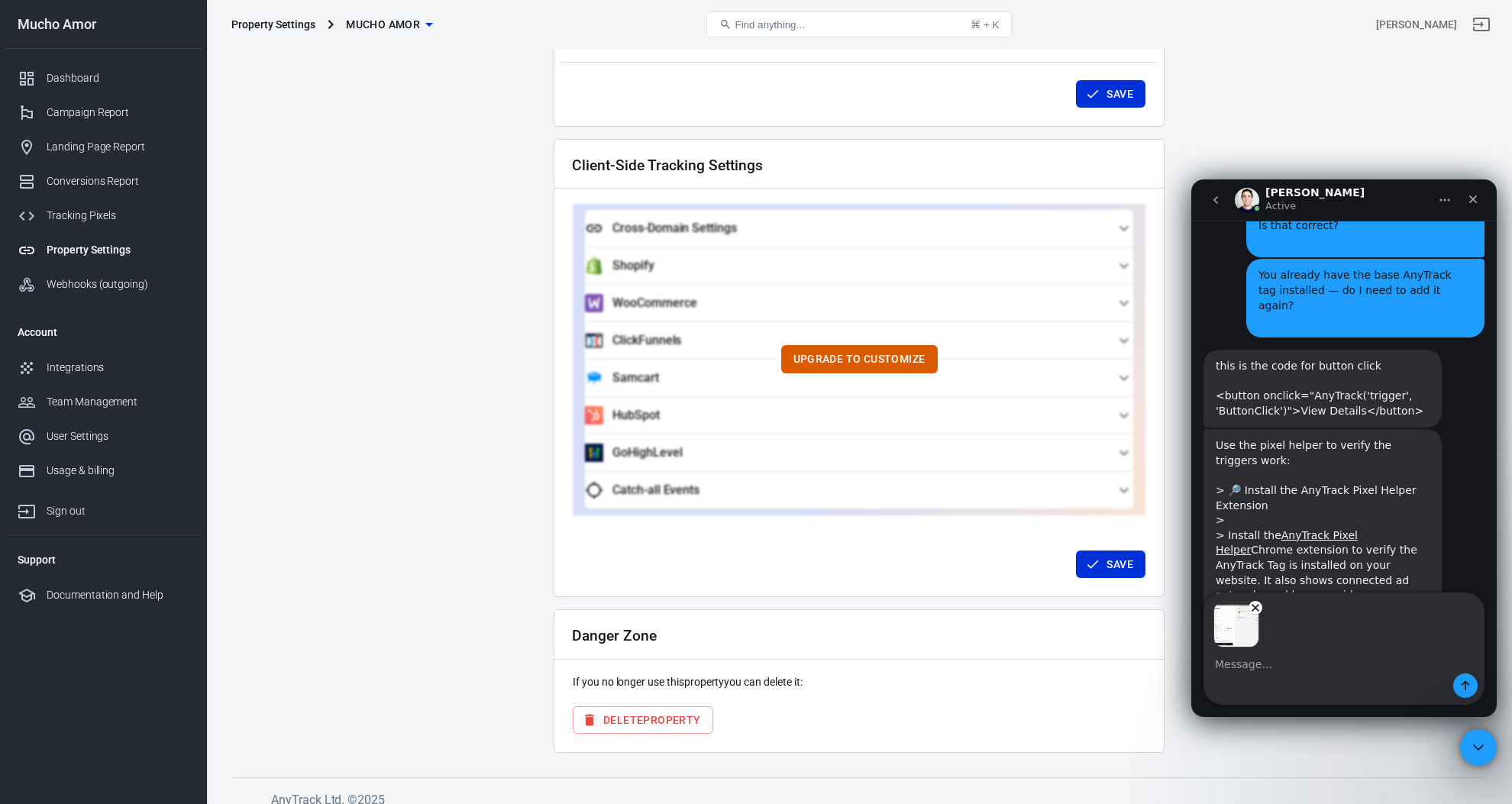
scroll to position [4662, 0]
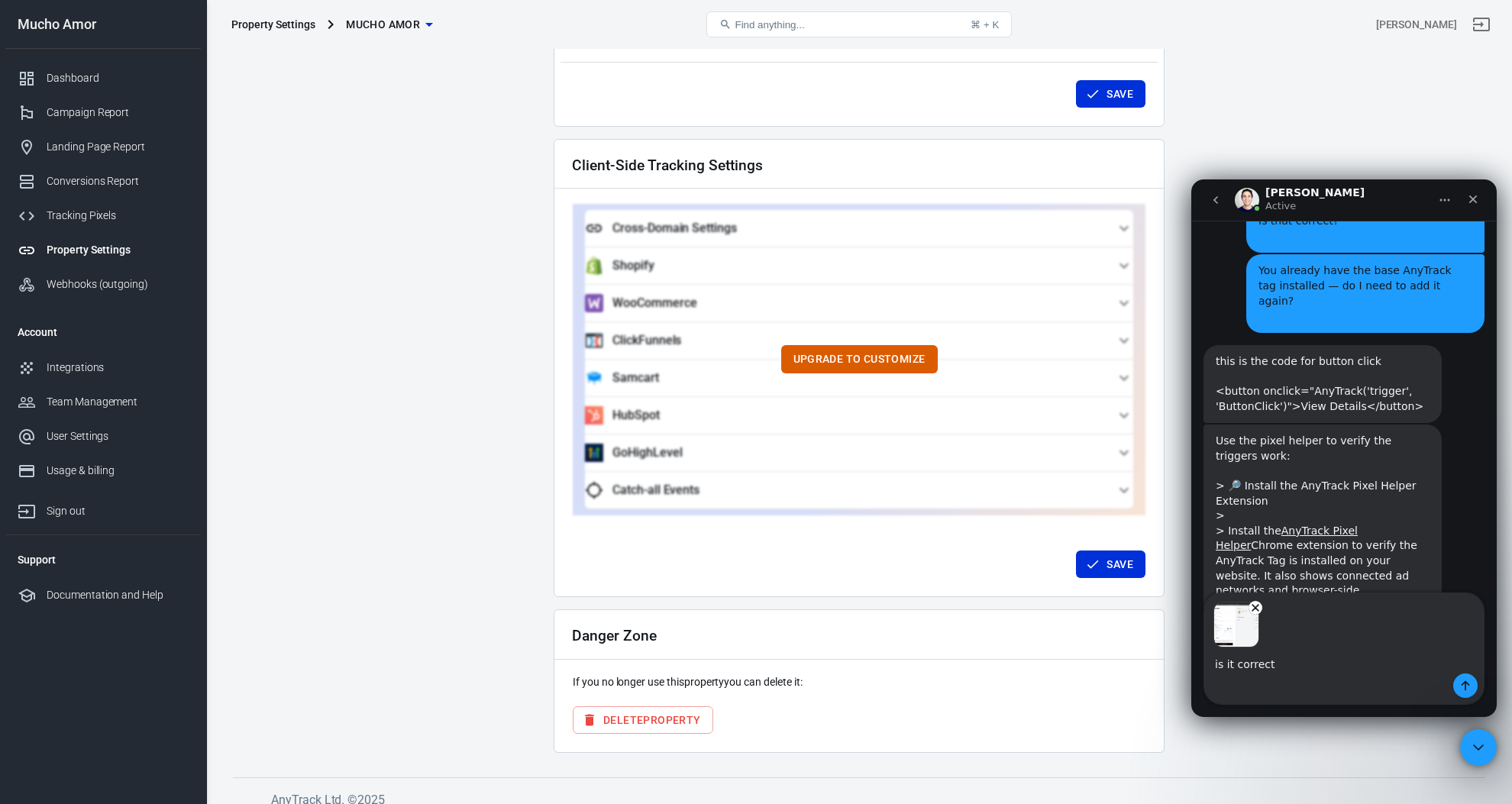
type textarea "is it correct?"
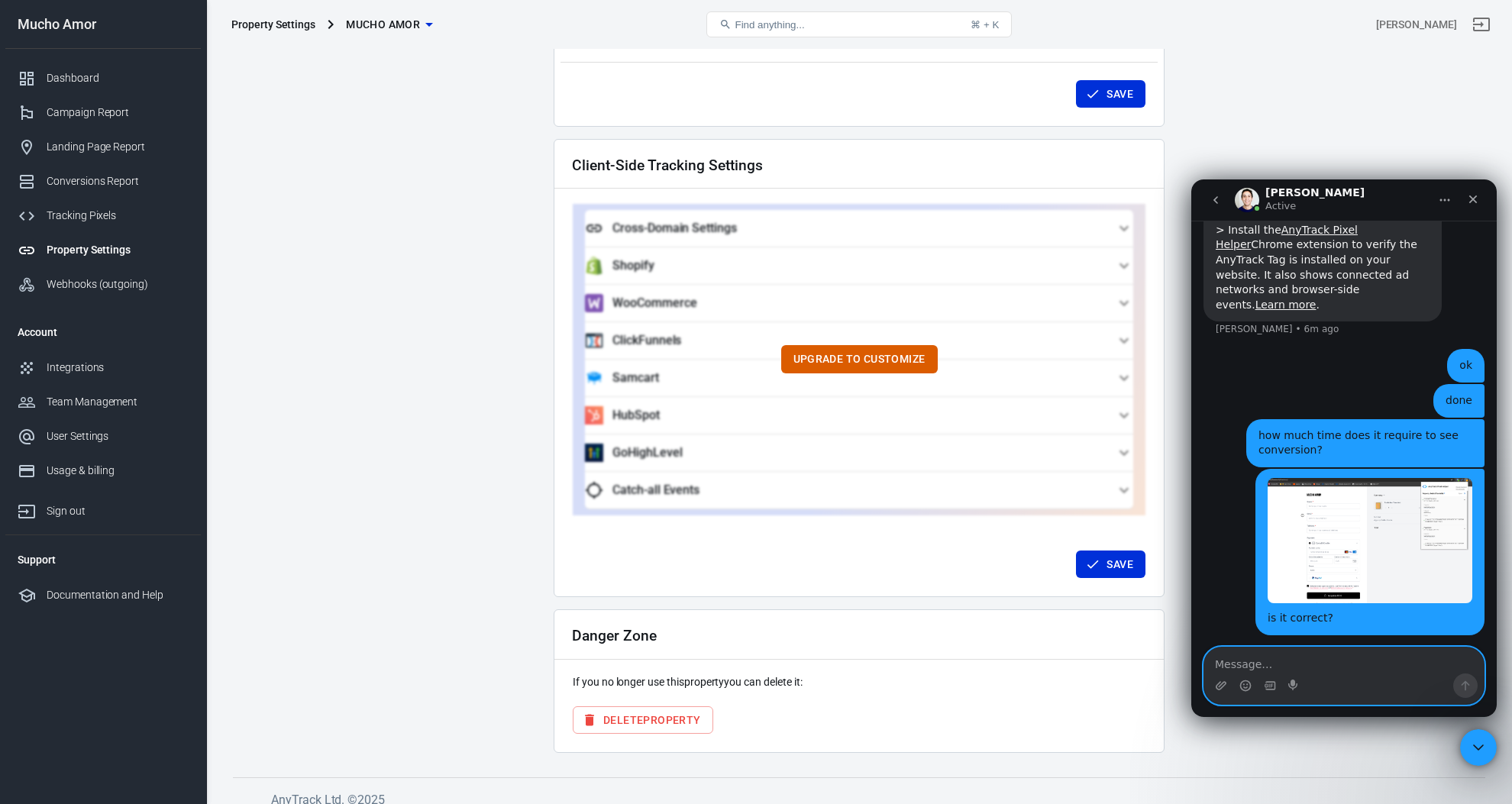
scroll to position [5021, 0]
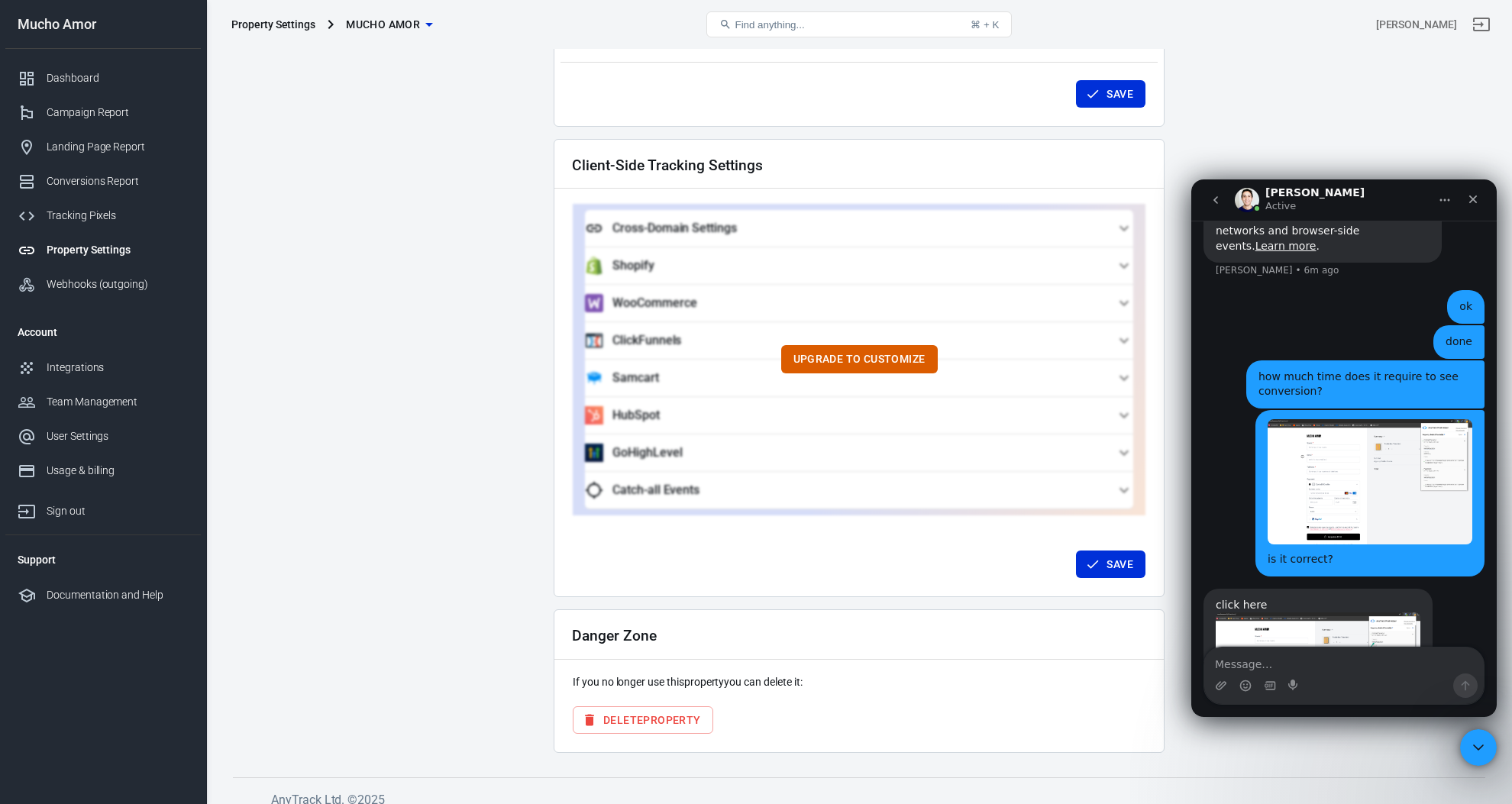
click at [1324, 612] on img "Jose says…" at bounding box center [1318, 674] width 205 height 126
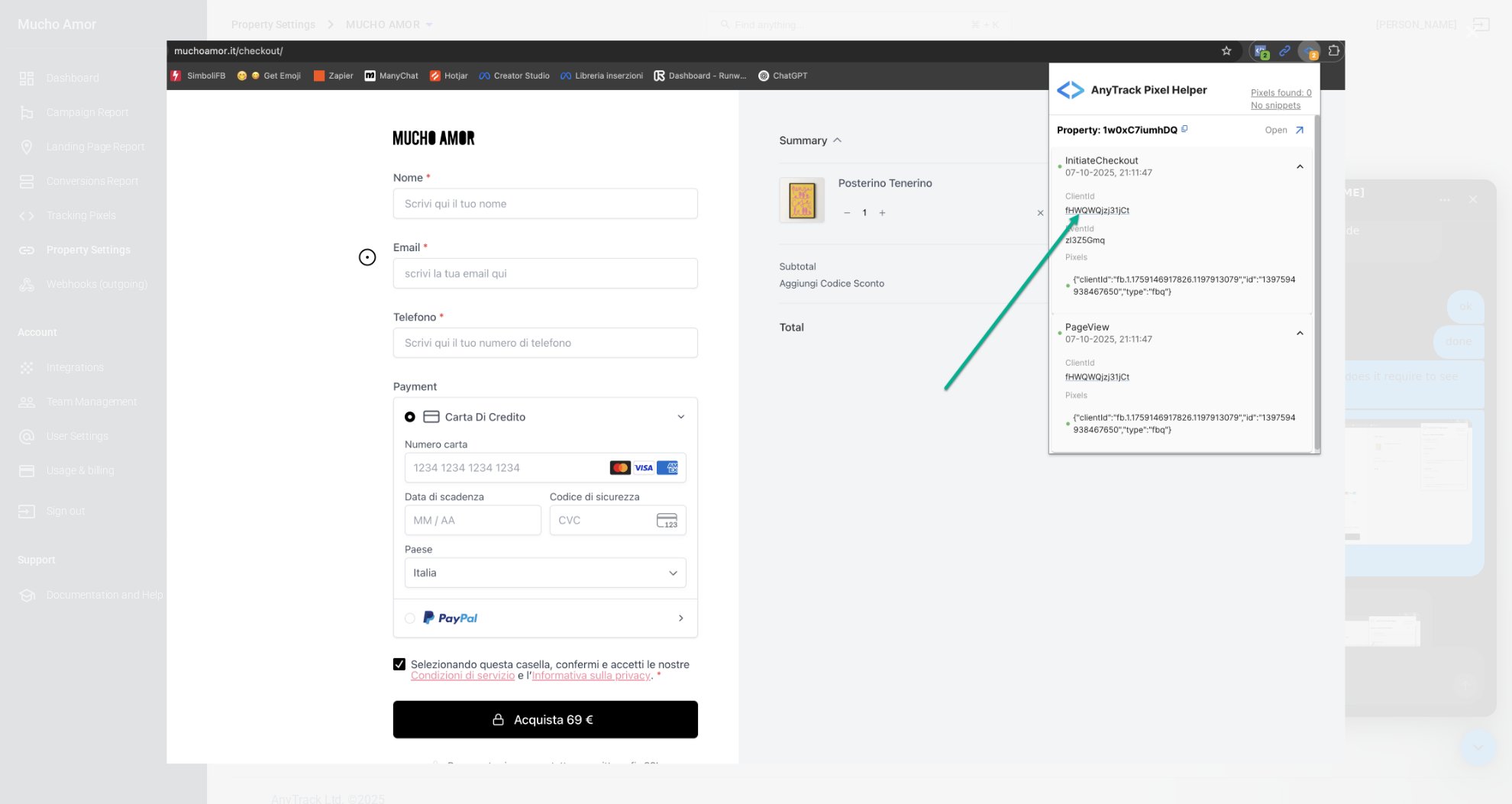
scroll to position [0, 0]
click at [1405, 42] on div "Intercom messenger" at bounding box center [756, 402] width 1512 height 804
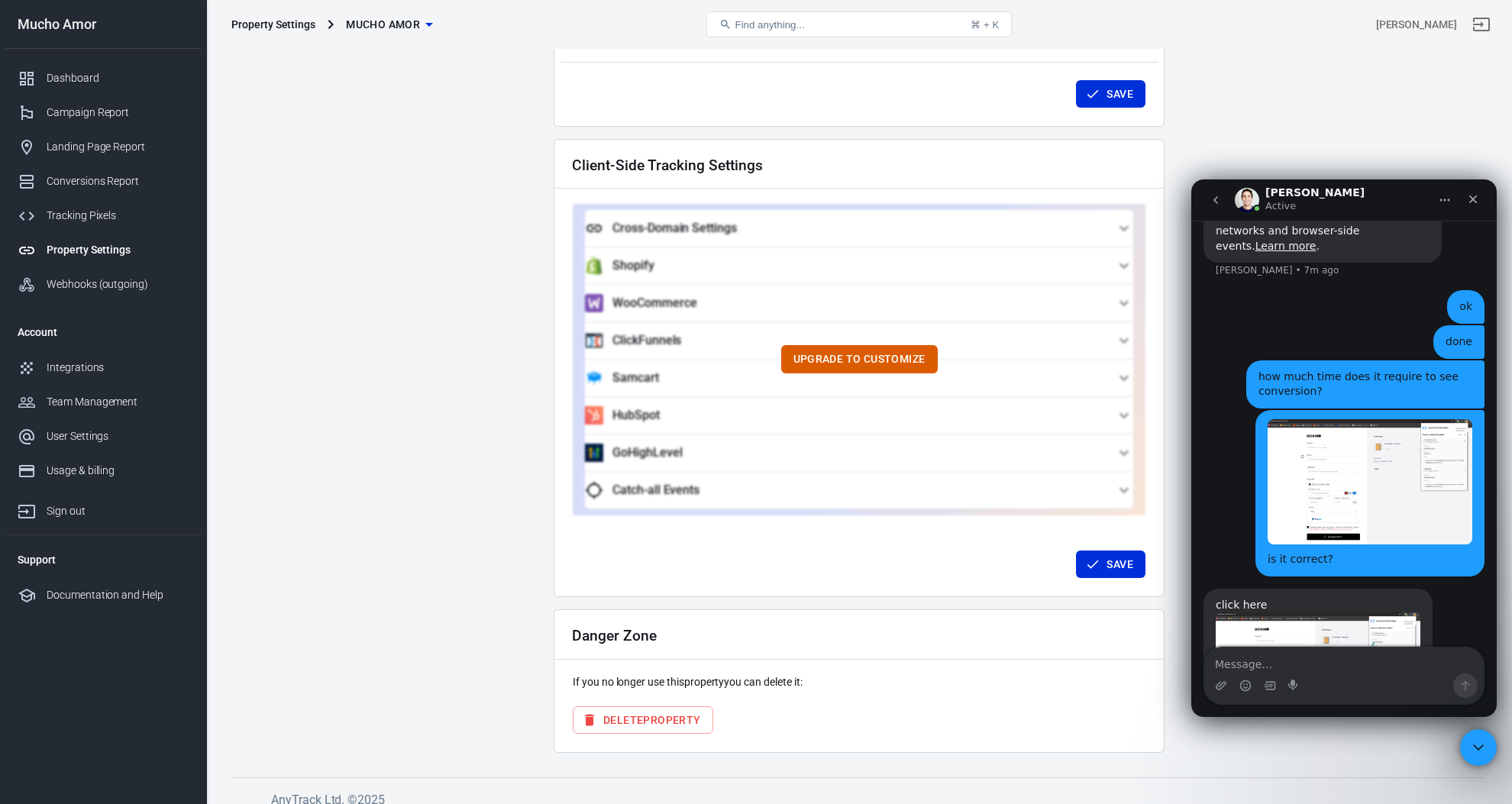
scroll to position [5012, 0]
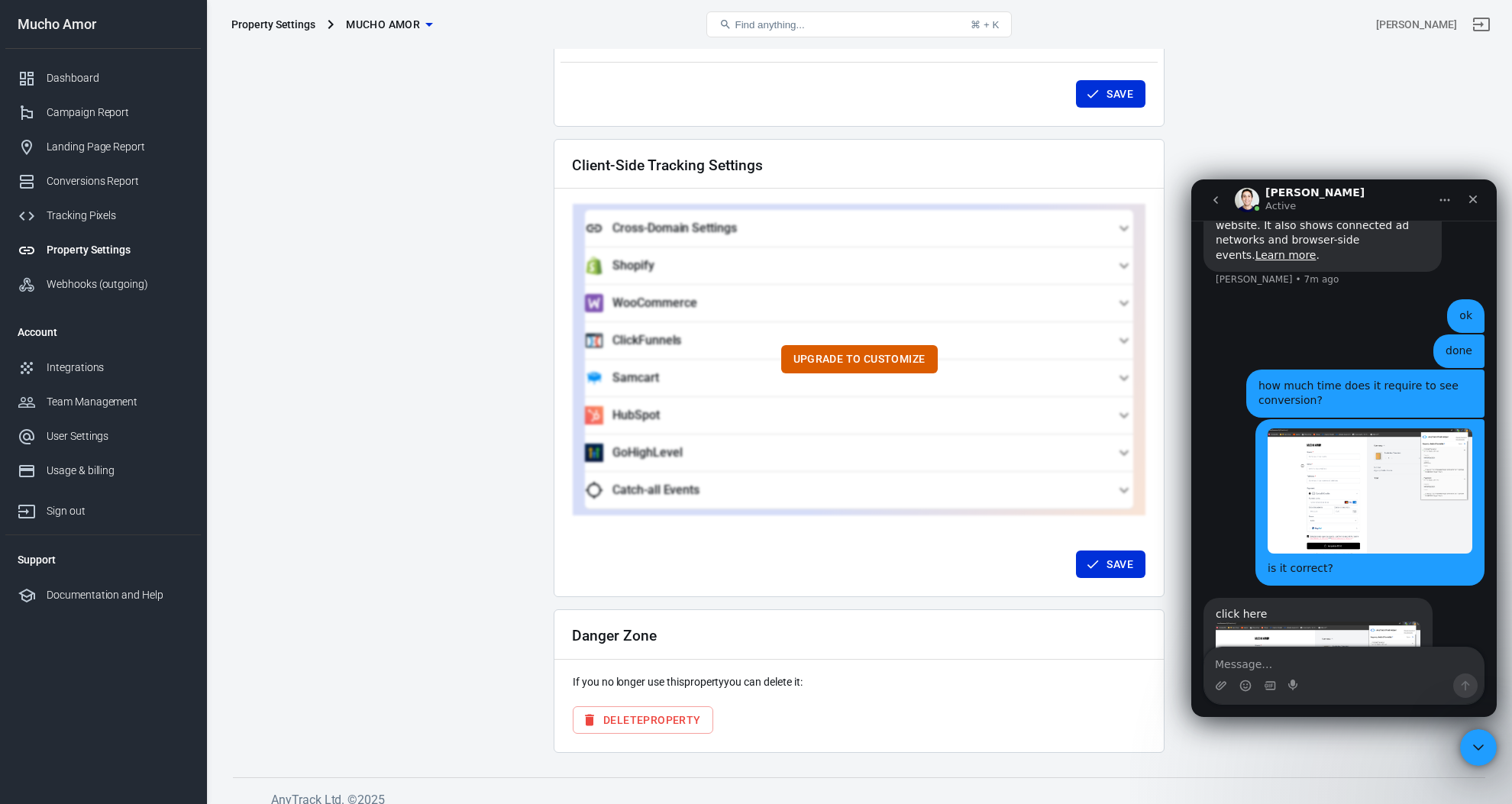
click at [1315, 676] on div "Intercom messenger" at bounding box center [1344, 685] width 280 height 24
click at [1287, 662] on textarea "Message…" at bounding box center [1344, 660] width 280 height 26
type textarea "ok"
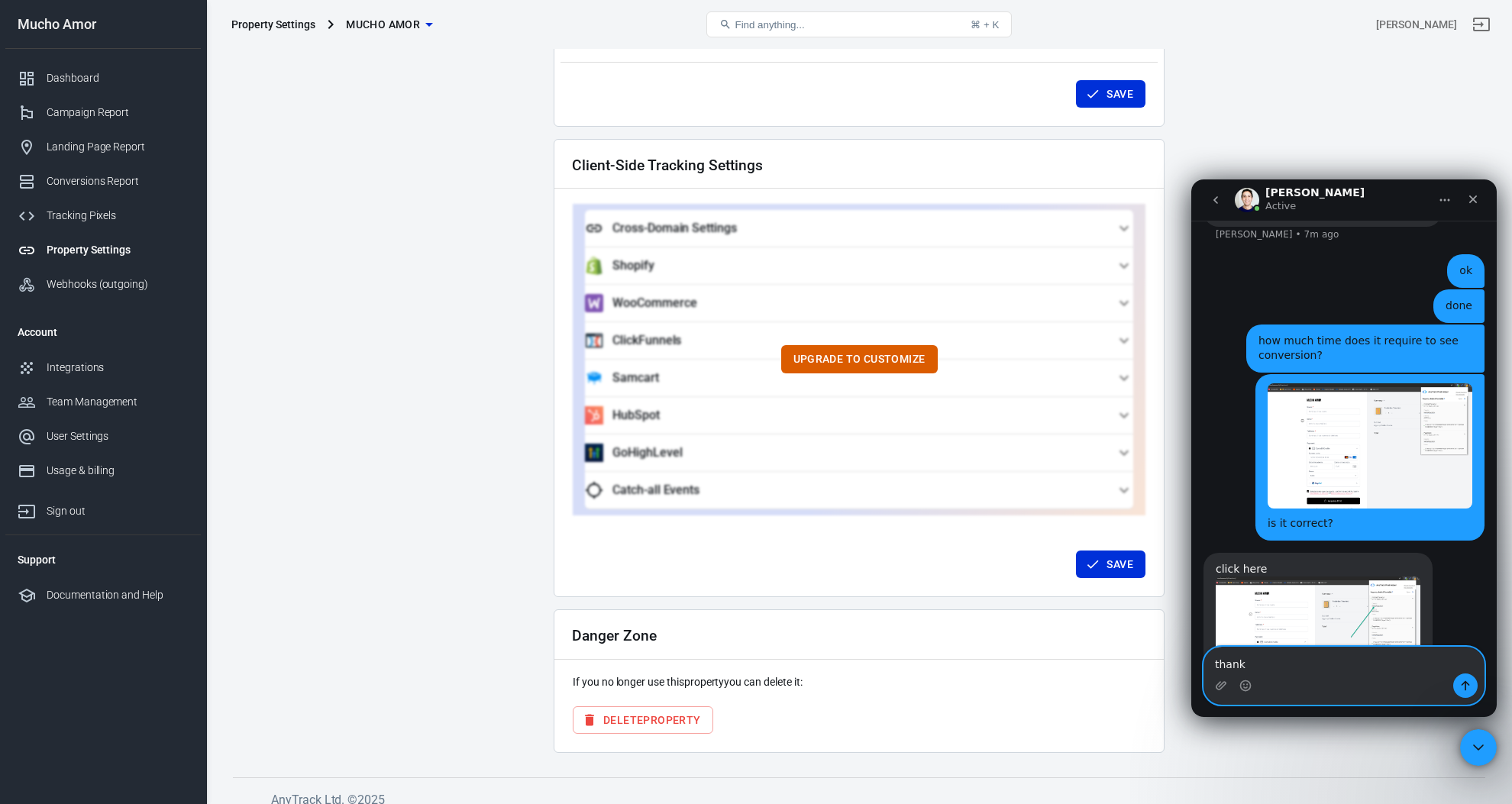
type textarea "thanks"
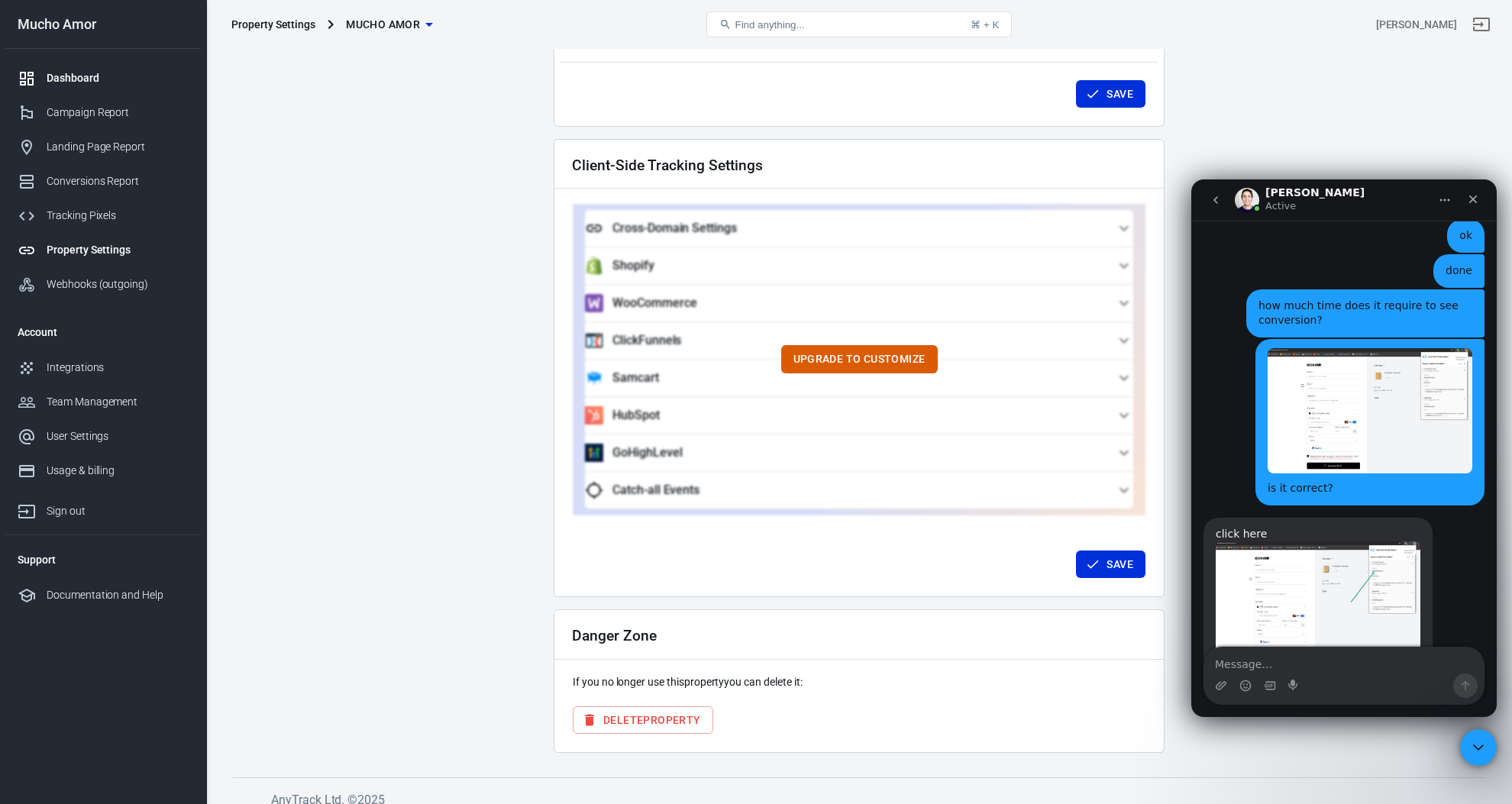
click at [99, 74] on div "Dashboard" at bounding box center [117, 77] width 142 height 16
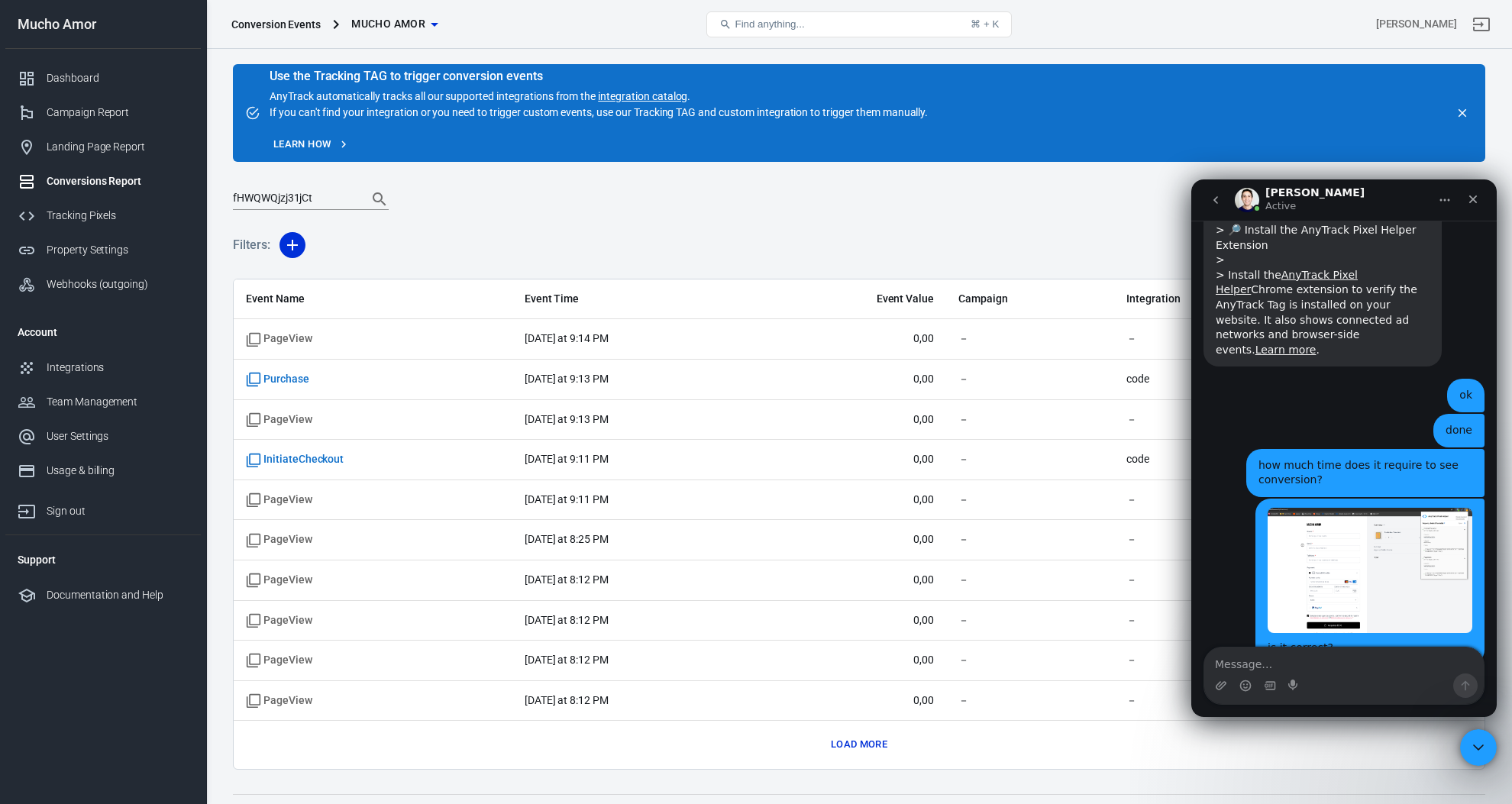
scroll to position [4966, 0]
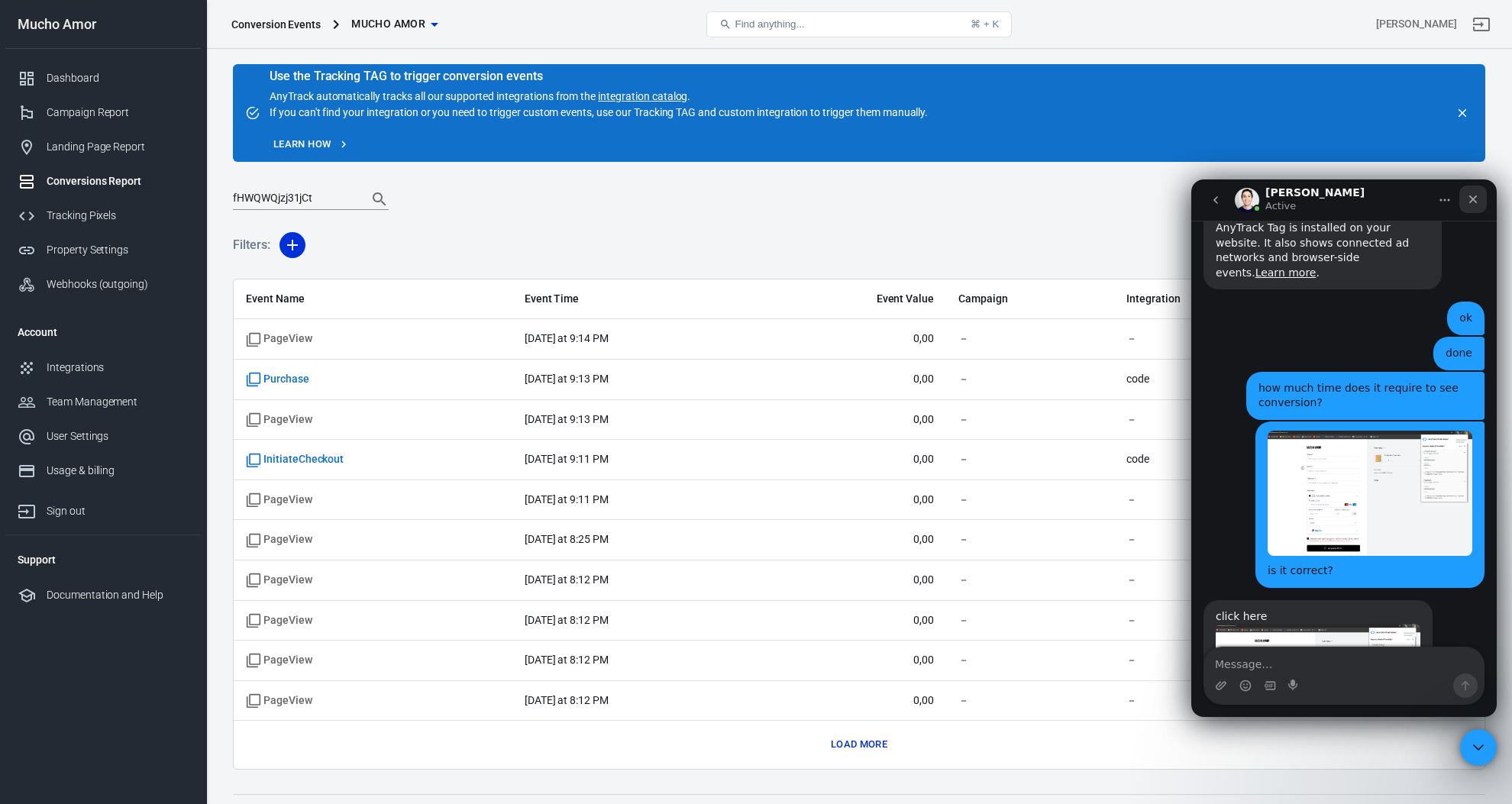
click at [1467, 201] on icon "Close" at bounding box center [1473, 199] width 12 height 12
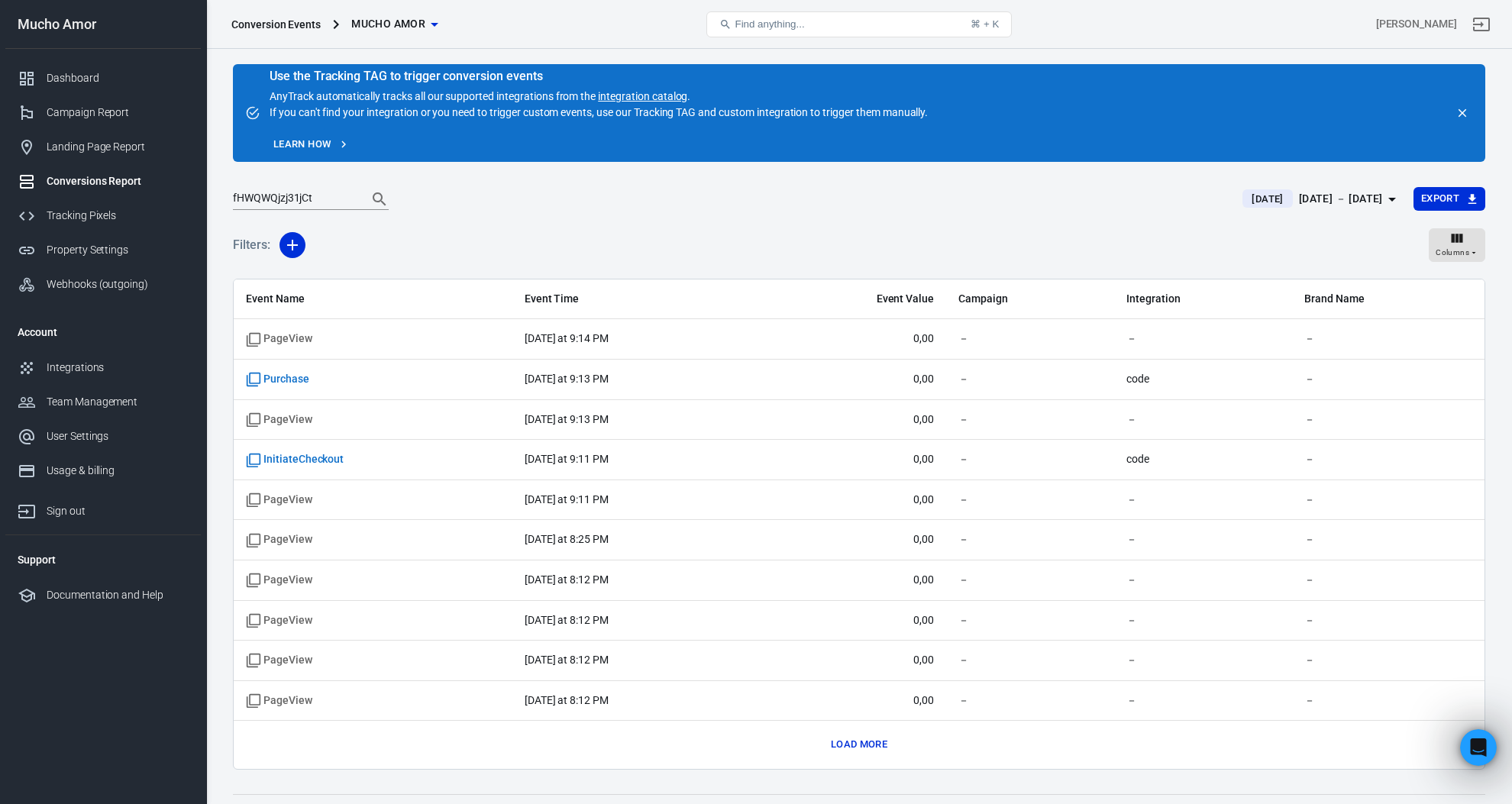
scroll to position [5396, 0]
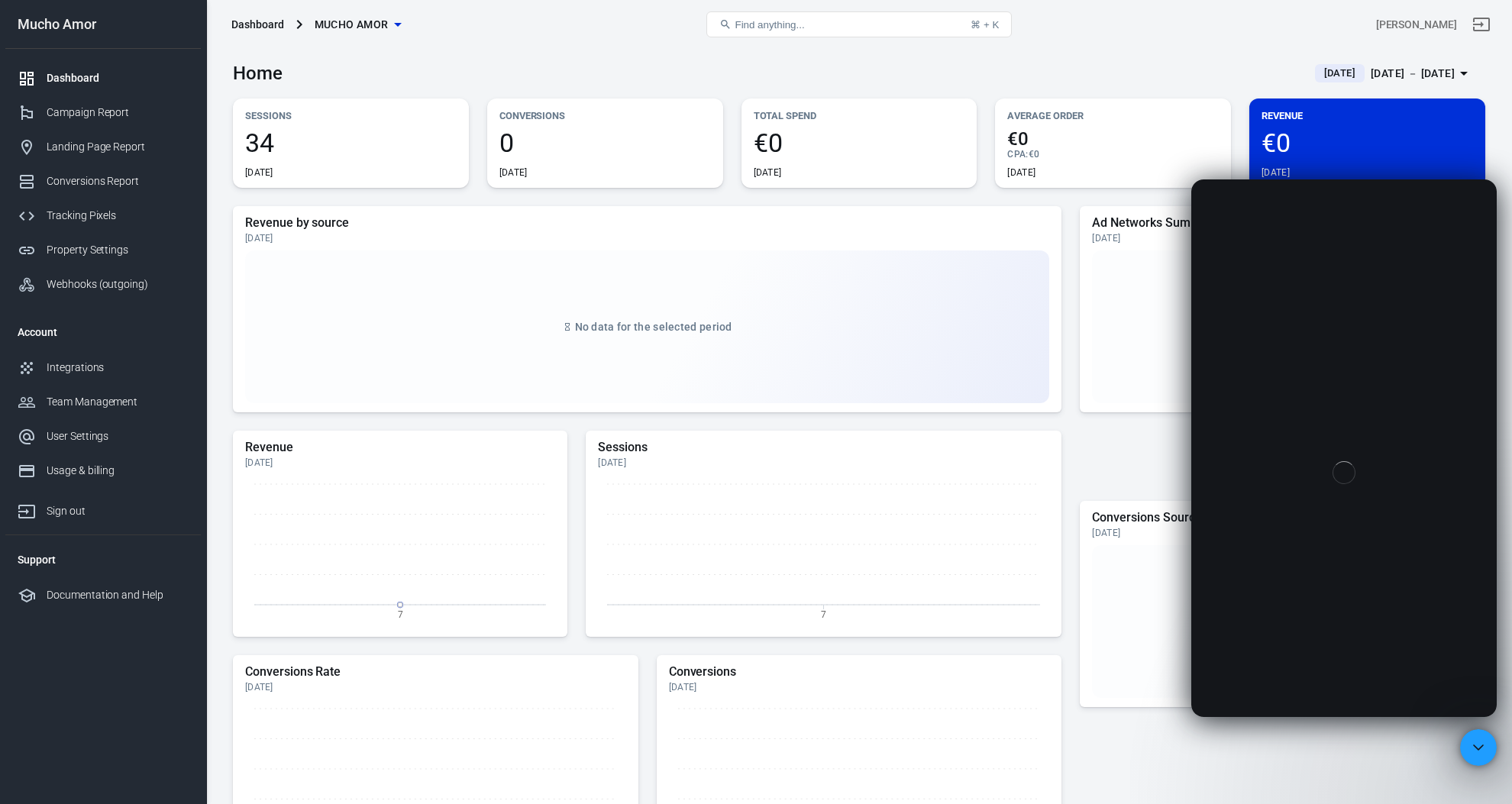
click at [265, 143] on span "34" at bounding box center [351, 142] width 211 height 26
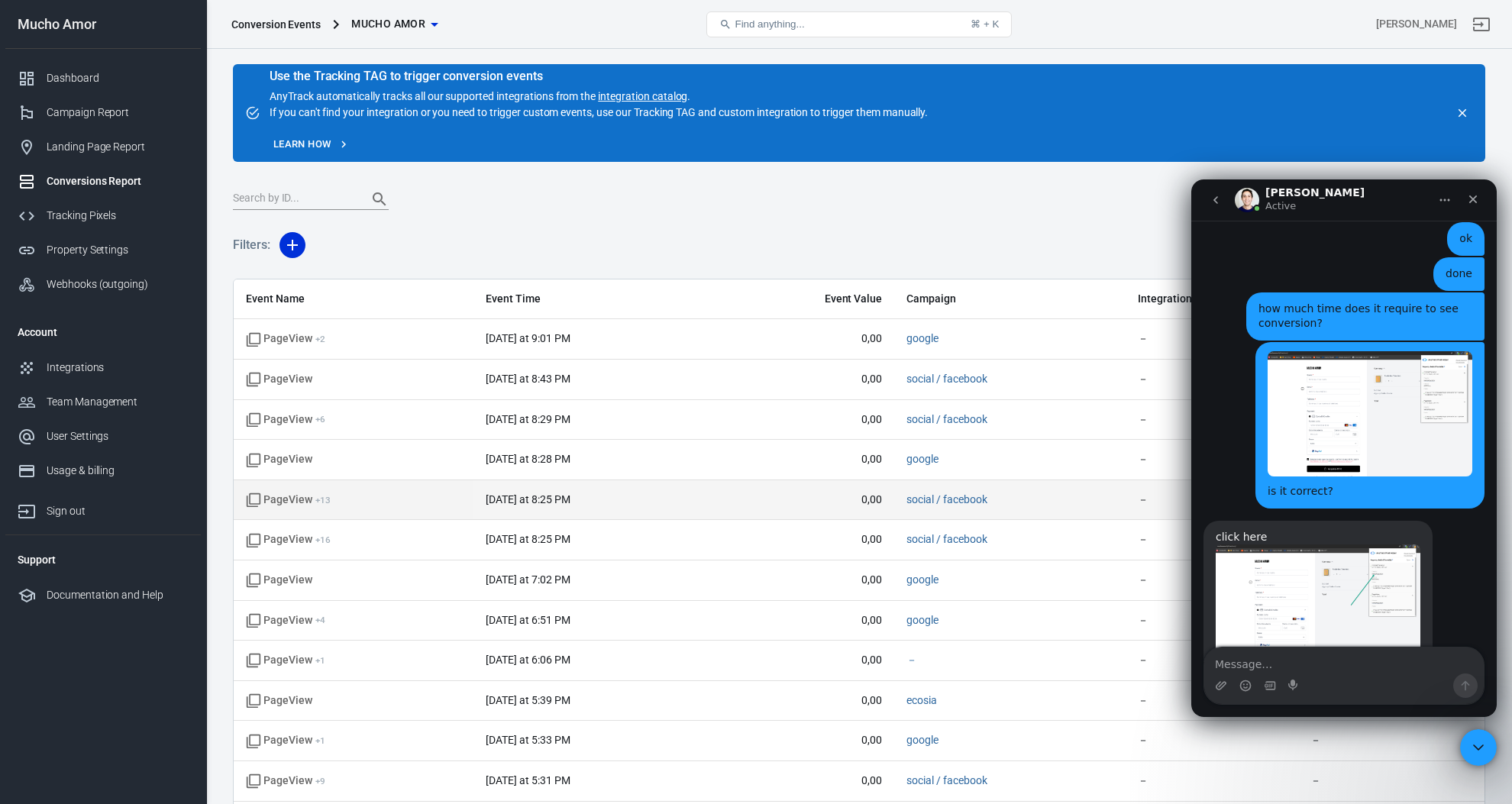
scroll to position [5046, 0]
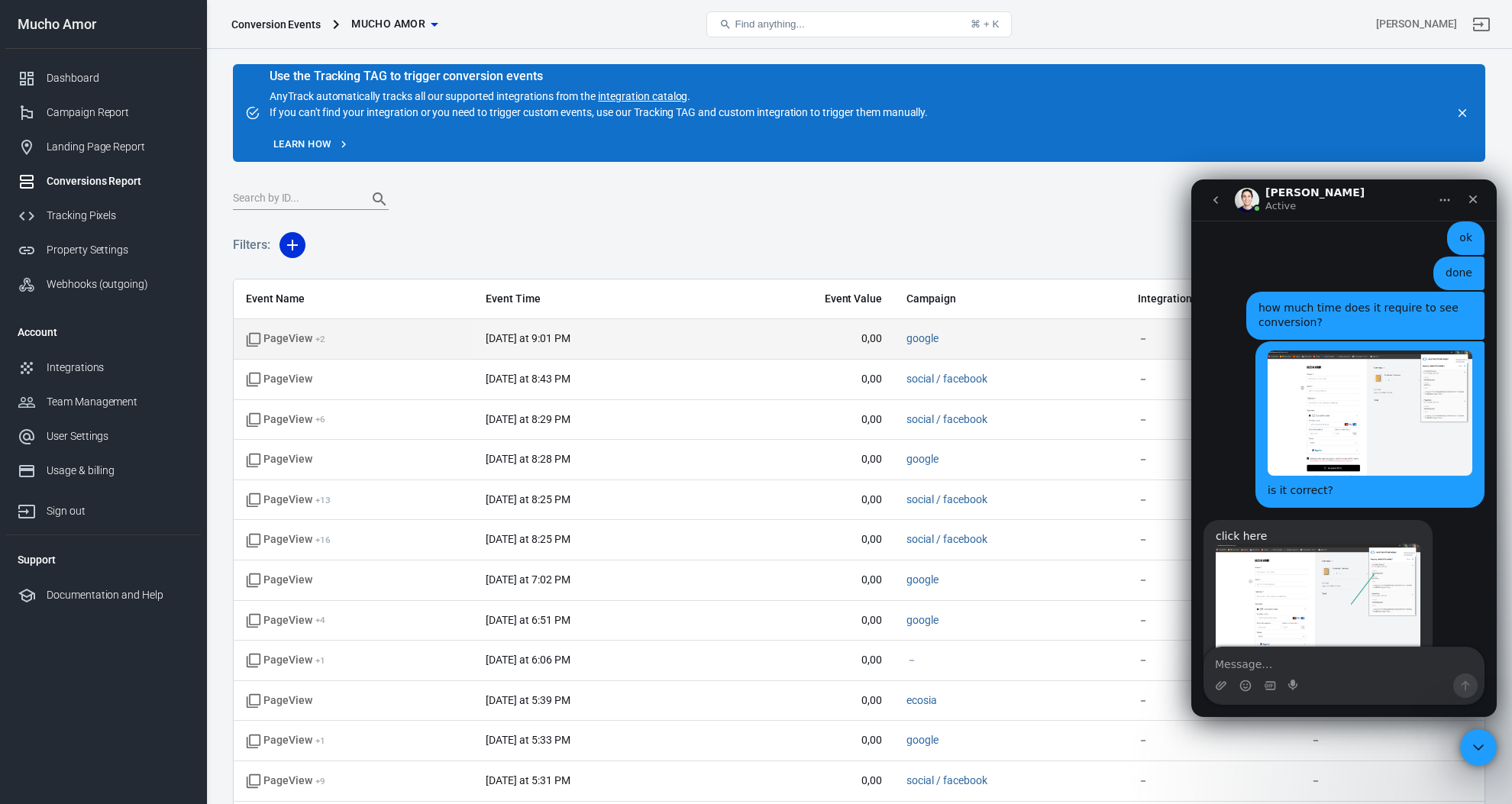
click at [354, 333] on span "PageView + 2" at bounding box center [352, 339] width 214 height 15
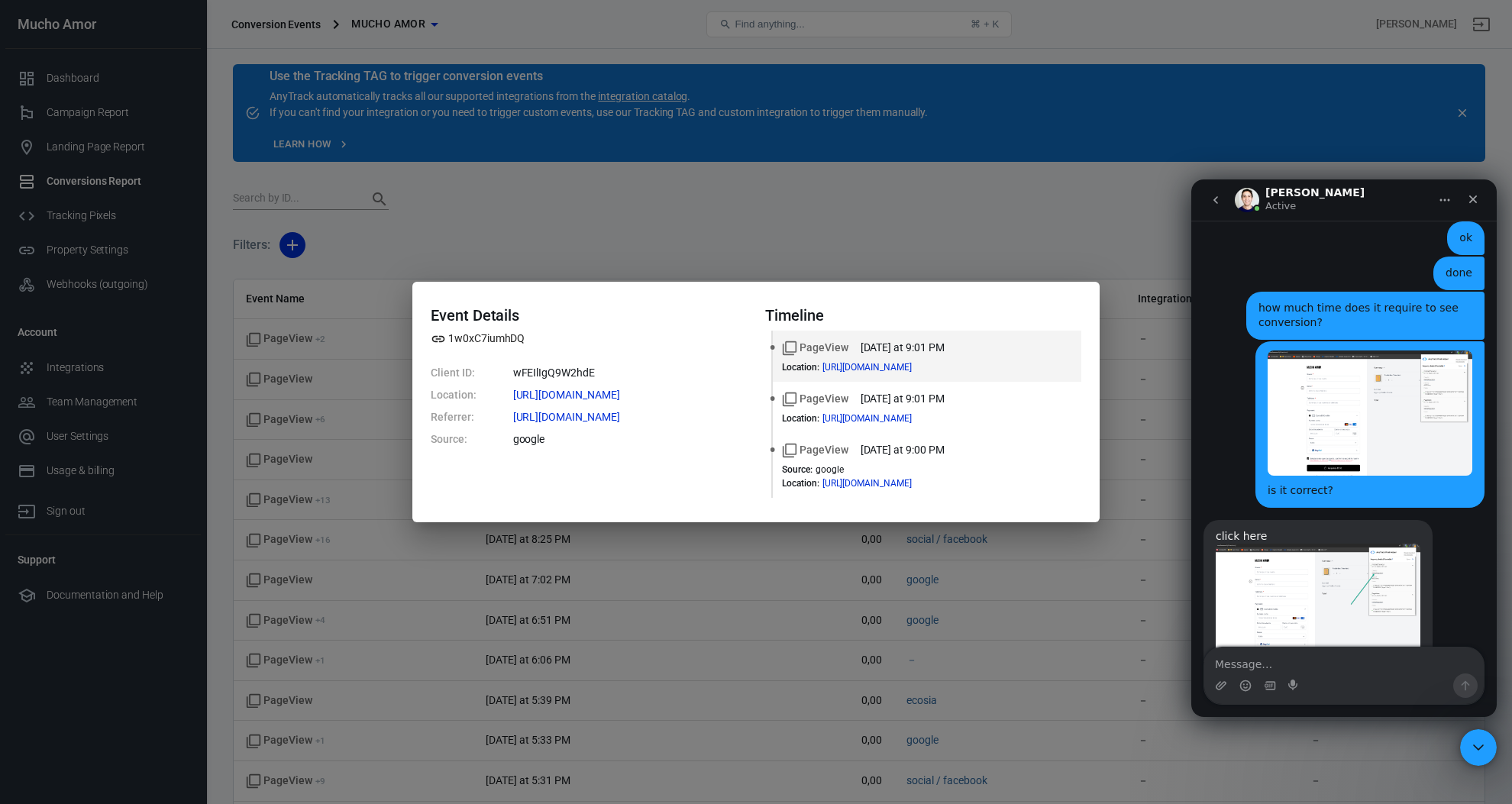
click at [351, 437] on div "Event Details 1w0xC7iumhDQ Client ID: wFEIlIgQ9W2hdE Location: https://muchoamo…" at bounding box center [756, 402] width 1512 height 804
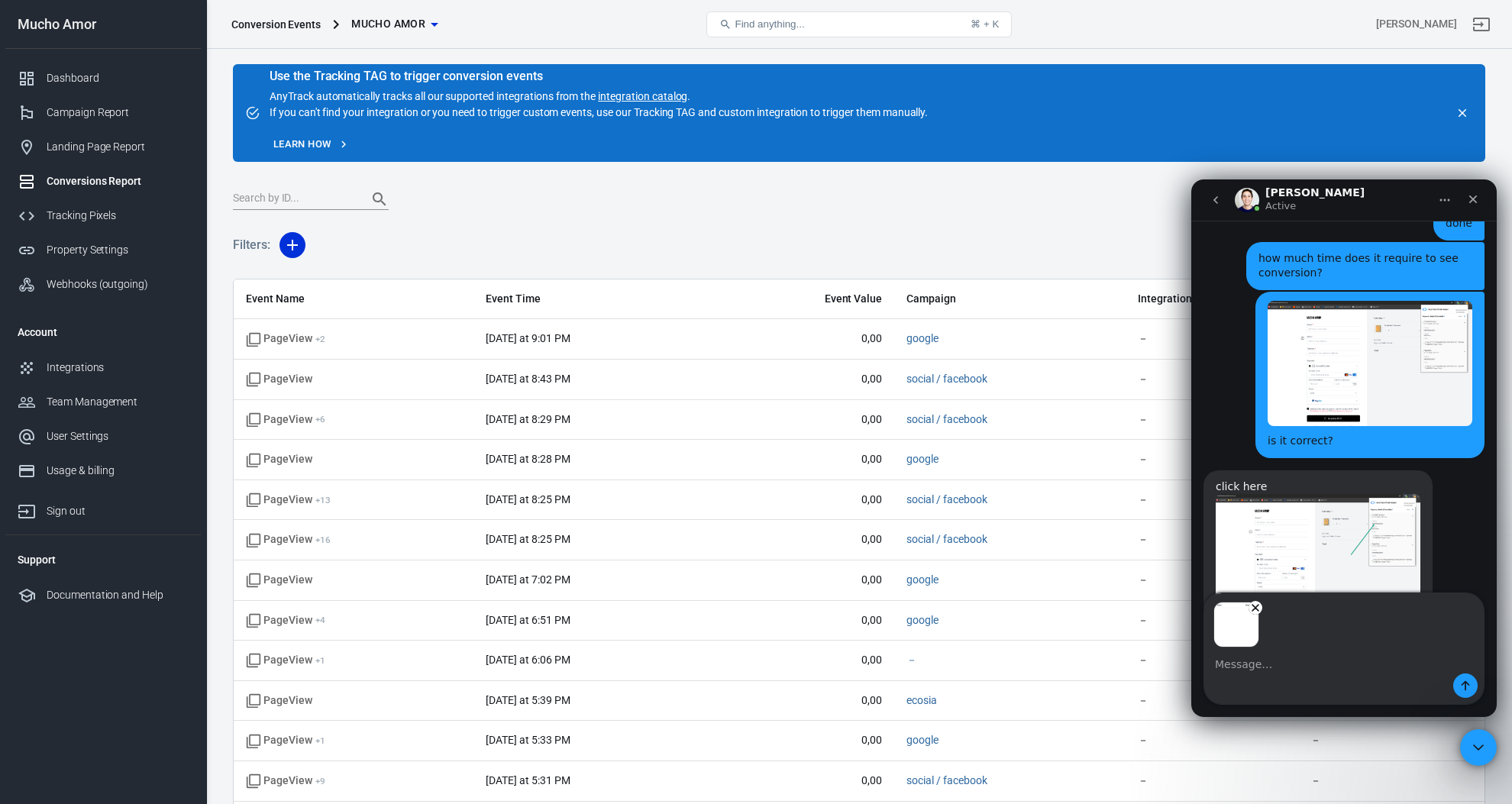
scroll to position [5100, 0]
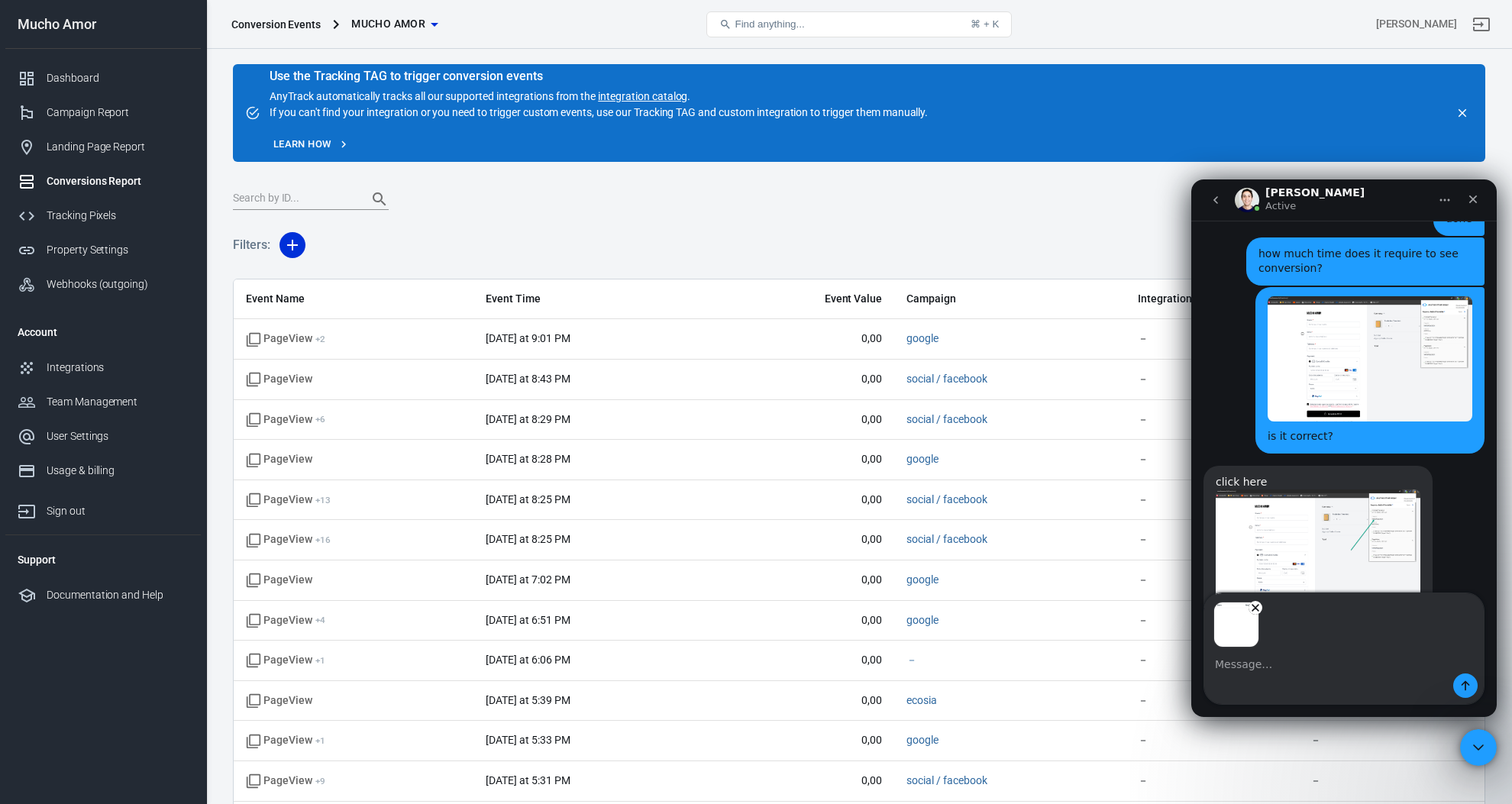
click at [1289, 678] on div "Intercom messenger" at bounding box center [1344, 685] width 280 height 24
click at [1258, 662] on textarea "Message…" at bounding box center [1344, 660] width 280 height 26
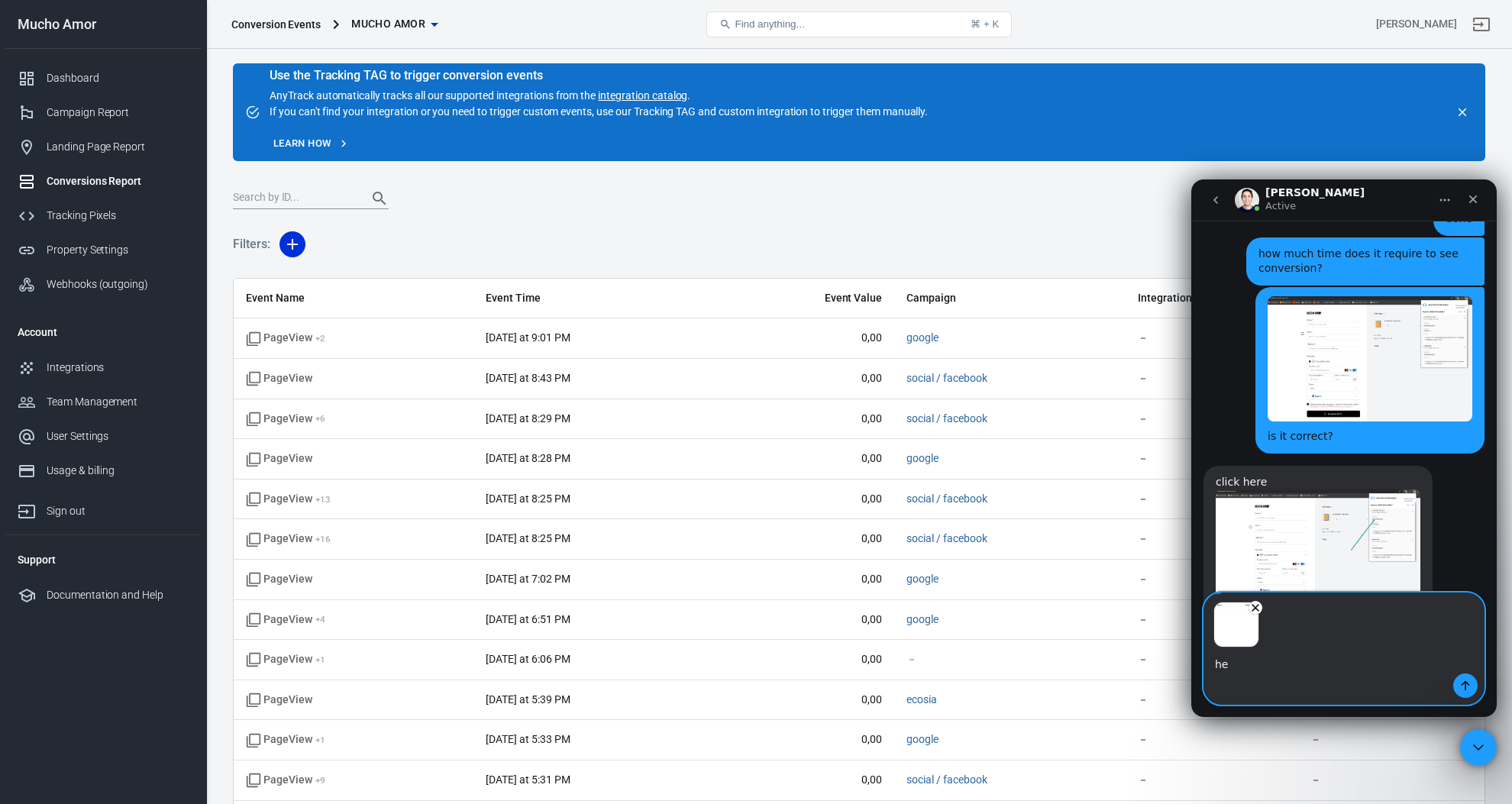
type textarea "h"
paste textarea "Hi, I’ve connected my Facebook Pixel (ID: 1397594938467650) and I can see Purch…"
type textarea "Hi, I’ve connected my Facebook Pixel (ID: 1397594938467650) and I can see Purch…"
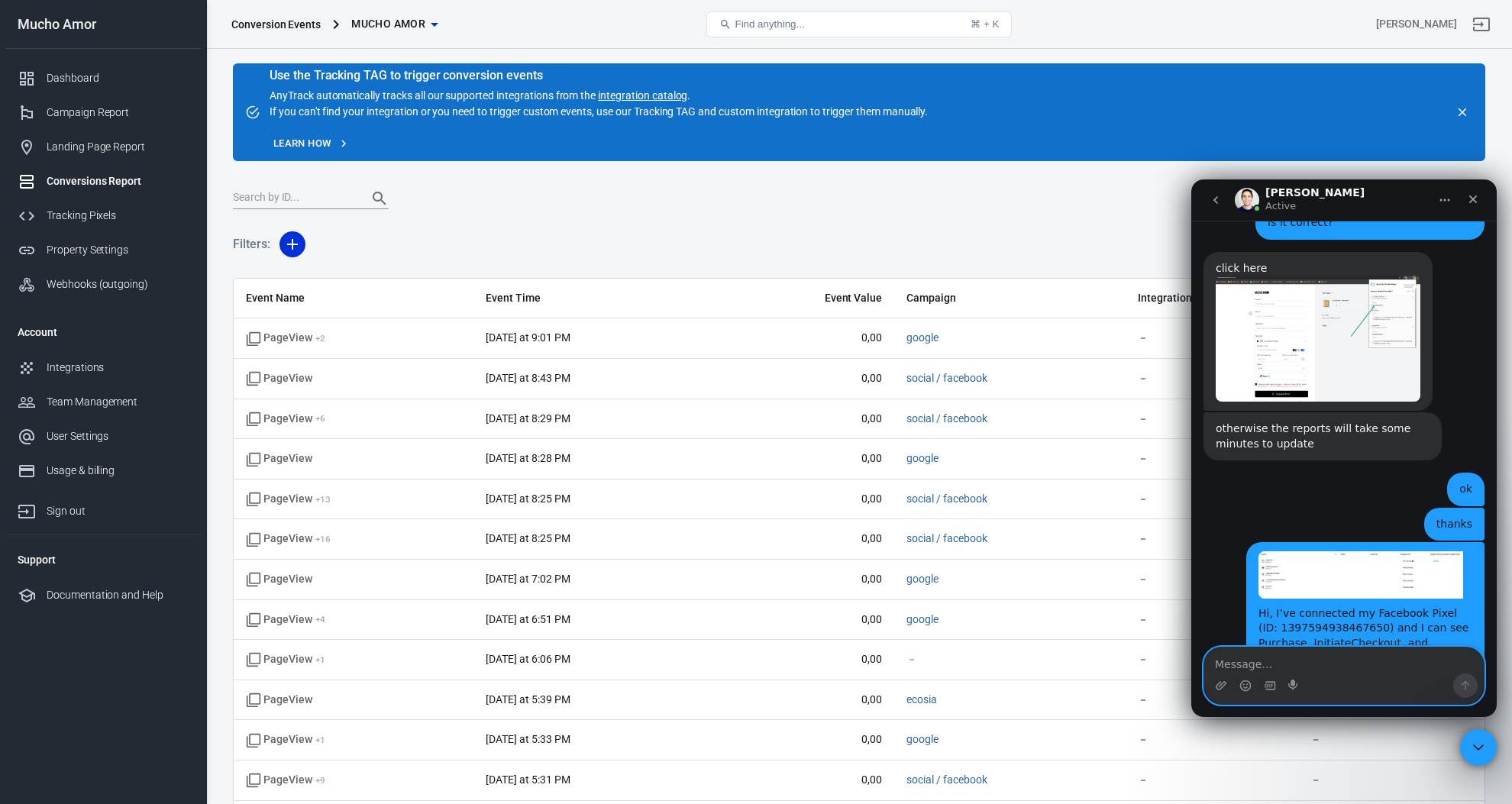
scroll to position [5316, 0]
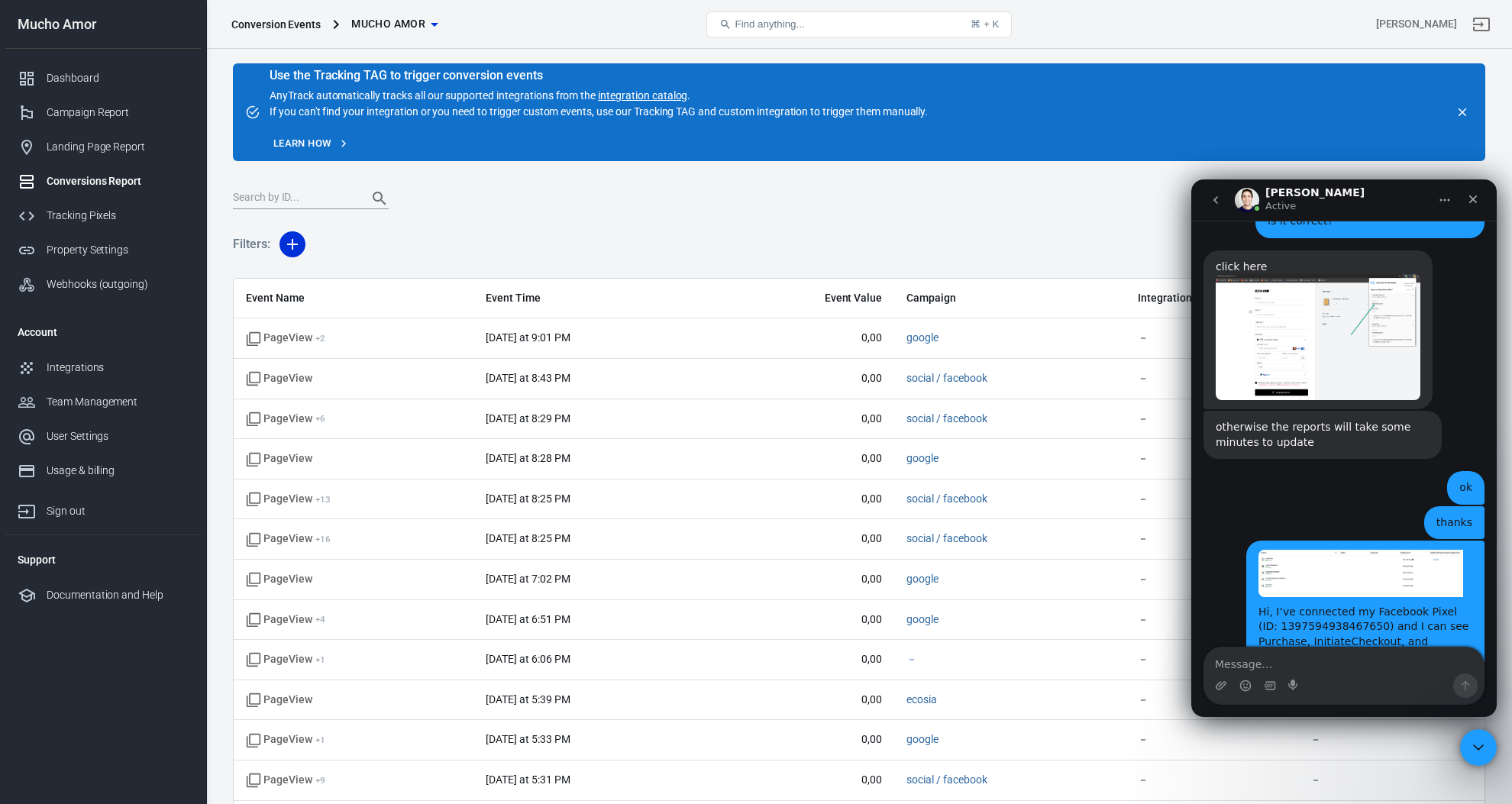
drag, startPoint x: 1321, startPoint y: 599, endPoint x: 1176, endPoint y: 590, distance: 145.3
click at [1191, 590] on html "Jose Active Ask us anything, or share your feedback. Hey Arnaldo, Which option …" at bounding box center [1343, 448] width 306 height 538
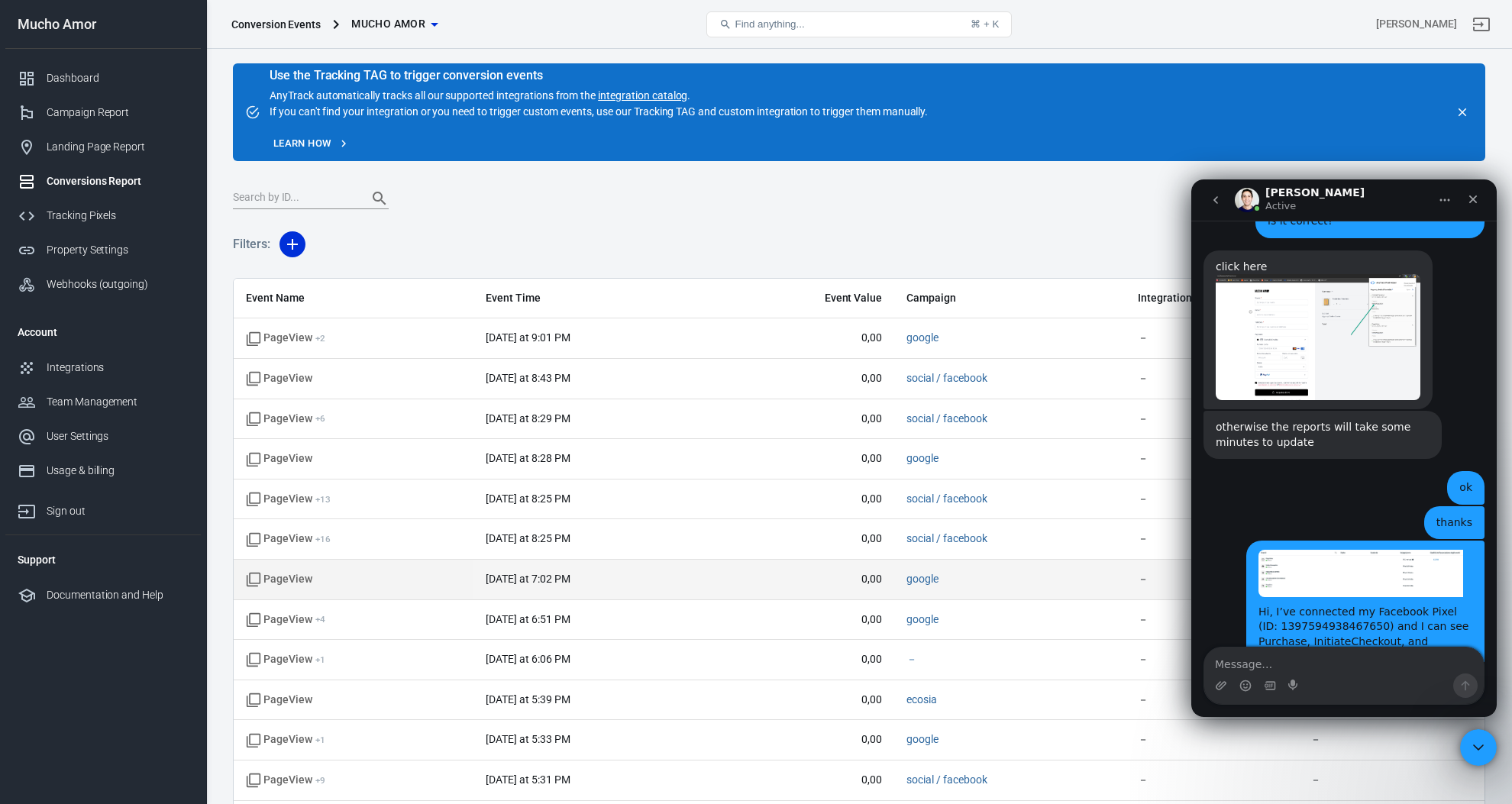
copy div "it takes about 20 minutes to be reflected on Events Manager"
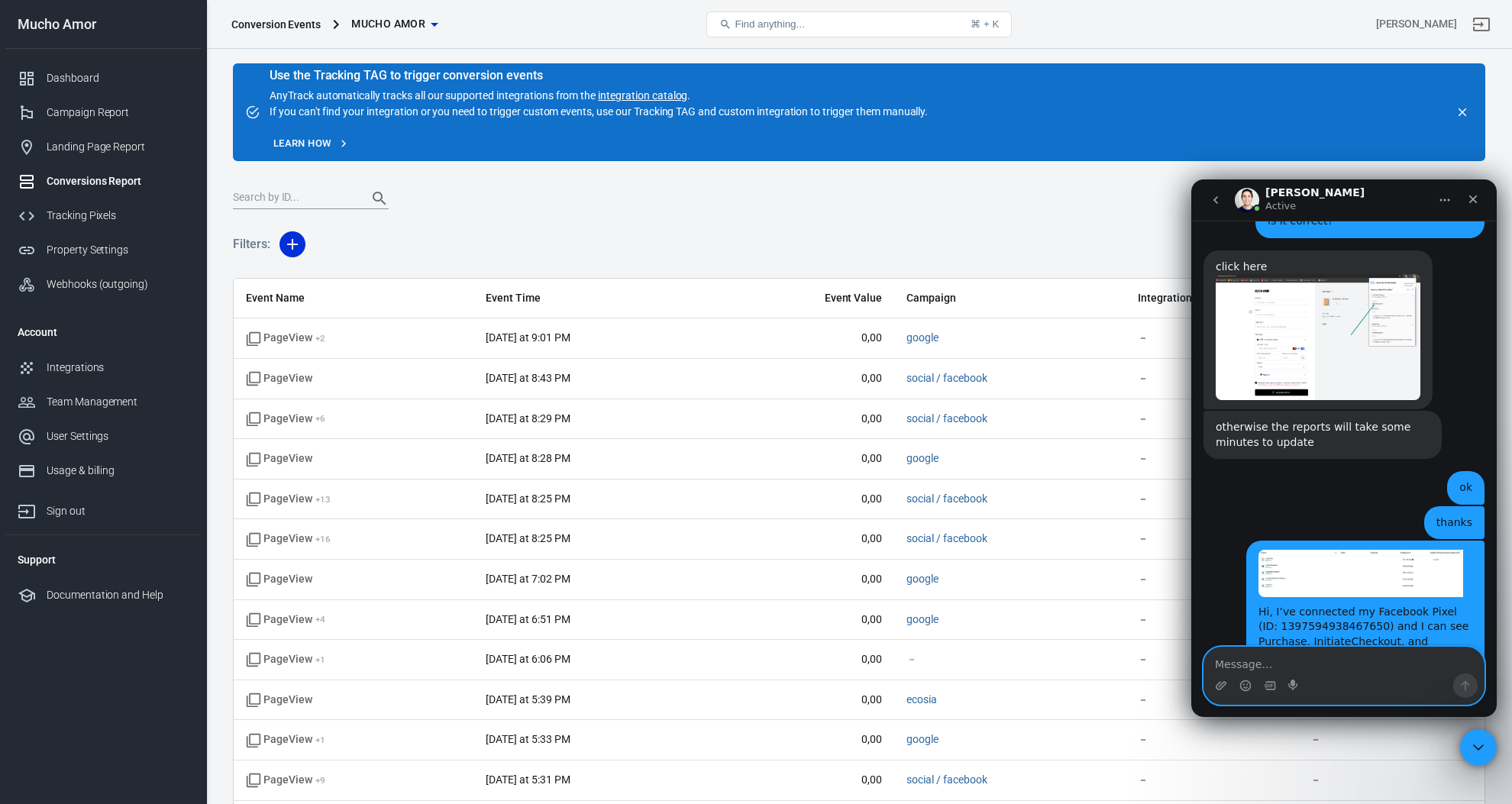
click at [1320, 668] on textarea "Message…" at bounding box center [1344, 660] width 280 height 26
type textarea "ok I'll wait"
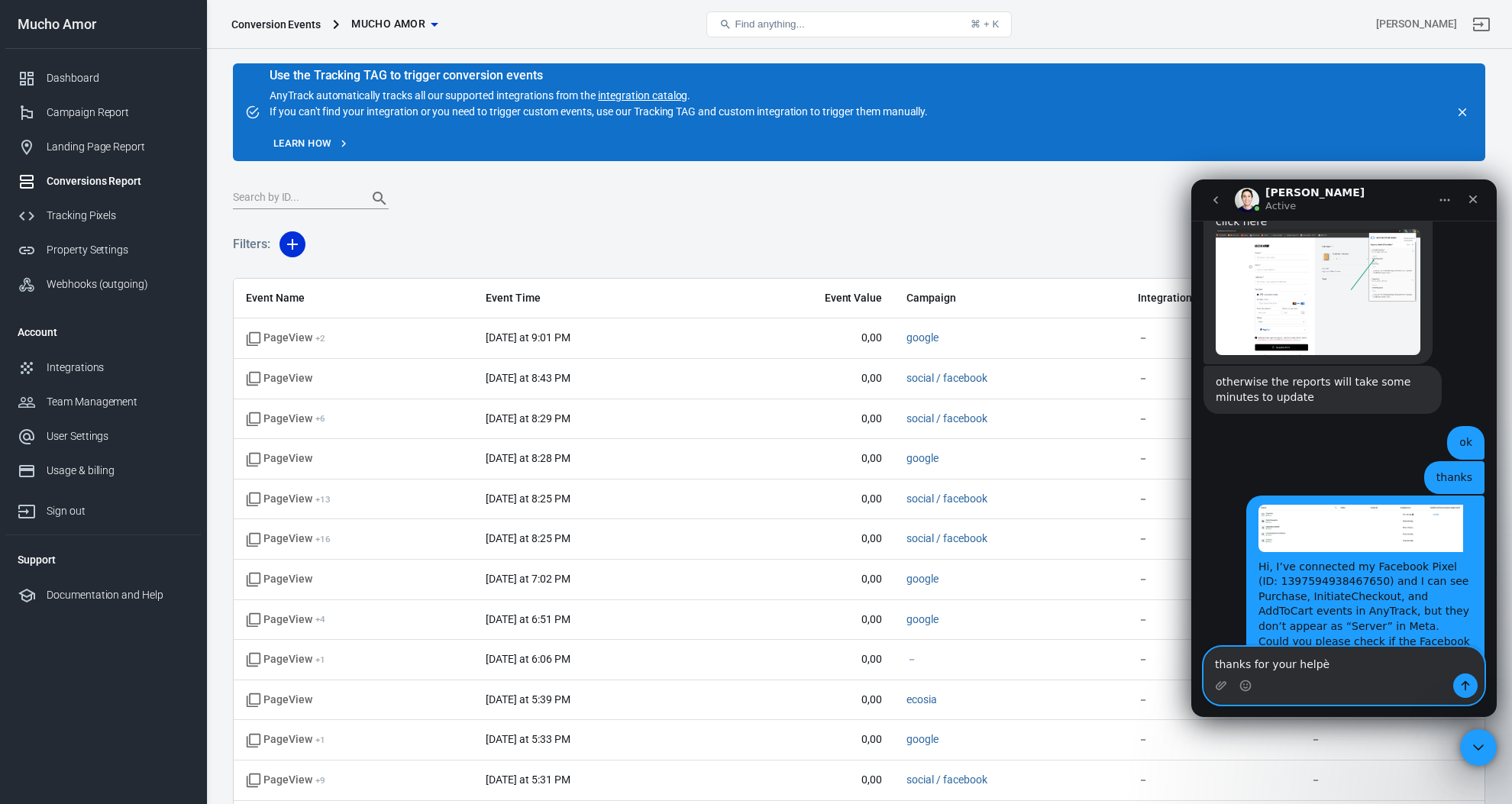
type textarea "thanks for your help"
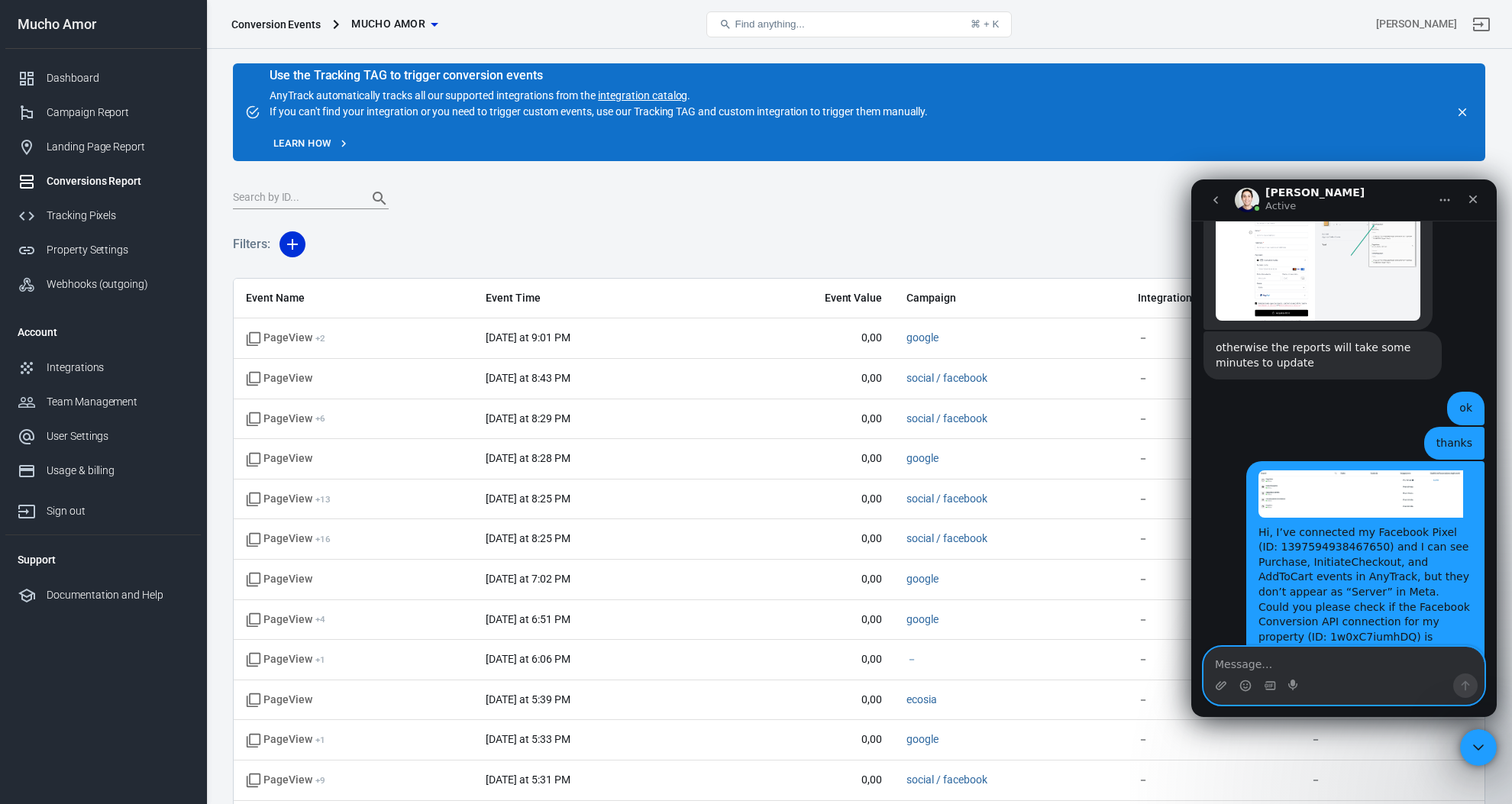
scroll to position [5396, 0]
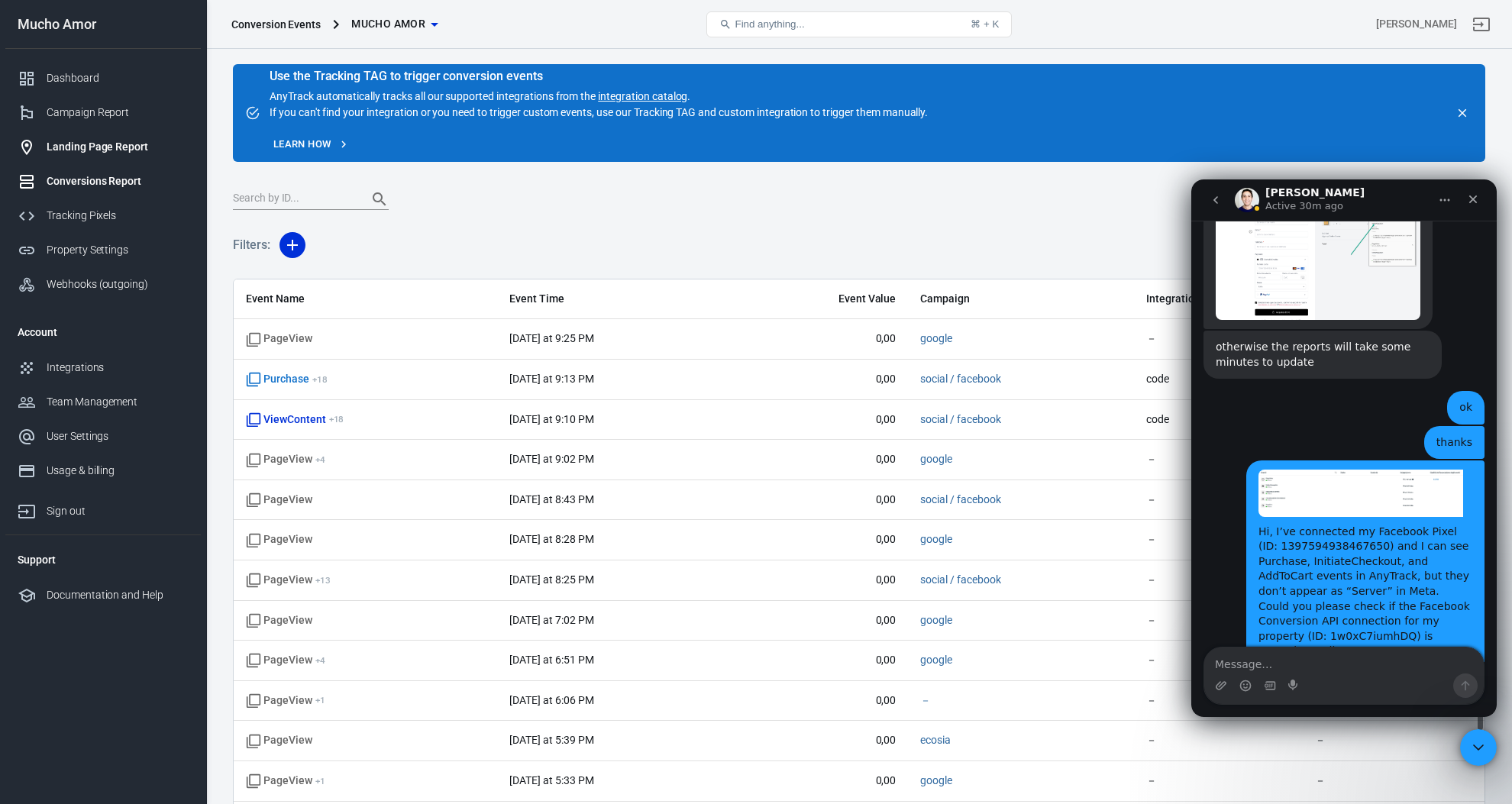
click at [89, 146] on div "Landing Page Report" at bounding box center [117, 146] width 142 height 16
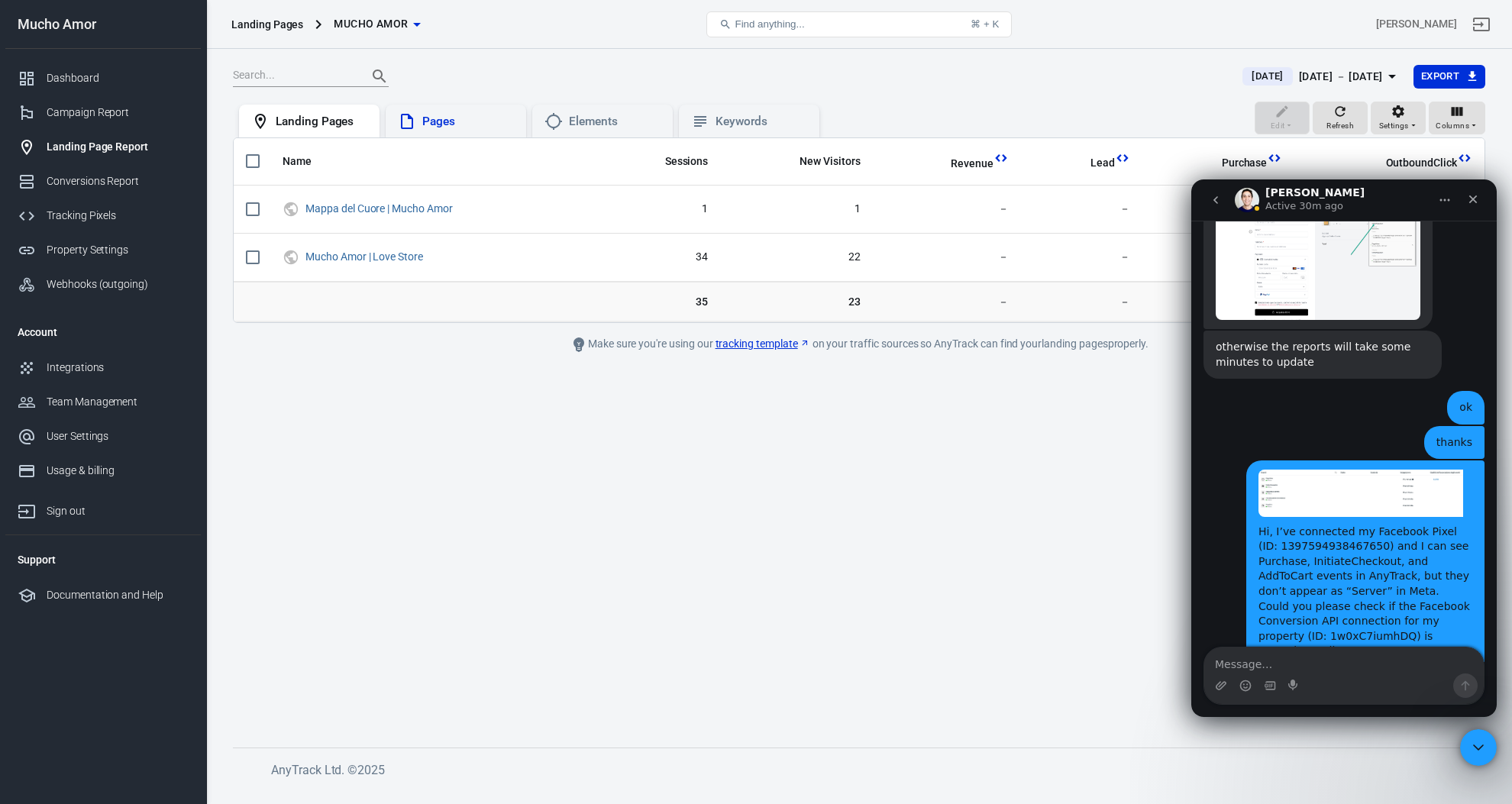
click at [436, 122] on div "Pages" at bounding box center [468, 122] width 92 height 16
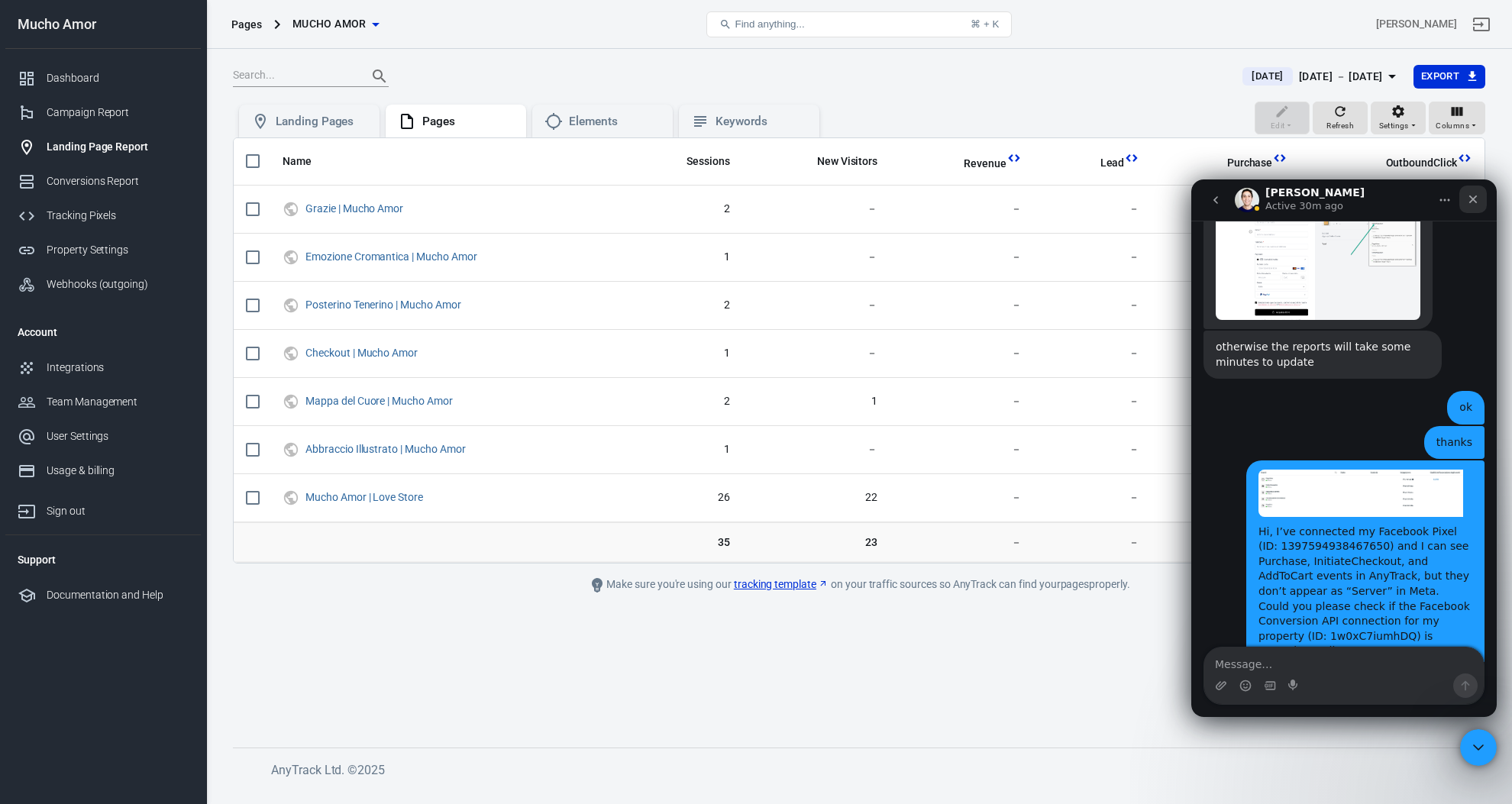
click at [1476, 200] on icon "Close" at bounding box center [1473, 199] width 12 height 12
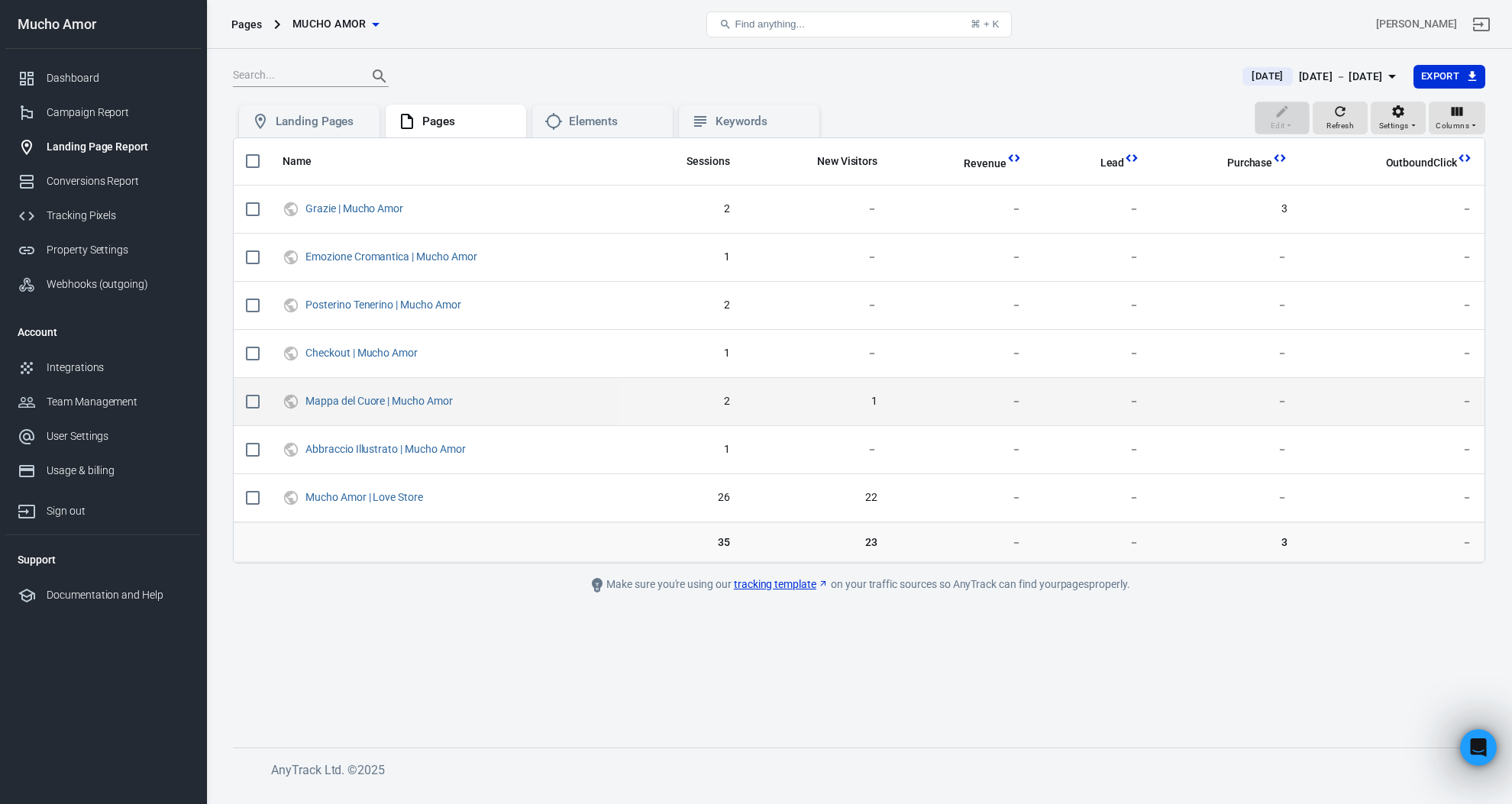
scroll to position [5396, 0]
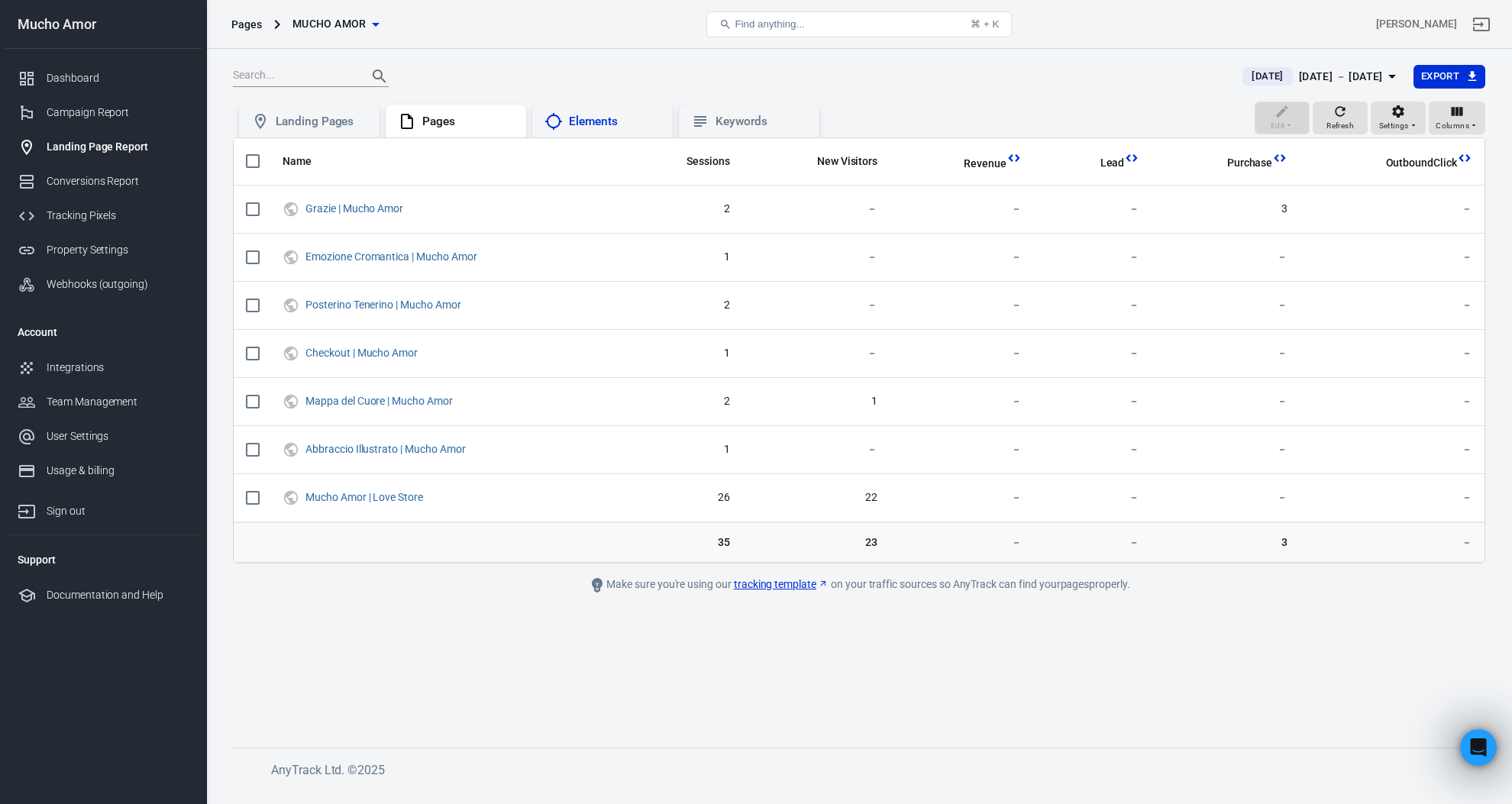
click at [599, 112] on div "Elements" at bounding box center [602, 122] width 141 height 33
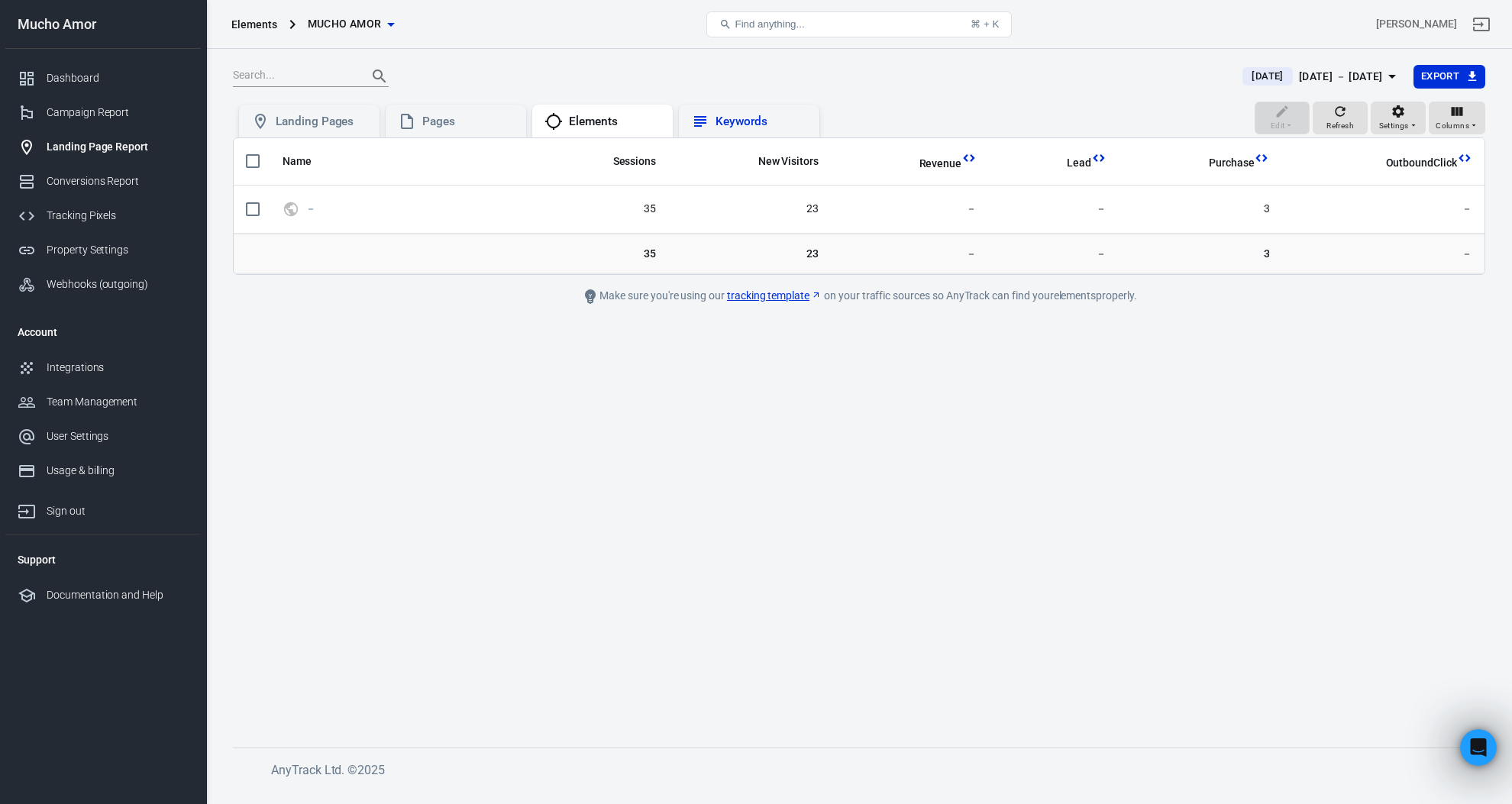
click at [763, 111] on div "Keywords" at bounding box center [749, 122] width 141 height 33
click at [285, 122] on div "Landing Pages" at bounding box center [321, 122] width 92 height 16
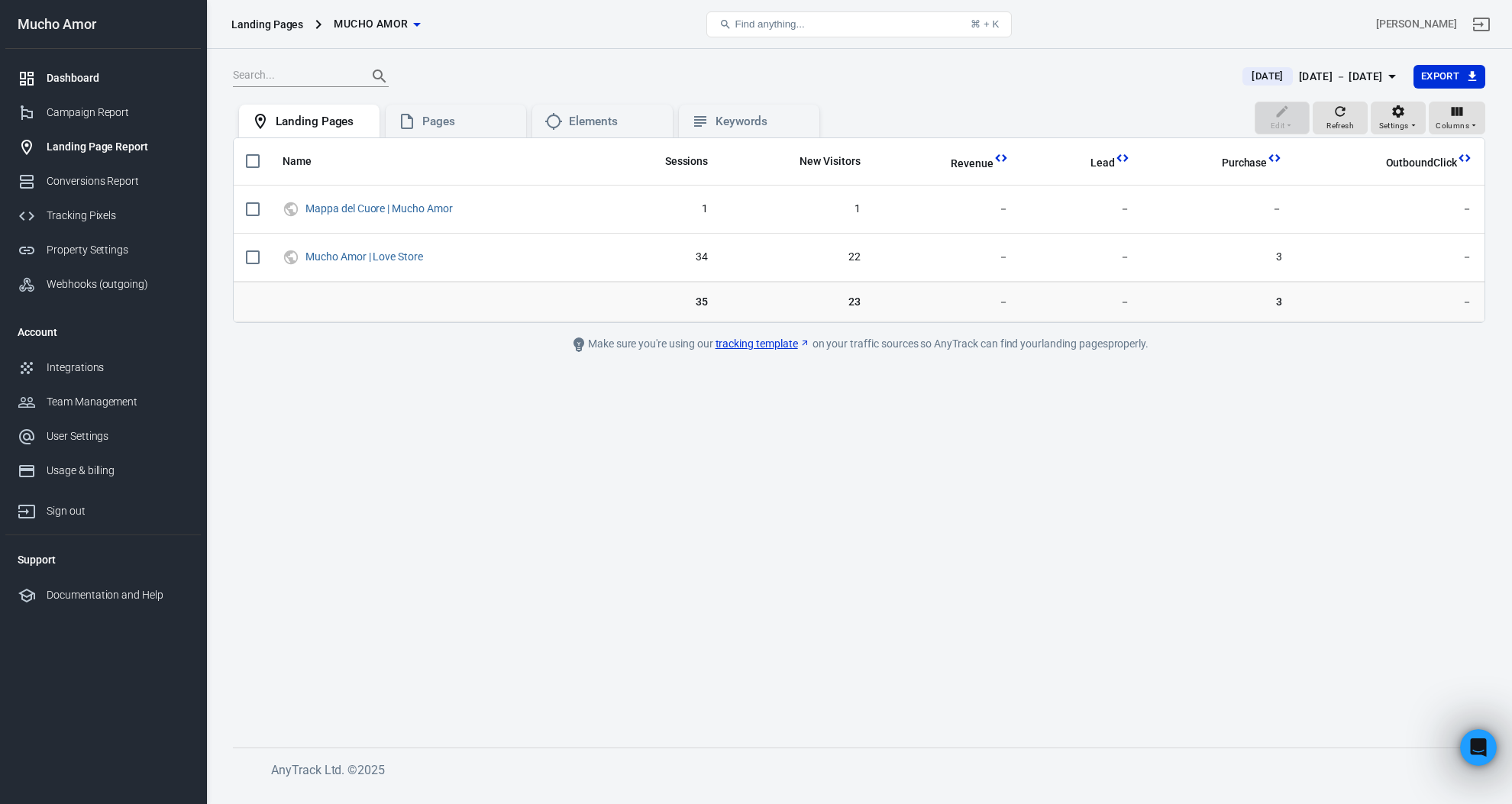
click at [133, 79] on div "Dashboard" at bounding box center [117, 77] width 142 height 16
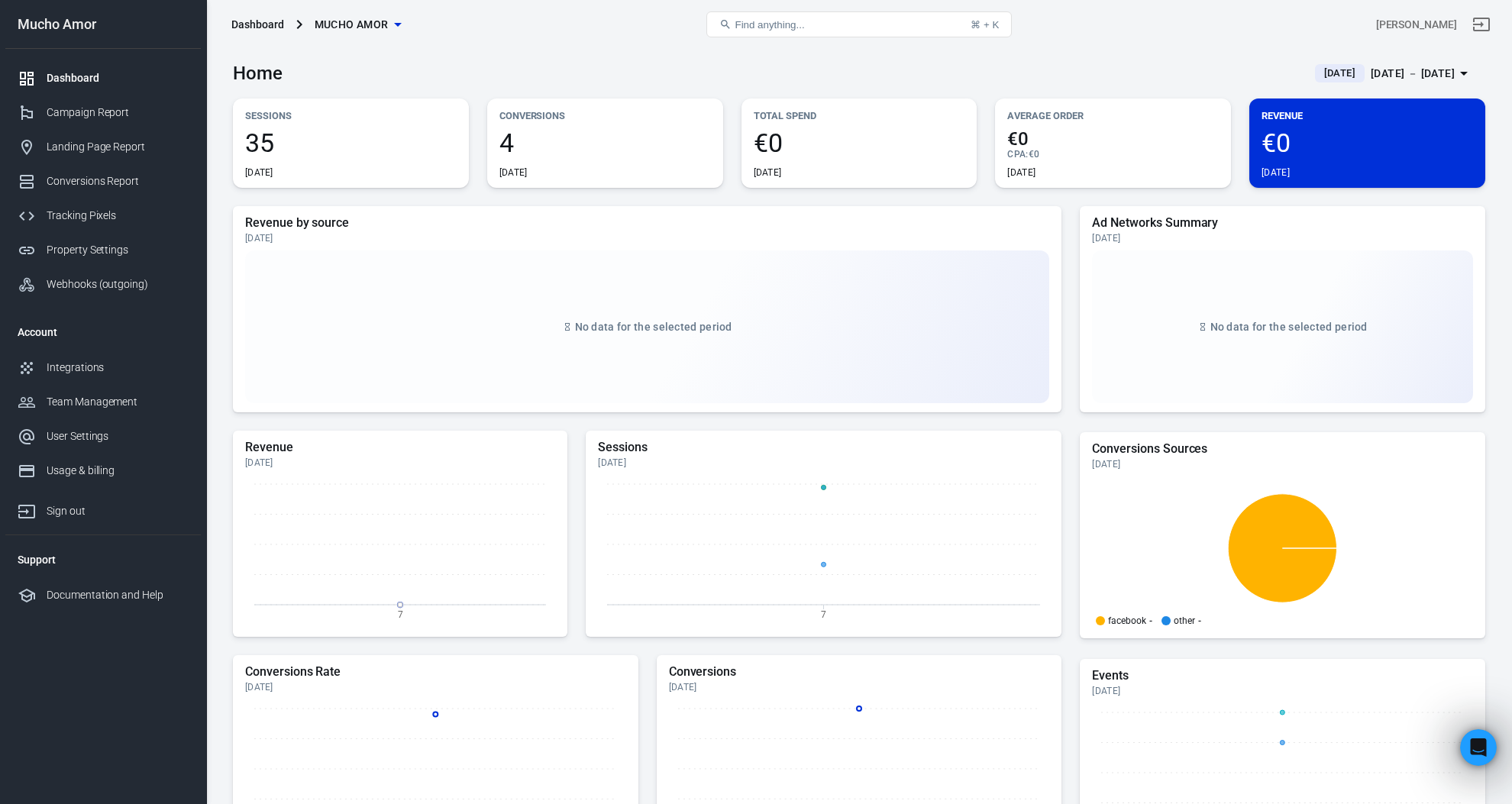
click at [530, 141] on span "4" at bounding box center [605, 142] width 211 height 26
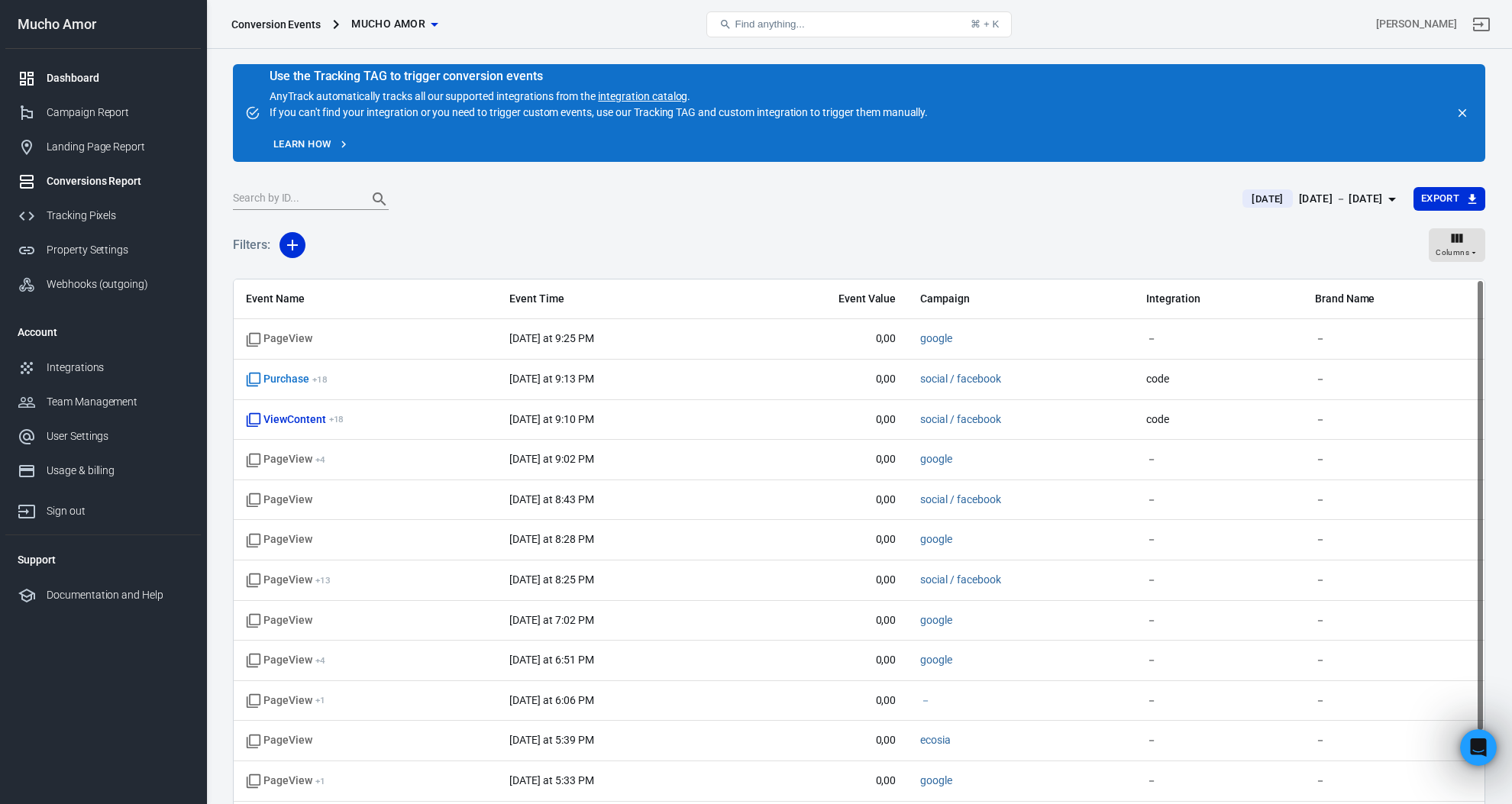
click at [87, 87] on link "Dashboard" at bounding box center [102, 77] width 196 height 34
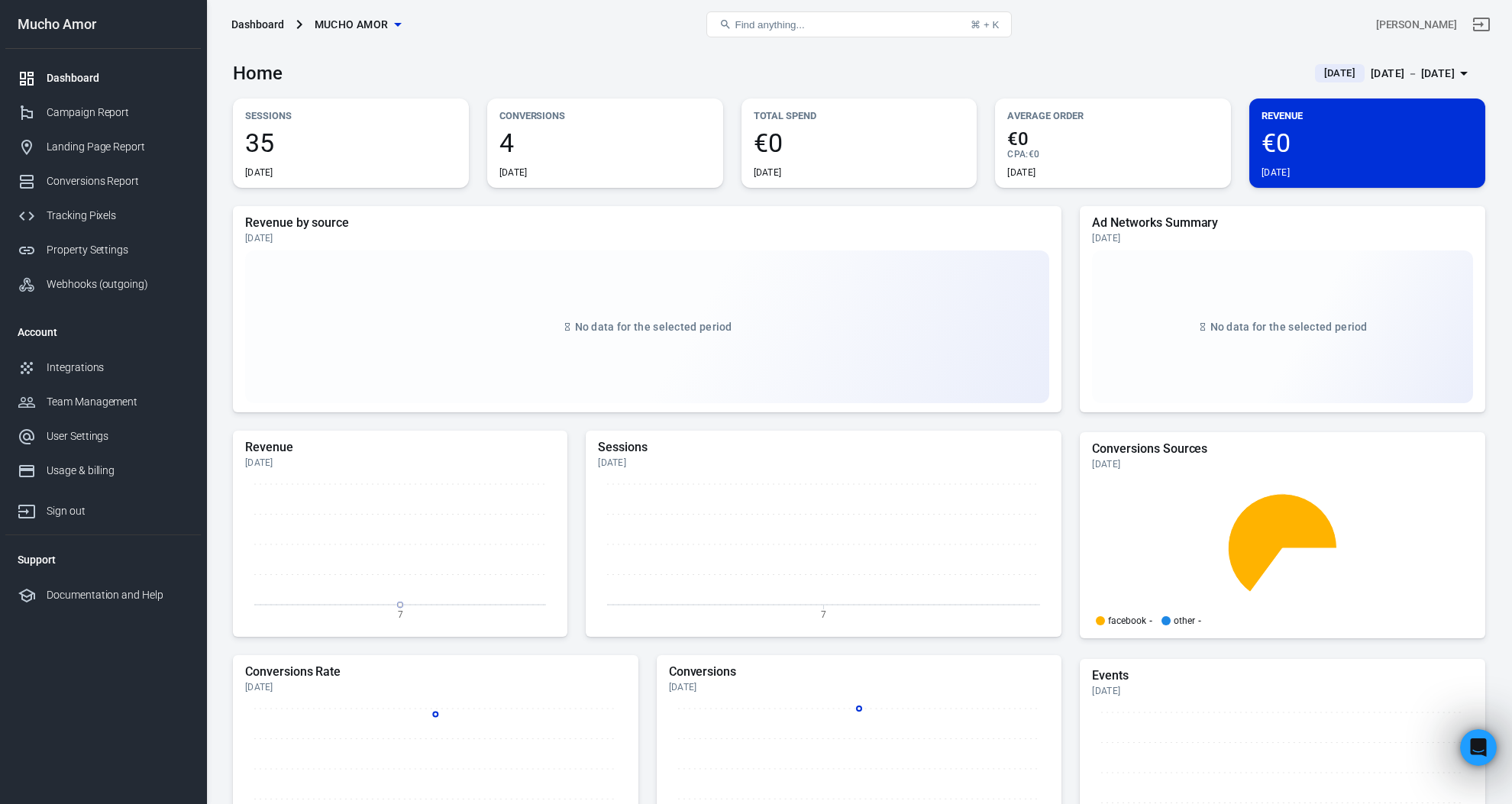
click at [1389, 133] on span "€0" at bounding box center [1367, 142] width 211 height 26
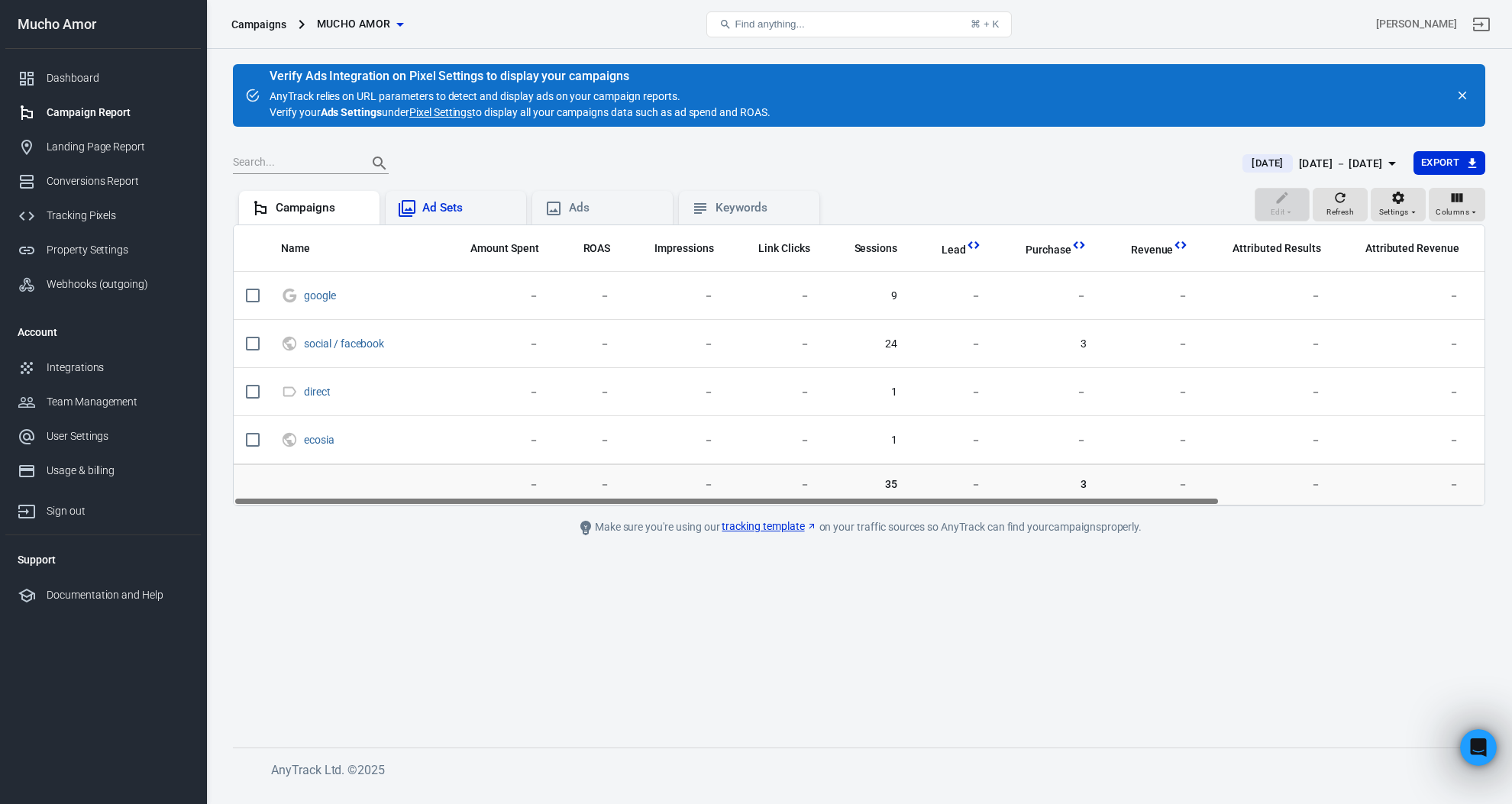
click at [443, 202] on div "Ad Sets" at bounding box center [468, 207] width 92 height 16
click at [639, 203] on div "Ads" at bounding box center [614, 207] width 92 height 16
click at [747, 205] on div "Keywords" at bounding box center [761, 207] width 92 height 16
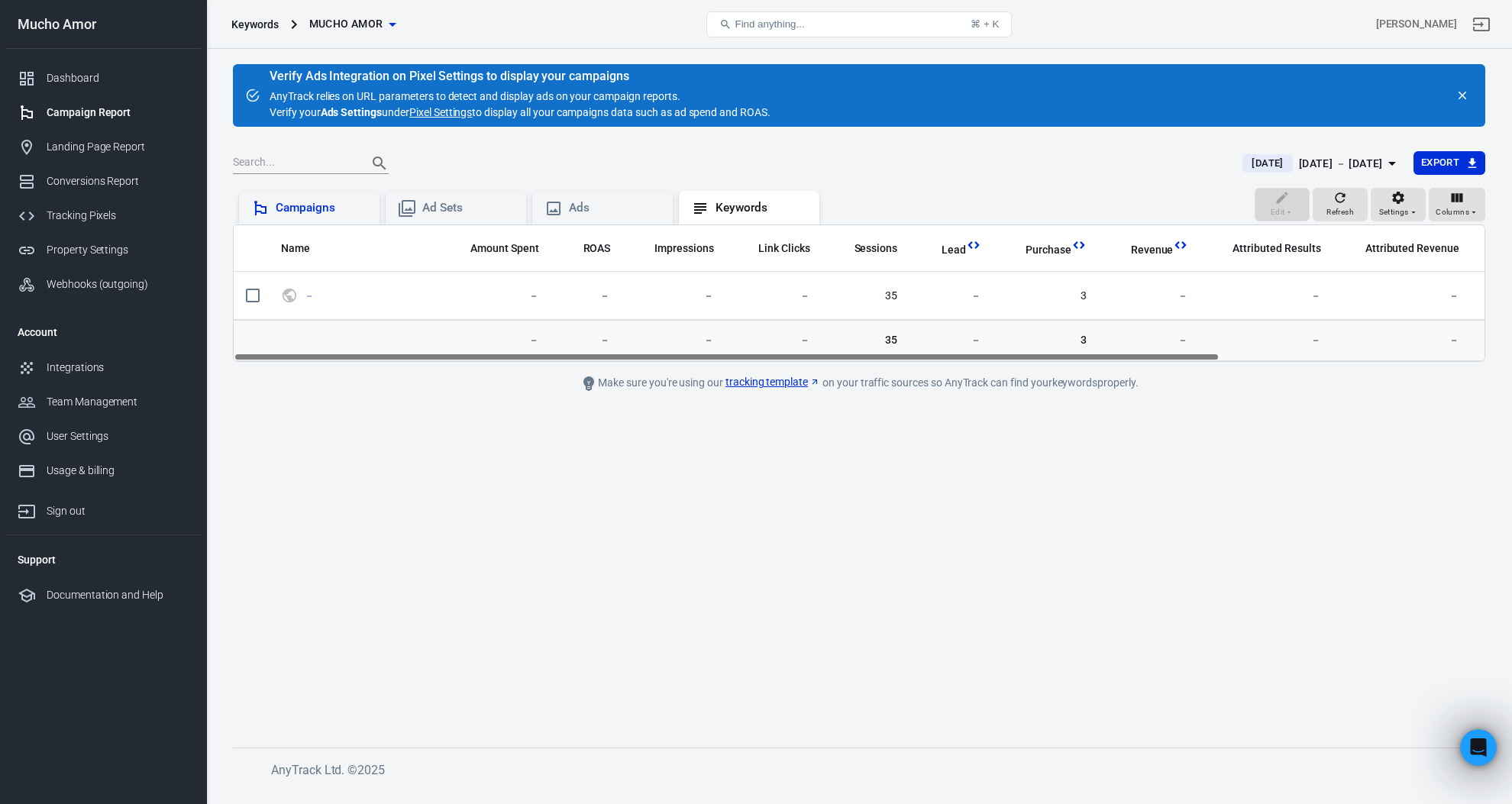
click at [302, 208] on div "Campaigns" at bounding box center [321, 207] width 92 height 16
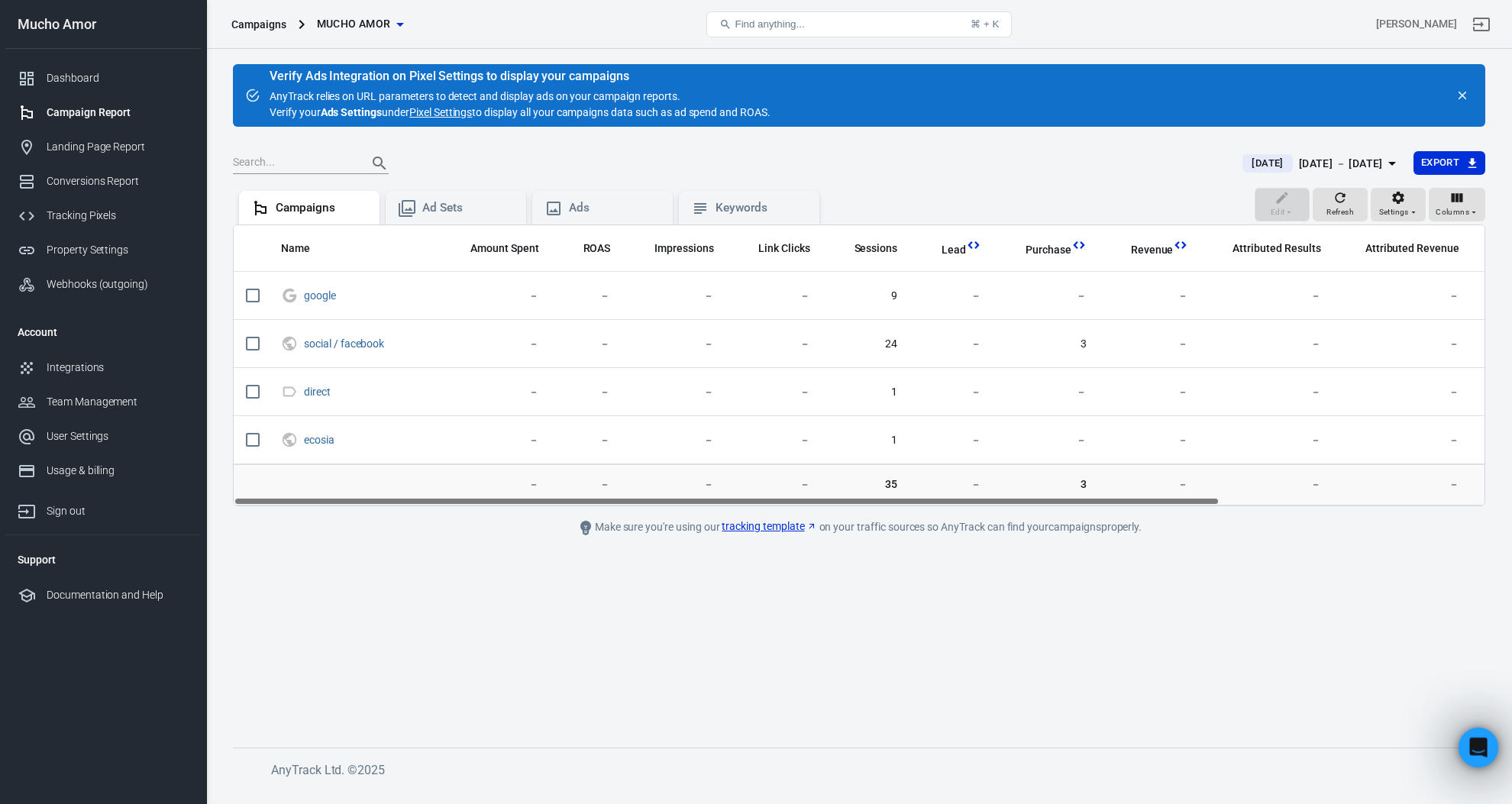
click at [1474, 745] on icon "Open Intercom Messenger" at bounding box center [1476, 745] width 25 height 25
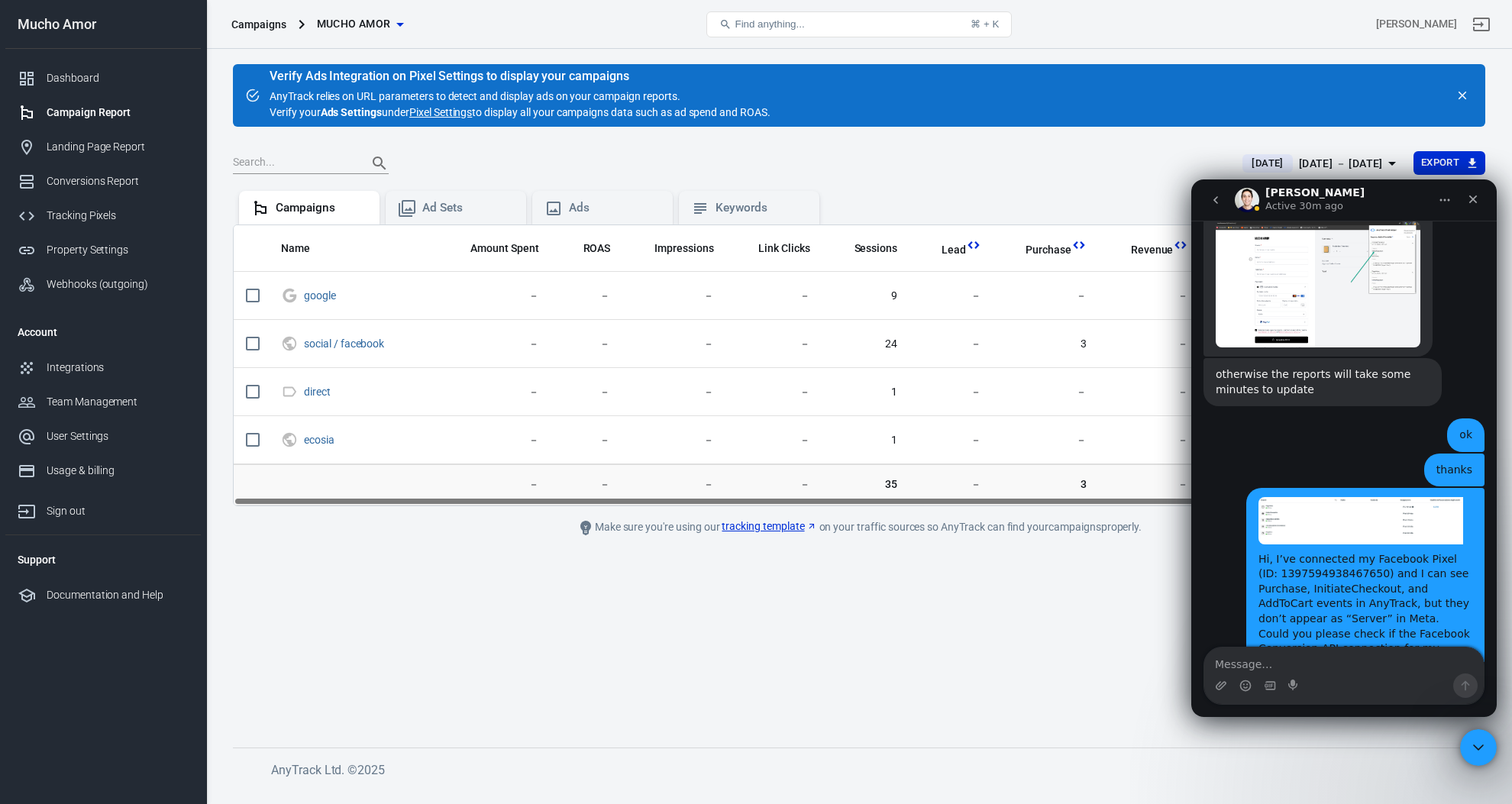
scroll to position [5396, 0]
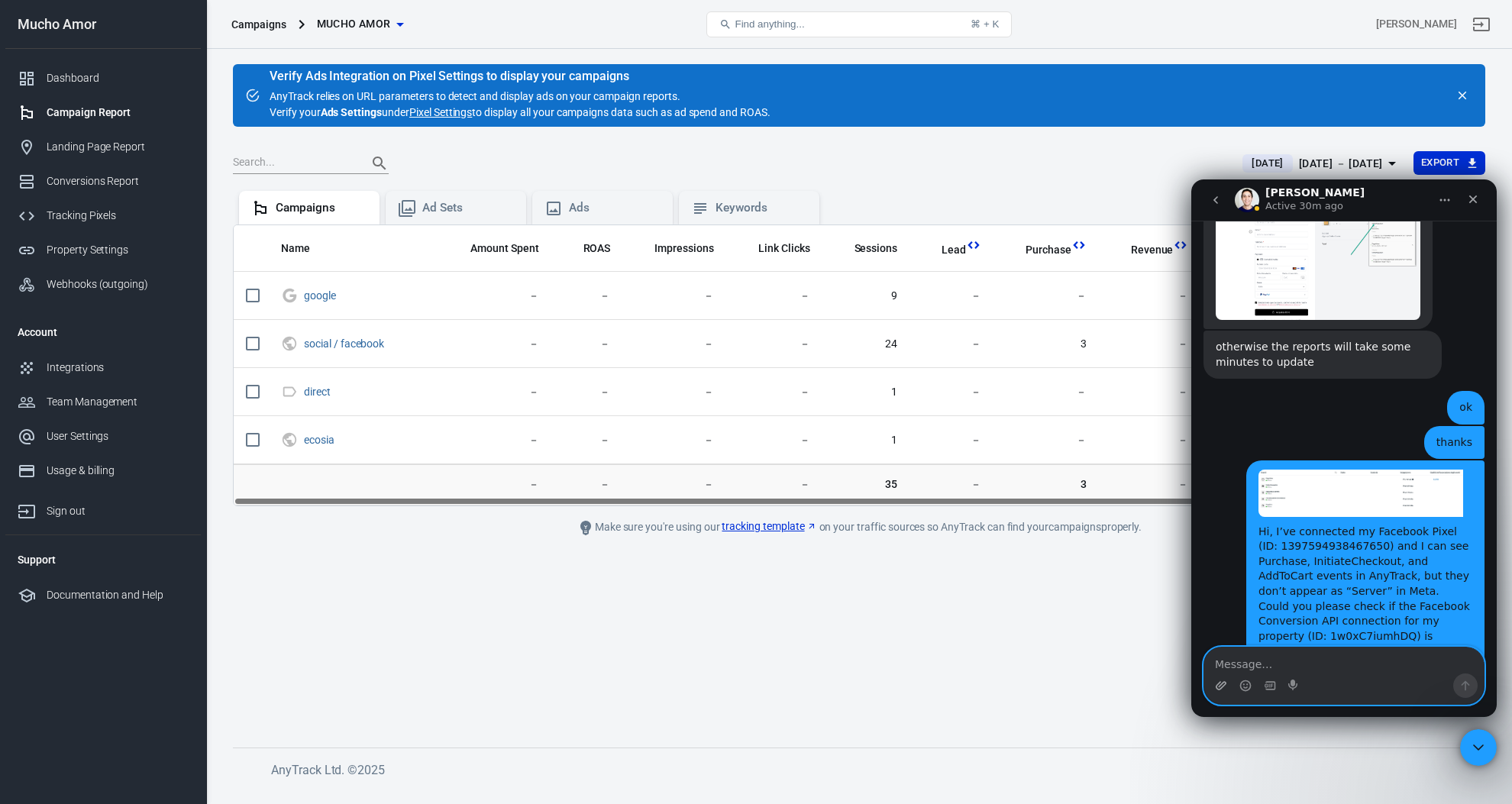
click at [1224, 682] on icon "Upload attachment" at bounding box center [1221, 685] width 11 height 8
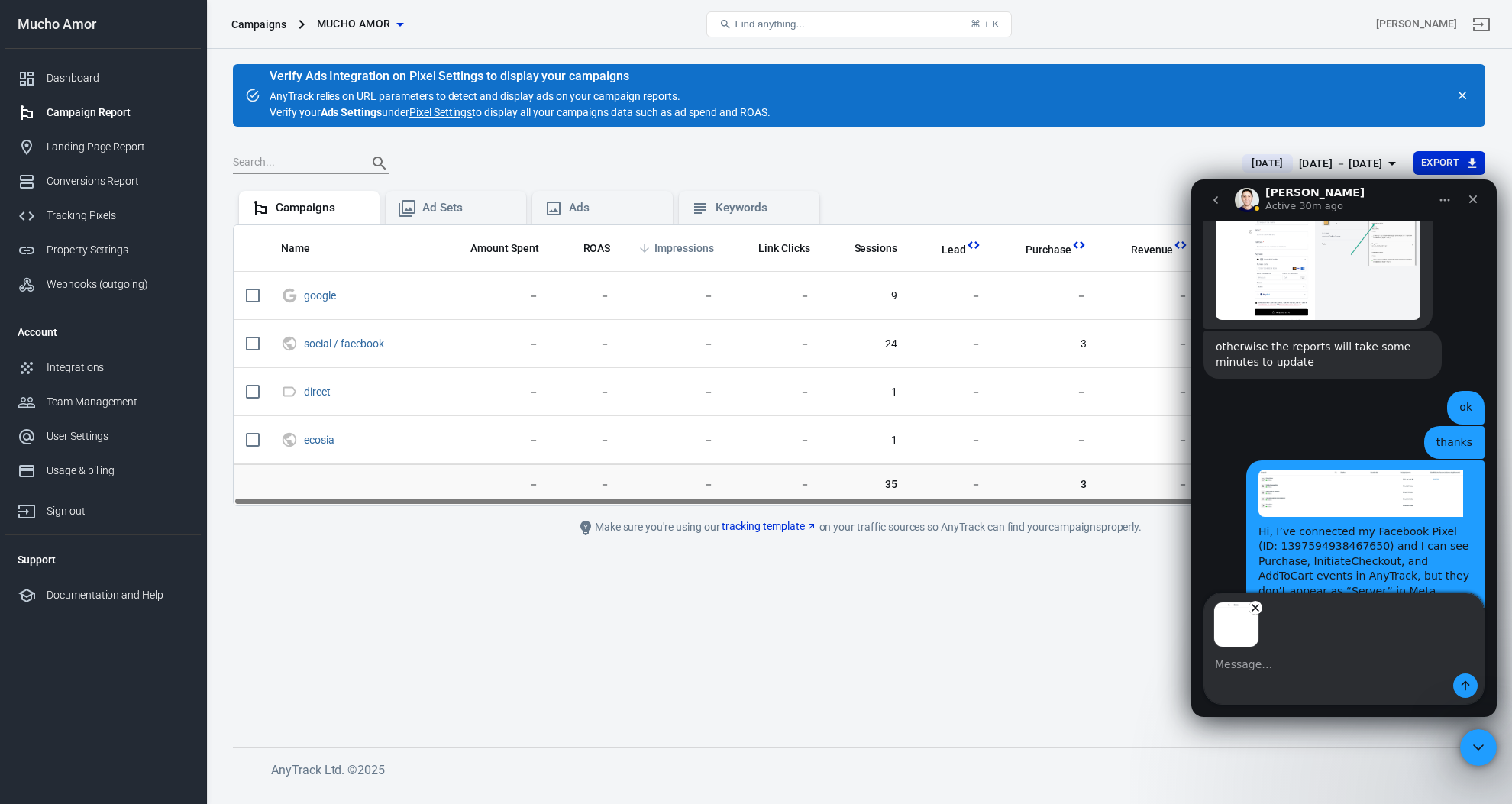
scroll to position [5450, 0]
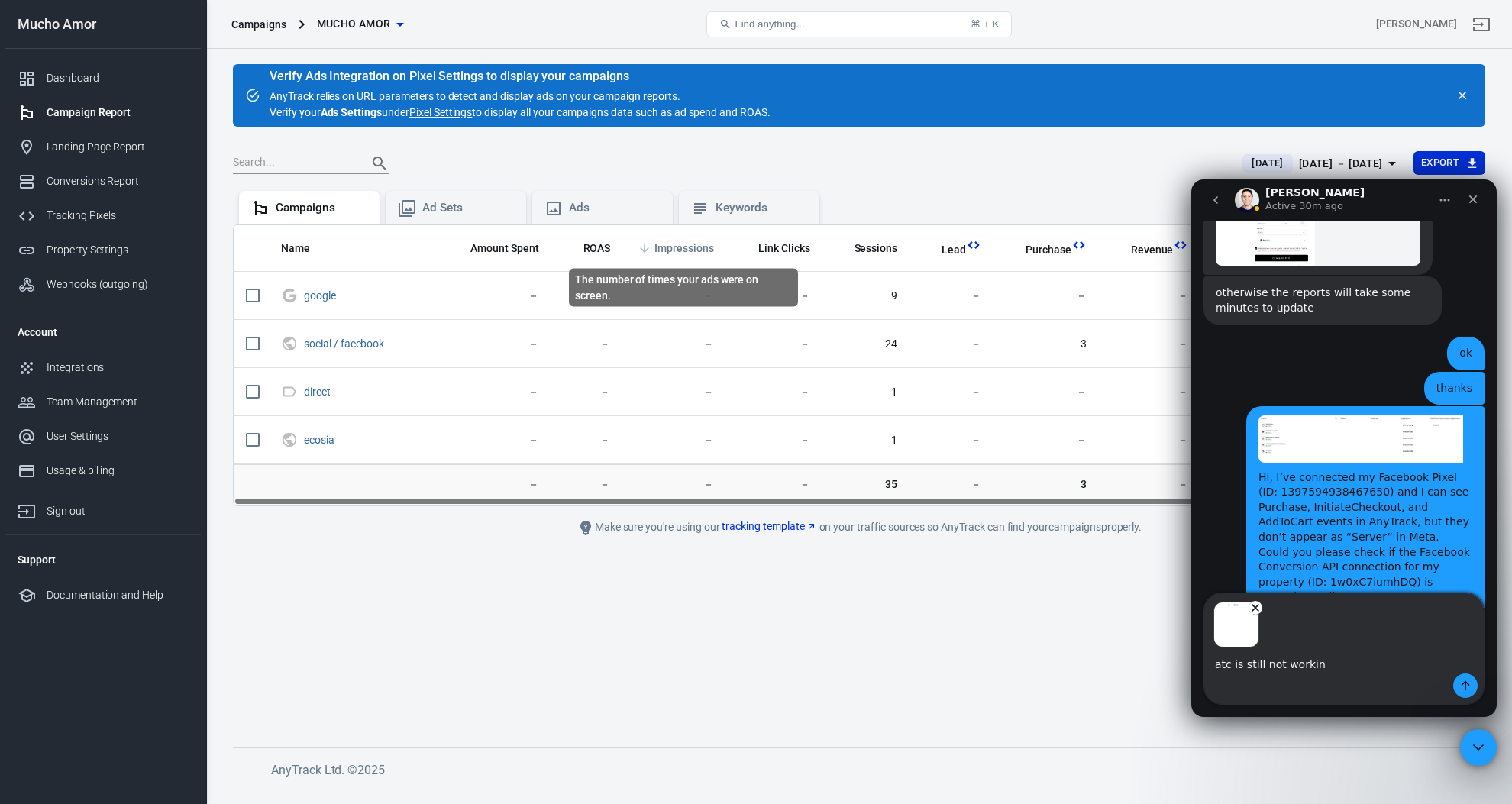
type textarea "atc is still not working"
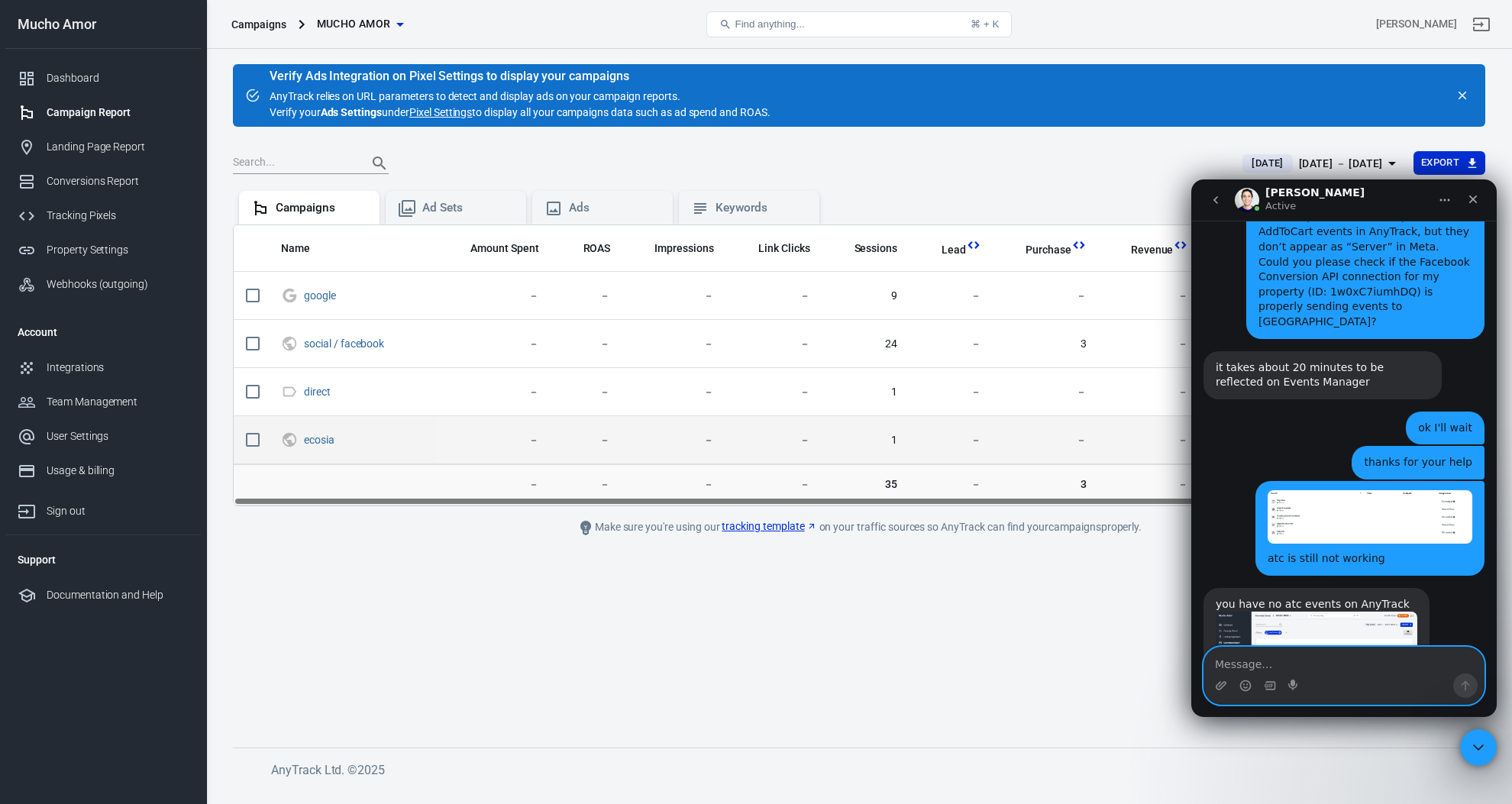
scroll to position [5741, 0]
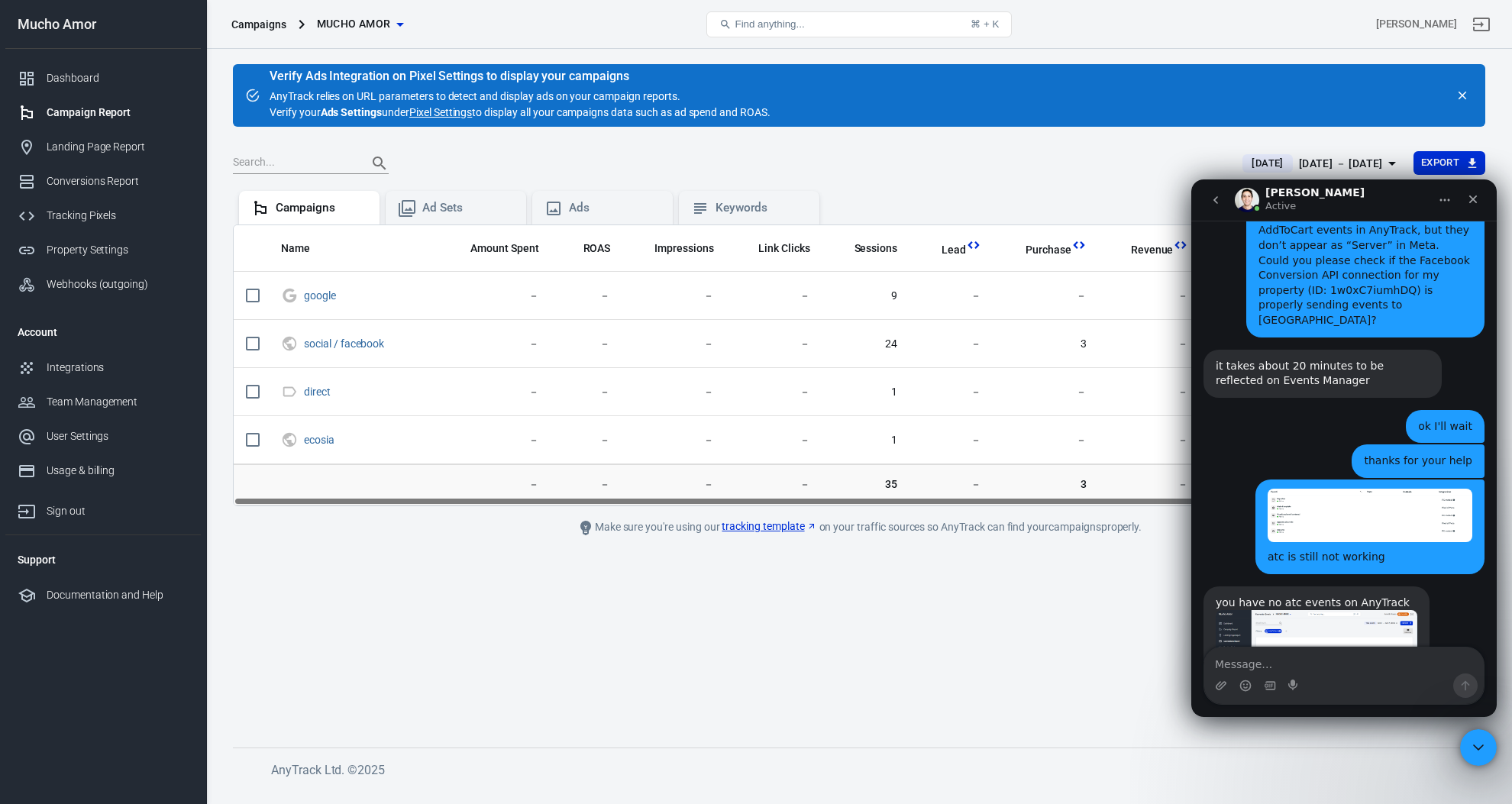
click at [1382, 610] on img "Jose says…" at bounding box center [1316, 712] width 201 height 205
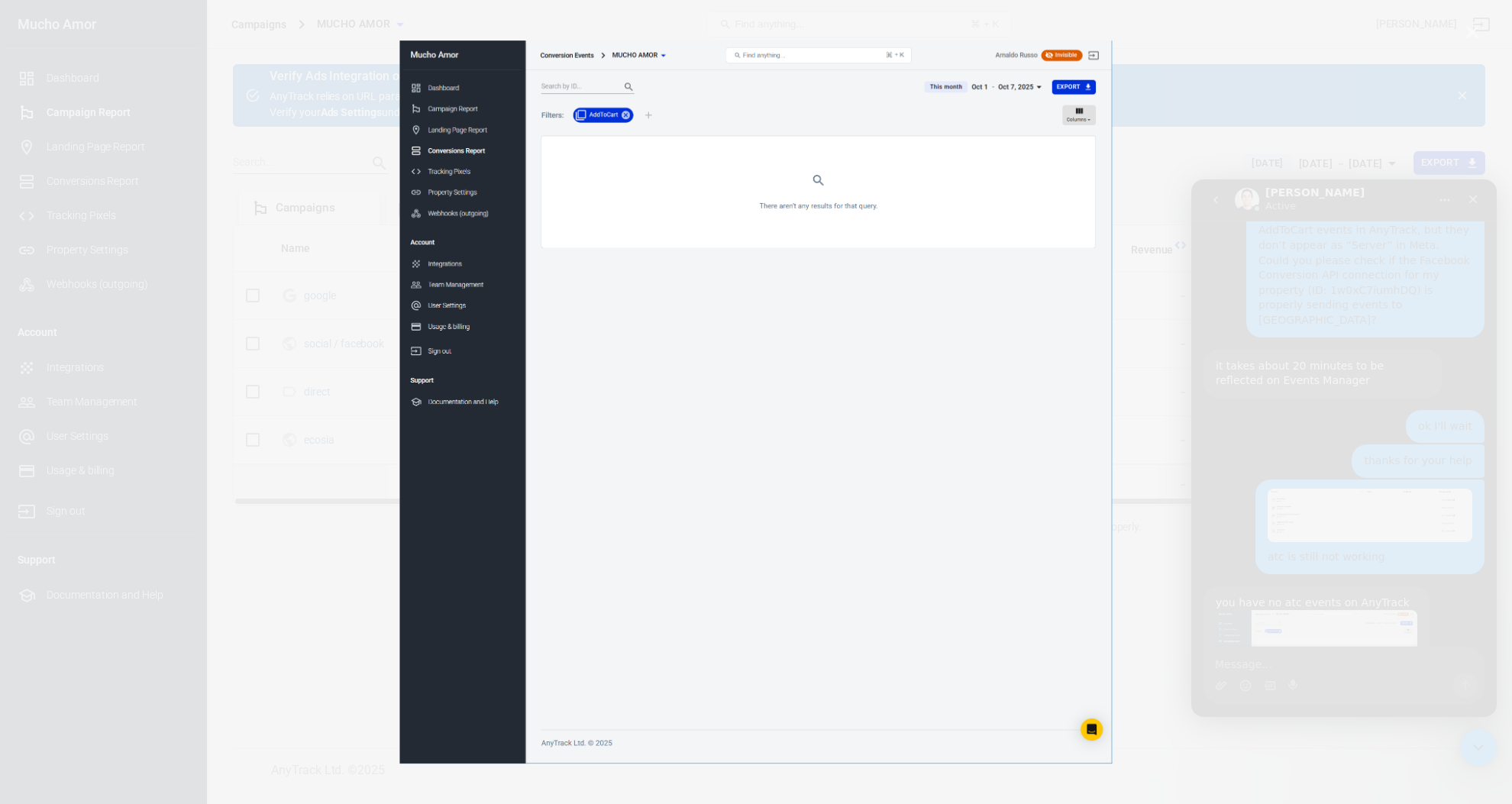
click at [312, 372] on div "Intercom messenger" at bounding box center [756, 402] width 1512 height 804
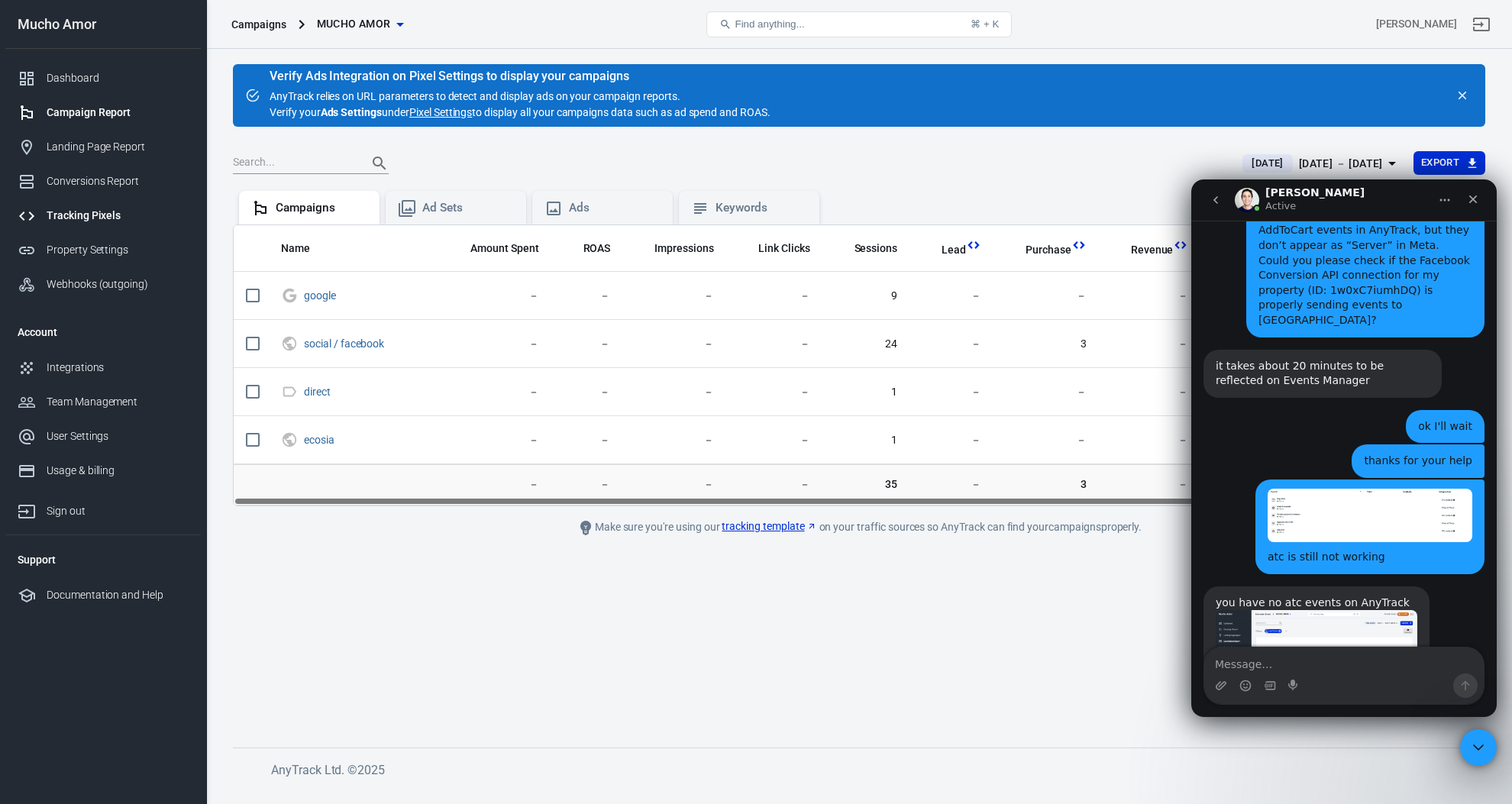
click at [115, 221] on div "Tracking Pixels" at bounding box center [117, 215] width 142 height 16
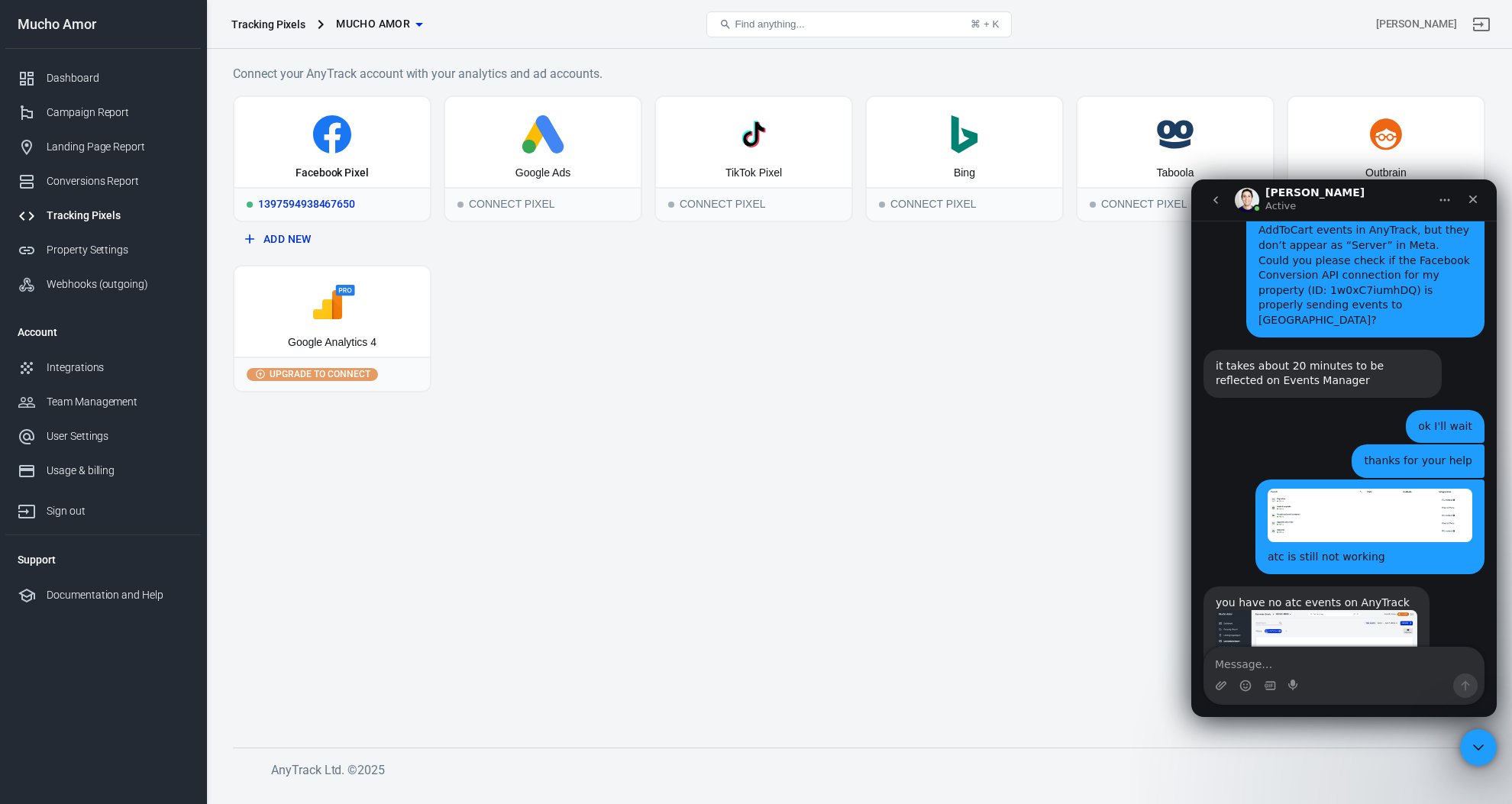
click at [271, 171] on div "Facebook Pixel" at bounding box center [332, 141] width 196 height 90
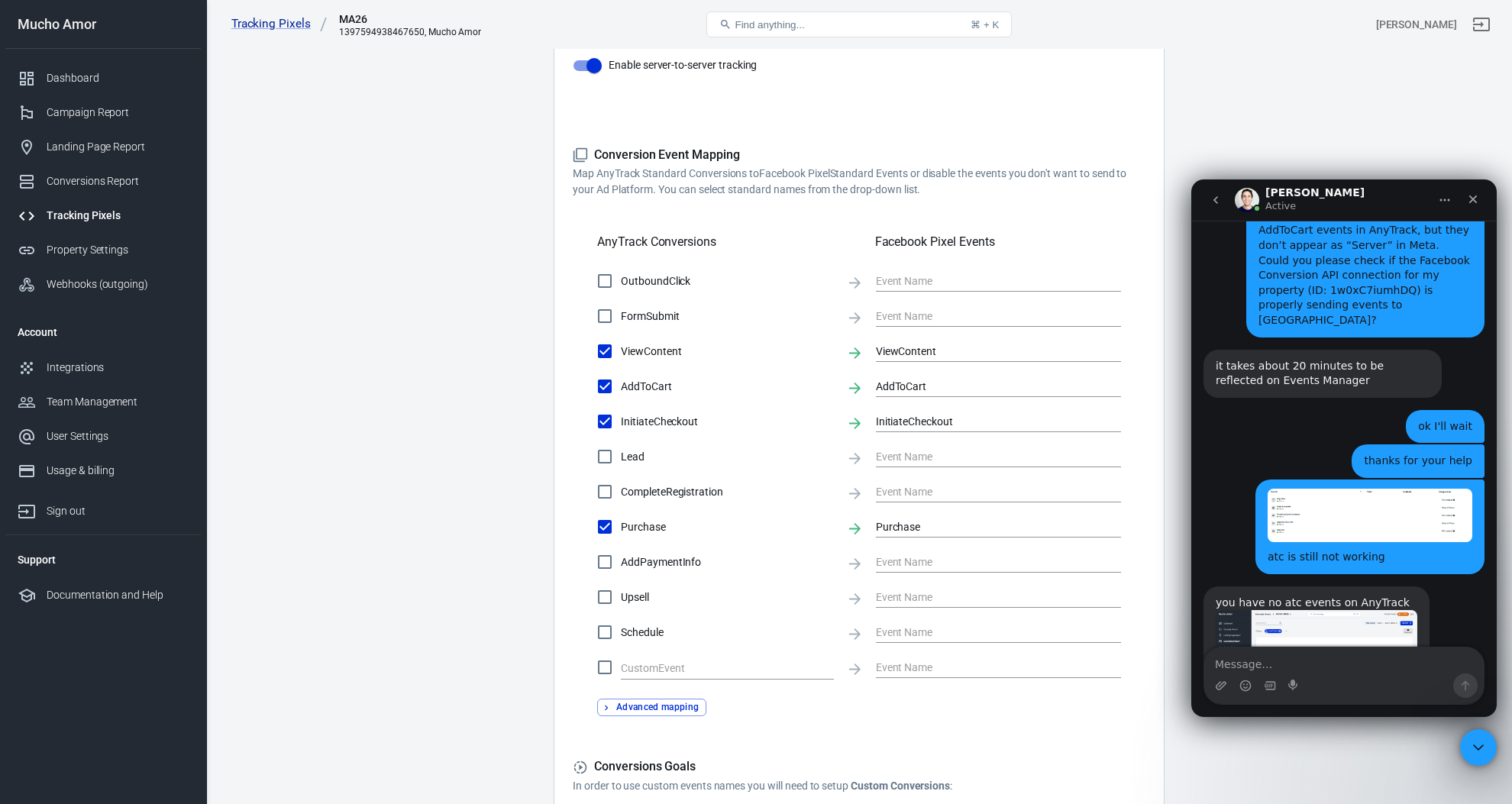
scroll to position [367, 0]
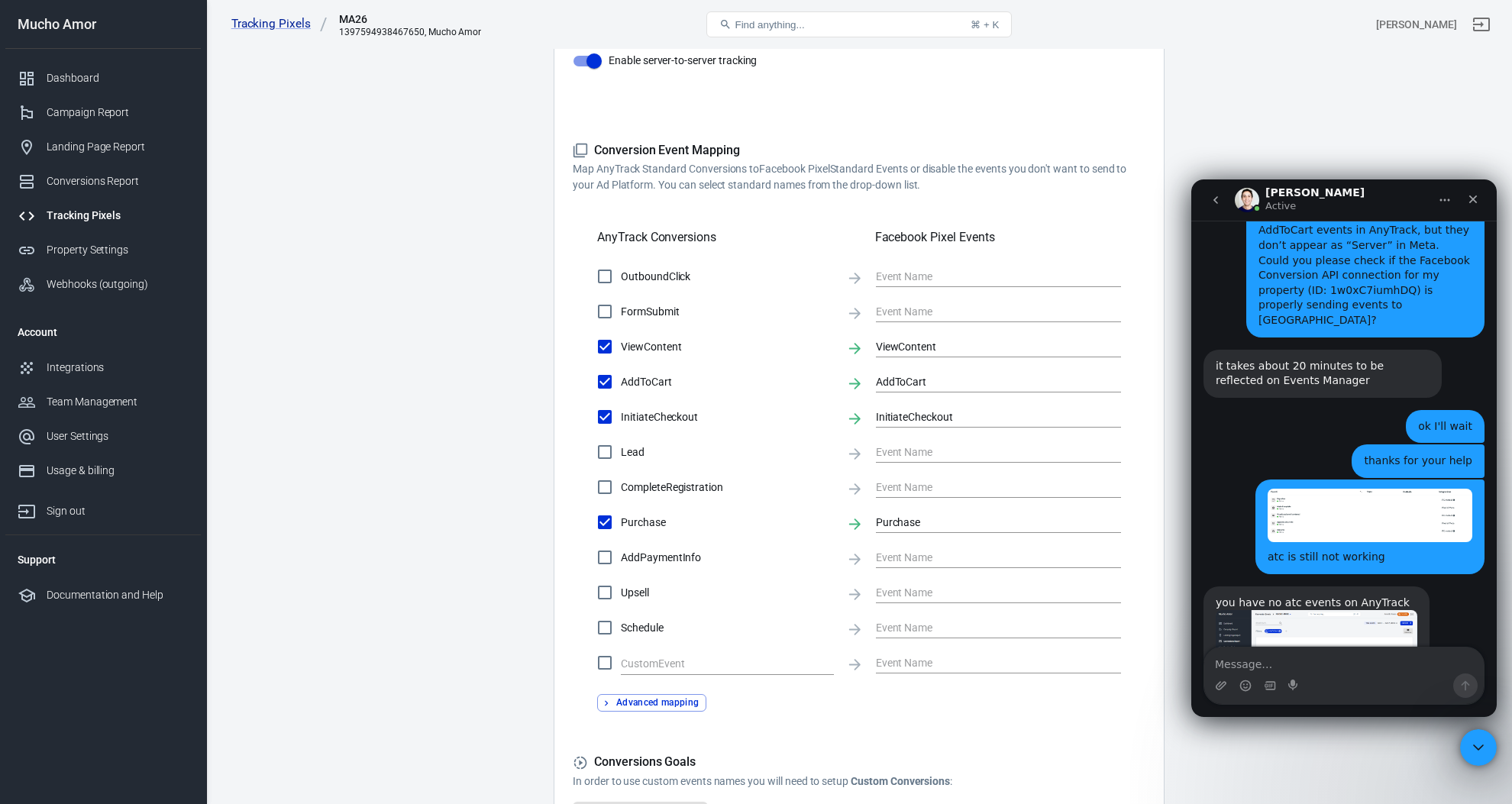
click at [1329, 489] on img "Arnaldo says…" at bounding box center [1370, 515] width 205 height 53
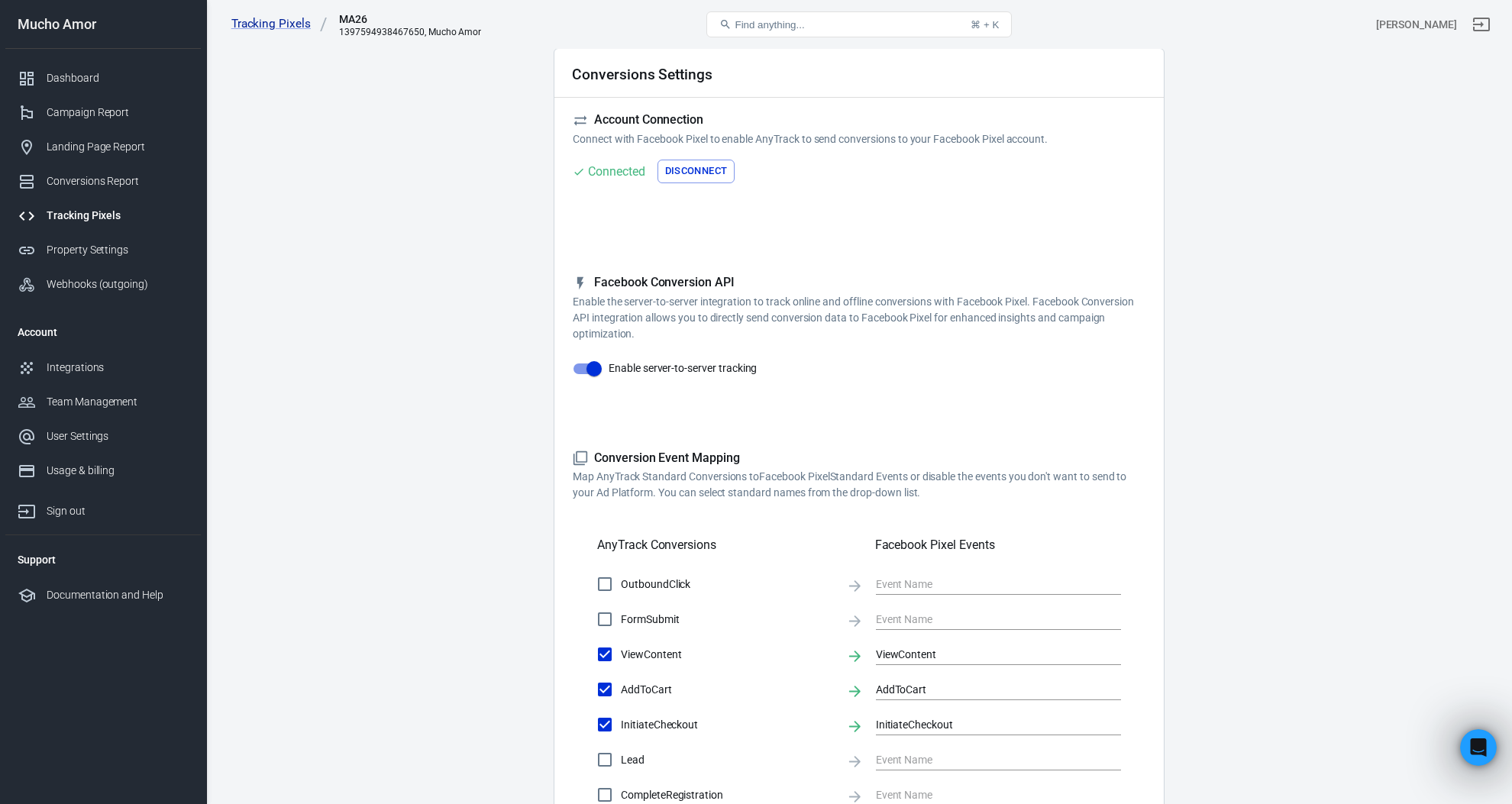
scroll to position [0, 0]
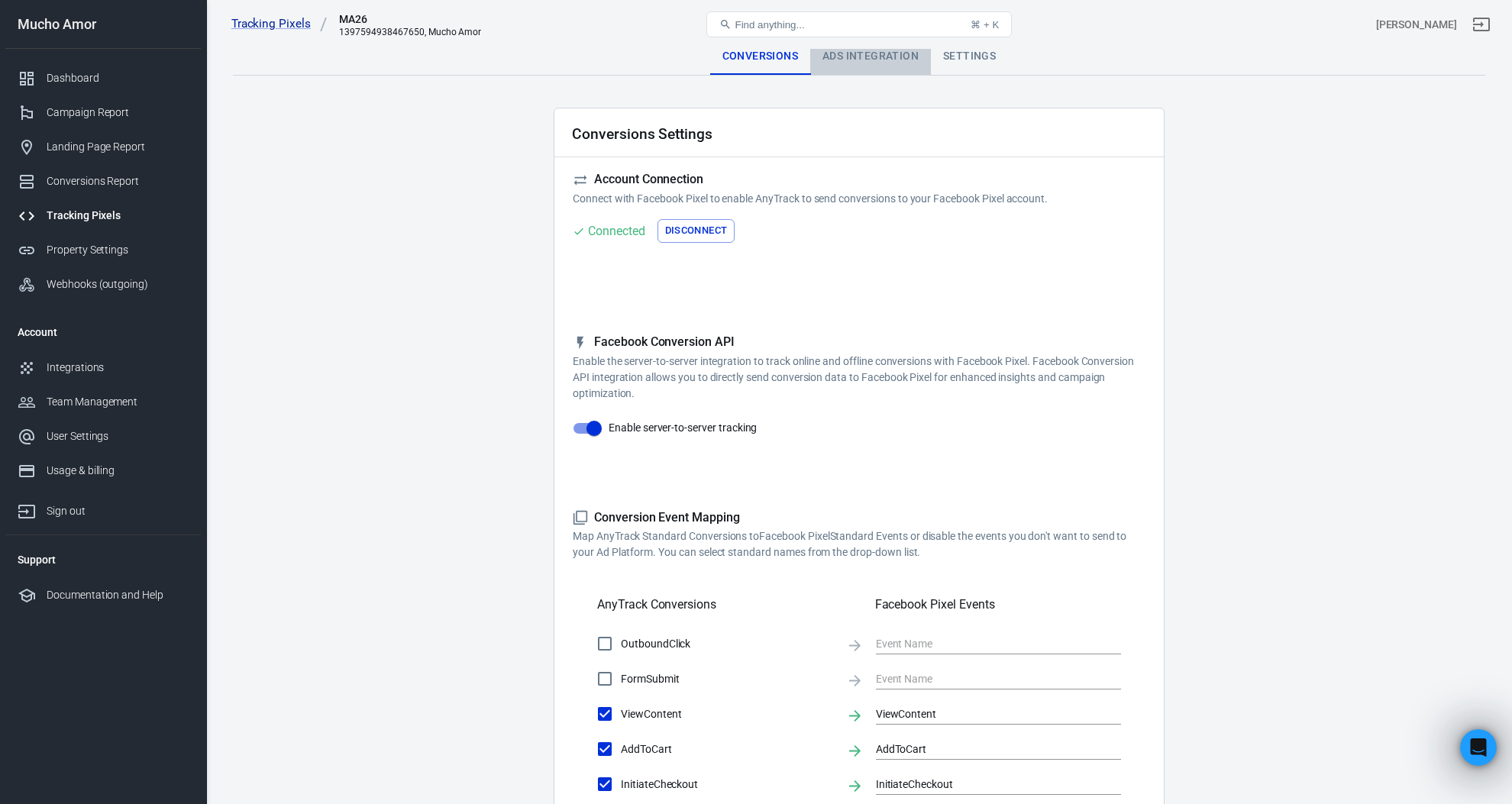
click at [847, 56] on div "Ads Integration" at bounding box center [870, 57] width 121 height 37
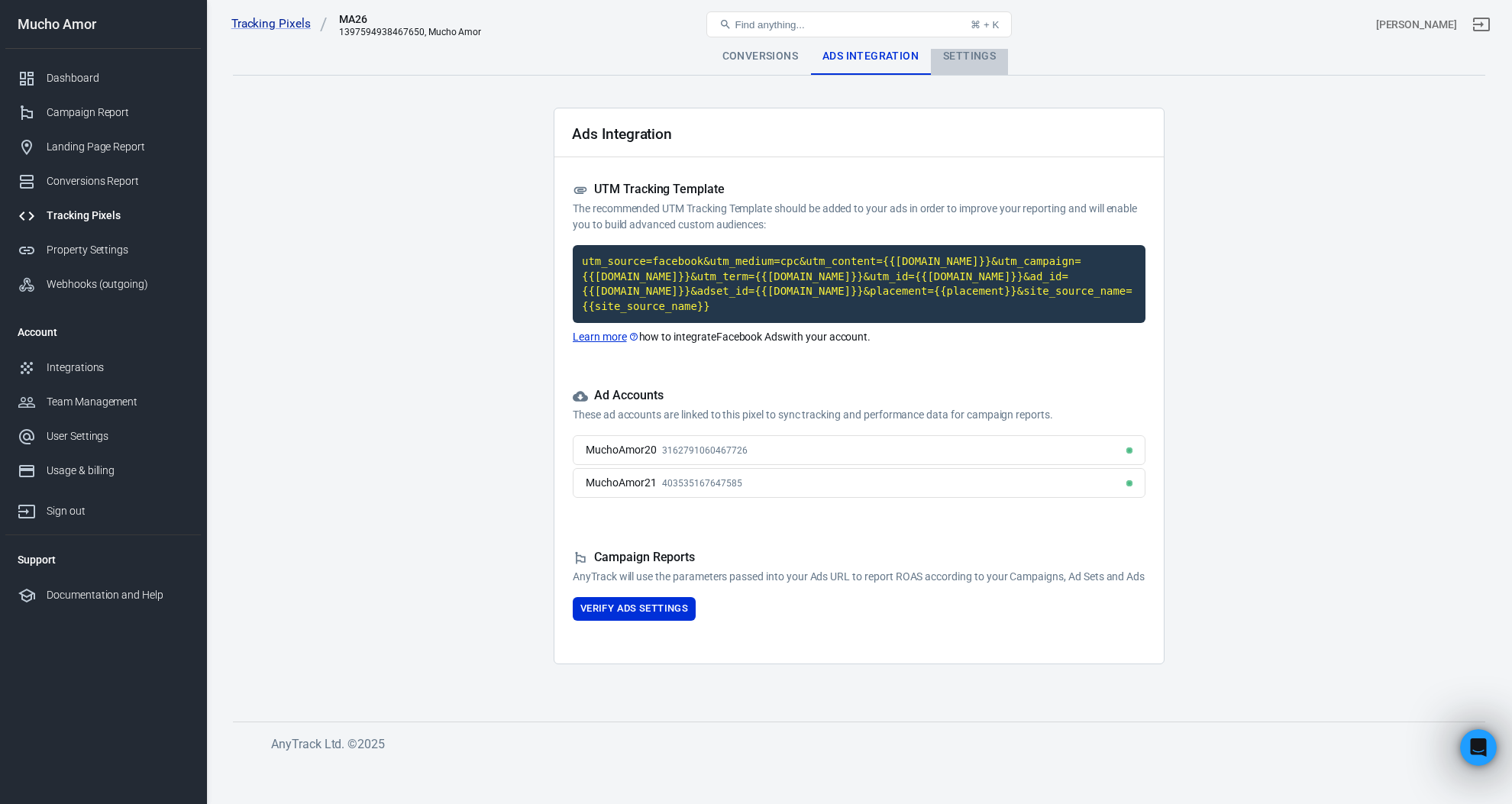
click at [961, 54] on div "Settings" at bounding box center [969, 57] width 77 height 37
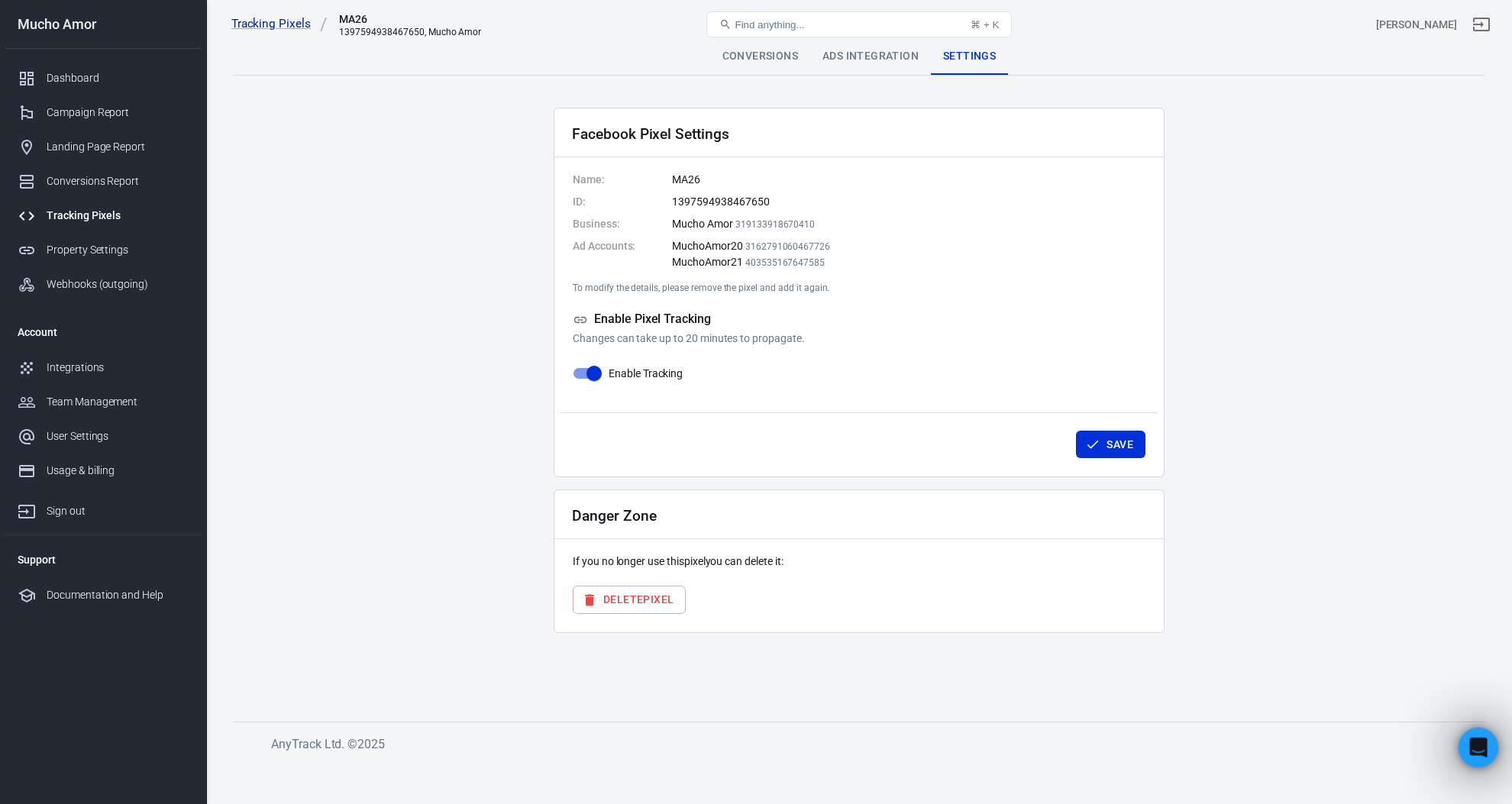
click at [1474, 743] on icon "Open Intercom Messenger" at bounding box center [1476, 745] width 25 height 25
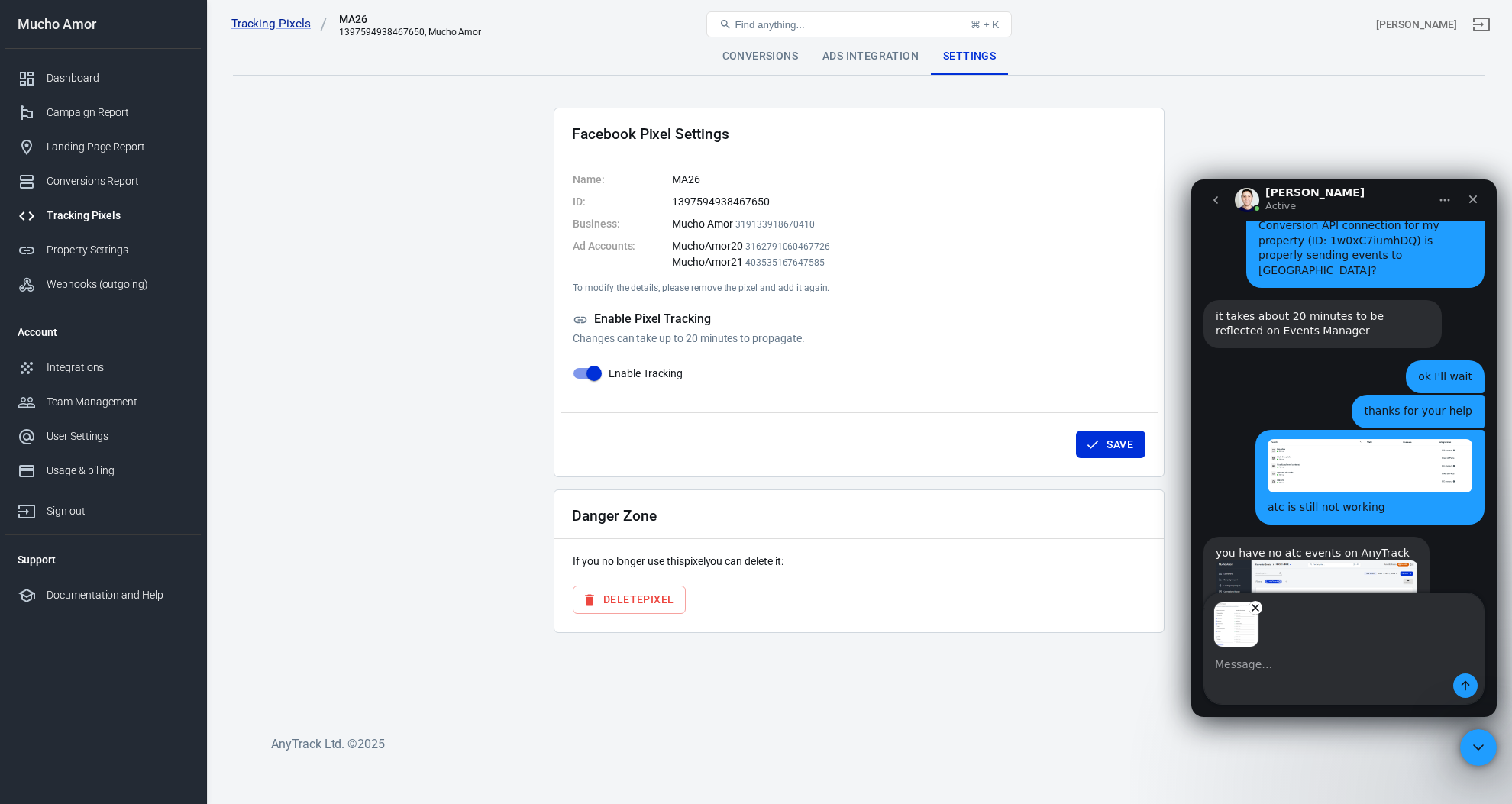
scroll to position [5795, 0]
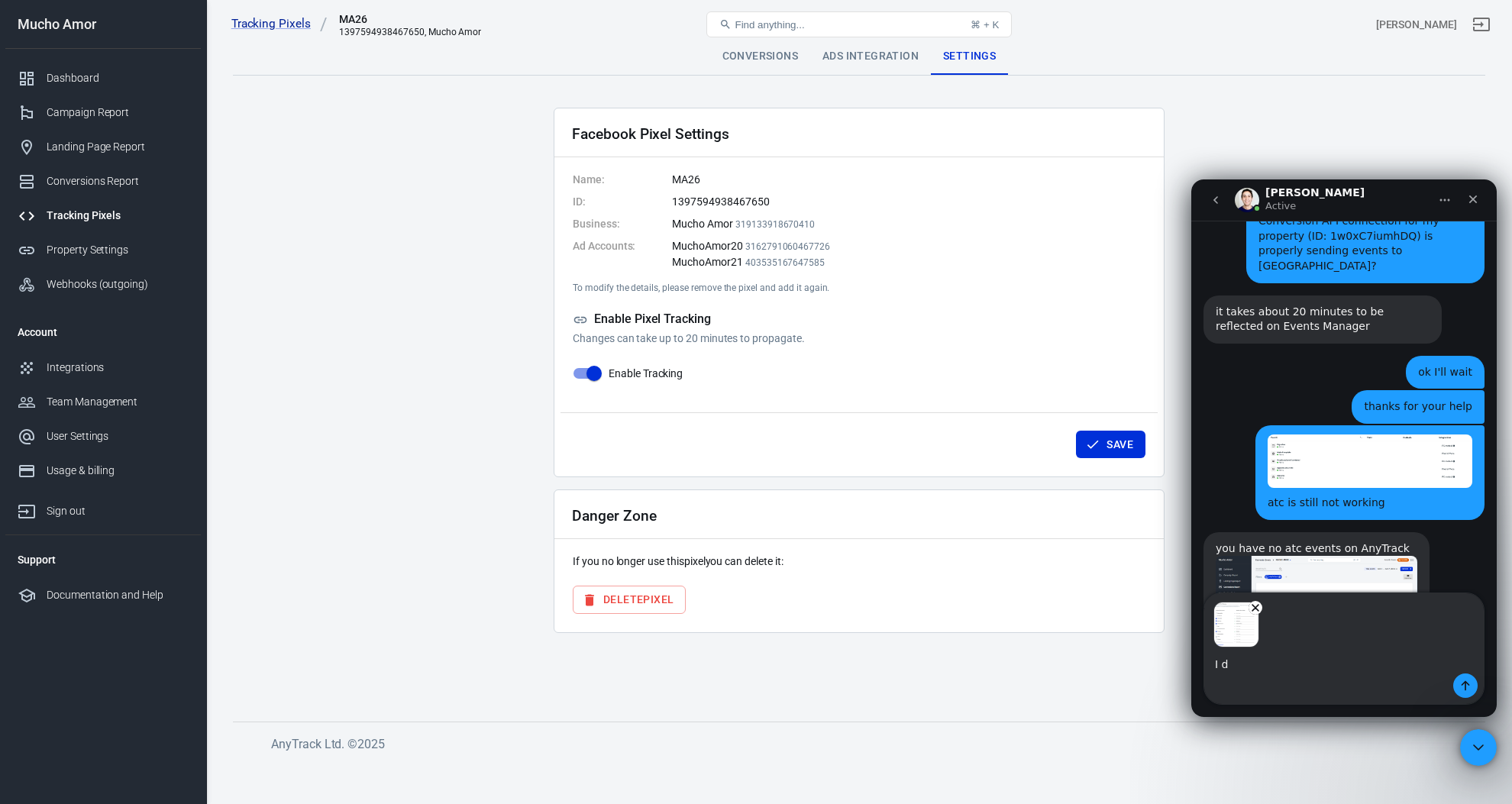
type textarea "I do"
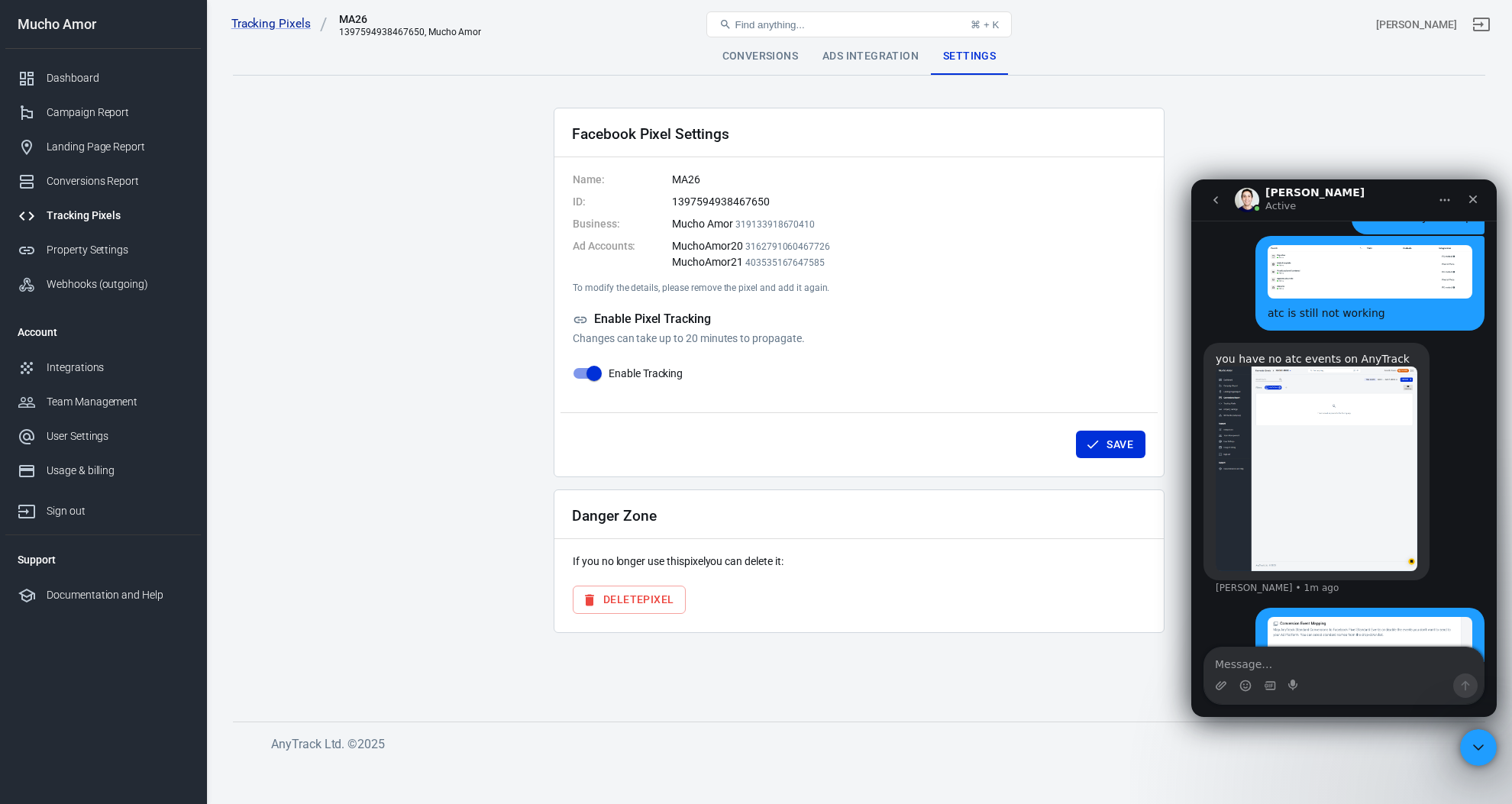
scroll to position [5985, 0]
click at [109, 171] on link "Conversions Report" at bounding box center [102, 181] width 196 height 34
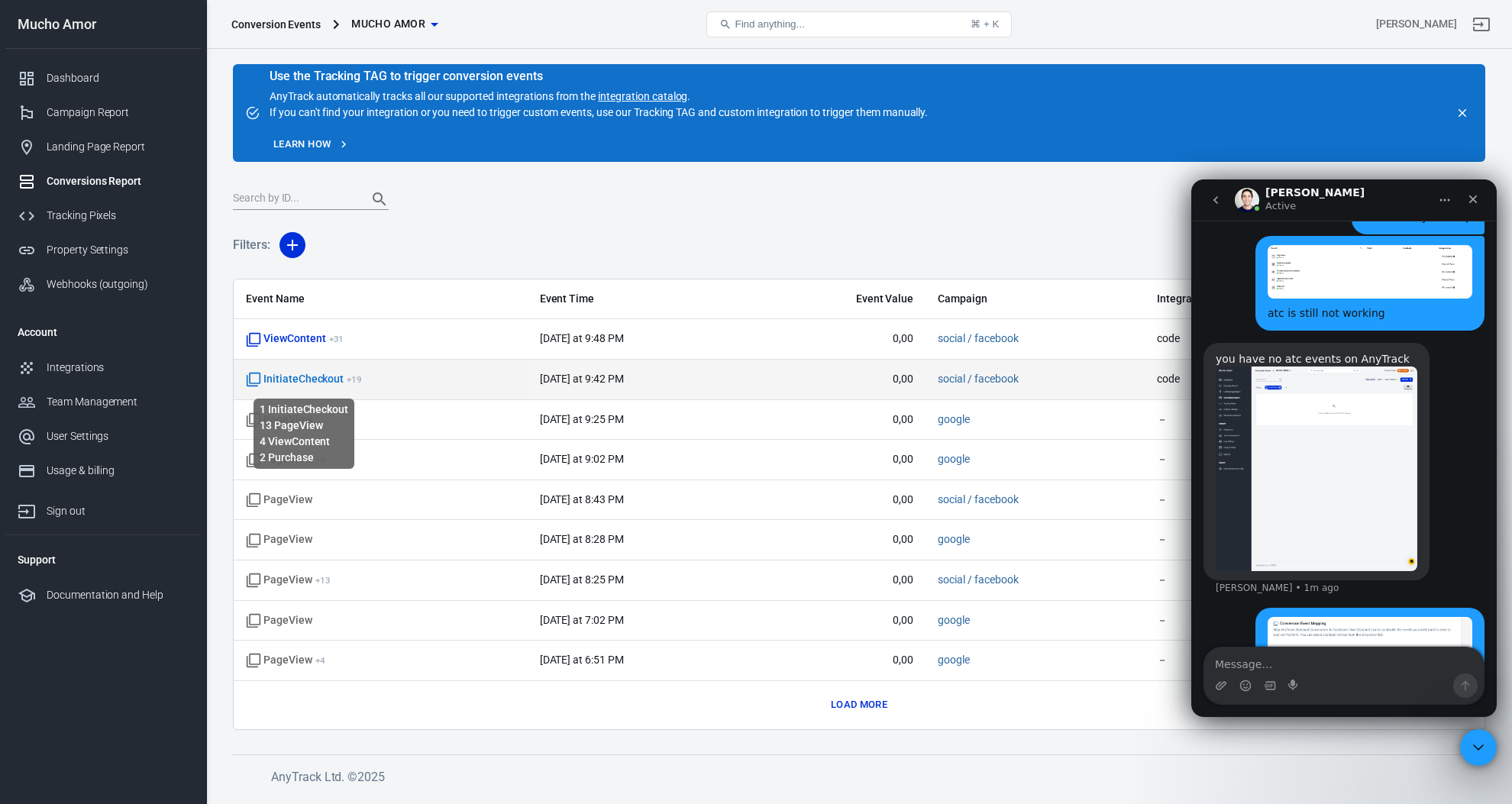
click at [308, 380] on span "InitiateCheckout + 19" at bounding box center [303, 380] width 116 height 15
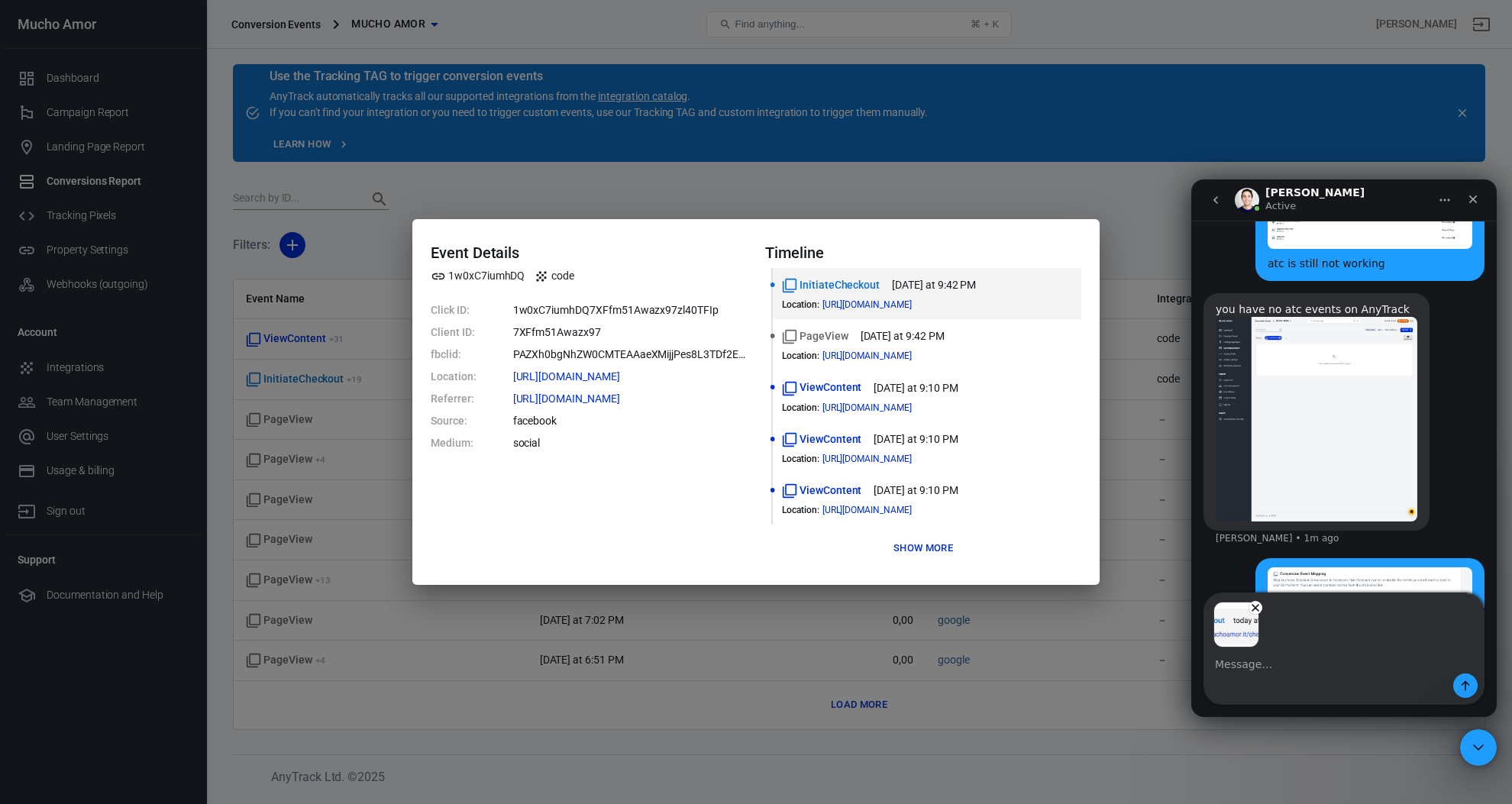
scroll to position [6039, 0]
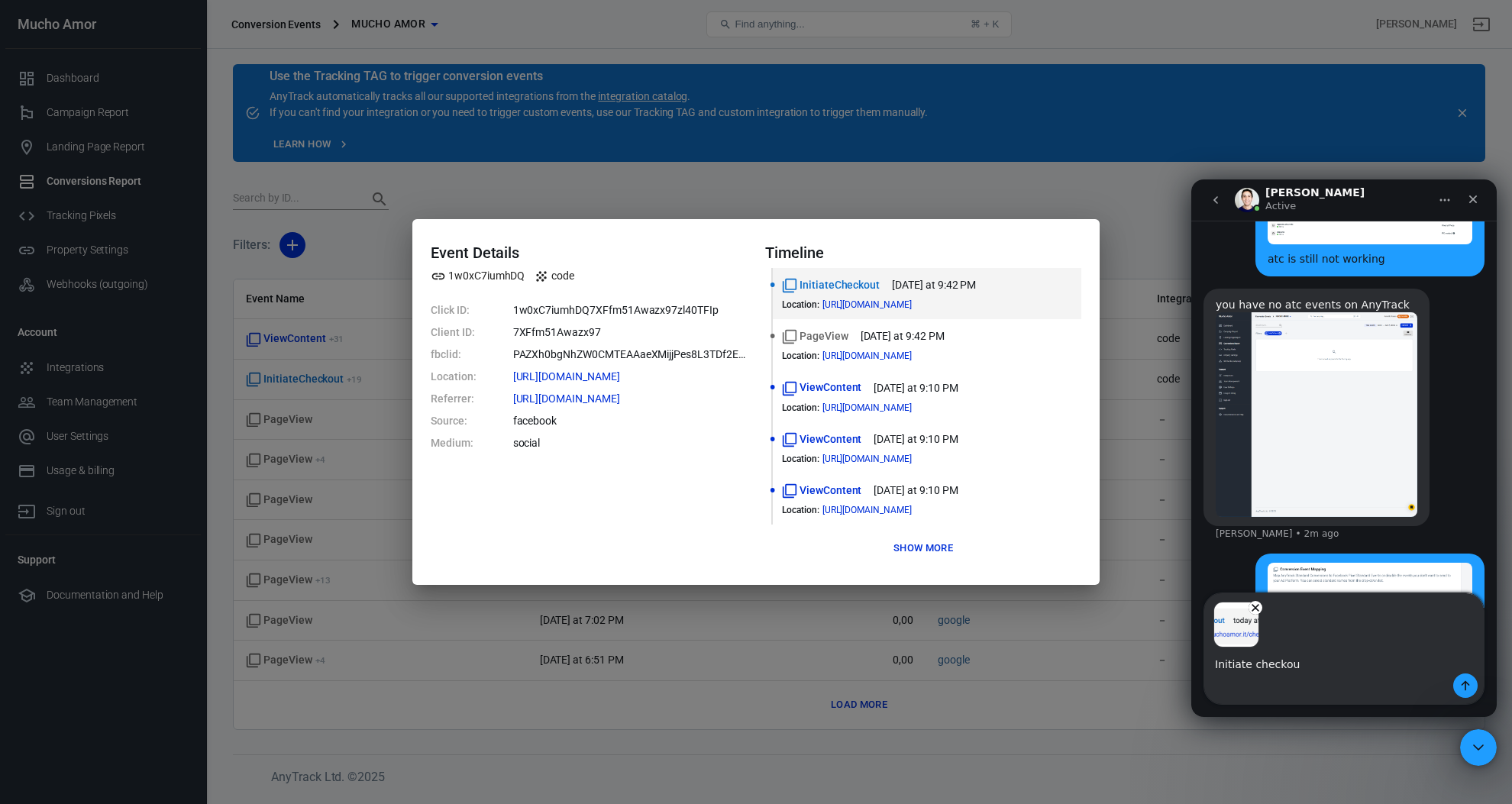
type textarea "Initiate checkout"
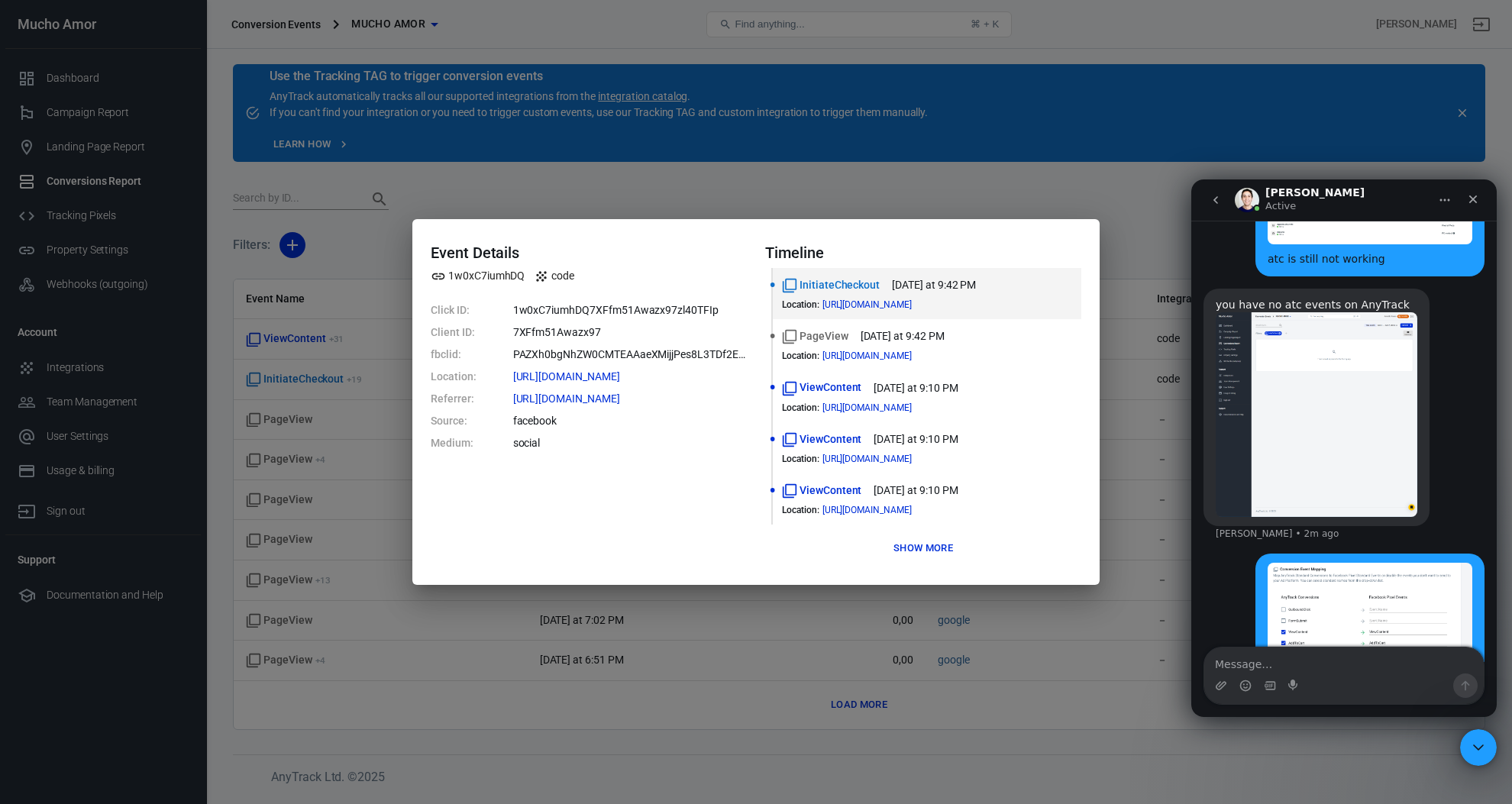
scroll to position [6076, 0]
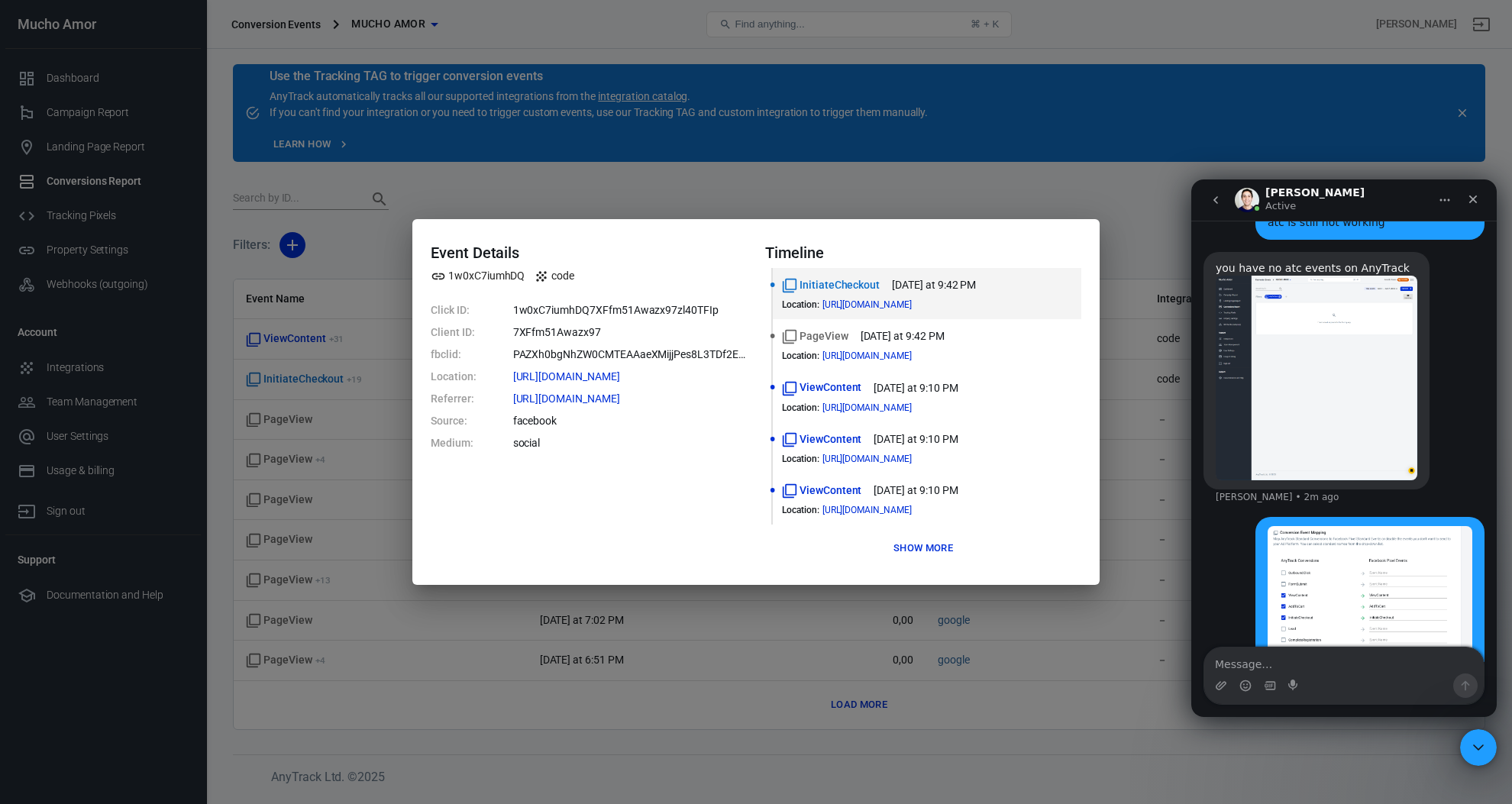
click at [1357, 670] on textarea "Message…" at bounding box center [1344, 660] width 280 height 26
click at [823, 206] on div "Event Details 1w0xC7iumhDQ code Click ID: 1w0xC7iumhDQ7XFfm51Awazx97zl40TFIp Cl…" at bounding box center [756, 402] width 1512 height 804
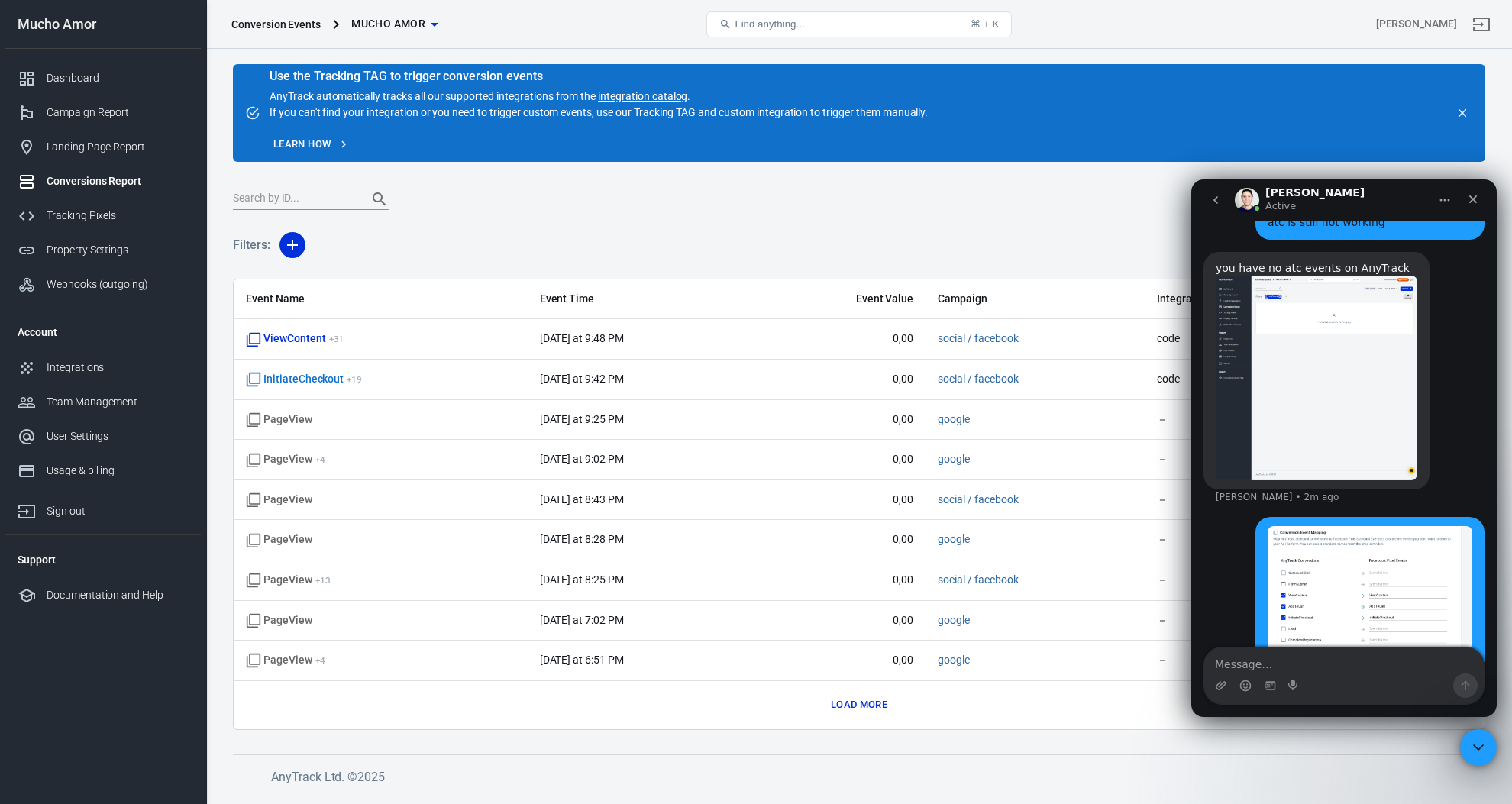
click at [1411, 688] on div "Intercom messenger" at bounding box center [1344, 685] width 280 height 24
click at [1330, 663] on textarea "Message…" at bounding box center [1344, 660] width 280 height 26
paste textarea "3936594130"
type textarea "3936594130"
click at [1360, 676] on div "Intercom messenger" at bounding box center [1344, 685] width 280 height 24
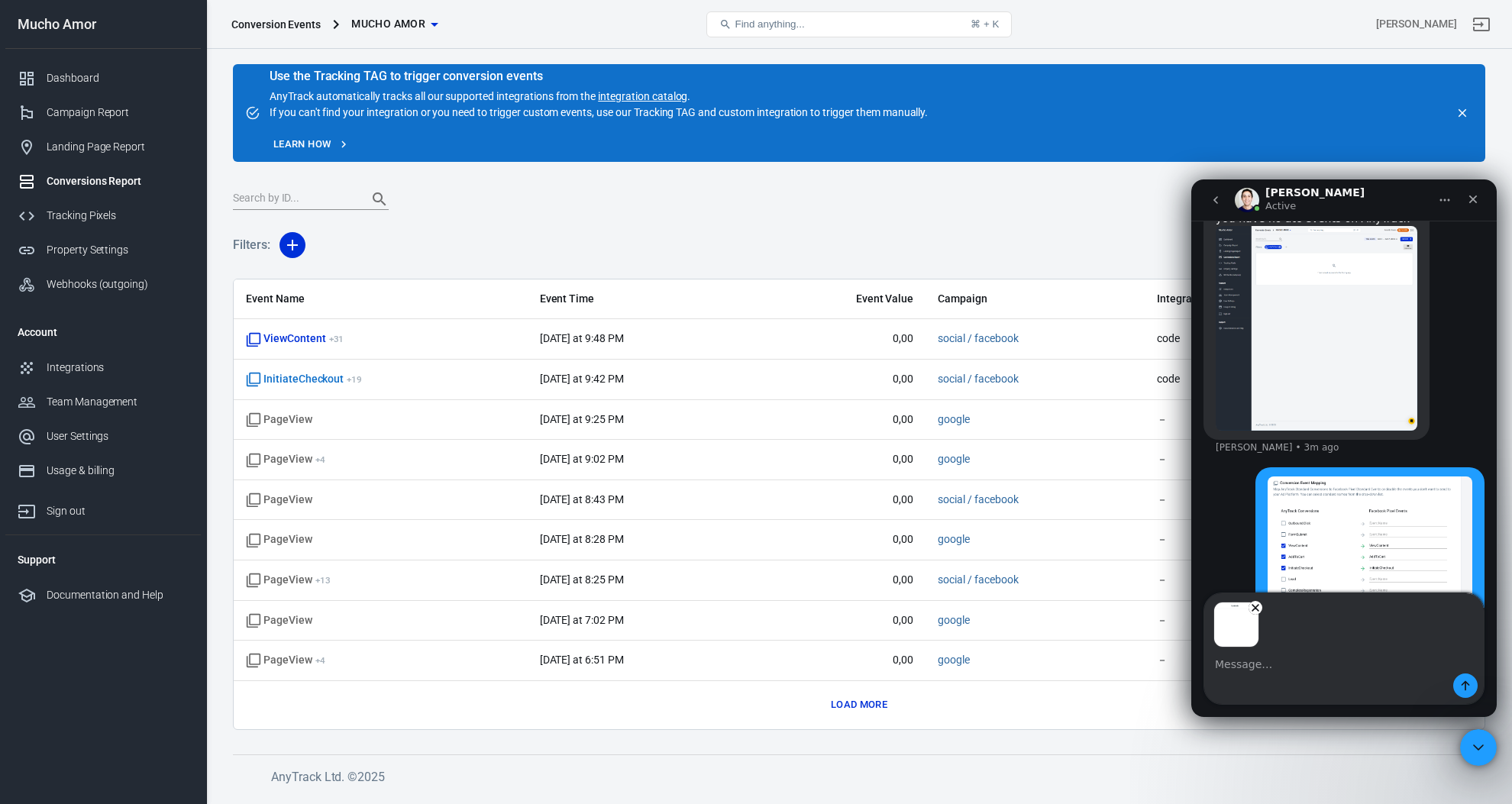
scroll to position [6130, 0]
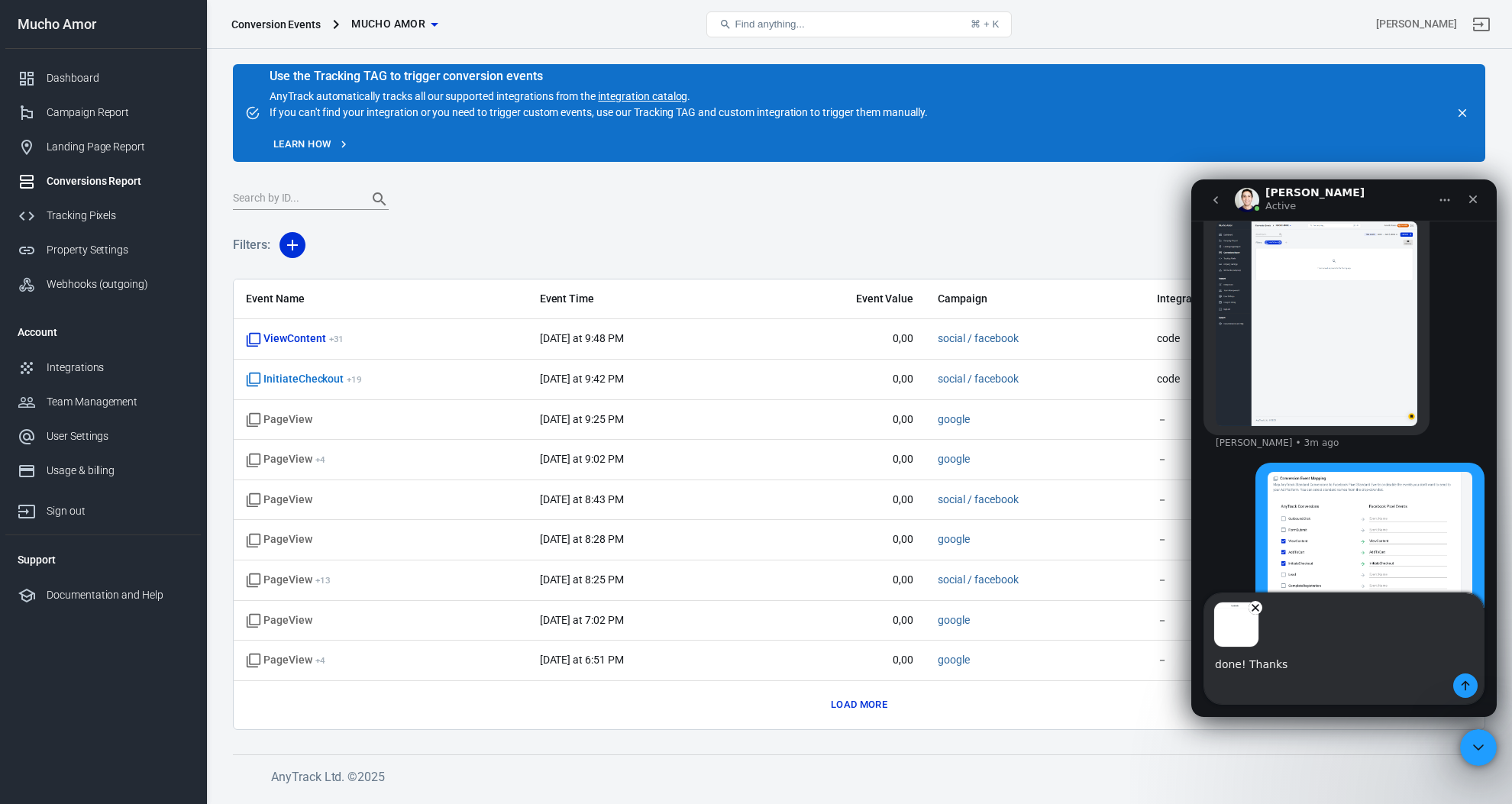
type textarea "done! Thanks!"
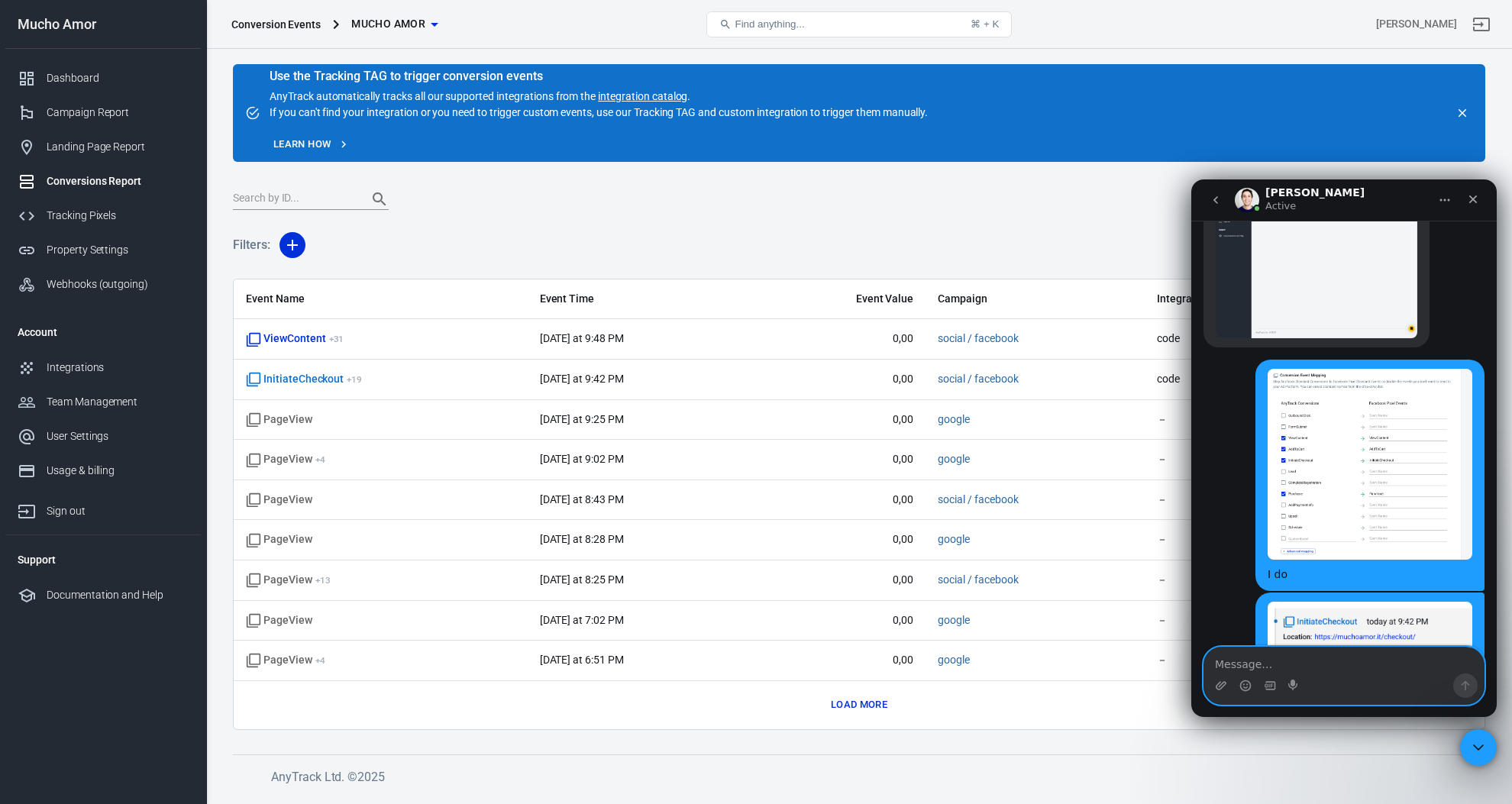
scroll to position [6218, 0]
click at [1336, 668] on textarea "Message…" at bounding box center [1344, 660] width 280 height 26
type textarea "ok, thanks"
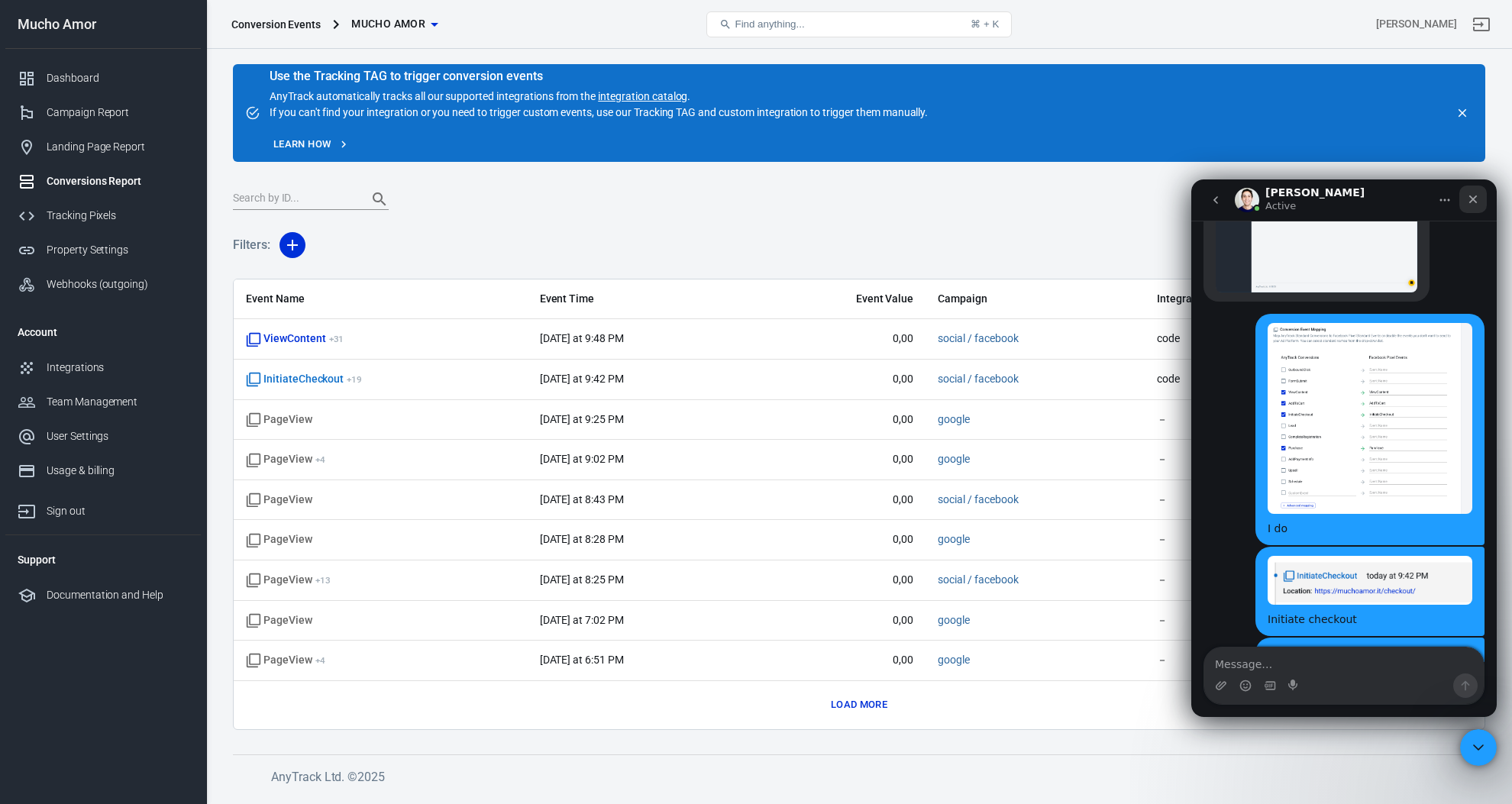
click at [1477, 200] on icon "Close" at bounding box center [1473, 199] width 12 height 12
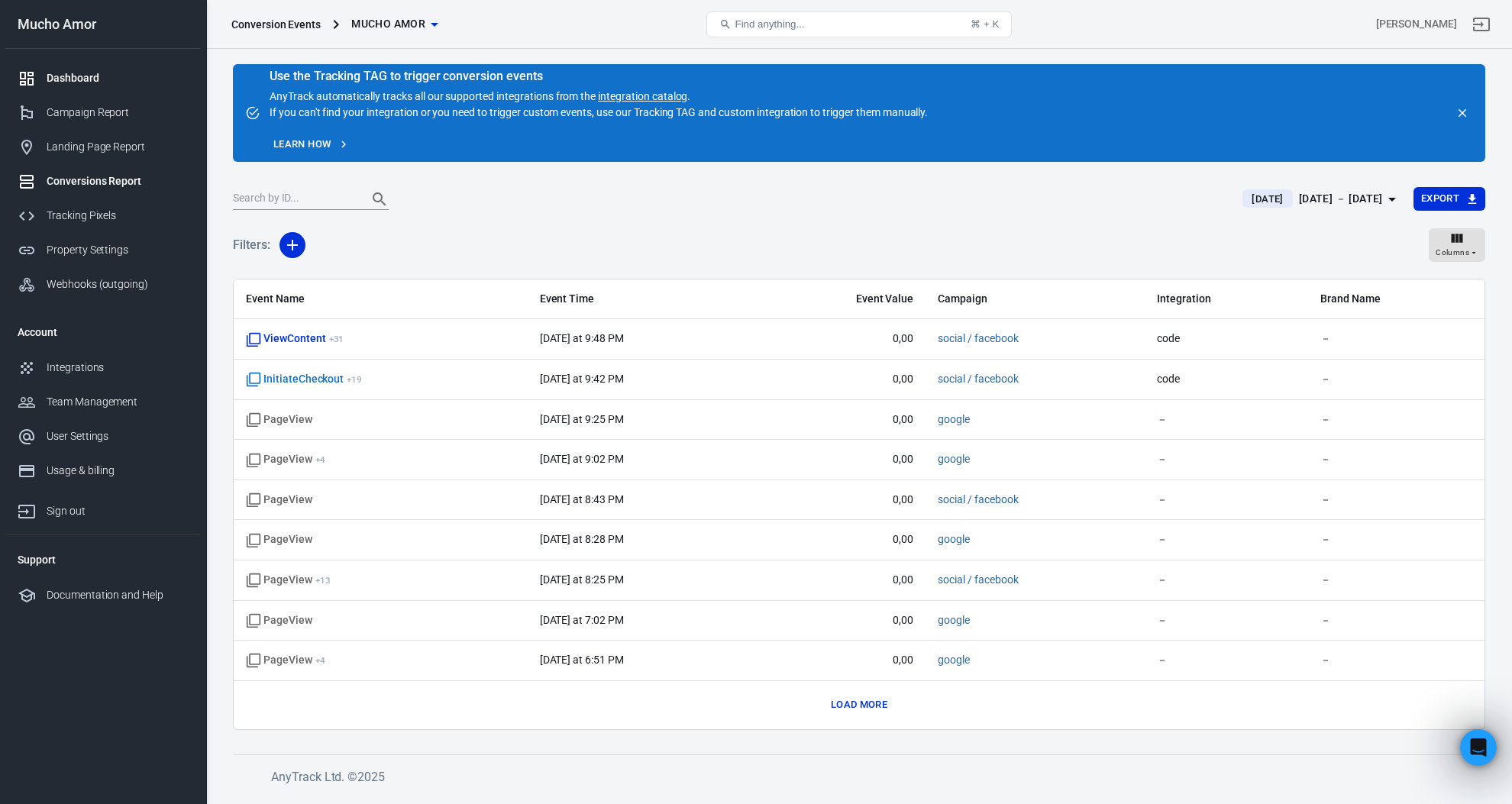
click at [109, 67] on link "Dashboard" at bounding box center [102, 77] width 196 height 34
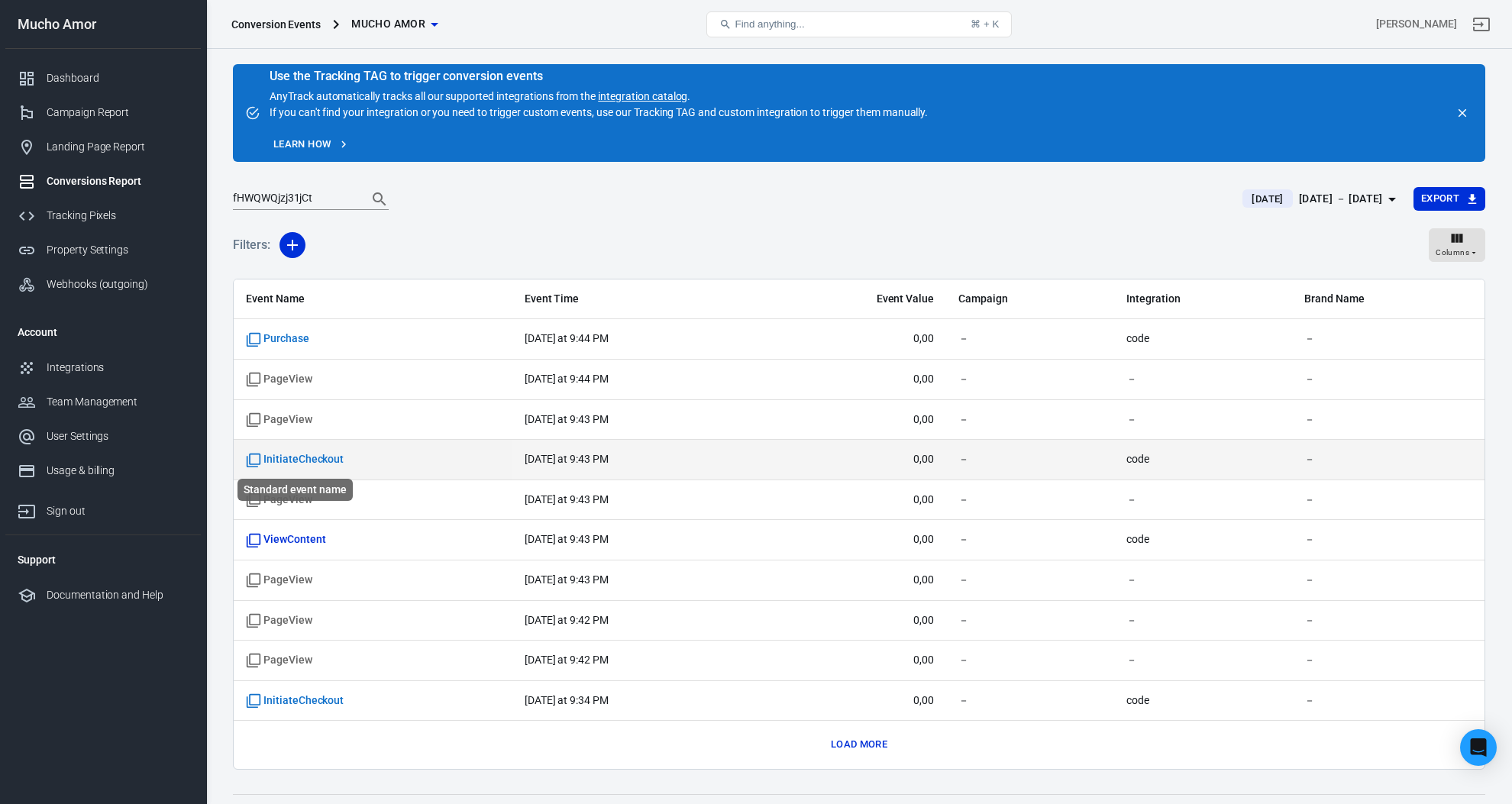
click at [309, 455] on span "InitiateCheckout" at bounding box center [294, 459] width 97 height 15
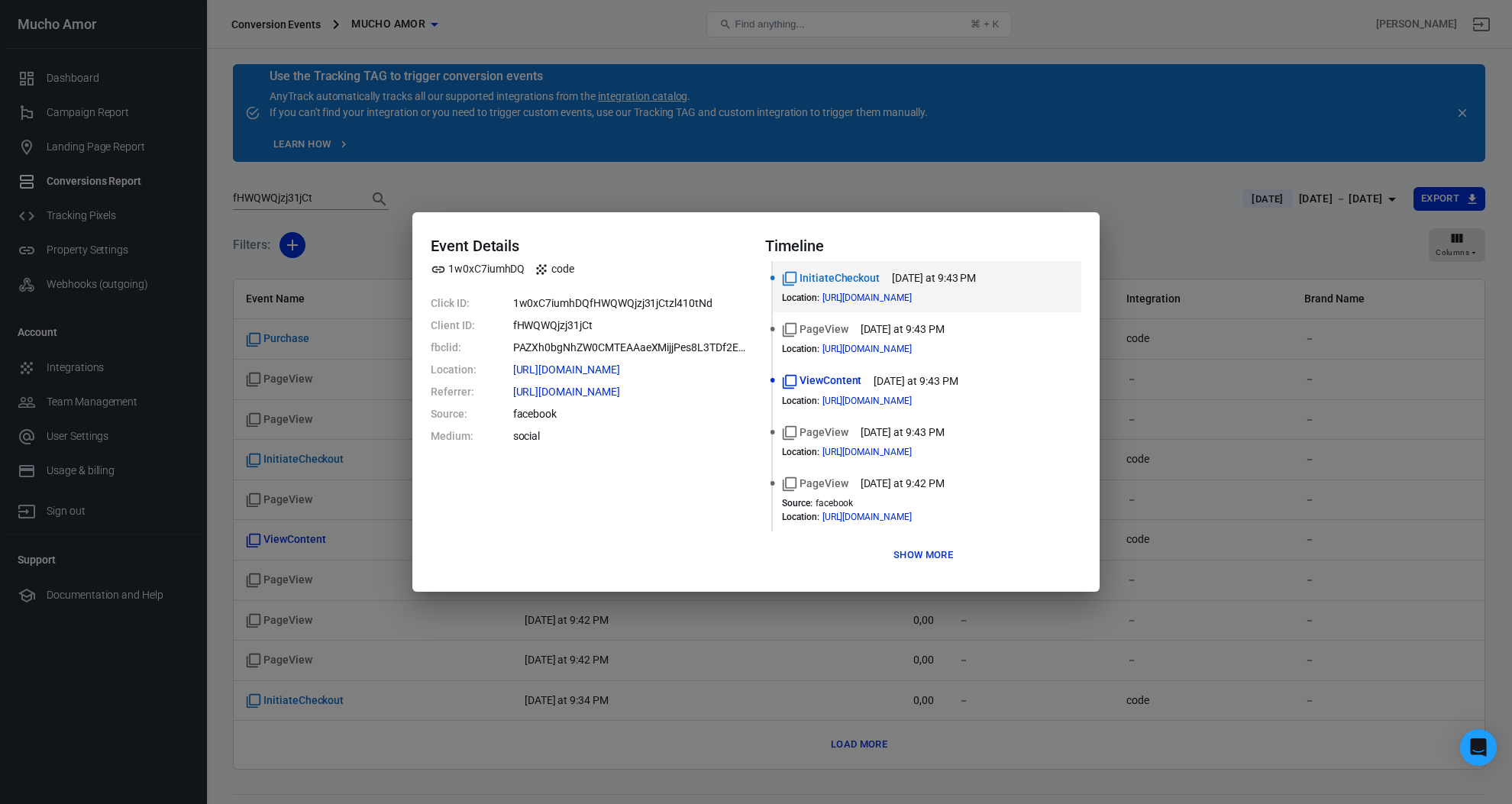
click at [918, 557] on button "Show more" at bounding box center [923, 555] width 67 height 23
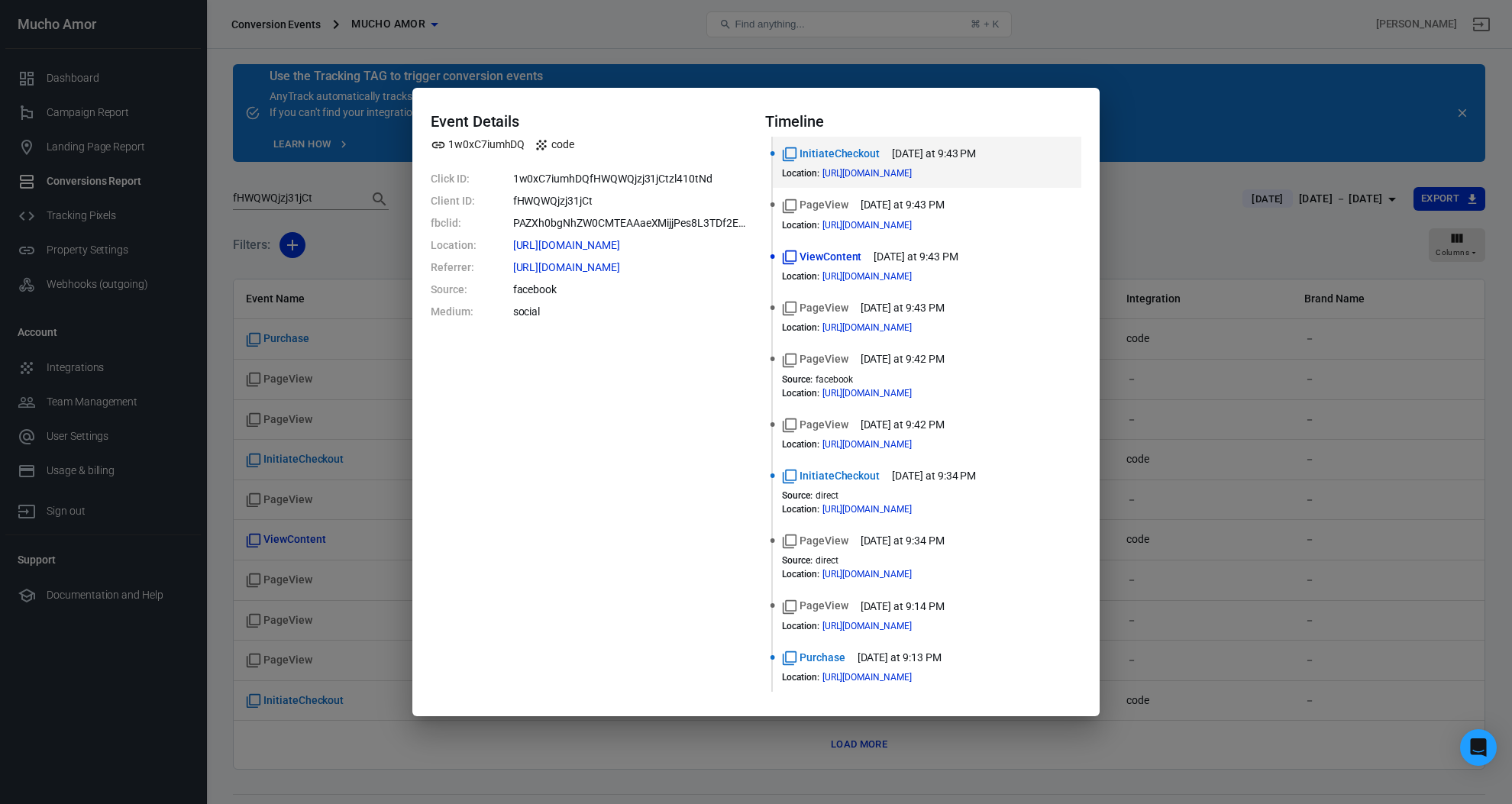
click at [1227, 492] on div "Event Details 1w0xC7iumhDQ code Click ID: 1w0xC7iumhDQfHWQWQjzj31jCtzl410tNd Cl…" at bounding box center [756, 402] width 1512 height 804
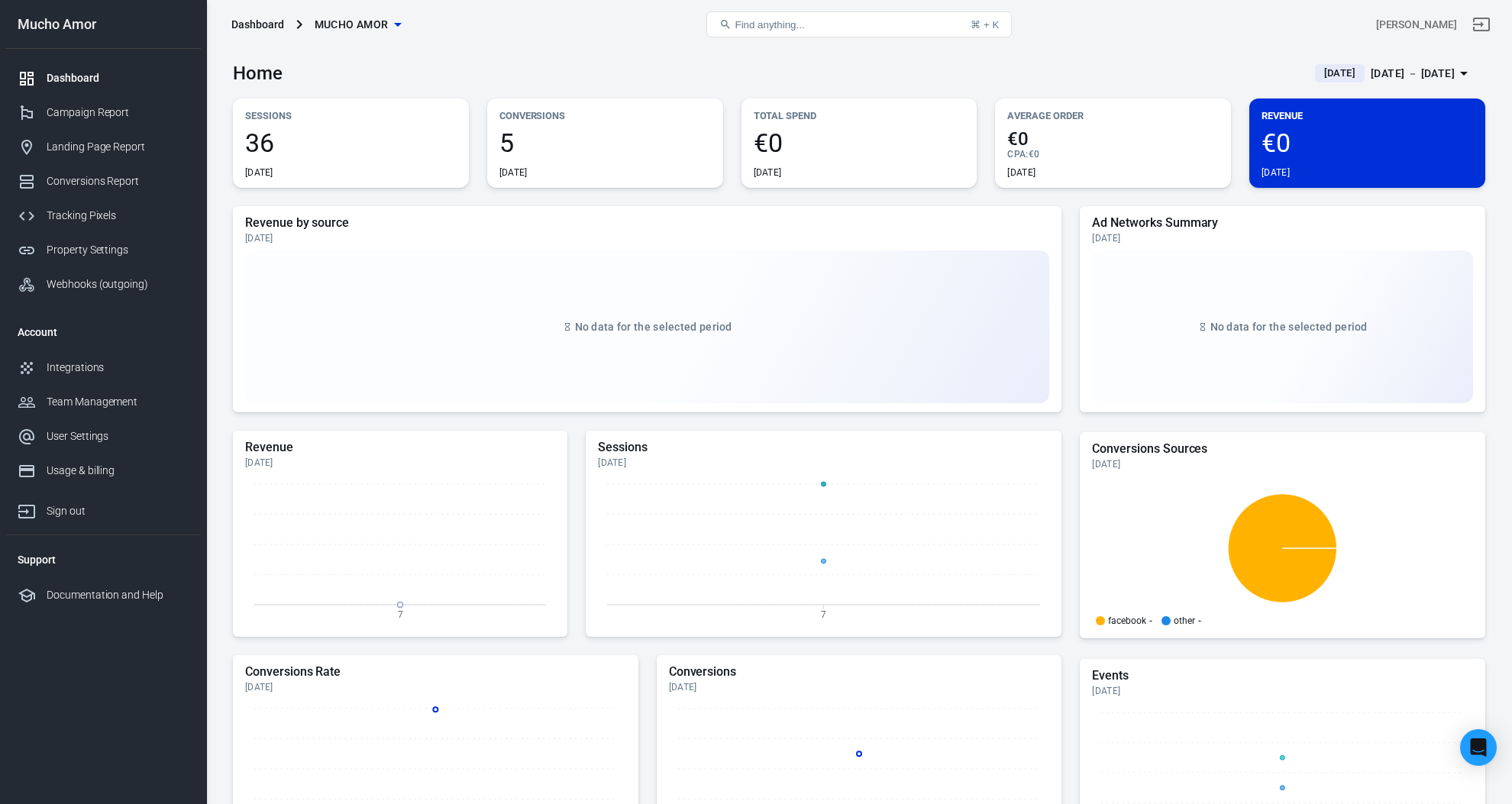
click at [387, 27] on span "Mucho Amor" at bounding box center [351, 24] width 74 height 19
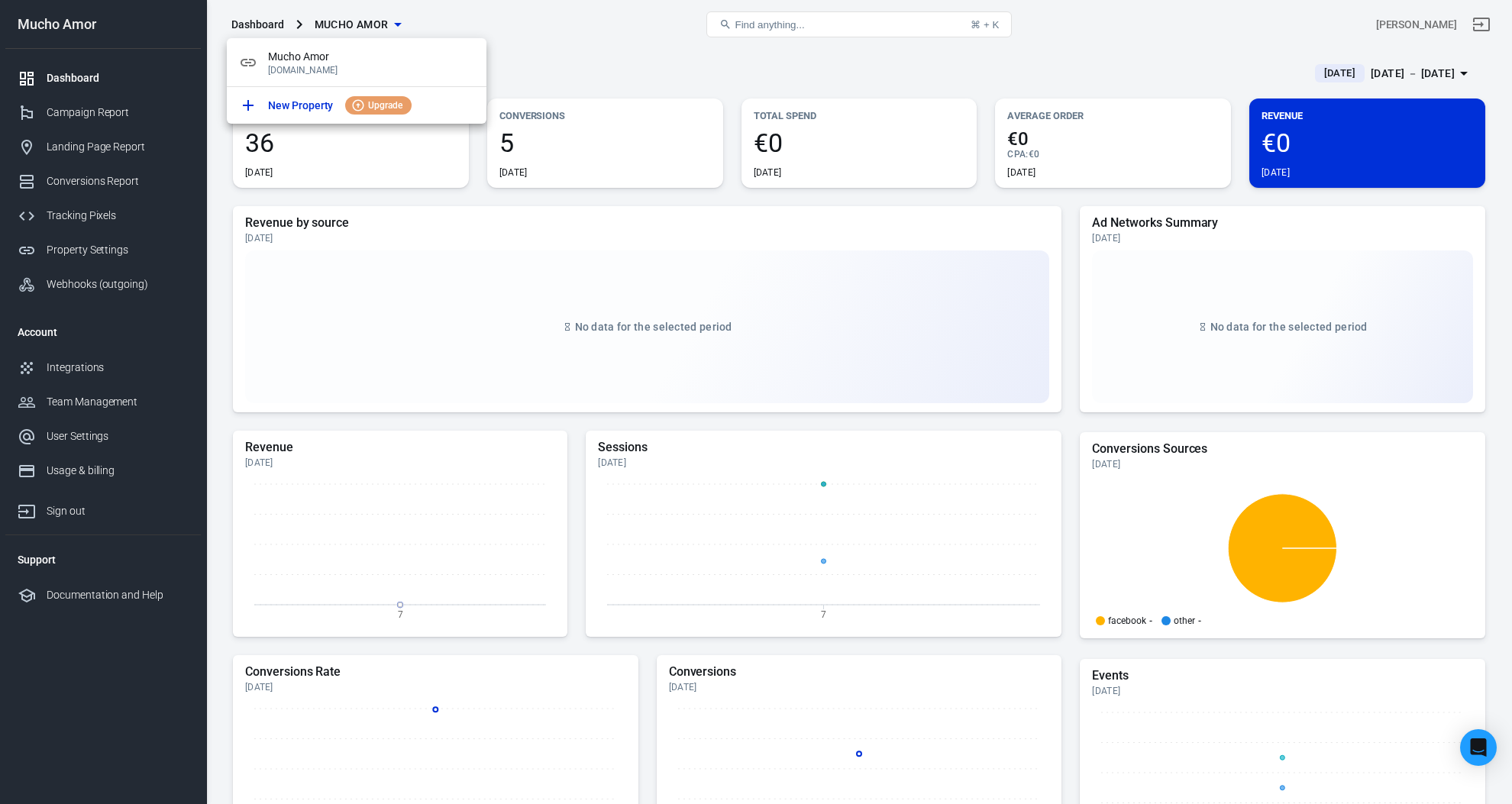
click at [388, 27] on div at bounding box center [756, 402] width 1512 height 804
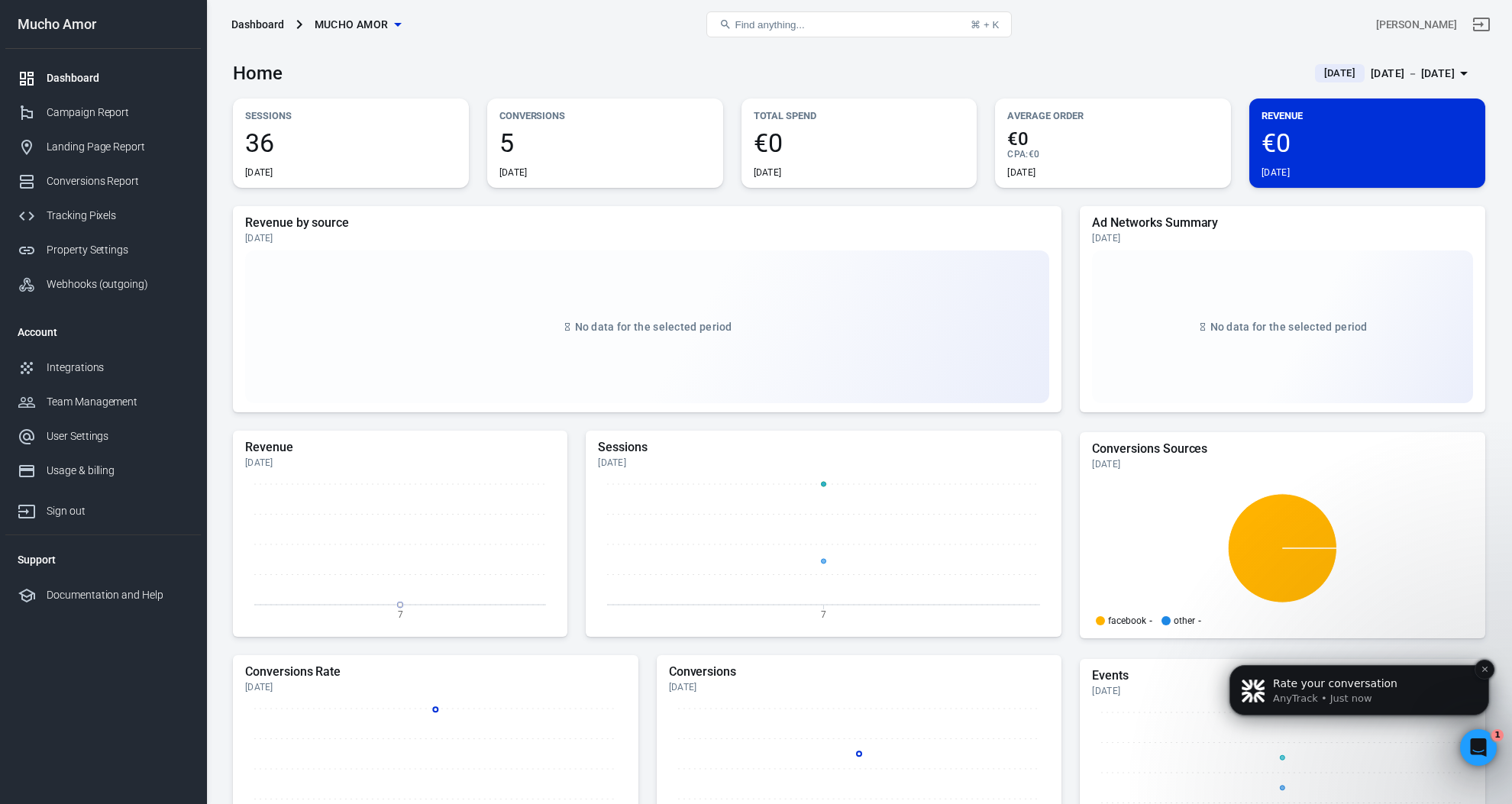
click at [1389, 686] on p "Rate your conversation" at bounding box center [1371, 683] width 197 height 15
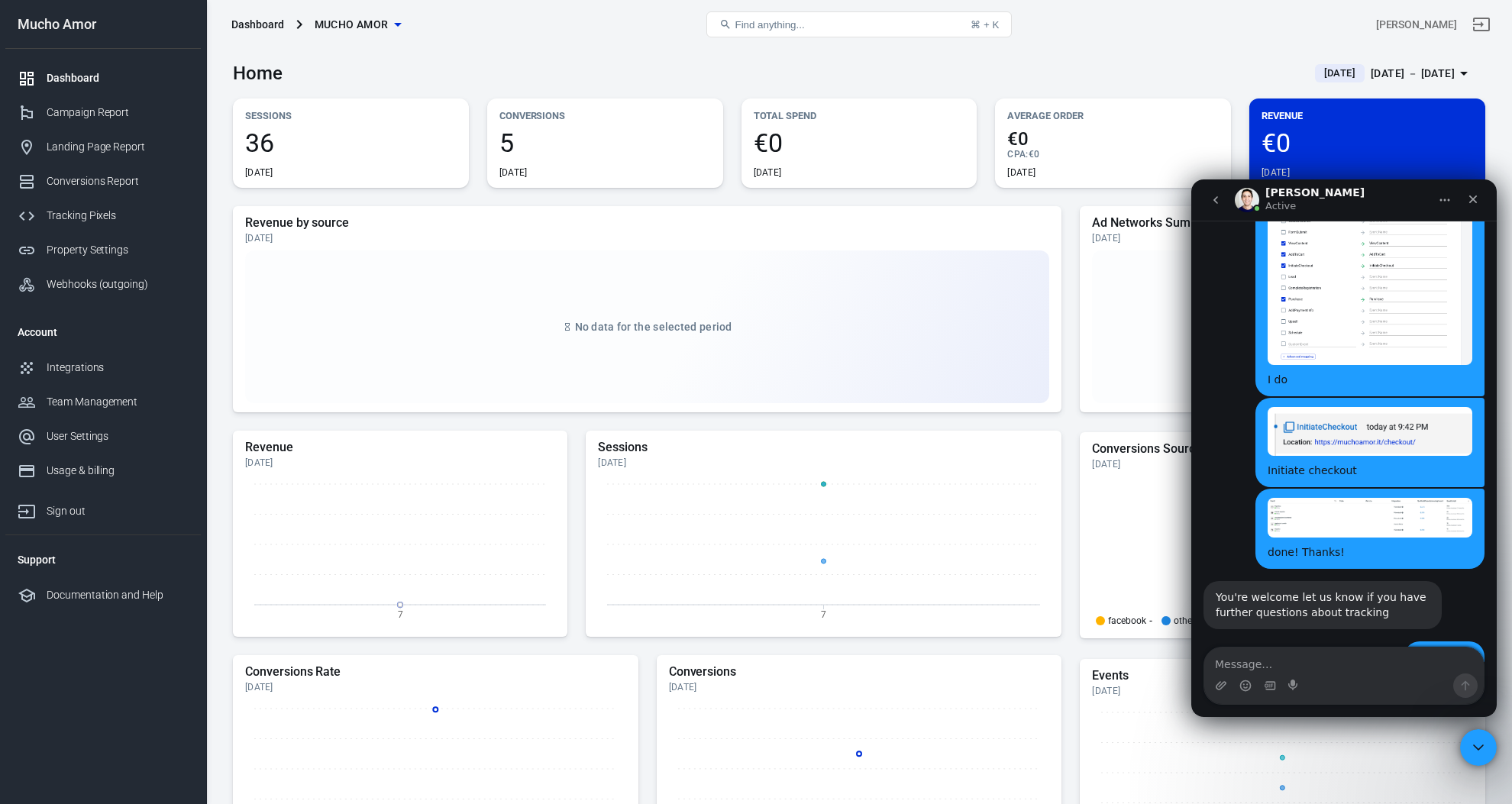
scroll to position [6411, 0]
click at [1388, 803] on span "Amazing" at bounding box center [1381, 816] width 27 height 27
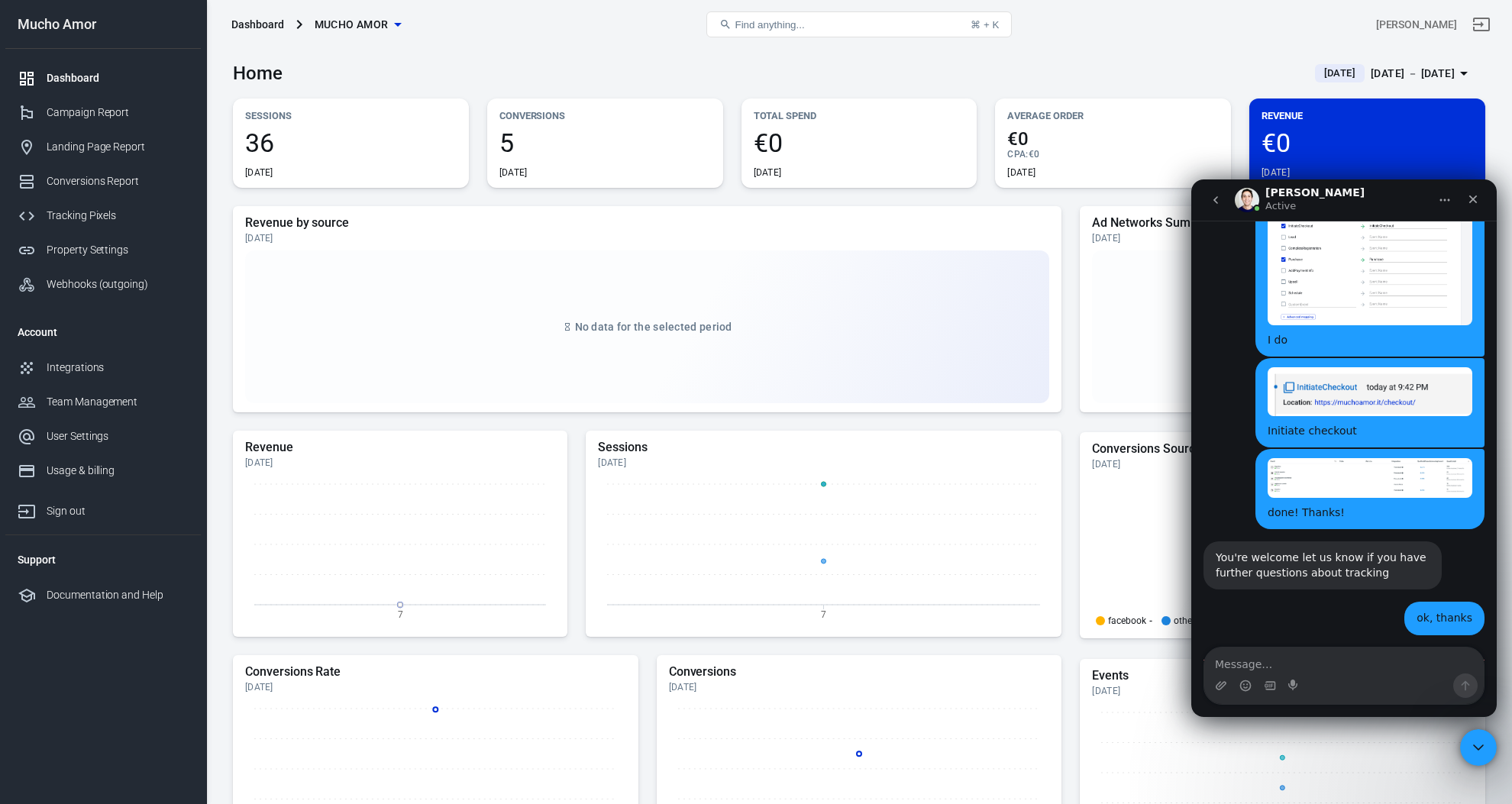
scroll to position [6452, 0]
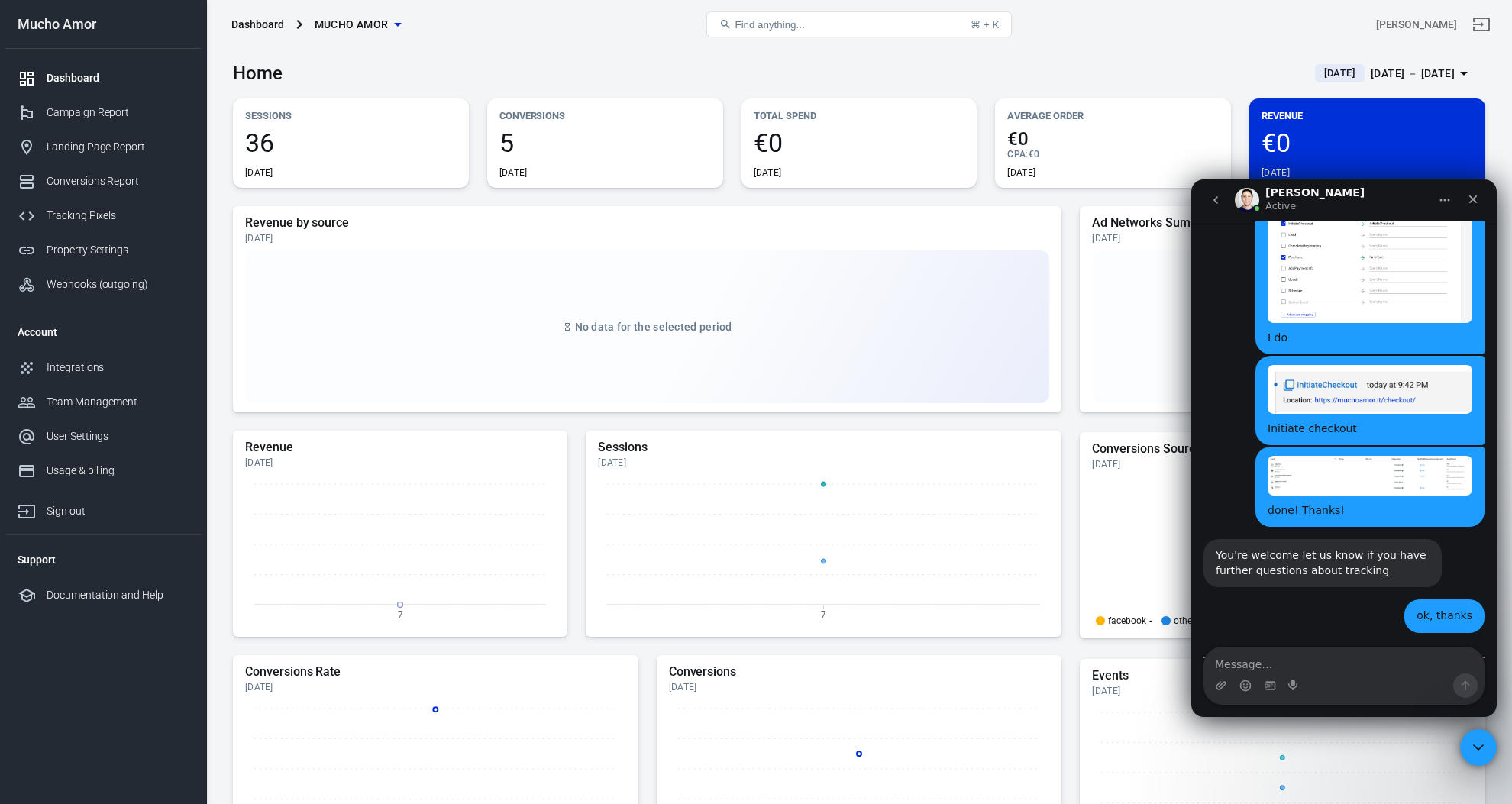
type textarea "amazing!"
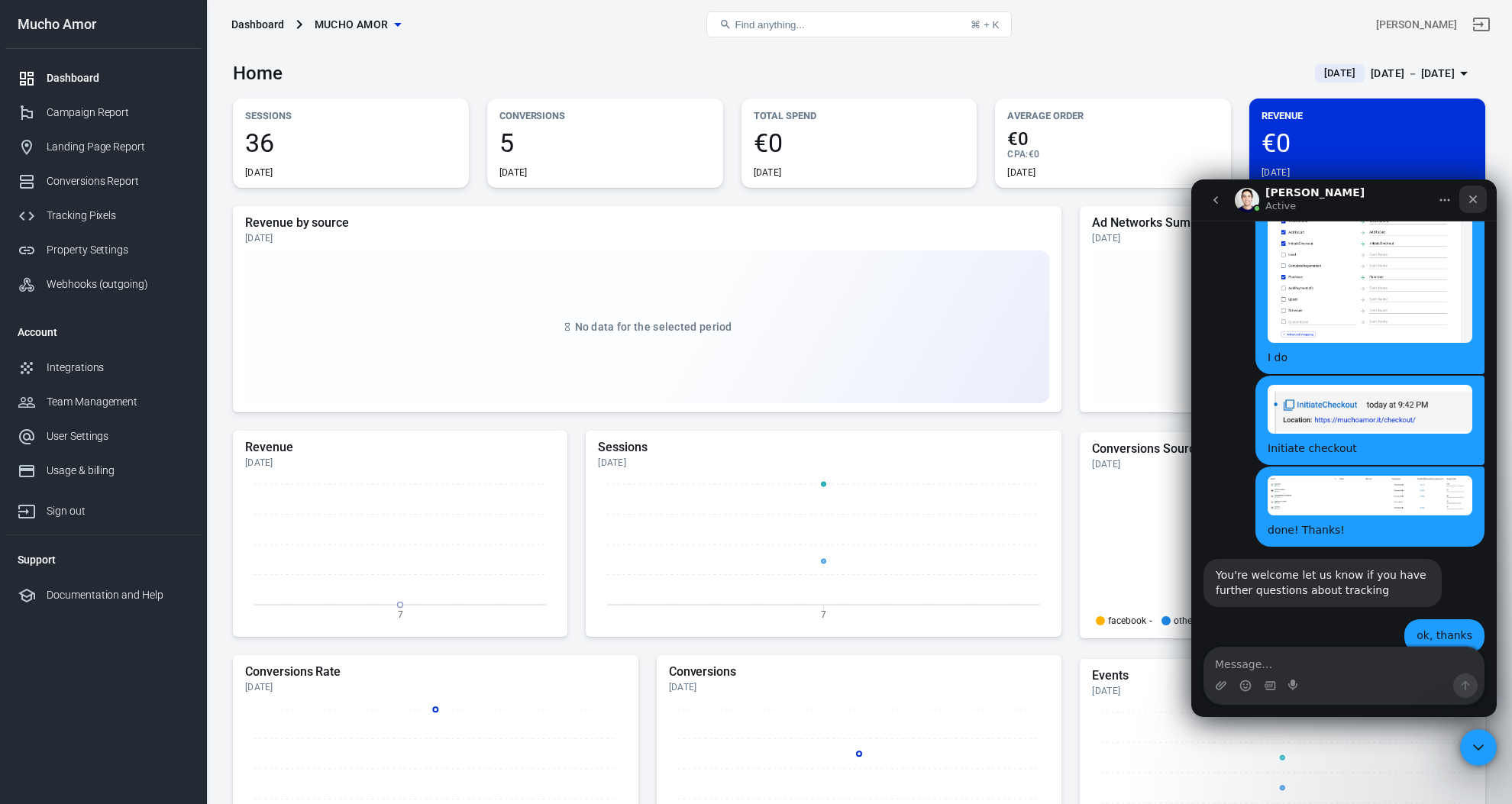
click at [1471, 194] on icon "Close" at bounding box center [1473, 199] width 12 height 12
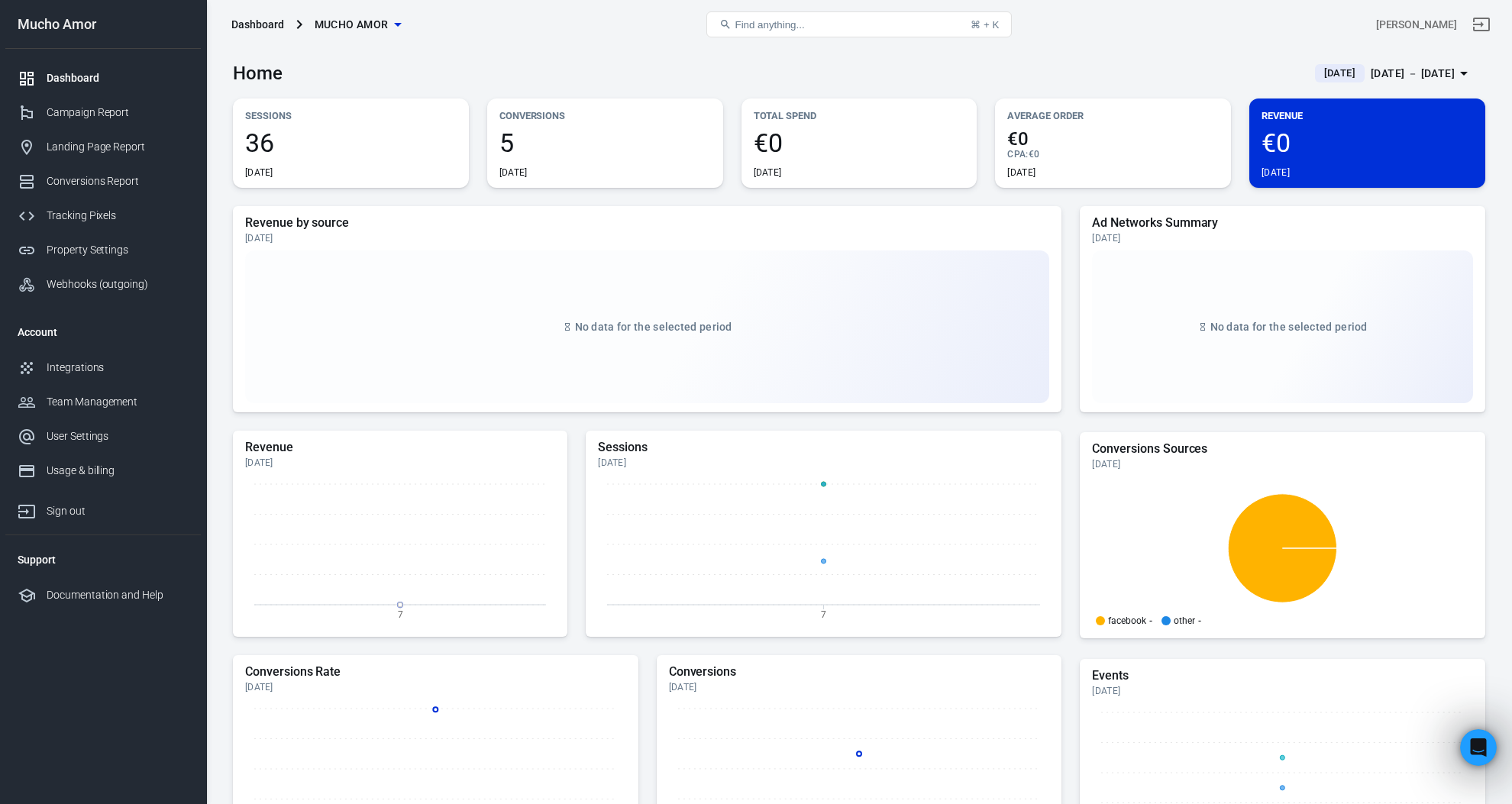
scroll to position [6407, 0]
click at [72, 76] on div "Dashboard" at bounding box center [117, 77] width 142 height 16
click at [1338, 139] on span "€0" at bounding box center [1367, 142] width 211 height 26
